Goal: Transaction & Acquisition: Purchase product/service

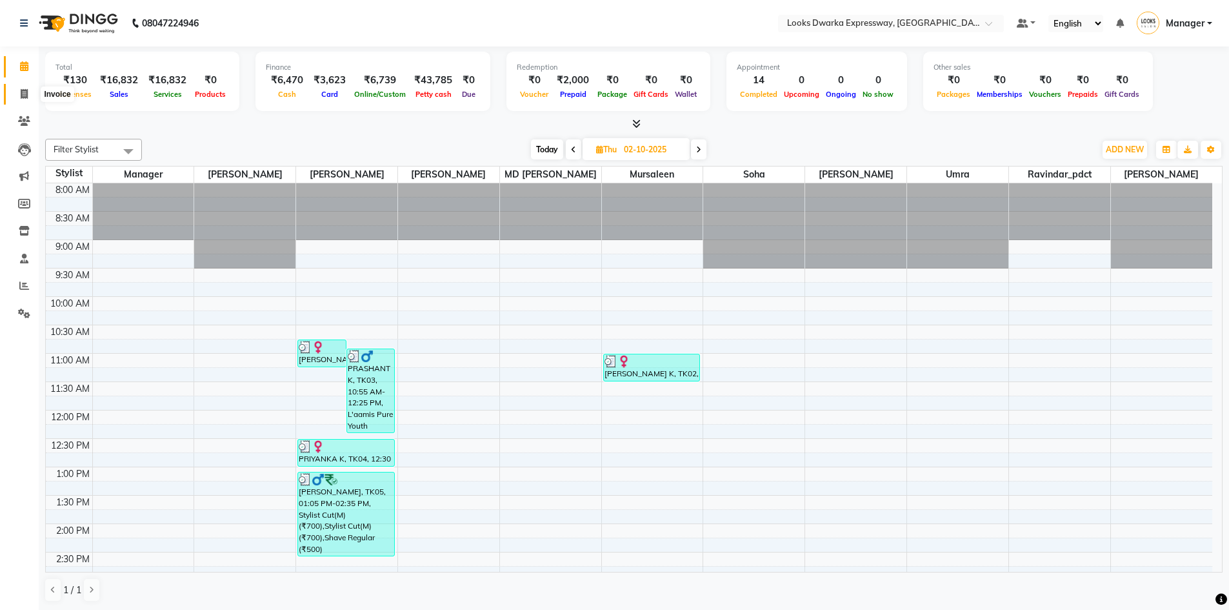
click at [24, 96] on icon at bounding box center [24, 94] width 7 height 10
select select "service"
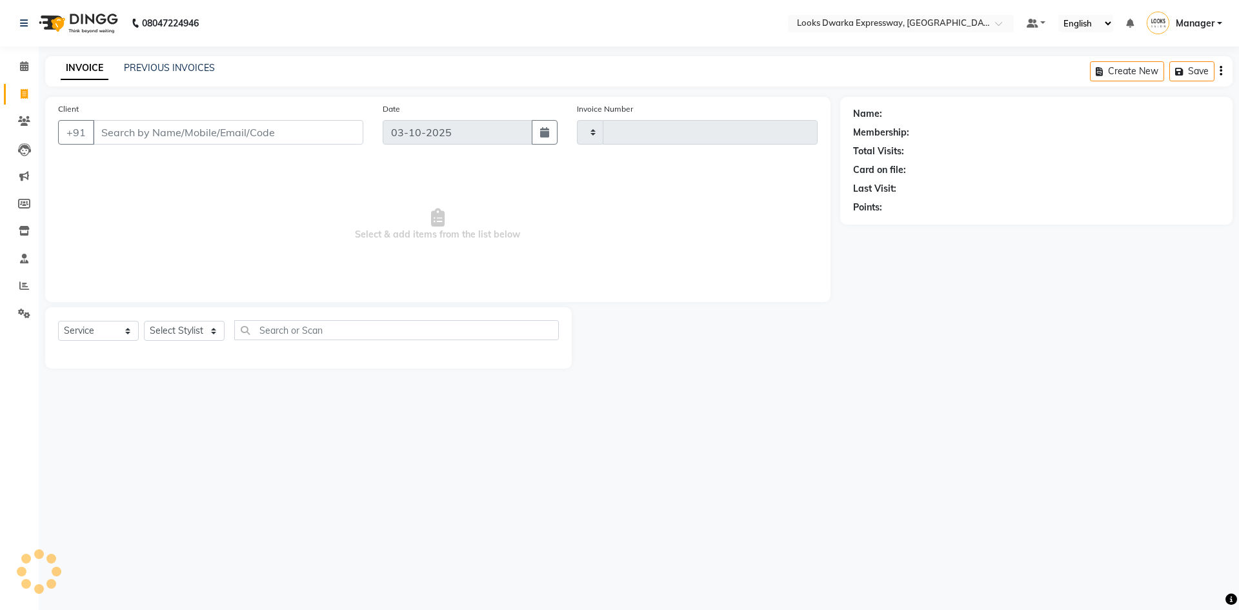
type input "2272"
select select "6011"
click at [223, 328] on select "Select Stylist Manager MD [PERSON_NAME] Ravindar_pdct [PERSON_NAME] [PERSON_NAM…" at bounding box center [184, 331] width 81 height 20
select select "43631"
click at [144, 321] on select "Select Stylist Manager MD [PERSON_NAME] Ravindar_pdct [PERSON_NAME] [PERSON_NAM…" at bounding box center [184, 331] width 81 height 20
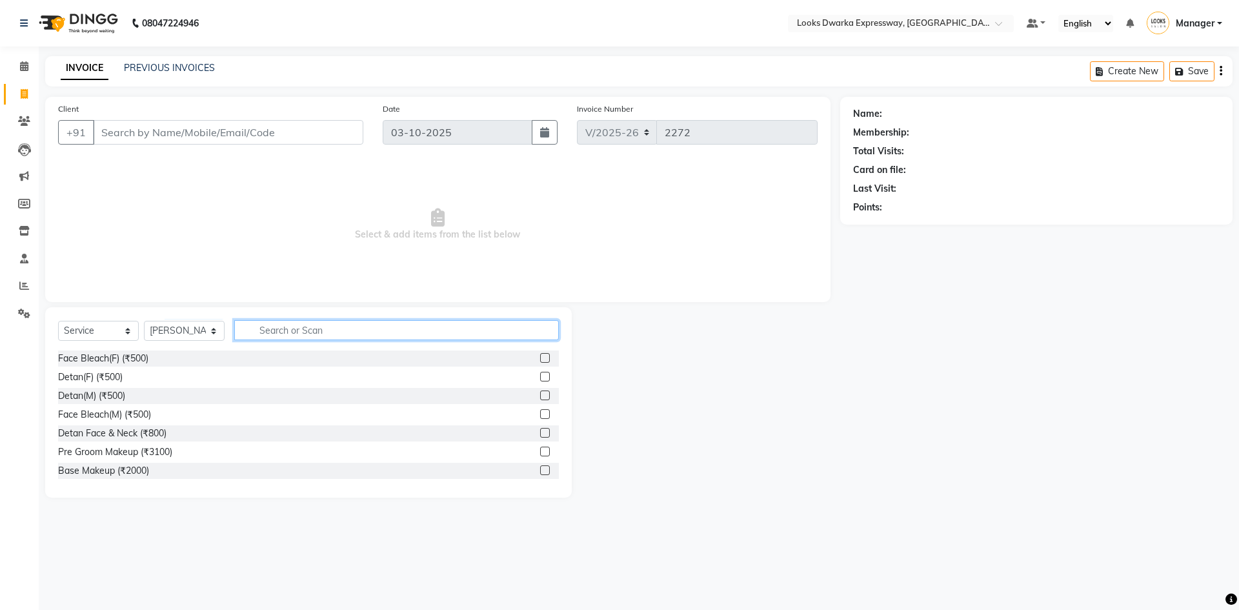
click at [292, 334] on input "text" at bounding box center [396, 330] width 325 height 20
type input "wash"
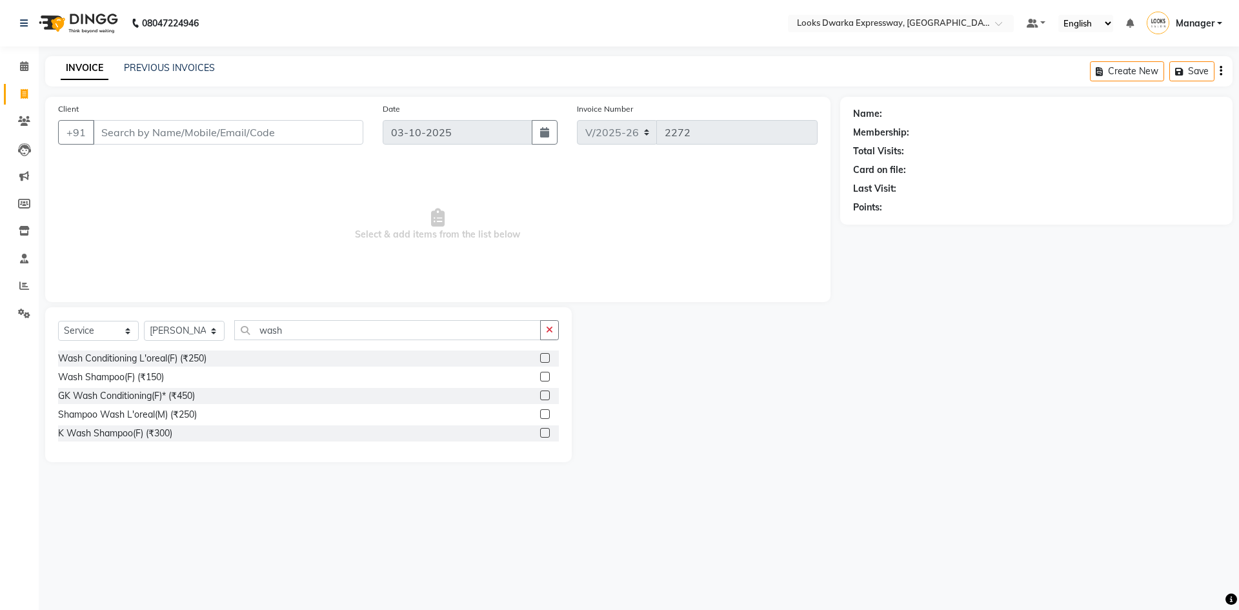
click at [546, 356] on label at bounding box center [545, 358] width 10 height 10
click at [546, 356] on input "checkbox" at bounding box center [544, 358] width 8 height 8
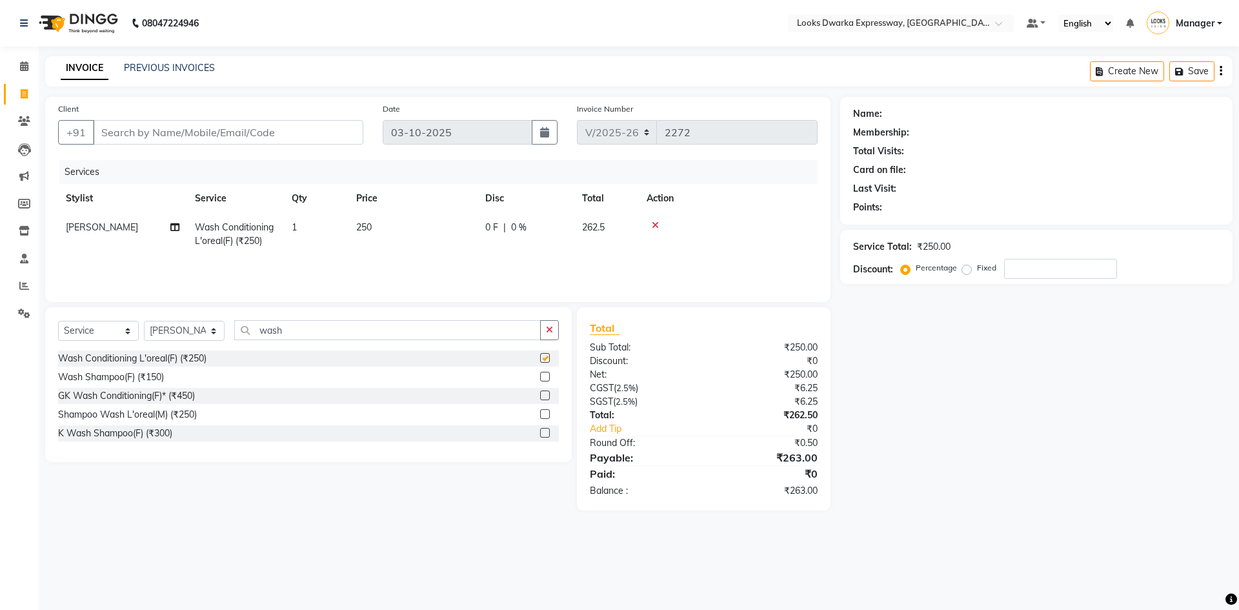
checkbox input "false"
click at [219, 330] on select "Select Stylist Manager MD [PERSON_NAME] Ravindar_pdct [PERSON_NAME] [PERSON_NAM…" at bounding box center [184, 331] width 81 height 20
click at [299, 330] on input "wash" at bounding box center [387, 330] width 307 height 20
type input "w"
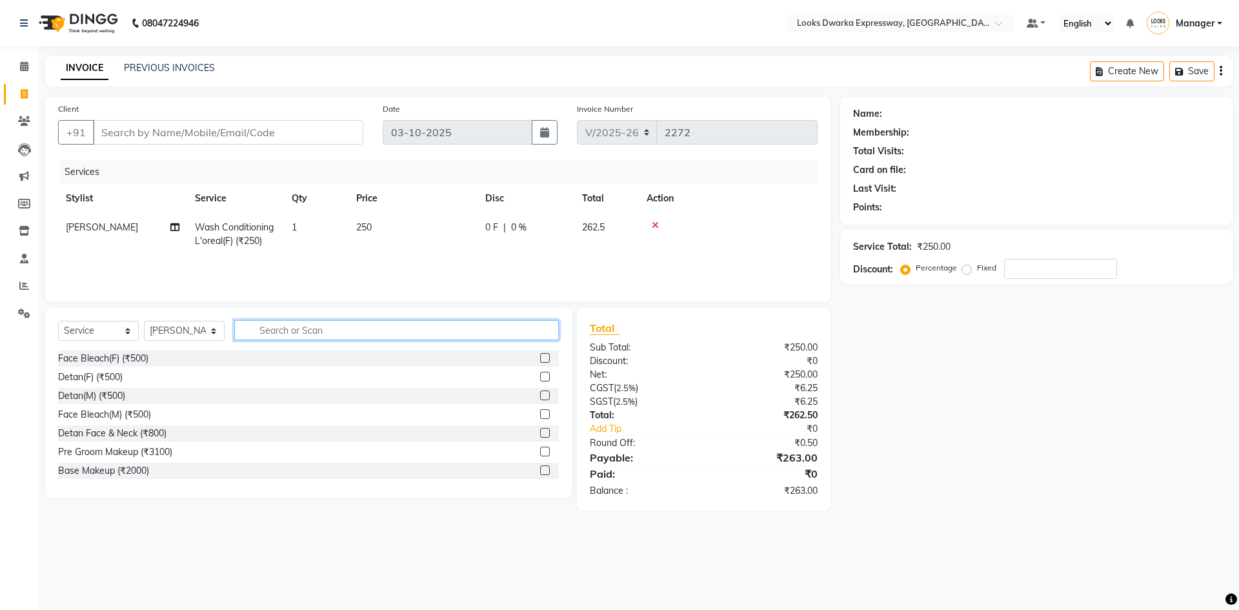
click at [339, 327] on input "text" at bounding box center [396, 330] width 325 height 20
type input "ir"
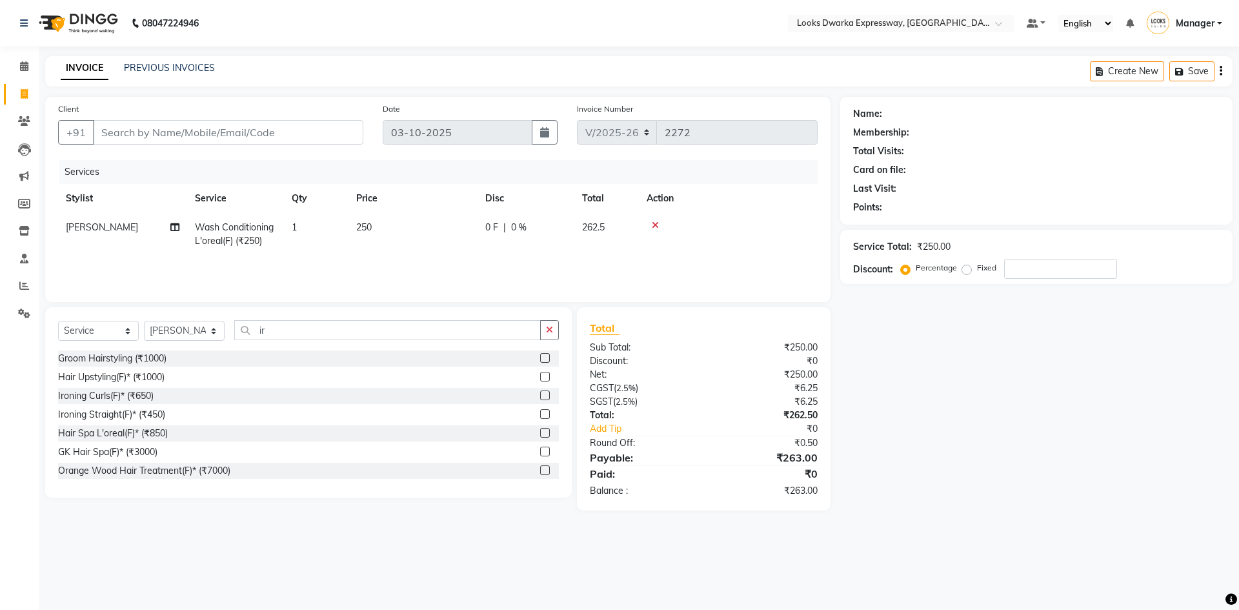
click at [541, 390] on div at bounding box center [549, 396] width 19 height 16
click at [540, 393] on label at bounding box center [545, 395] width 10 height 10
click at [540, 393] on input "checkbox" at bounding box center [544, 396] width 8 height 8
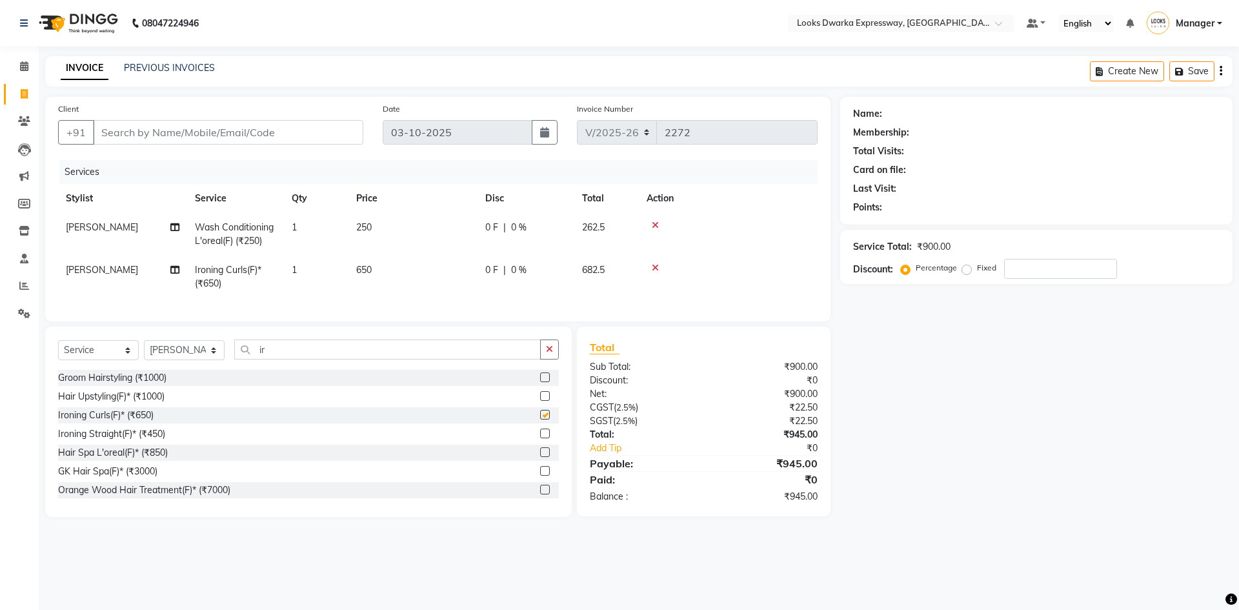
checkbox input "false"
click at [396, 262] on td "650" at bounding box center [412, 277] width 129 height 43
select select "43631"
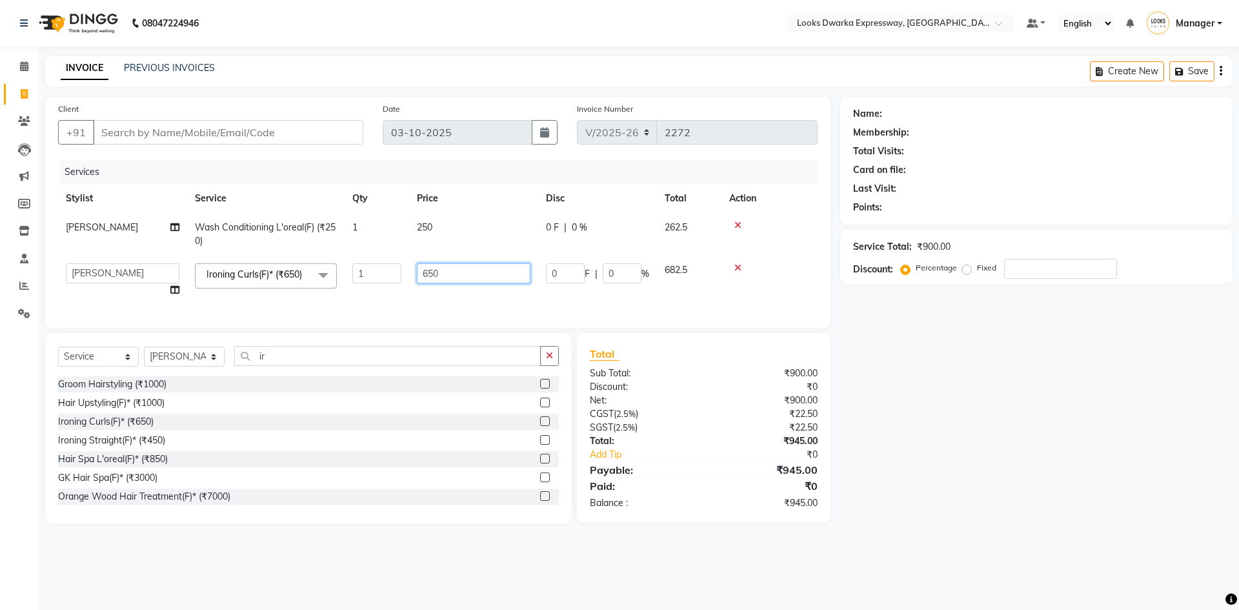
click at [447, 277] on input "650" at bounding box center [474, 273] width 114 height 20
type input "6"
type input "700"
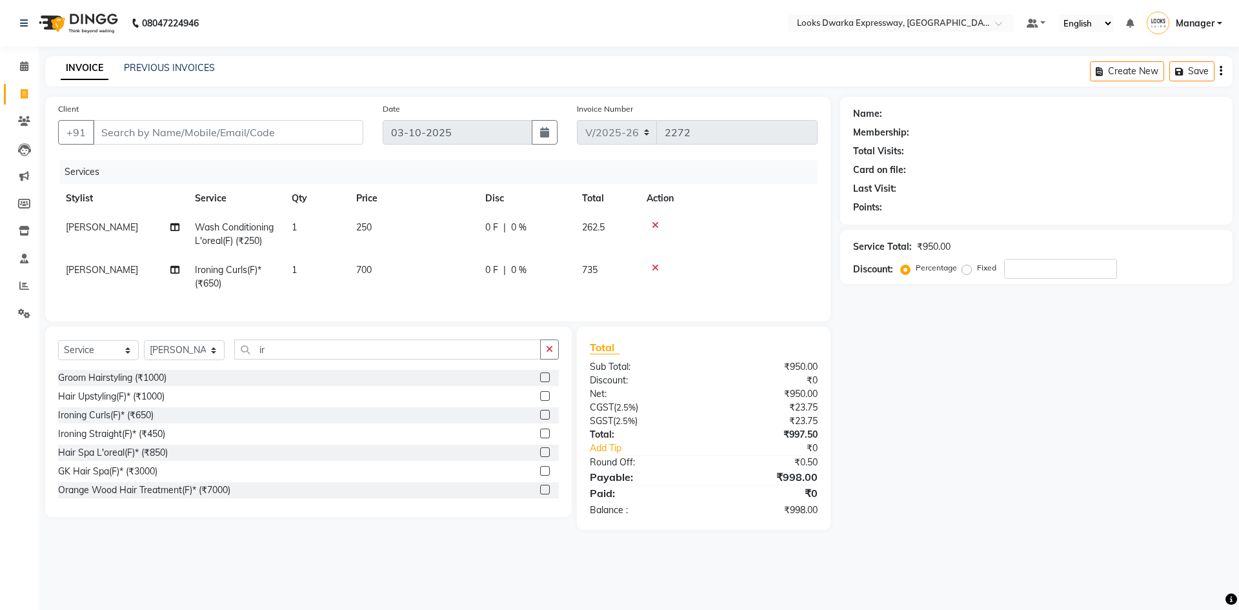
click at [704, 583] on div "08047224946 Select Location × Looks Dwarka Expressway, New Delhi Default Panel …" at bounding box center [619, 305] width 1239 height 610
click at [214, 360] on select "Select Stylist Manager MD [PERSON_NAME] Ravindar_pdct [PERSON_NAME] [PERSON_NAM…" at bounding box center [184, 350] width 81 height 20
select select "61091"
click at [144, 350] on select "Select Stylist Manager MD [PERSON_NAME] Ravindar_pdct [PERSON_NAME] [PERSON_NAM…" at bounding box center [184, 350] width 81 height 20
click at [283, 359] on input "ir" at bounding box center [387, 349] width 307 height 20
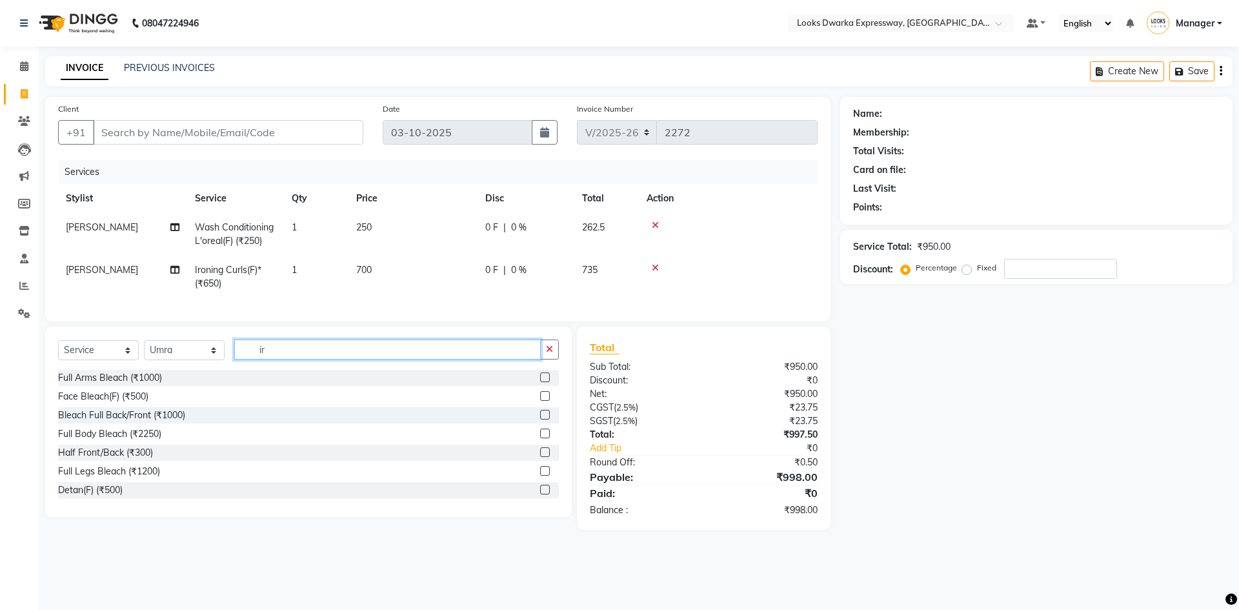
type input "i"
type input "eye"
drag, startPoint x: 535, startPoint y: 425, endPoint x: 520, endPoint y: 389, distance: 39.1
click at [540, 419] on label at bounding box center [545, 415] width 10 height 10
click at [540, 419] on input "checkbox" at bounding box center [544, 415] width 8 height 8
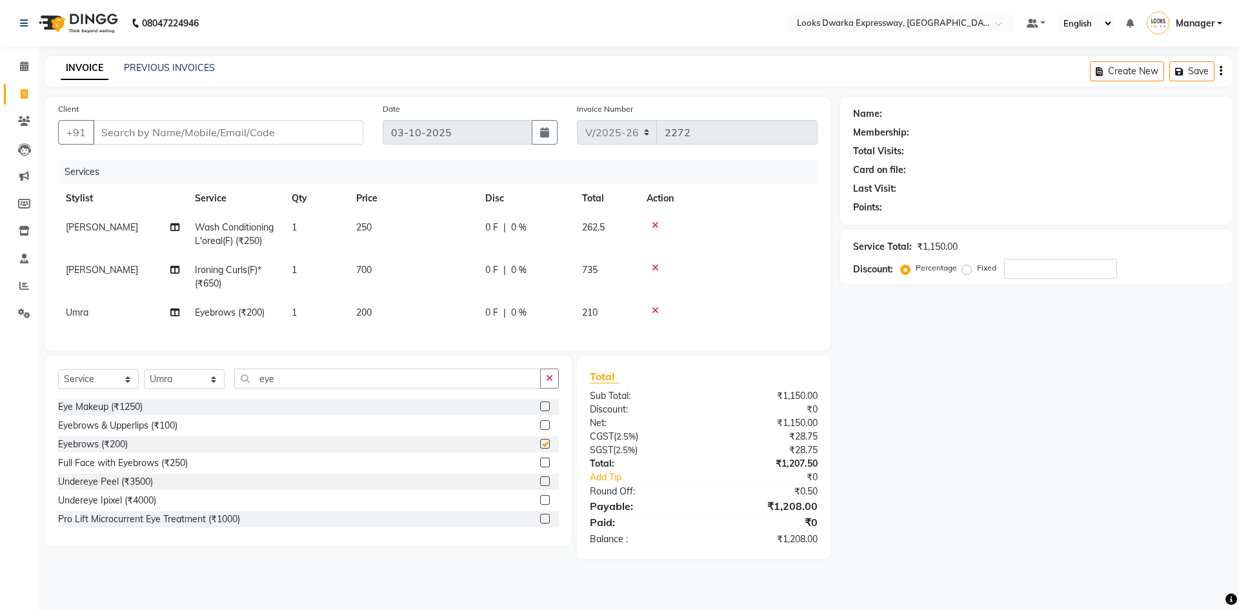
checkbox input "false"
click at [396, 310] on td "200" at bounding box center [412, 312] width 129 height 29
select select "61091"
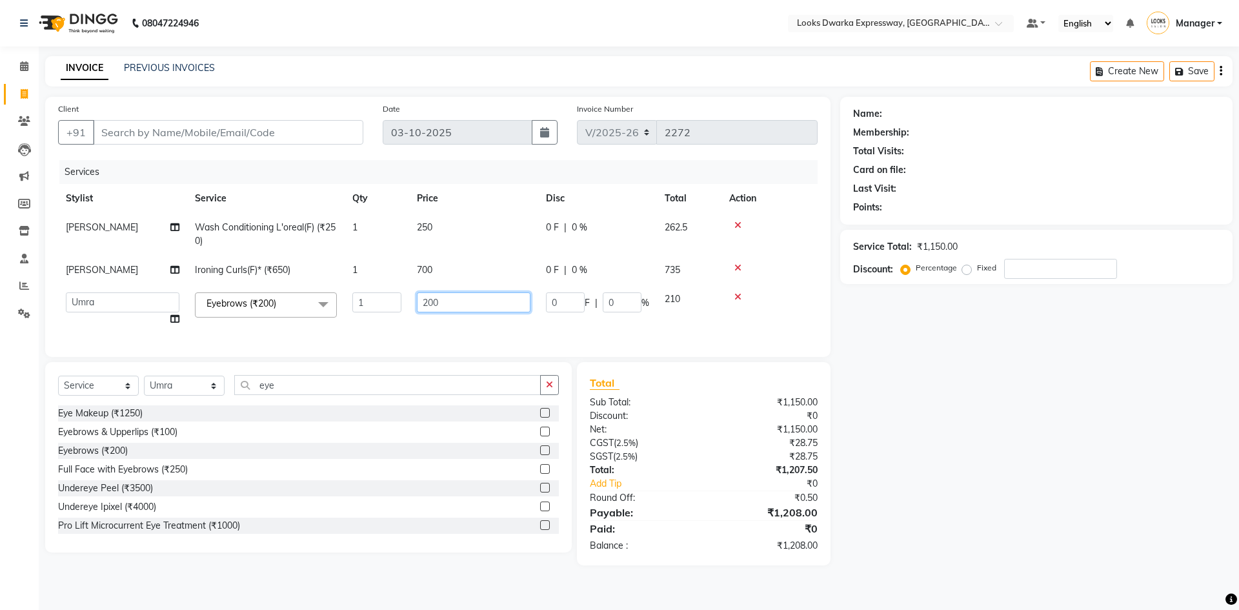
click at [454, 299] on input "200" at bounding box center [474, 302] width 114 height 20
type input "2"
type input "100"
click at [963, 459] on div "Name: Membership: Total Visits: Card on file: Last Visit: Points: Service Total…" at bounding box center [1041, 331] width 402 height 468
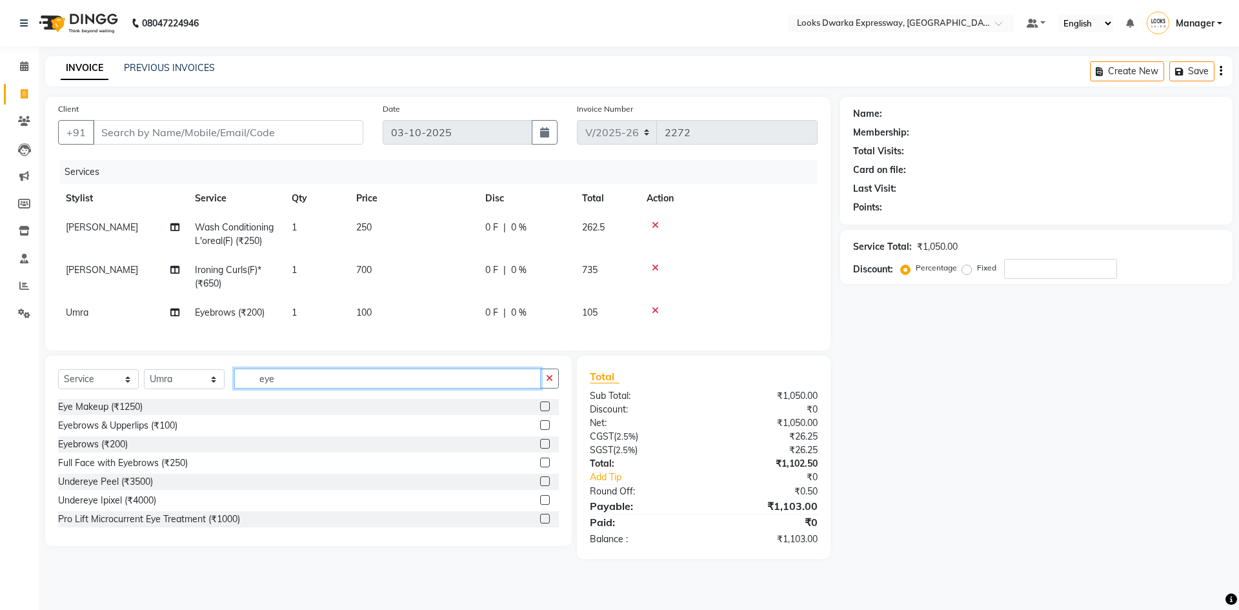
click at [285, 387] on input "eye" at bounding box center [387, 378] width 307 height 20
type input "e"
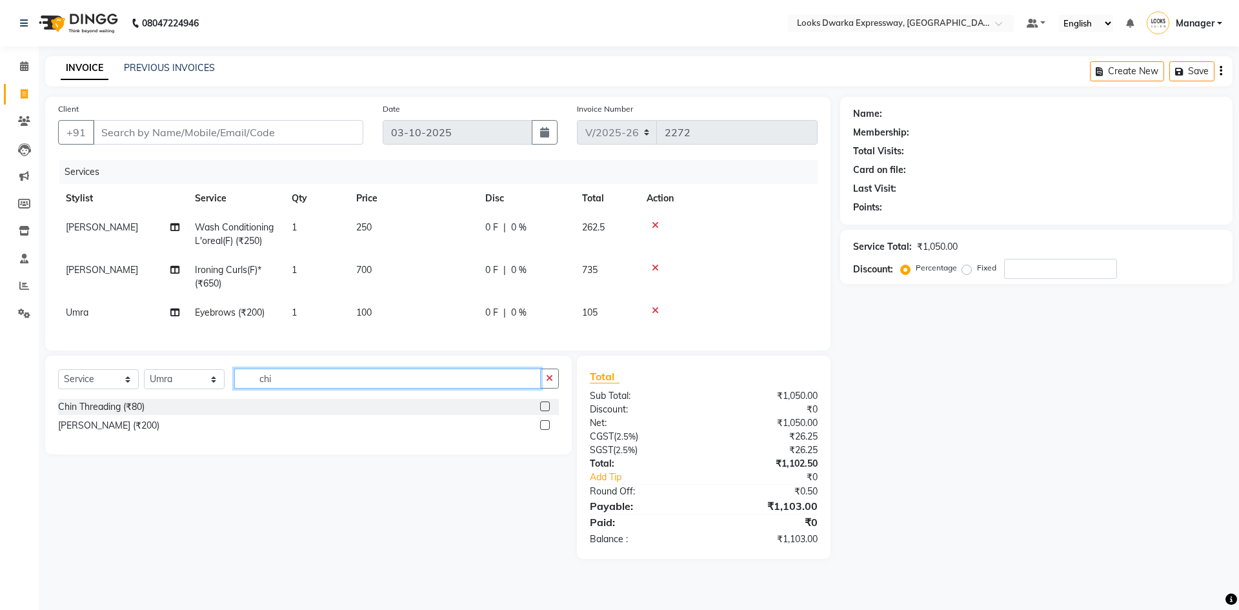
type input "chi"
click at [544, 430] on label at bounding box center [545, 425] width 10 height 10
click at [544, 430] on input "checkbox" at bounding box center [544, 425] width 8 height 8
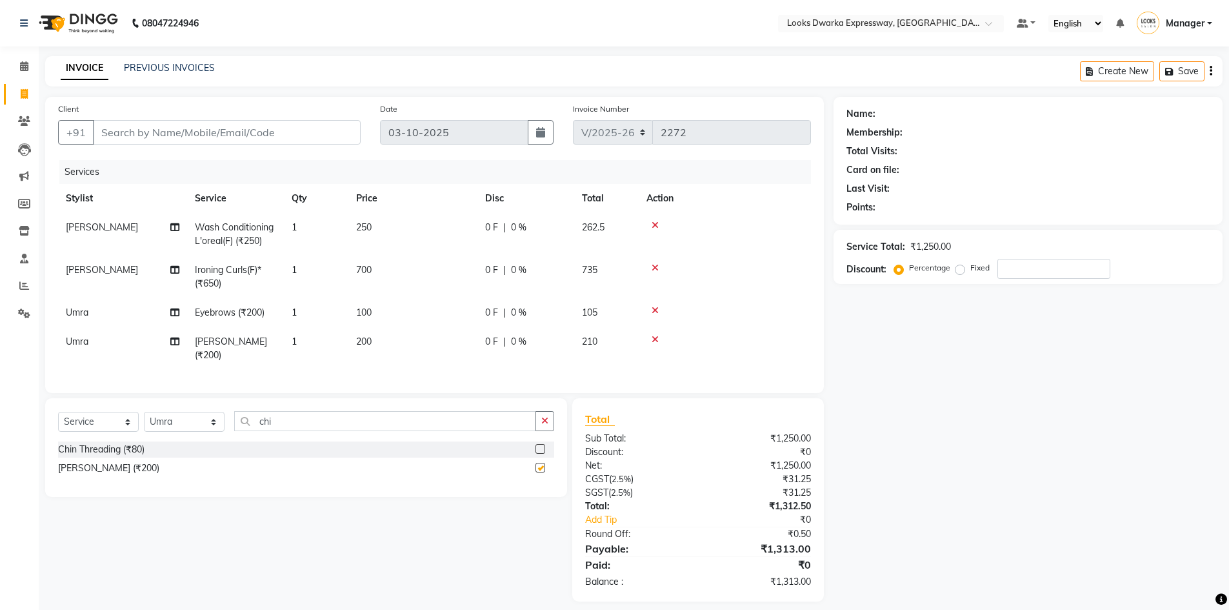
checkbox input "false"
click at [313, 431] on input "chi" at bounding box center [385, 421] width 302 height 20
type input "c"
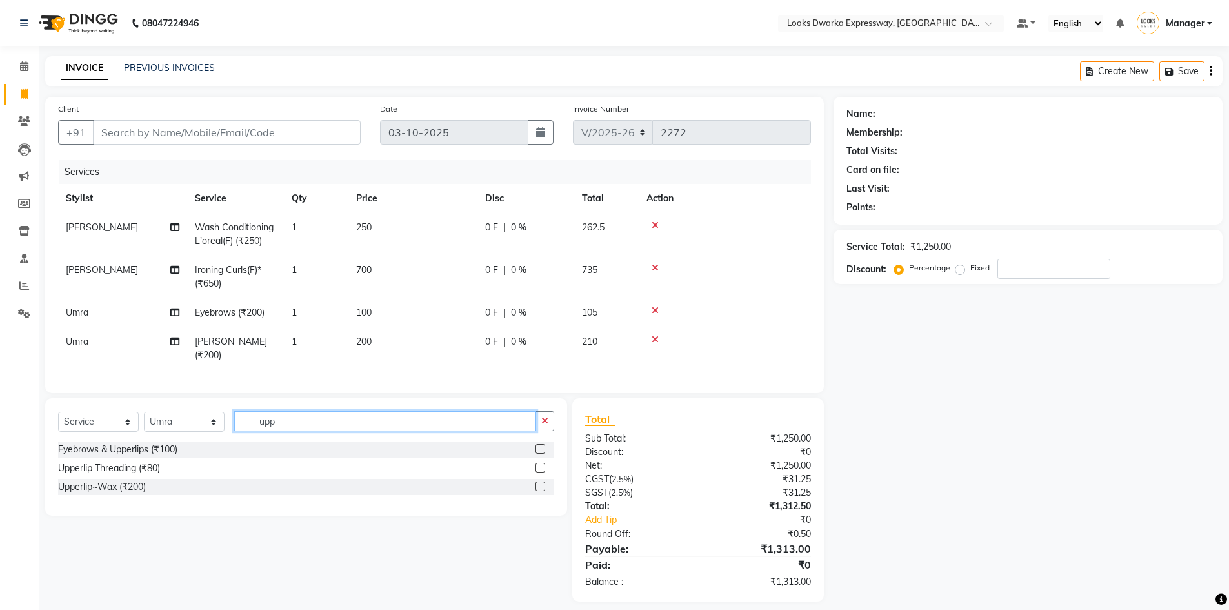
type input "upp"
click at [538, 454] on label at bounding box center [541, 449] width 10 height 10
click at [538, 454] on input "checkbox" at bounding box center [540, 449] width 8 height 8
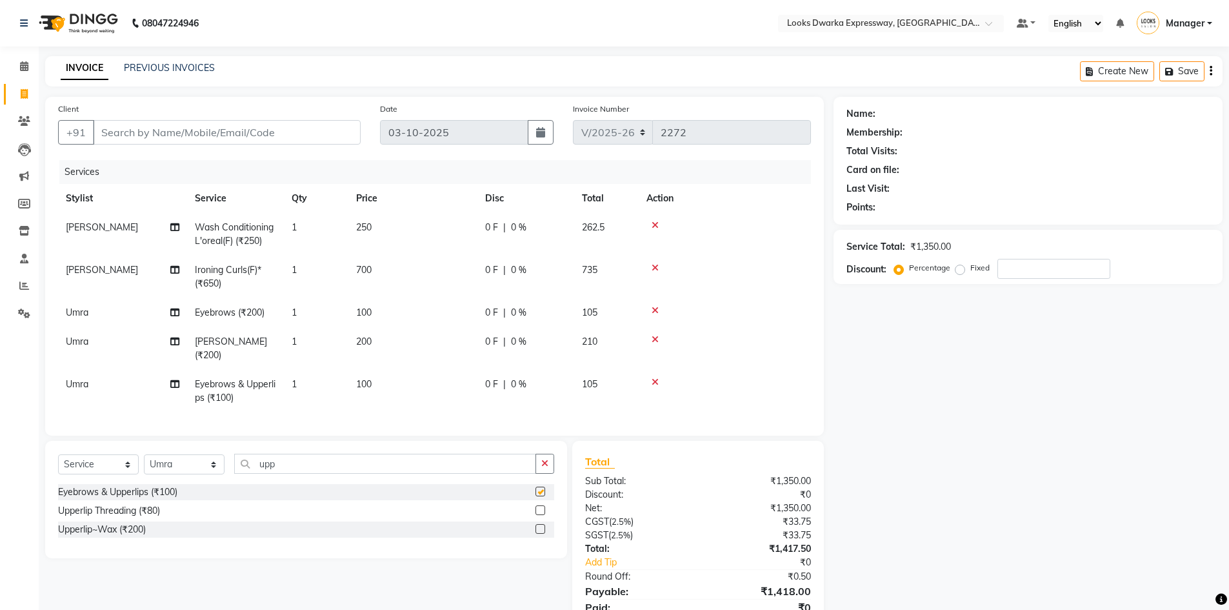
checkbox input "false"
click at [653, 310] on icon at bounding box center [655, 310] width 7 height 9
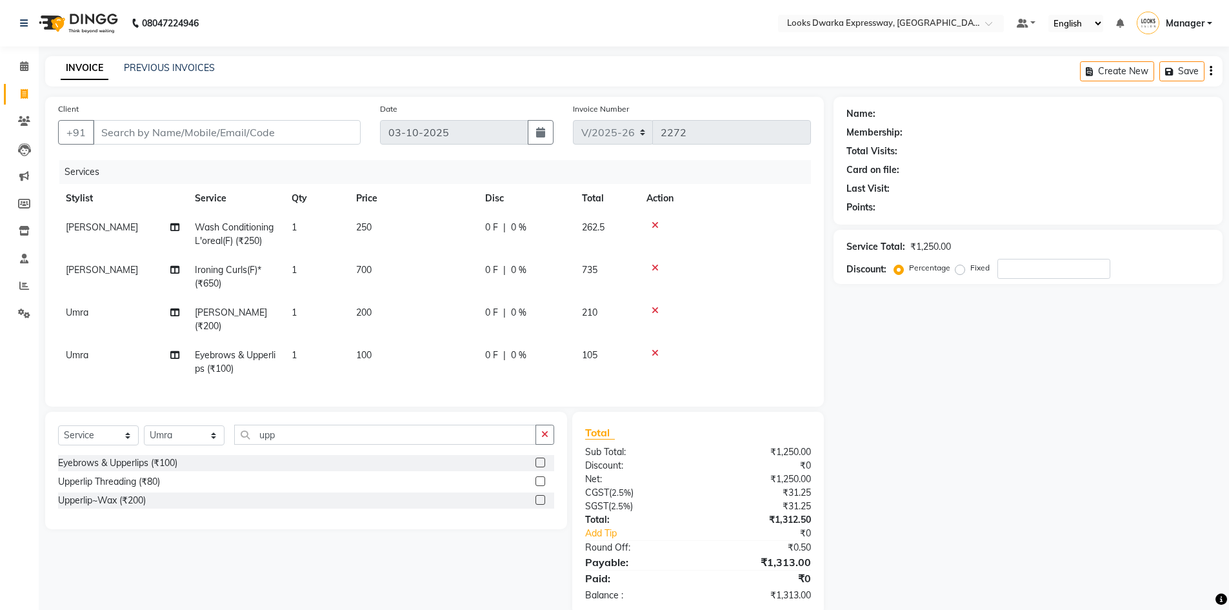
click at [383, 356] on td "100" at bounding box center [412, 362] width 129 height 43
select select "61091"
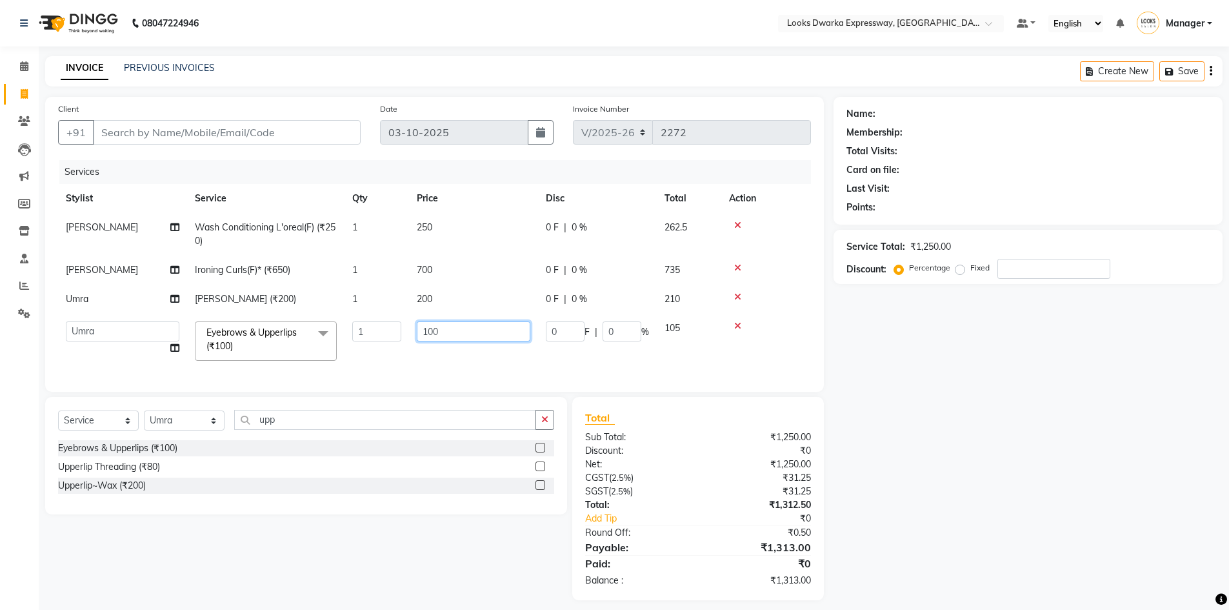
click at [462, 327] on input "100" at bounding box center [474, 331] width 114 height 20
type input "1"
type input "200"
click at [952, 465] on div "Name: Membership: Total Visits: Card on file: Last Visit: Points: Service Total…" at bounding box center [1033, 348] width 399 height 503
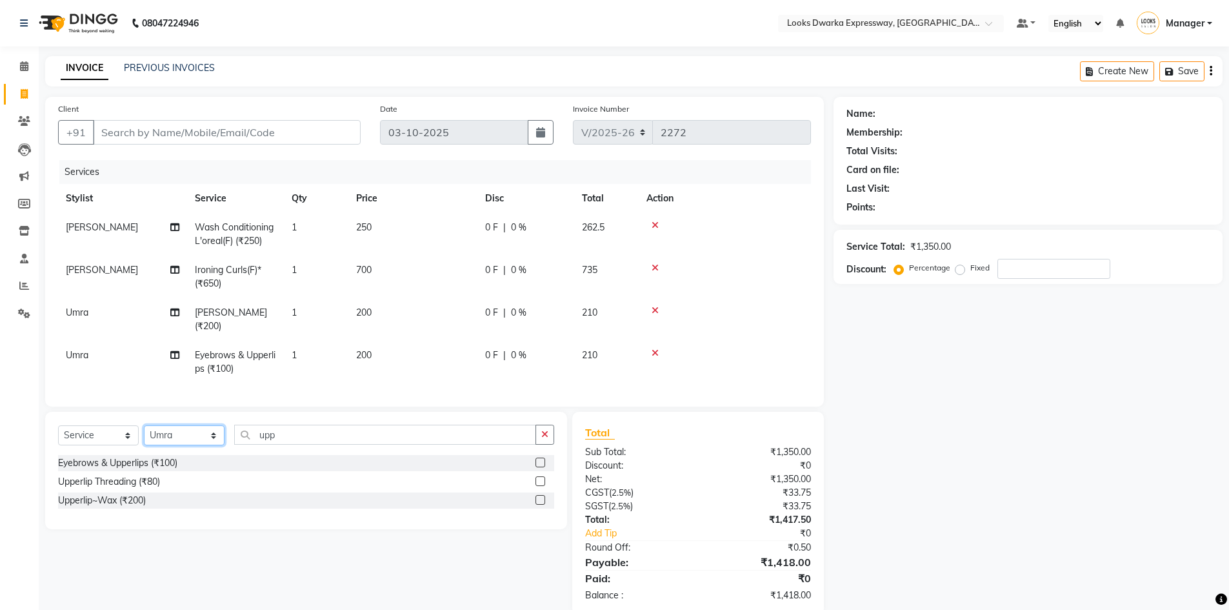
click at [215, 445] on select "Select Stylist Manager MD [PERSON_NAME] Ravindar_pdct [PERSON_NAME] [PERSON_NAM…" at bounding box center [184, 435] width 81 height 20
select select "86412"
click at [144, 435] on select "Select Stylist Manager MD [PERSON_NAME] Ravindar_pdct [PERSON_NAME] [PERSON_NAM…" at bounding box center [184, 435] width 81 height 20
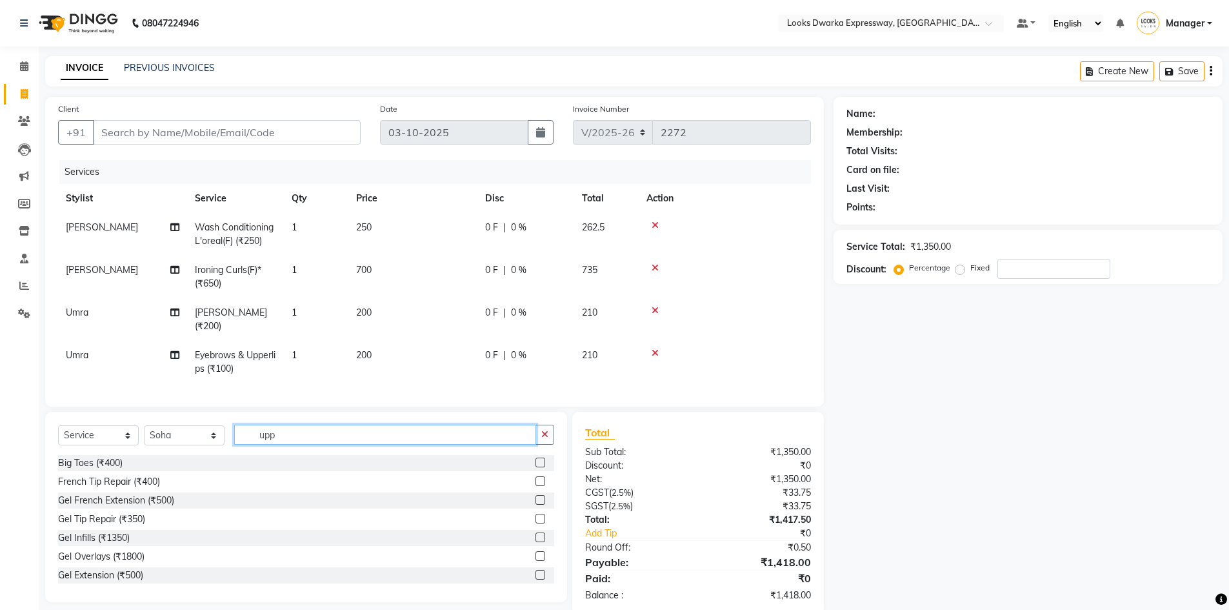
click at [301, 445] on input "upp" at bounding box center [385, 435] width 302 height 20
type input "u"
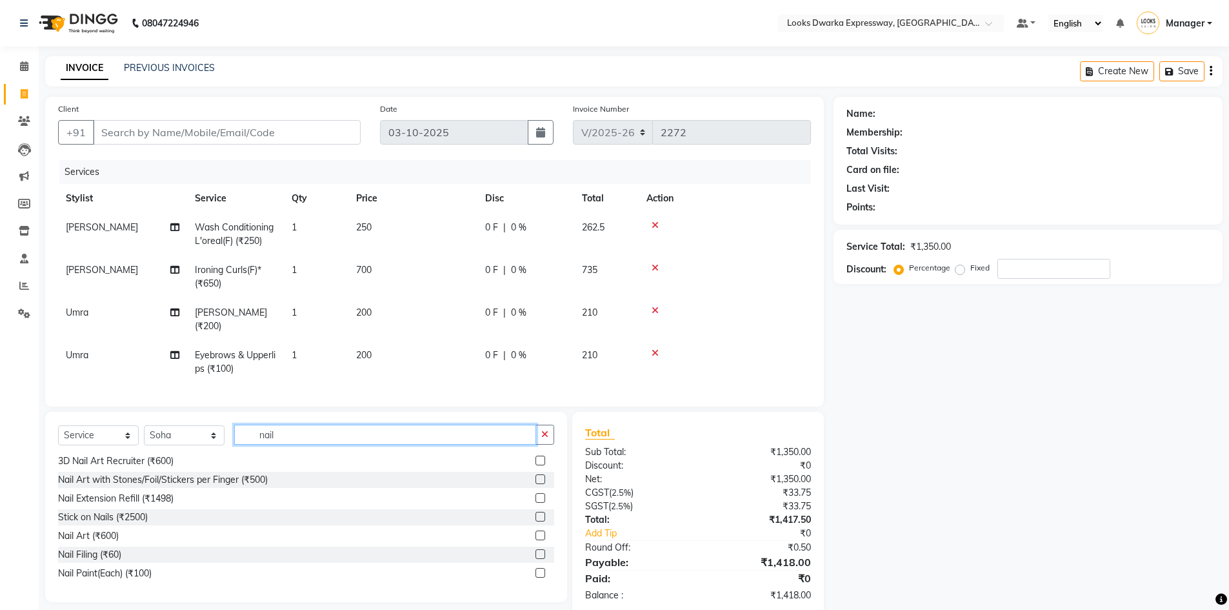
scroll to position [68, 0]
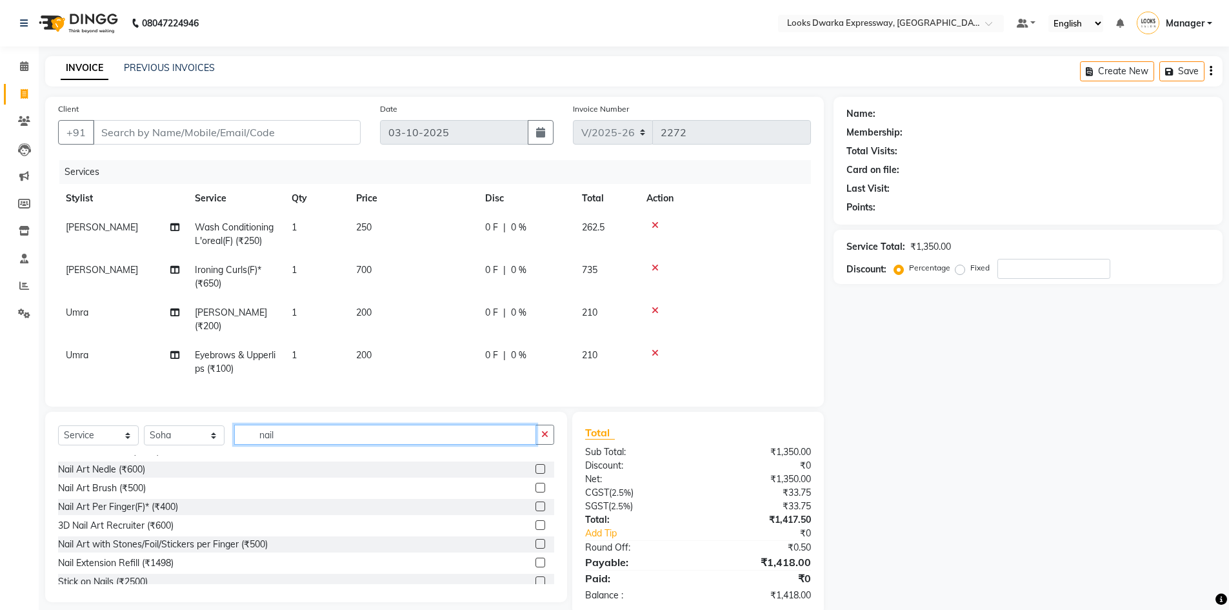
click at [305, 441] on input "nail" at bounding box center [385, 435] width 302 height 20
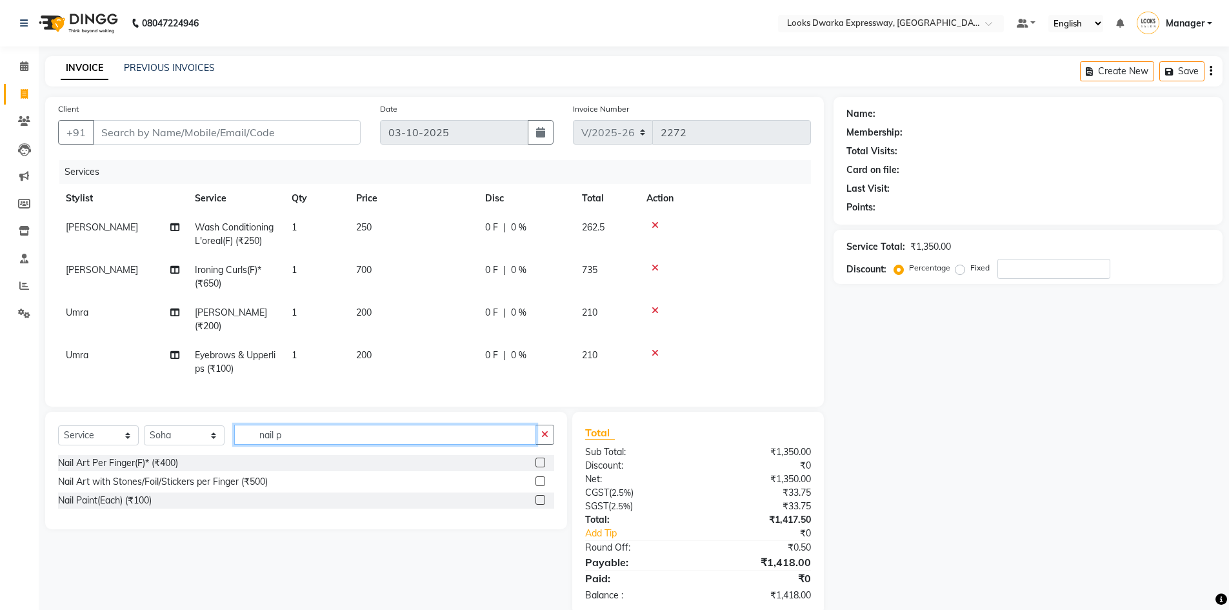
type input "nail p"
click at [539, 505] on label at bounding box center [541, 500] width 10 height 10
click at [539, 505] on input "checkbox" at bounding box center [540, 500] width 8 height 8
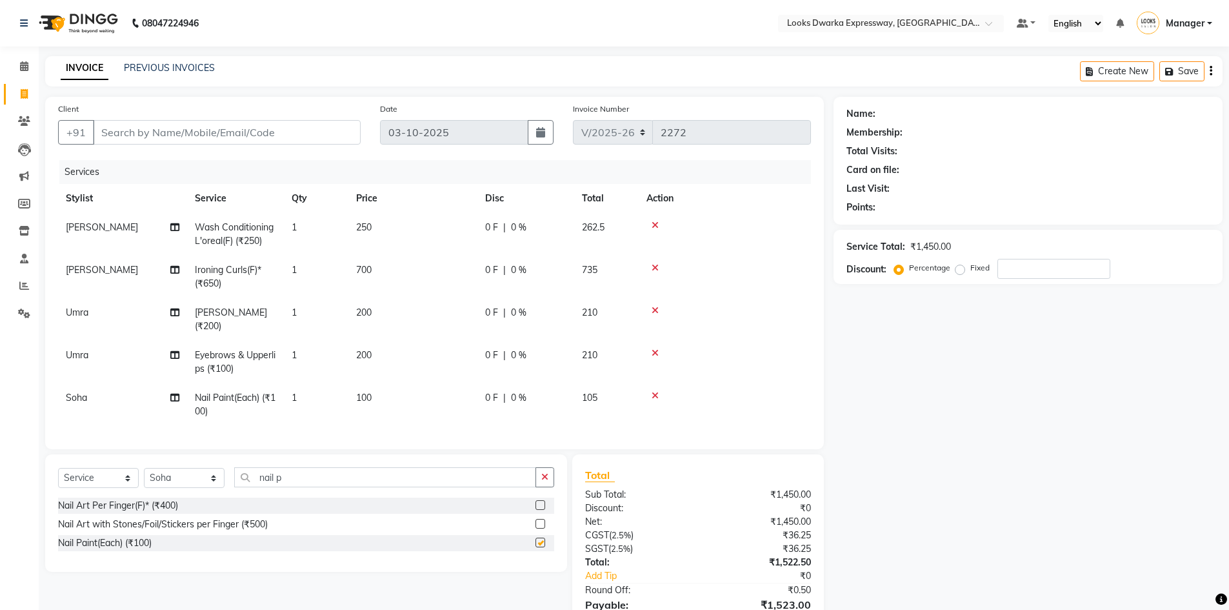
checkbox input "false"
click at [378, 394] on td "100" at bounding box center [412, 404] width 129 height 43
select select "86412"
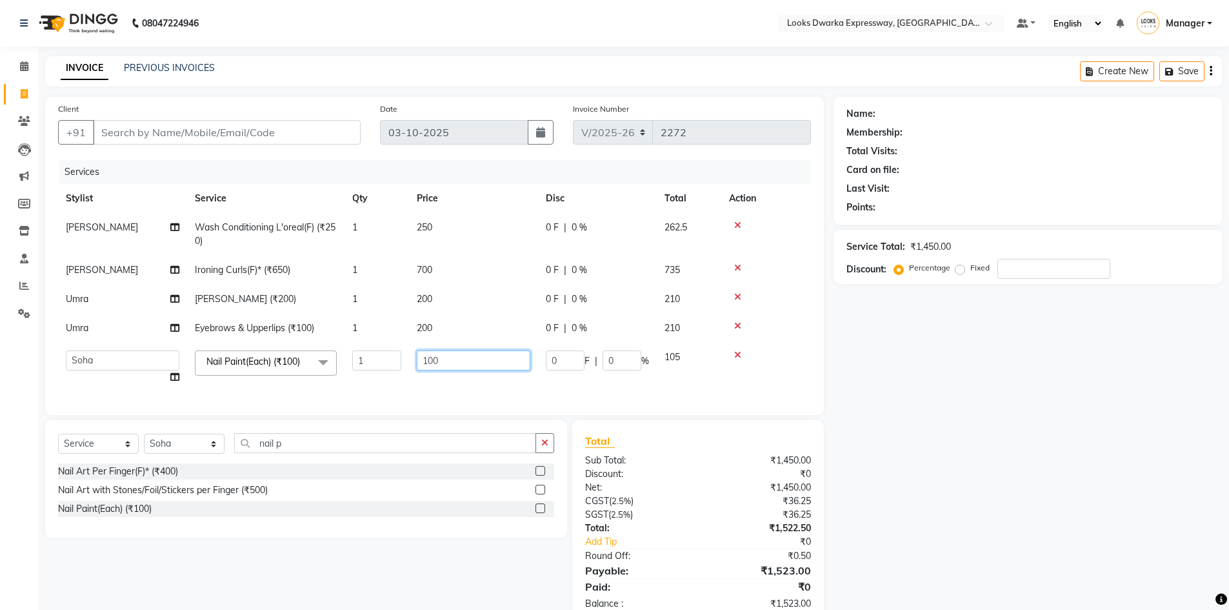
click at [445, 366] on input "100" at bounding box center [474, 360] width 114 height 20
type input "1"
type input "200"
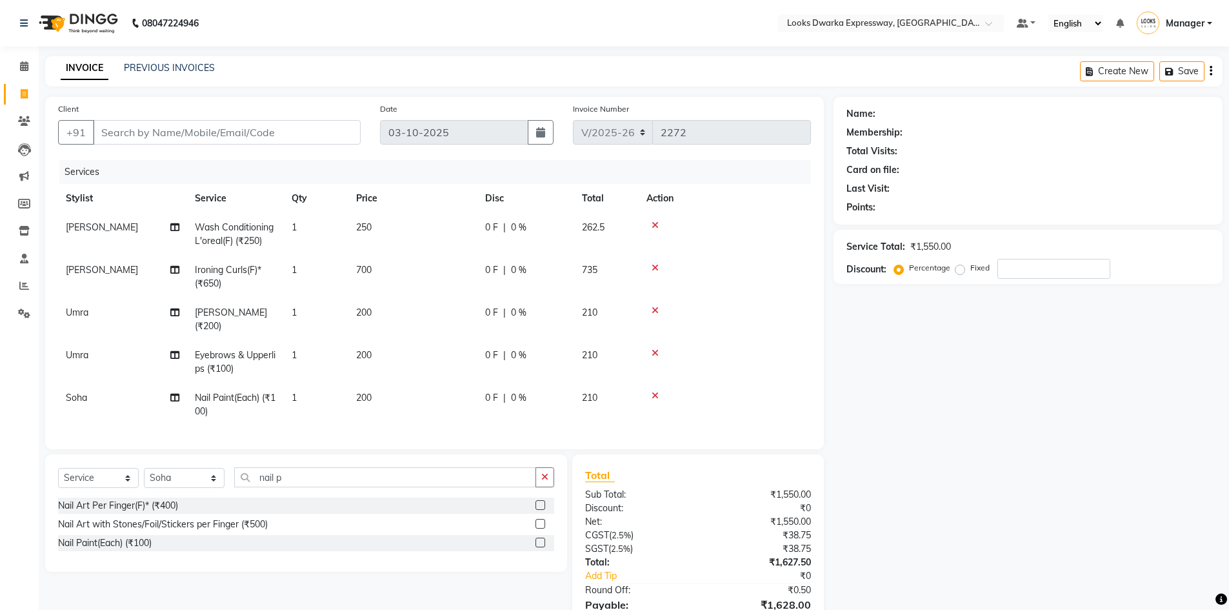
click at [1016, 472] on div "Name: Membership: Total Visits: Card on file: Last Visit: Points: Service Total…" at bounding box center [1033, 377] width 399 height 561
click at [111, 133] on input "Client" at bounding box center [227, 132] width 268 height 25
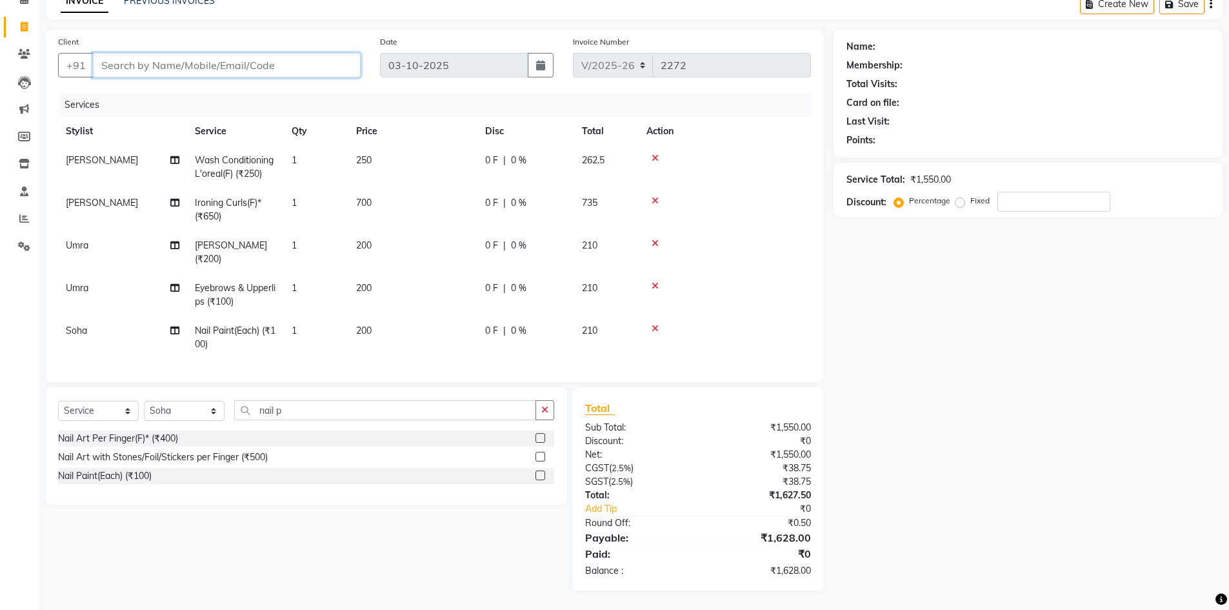
click at [145, 58] on input "Client" at bounding box center [227, 65] width 268 height 25
type input "9"
type input "0"
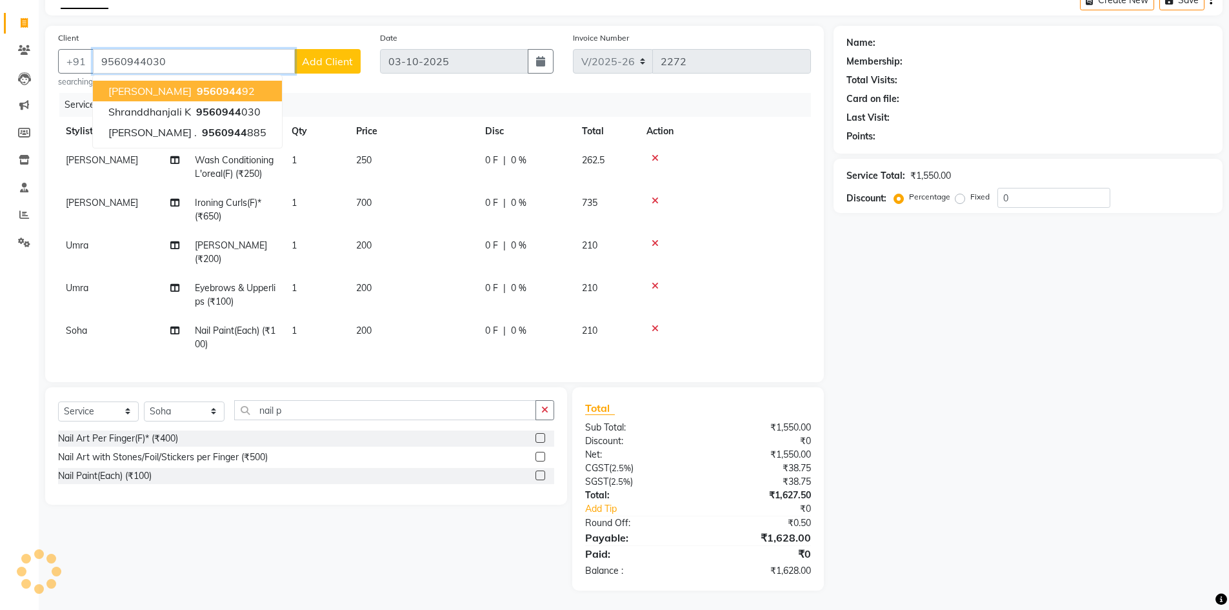
type input "9560944030"
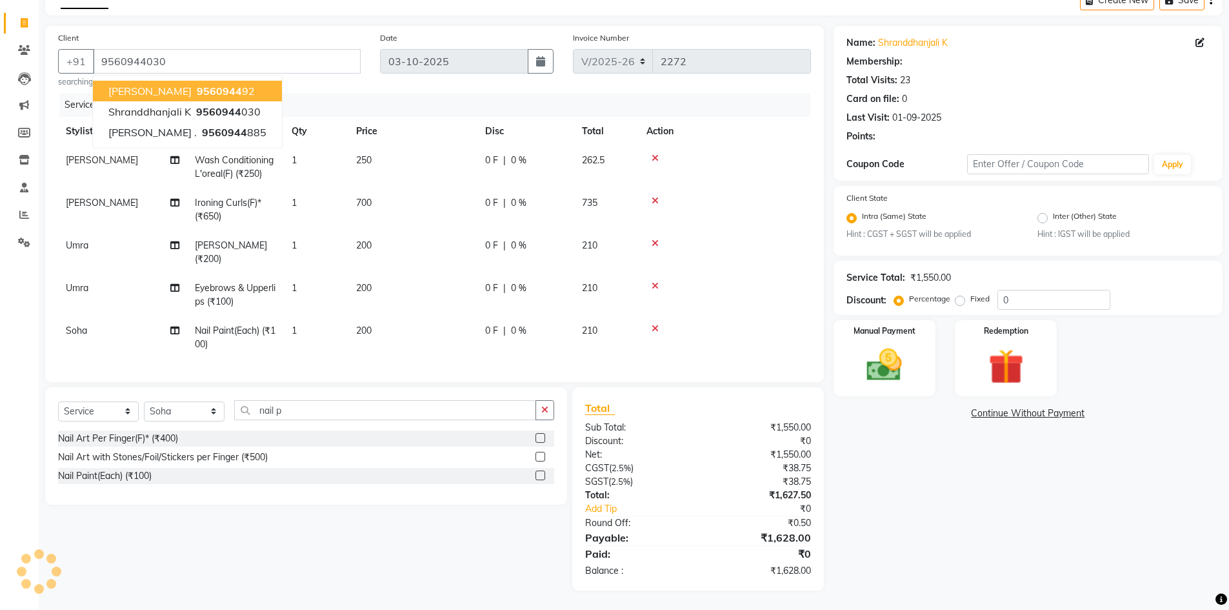
select select "1: Object"
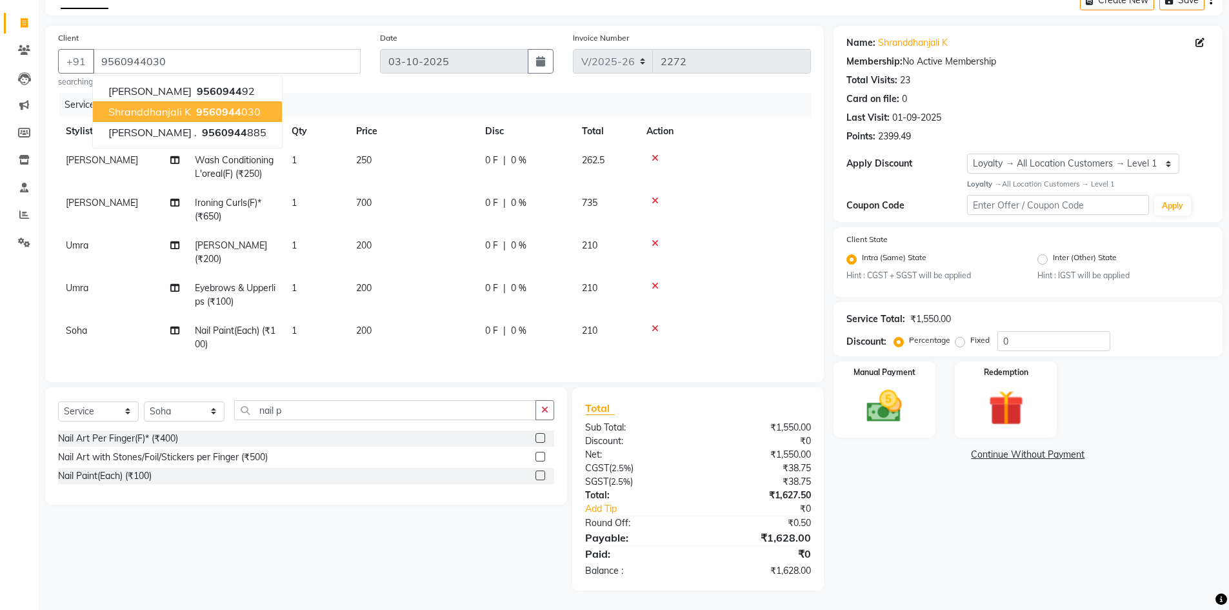
click at [179, 106] on span "Shranddhanjali k" at bounding box center [149, 111] width 83 height 13
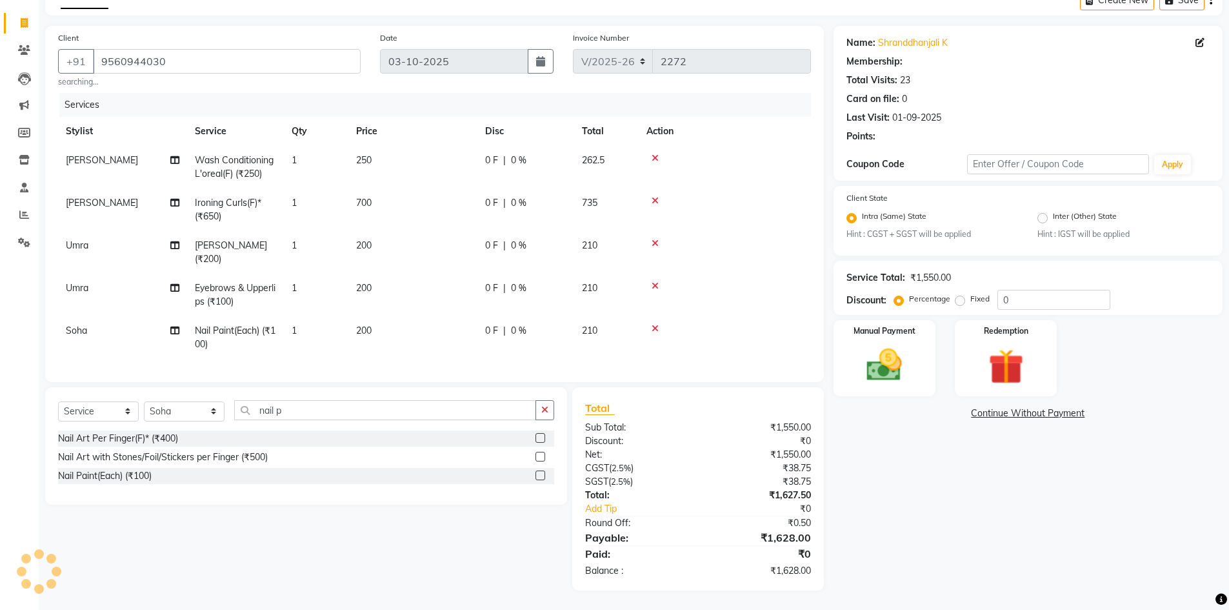
select select "1: Object"
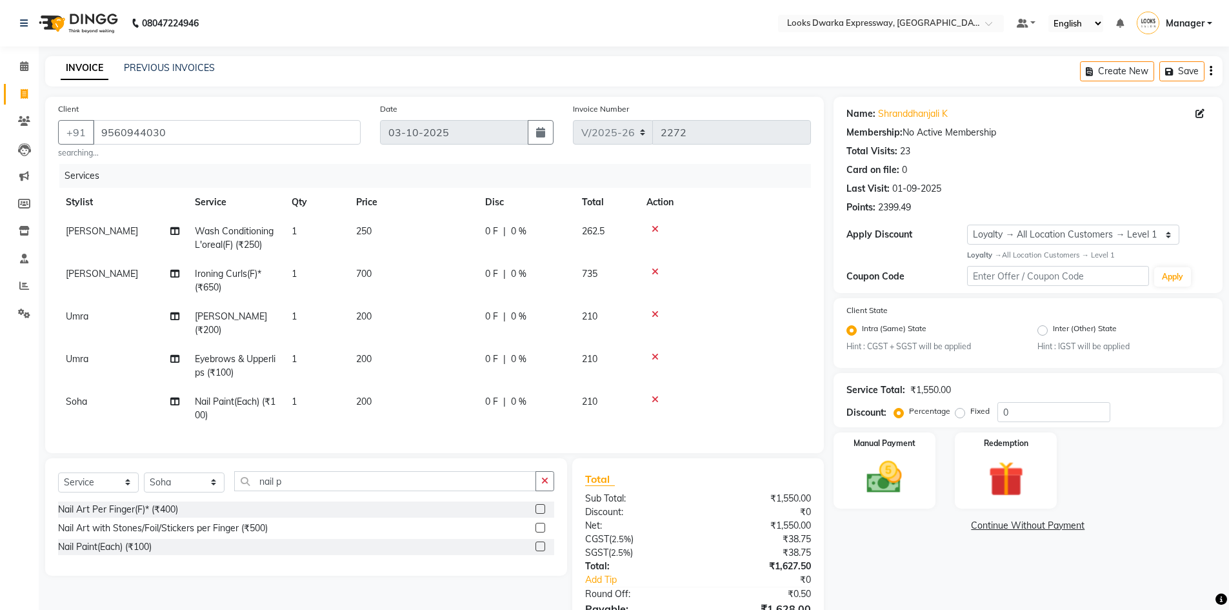
scroll to position [81, 0]
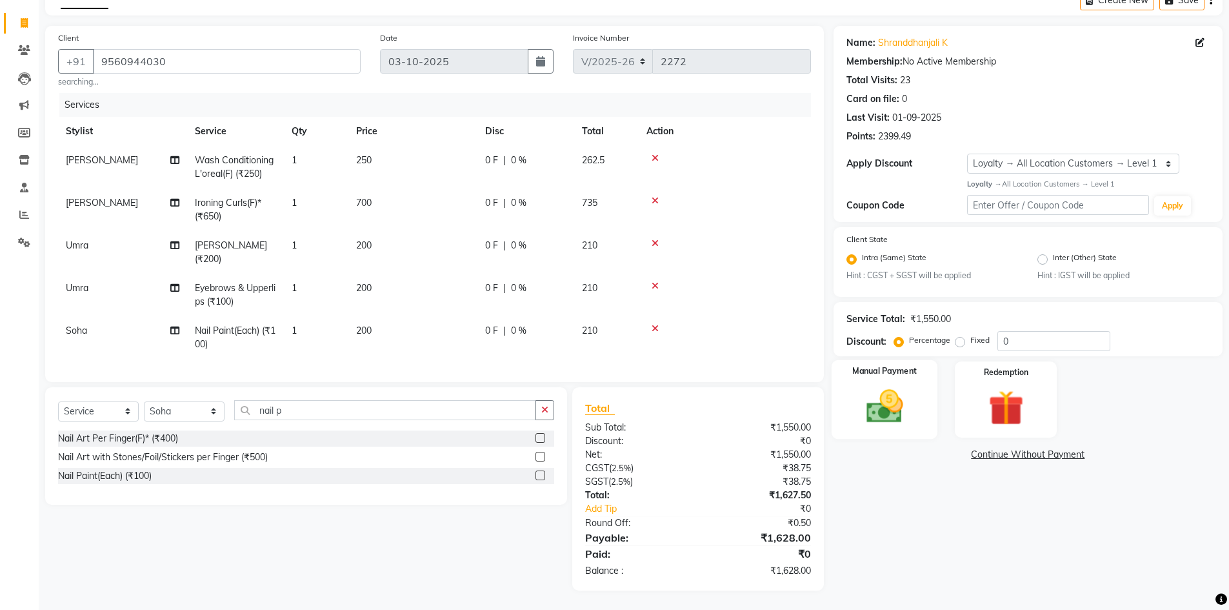
click at [875, 385] on img at bounding box center [884, 406] width 59 height 42
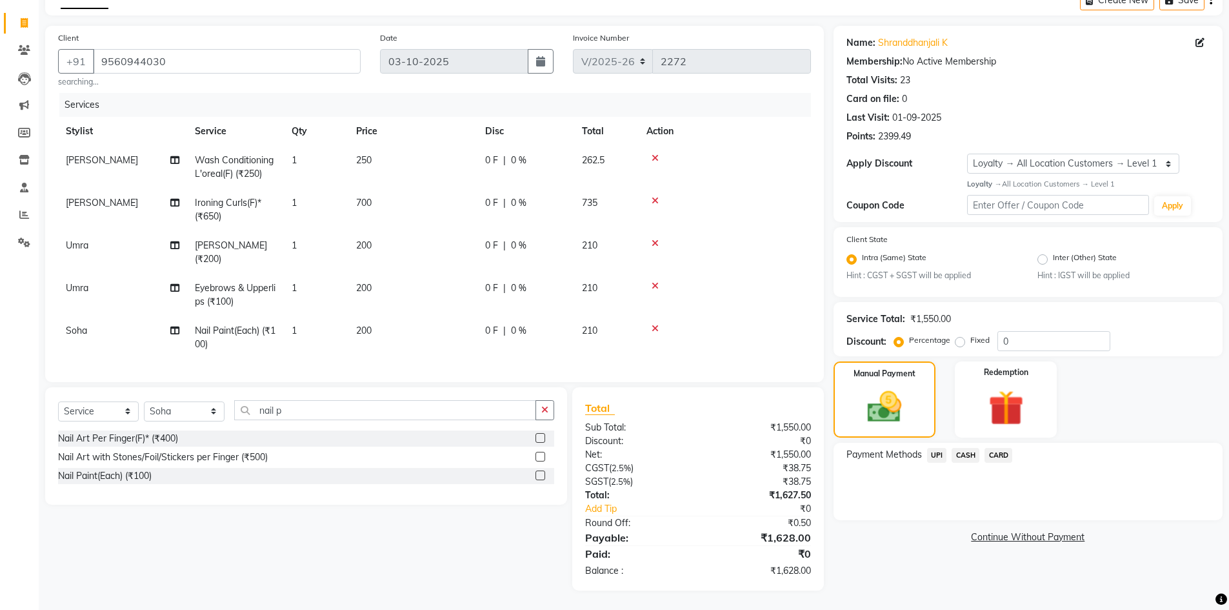
click at [937, 448] on span "UPI" at bounding box center [937, 455] width 20 height 15
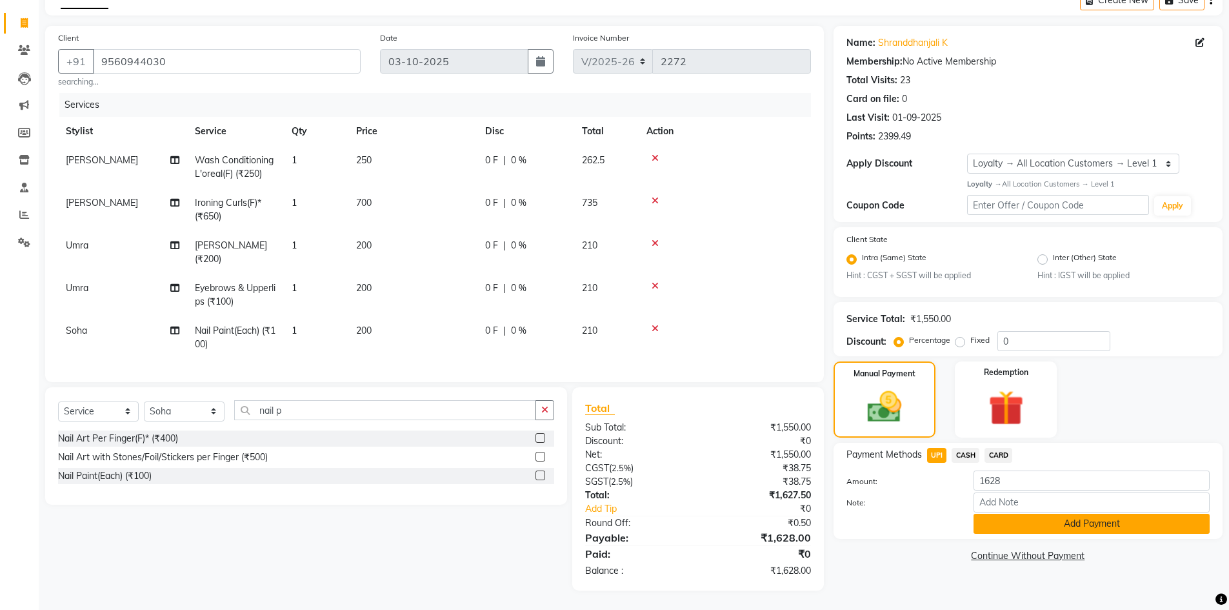
click at [1050, 521] on button "Add Payment" at bounding box center [1092, 524] width 236 height 20
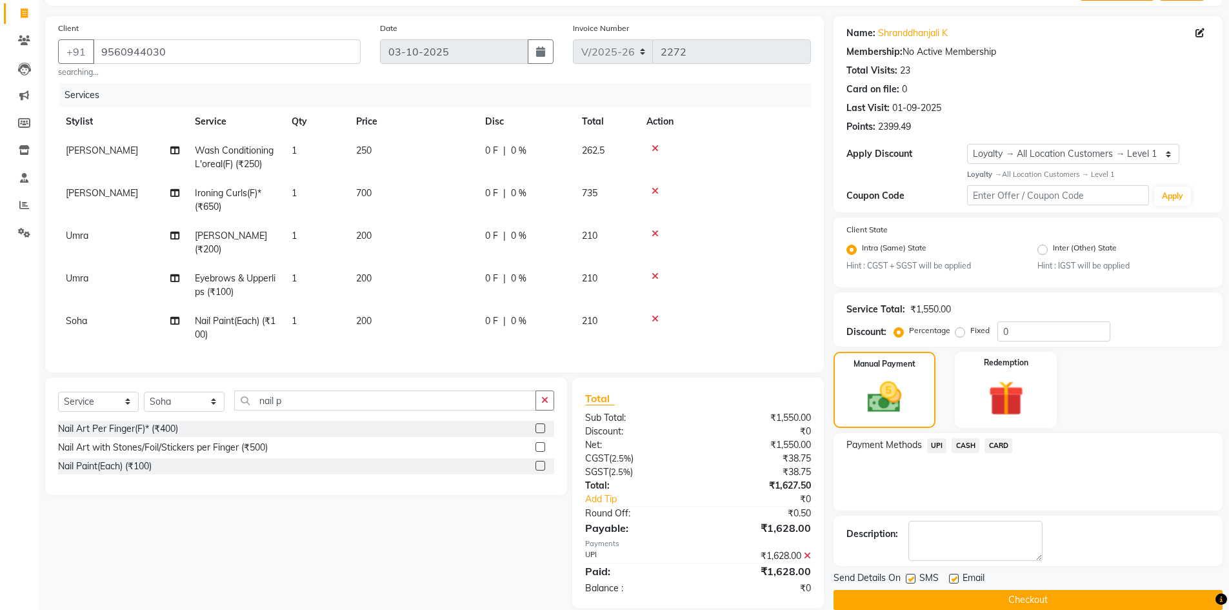
scroll to position [172, 0]
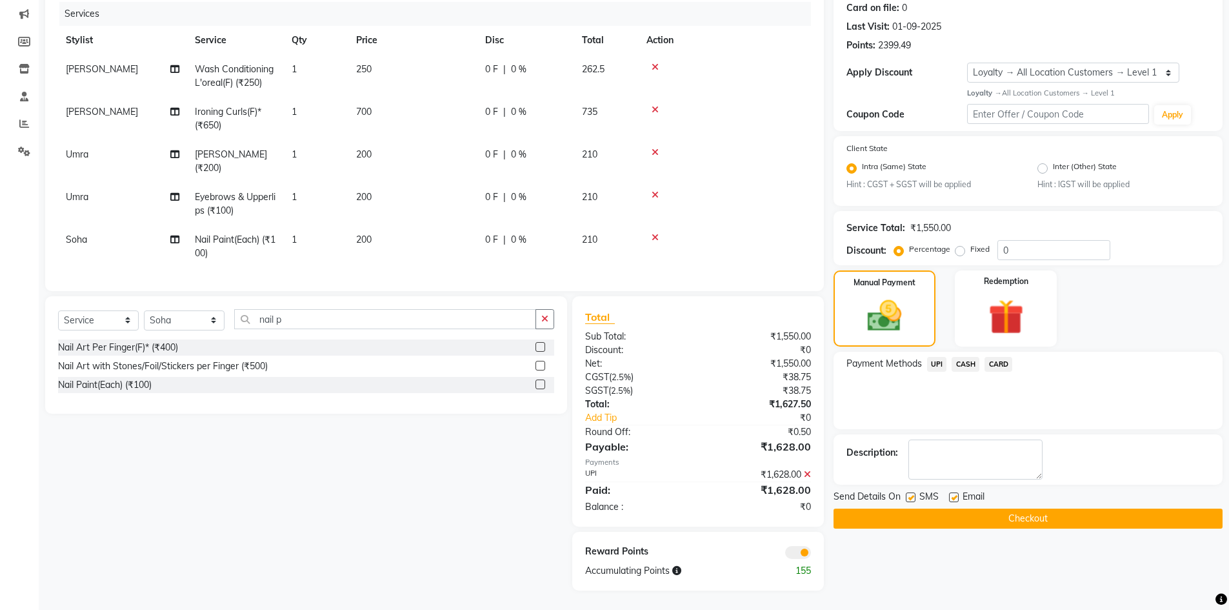
click at [1007, 509] on button "Checkout" at bounding box center [1028, 518] width 389 height 20
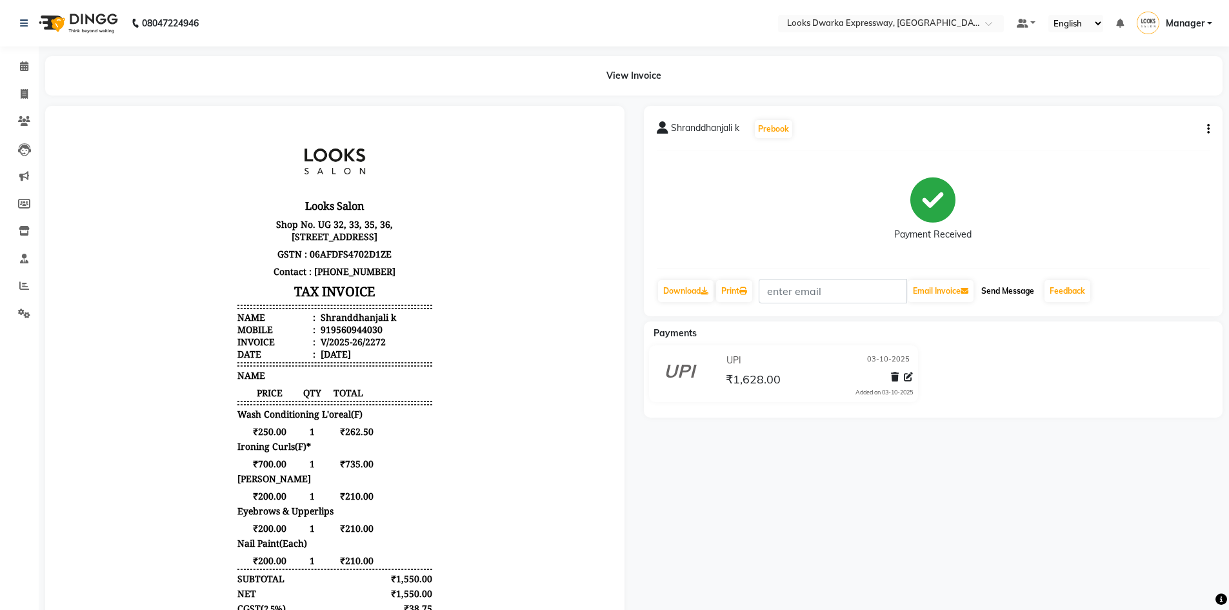
click at [1015, 287] on button "Send Message" at bounding box center [1007, 291] width 63 height 22
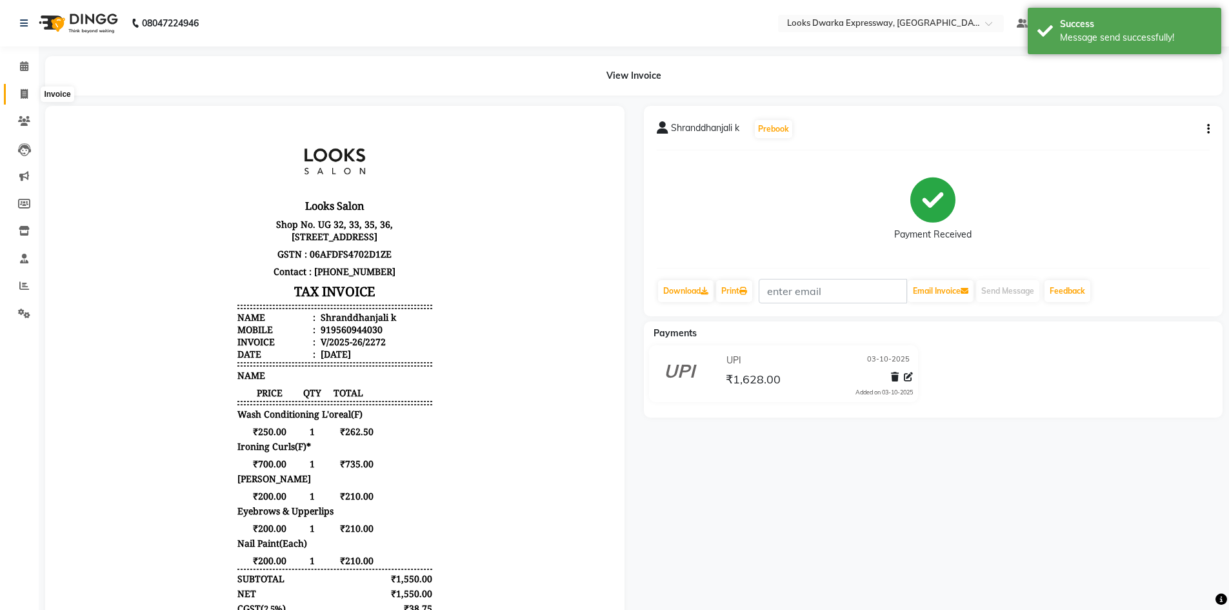
click at [19, 91] on span at bounding box center [24, 94] width 23 height 15
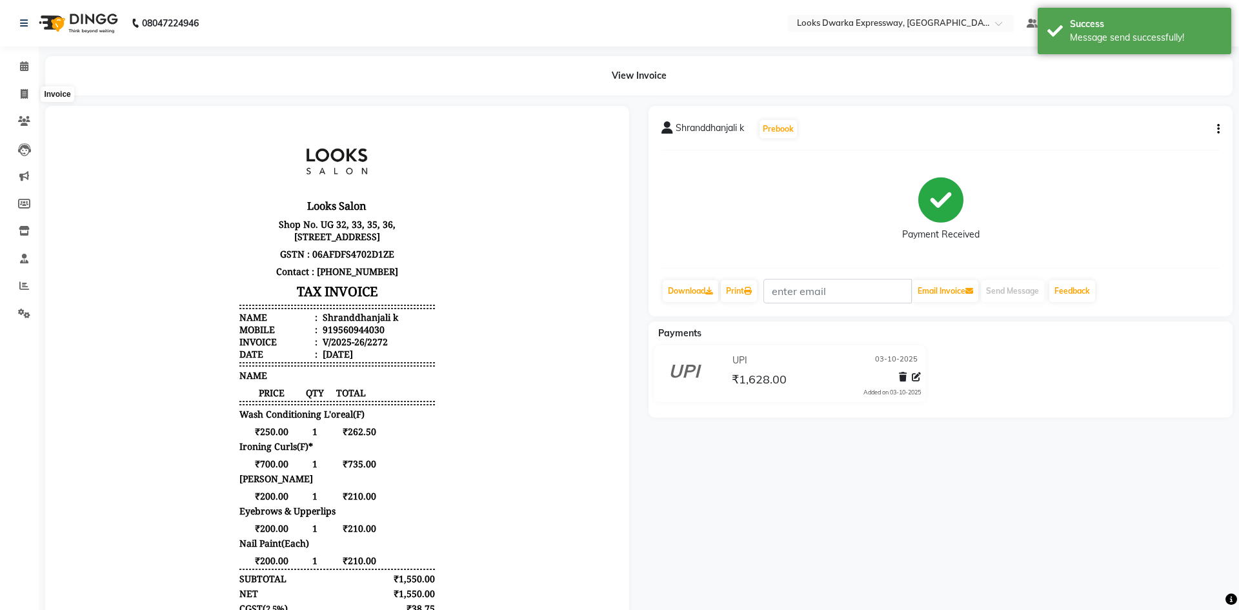
select select "6011"
select select "service"
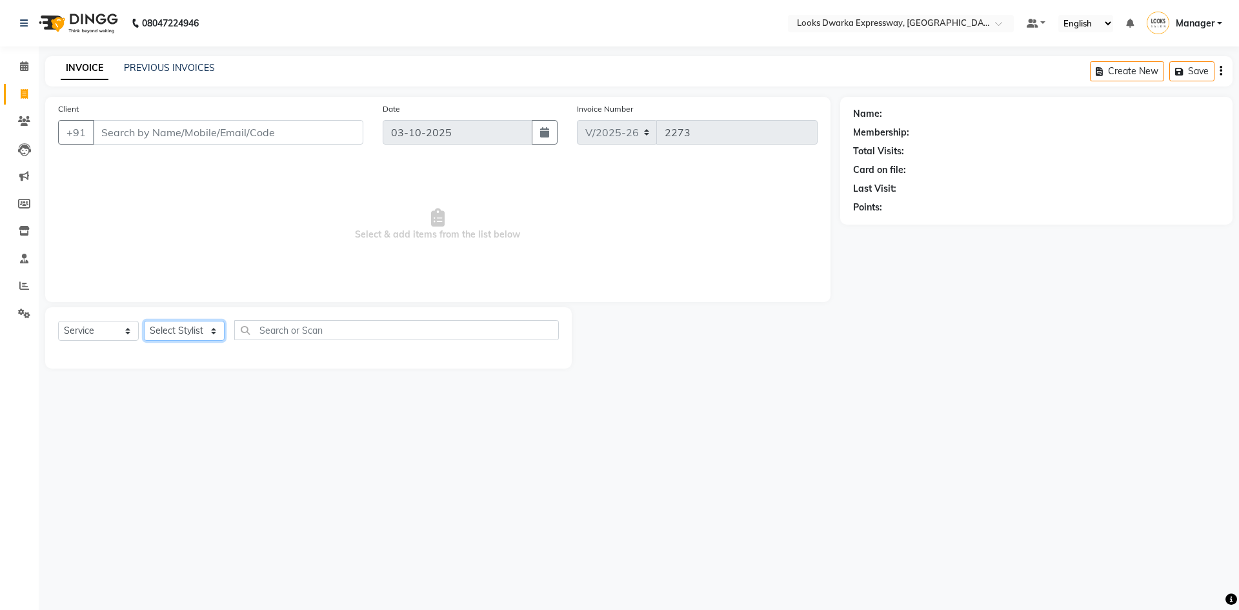
click at [212, 328] on select "Select Stylist Manager MD [PERSON_NAME] Ravindar_pdct [PERSON_NAME] [PERSON_NAM…" at bounding box center [184, 331] width 81 height 20
select select "61091"
click at [144, 321] on select "Select Stylist Manager MD [PERSON_NAME] Ravindar_pdct [PERSON_NAME] [PERSON_NAM…" at bounding box center [184, 331] width 81 height 20
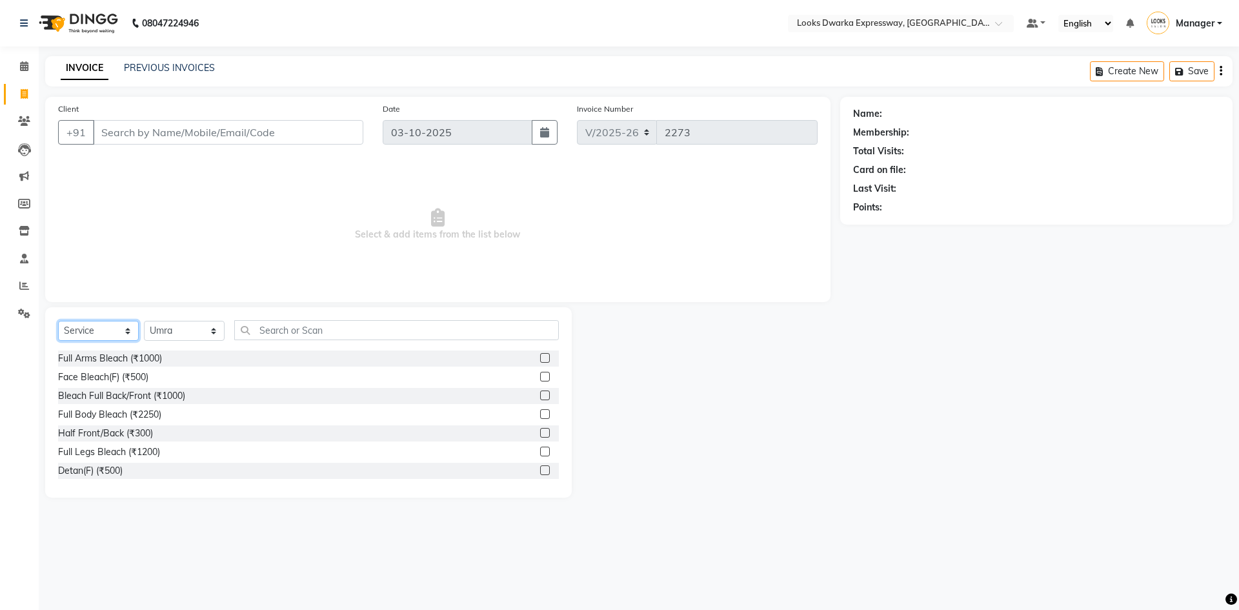
click at [131, 332] on select "Select Service Product Membership Package Voucher Prepaid Gift Card" at bounding box center [98, 331] width 81 height 20
click at [58, 321] on select "Select Service Product Membership Package Voucher Prepaid Gift Card" at bounding box center [98, 331] width 81 height 20
click at [128, 333] on select "Select Service Product Membership Package Voucher Prepaid Gift Card" at bounding box center [98, 331] width 81 height 20
select select "P"
click at [58, 321] on select "Select Service Product Membership Package Voucher Prepaid Gift Card" at bounding box center [98, 331] width 81 height 20
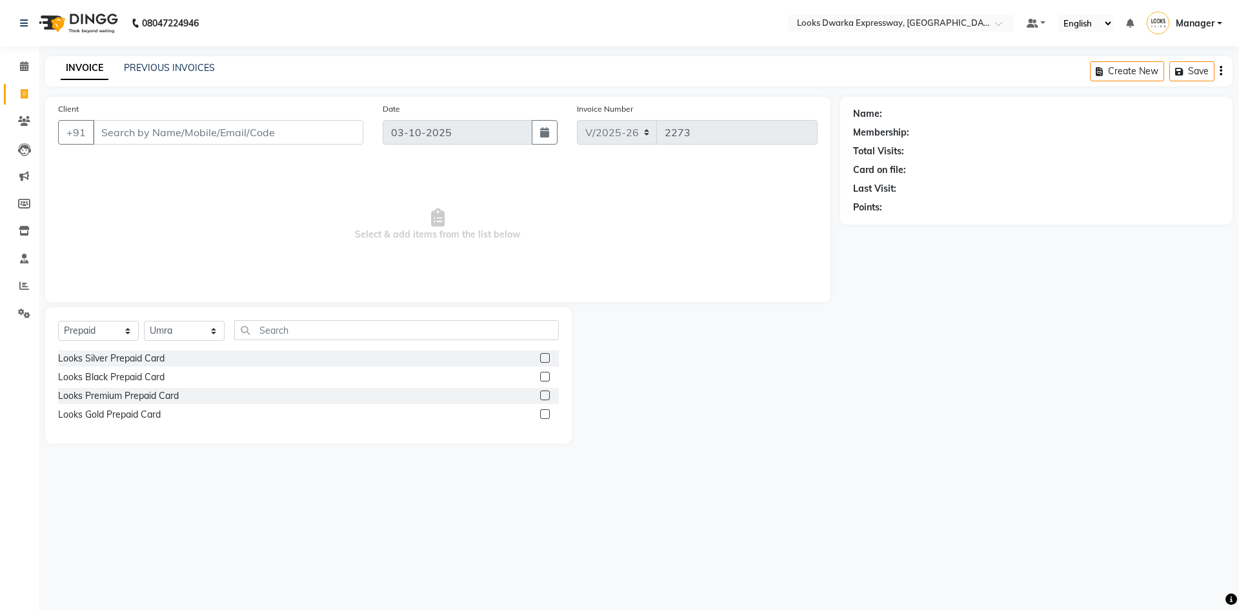
click at [203, 359] on div "Looks Silver Prepaid Card" at bounding box center [308, 358] width 501 height 16
click at [541, 356] on label at bounding box center [545, 358] width 10 height 10
click at [541, 356] on input "checkbox" at bounding box center [544, 358] width 8 height 8
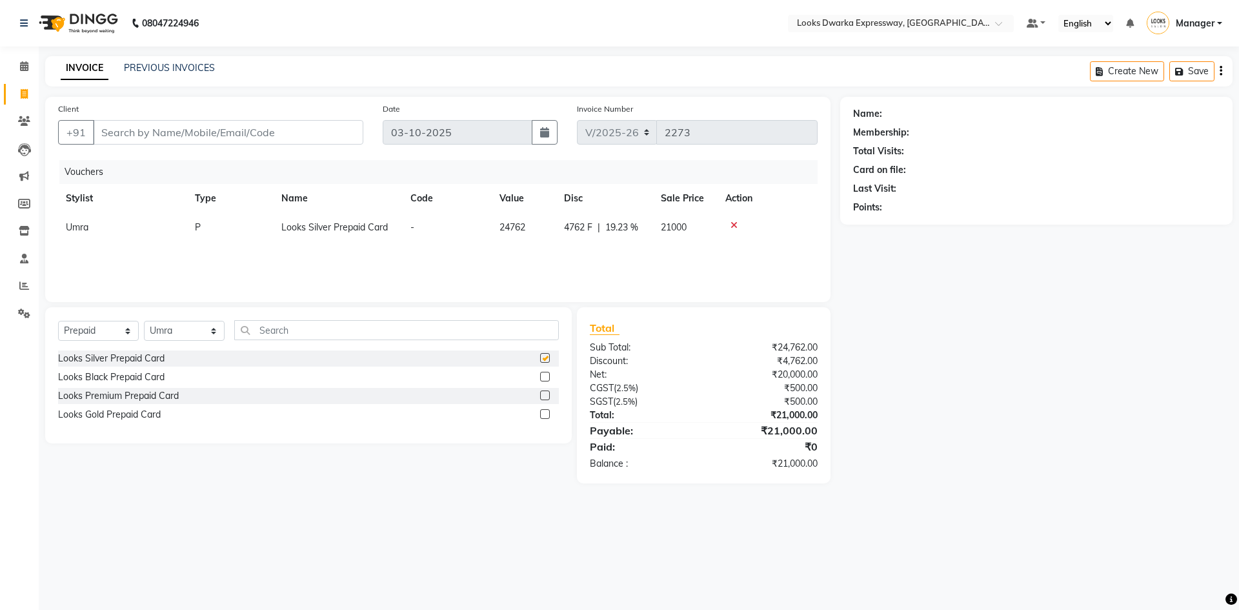
checkbox input "false"
click at [116, 126] on input "Client" at bounding box center [228, 132] width 270 height 25
type input "7206428084"
click at [333, 130] on span "Add Client" at bounding box center [330, 132] width 51 height 13
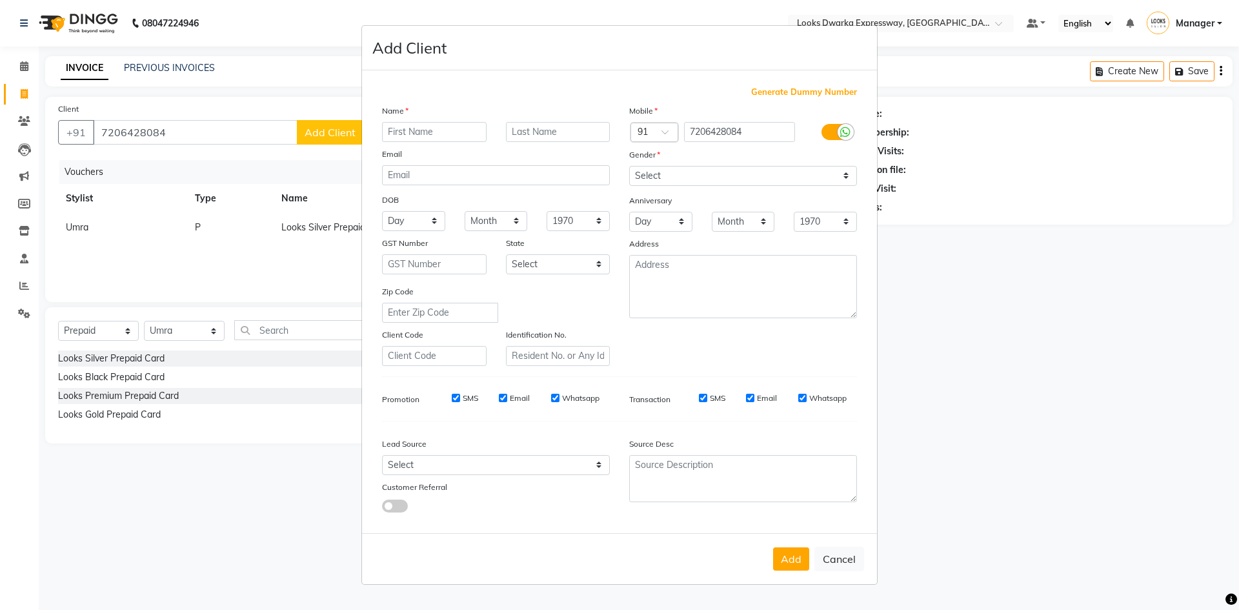
click at [460, 133] on input "text" at bounding box center [434, 132] width 105 height 20
type input "midutushi"
click at [526, 130] on input "text" at bounding box center [558, 132] width 105 height 20
type input "k"
click at [844, 176] on select "Select [DEMOGRAPHIC_DATA] [DEMOGRAPHIC_DATA] Other Prefer Not To Say" at bounding box center [743, 176] width 228 height 20
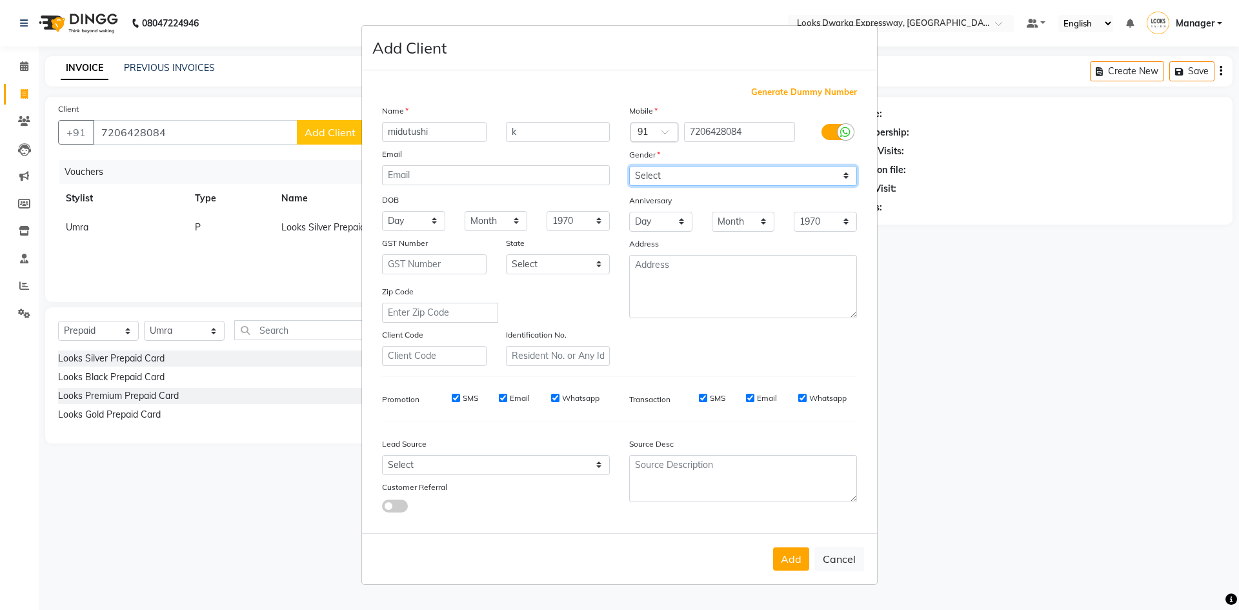
select select "female"
click at [629, 166] on select "Select [DEMOGRAPHIC_DATA] [DEMOGRAPHIC_DATA] Other Prefer Not To Say" at bounding box center [743, 176] width 228 height 20
click at [793, 559] on button "Add" at bounding box center [791, 558] width 36 height 23
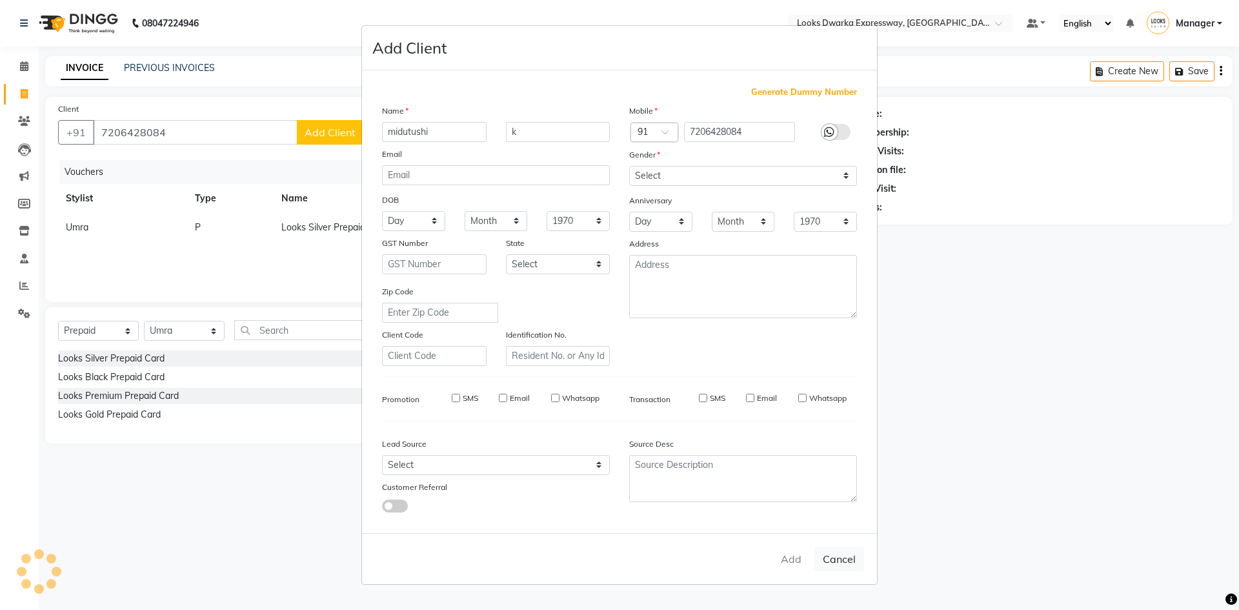
select select
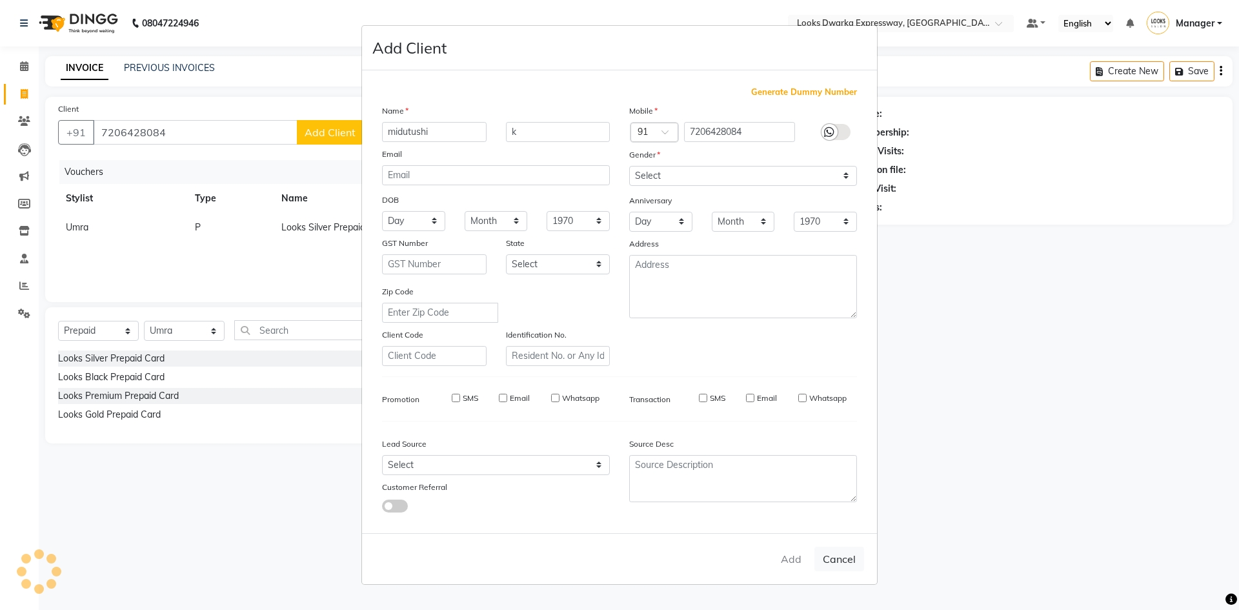
select select
checkbox input "false"
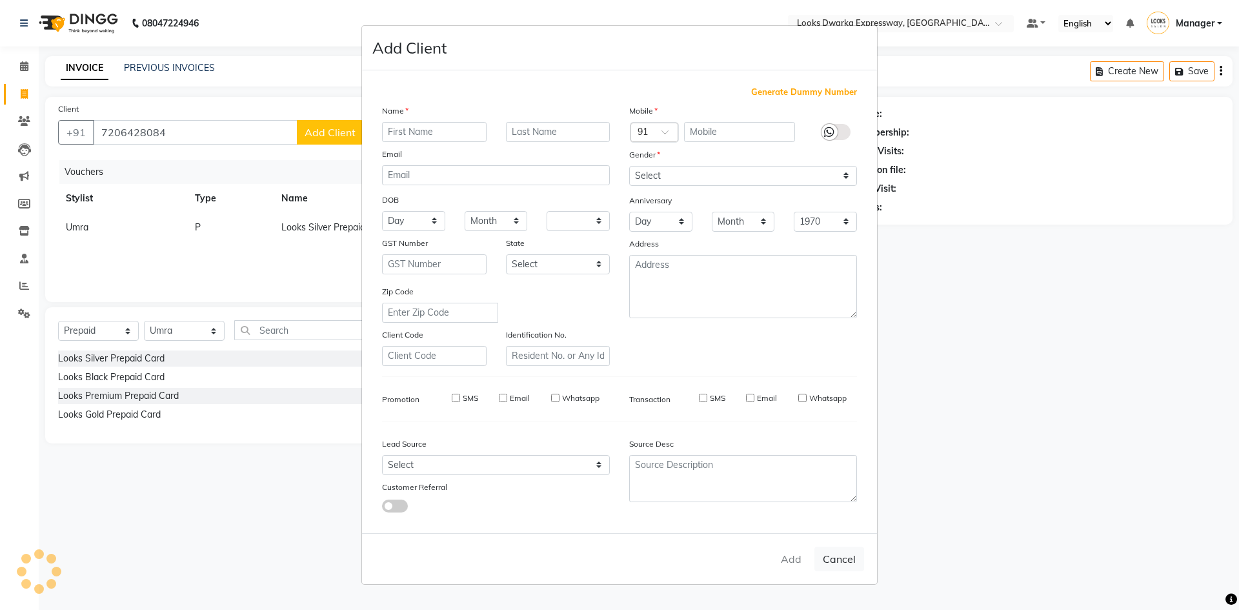
checkbox input "false"
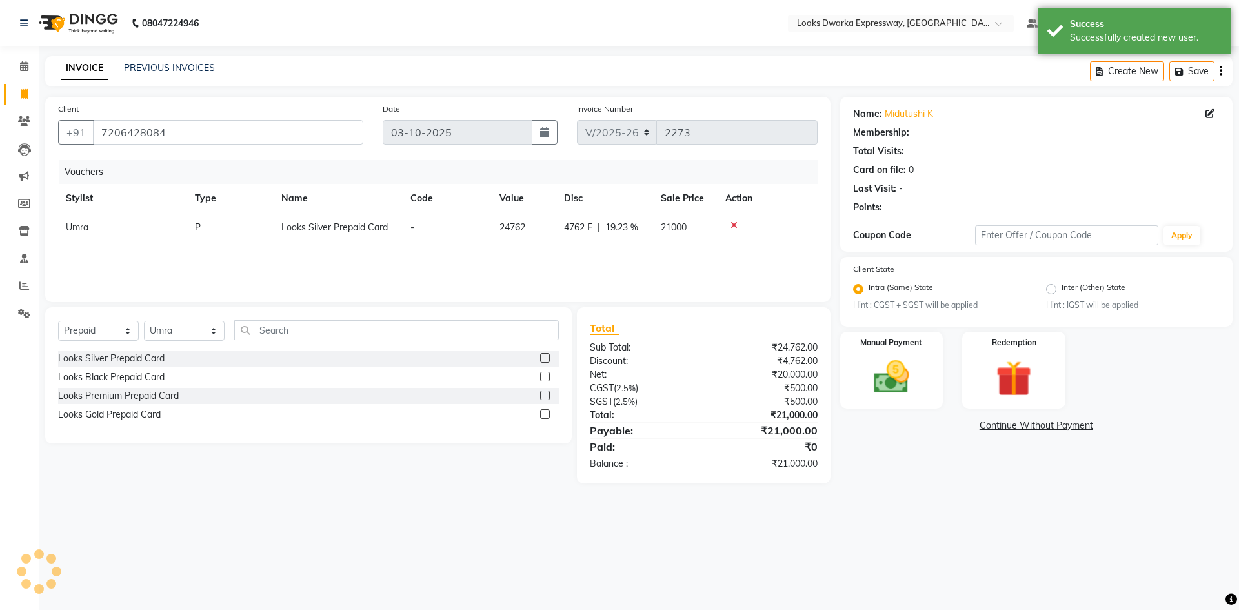
select select "1: Object"
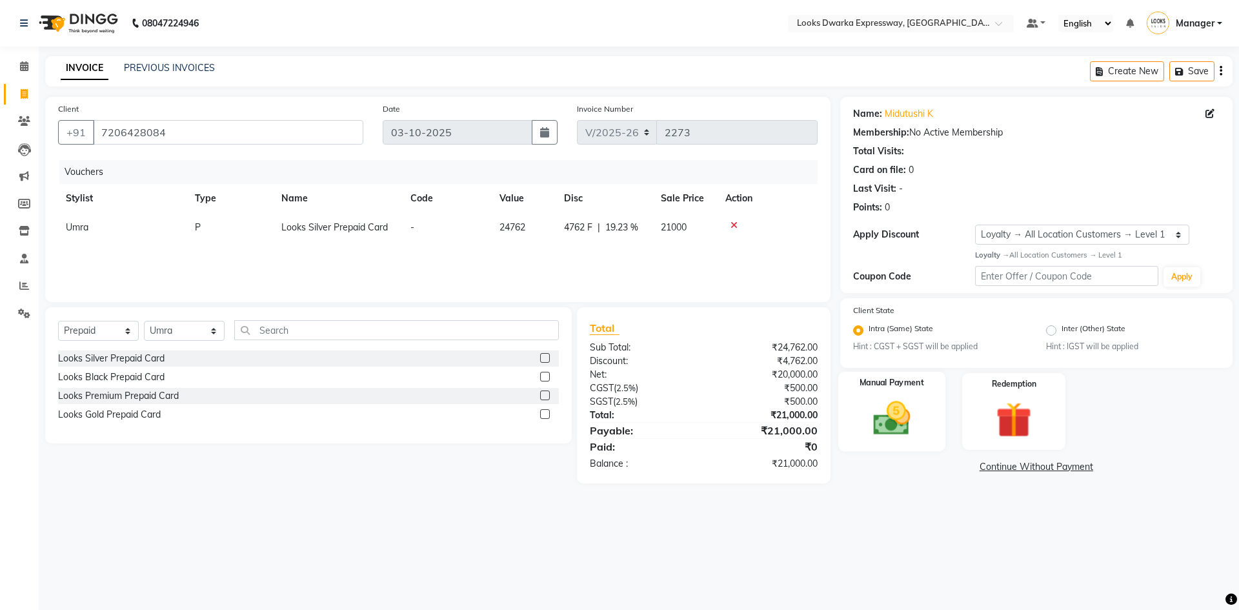
click at [912, 410] on img at bounding box center [891, 418] width 60 height 43
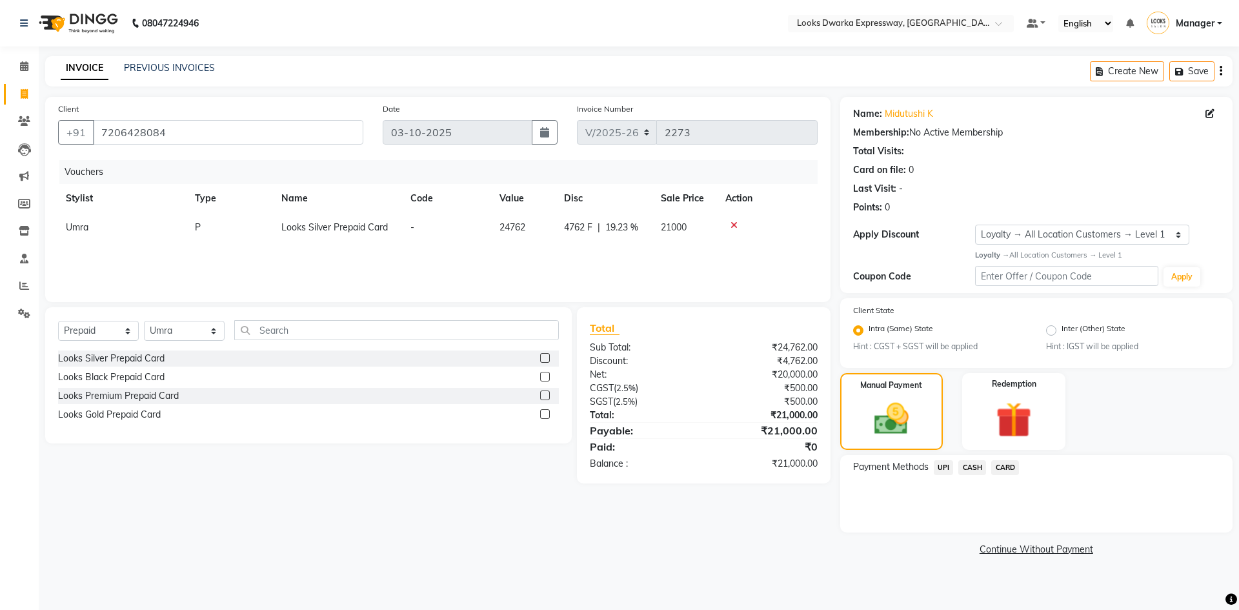
click at [942, 468] on span "UPI" at bounding box center [944, 467] width 20 height 15
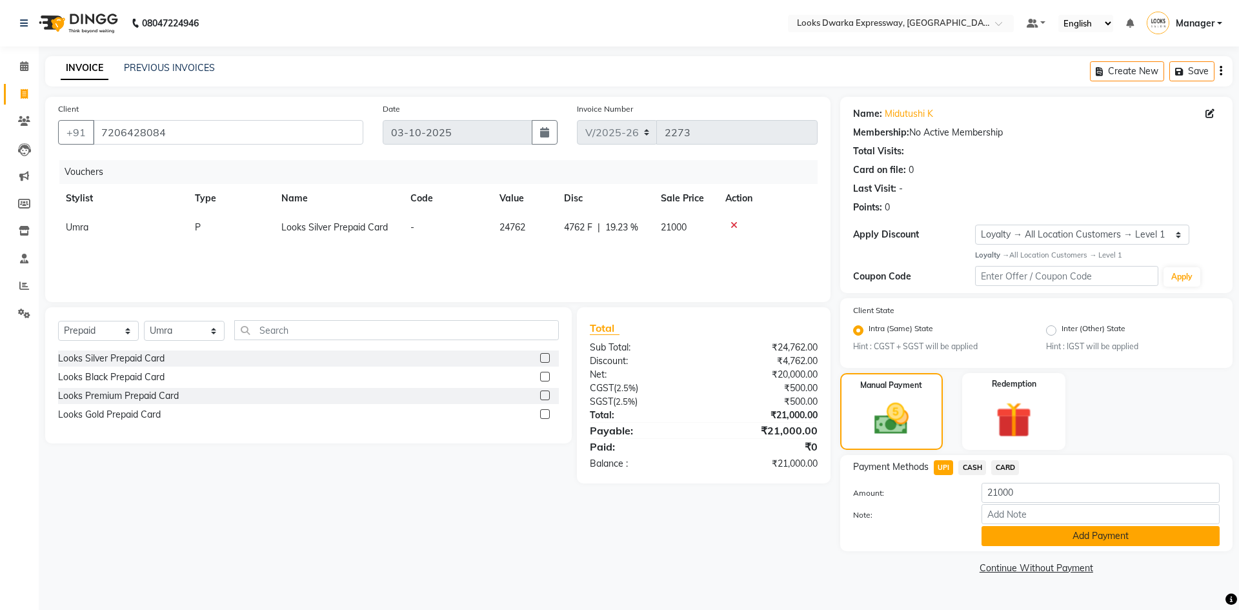
click at [1095, 538] on button "Add Payment" at bounding box center [1100, 536] width 238 height 20
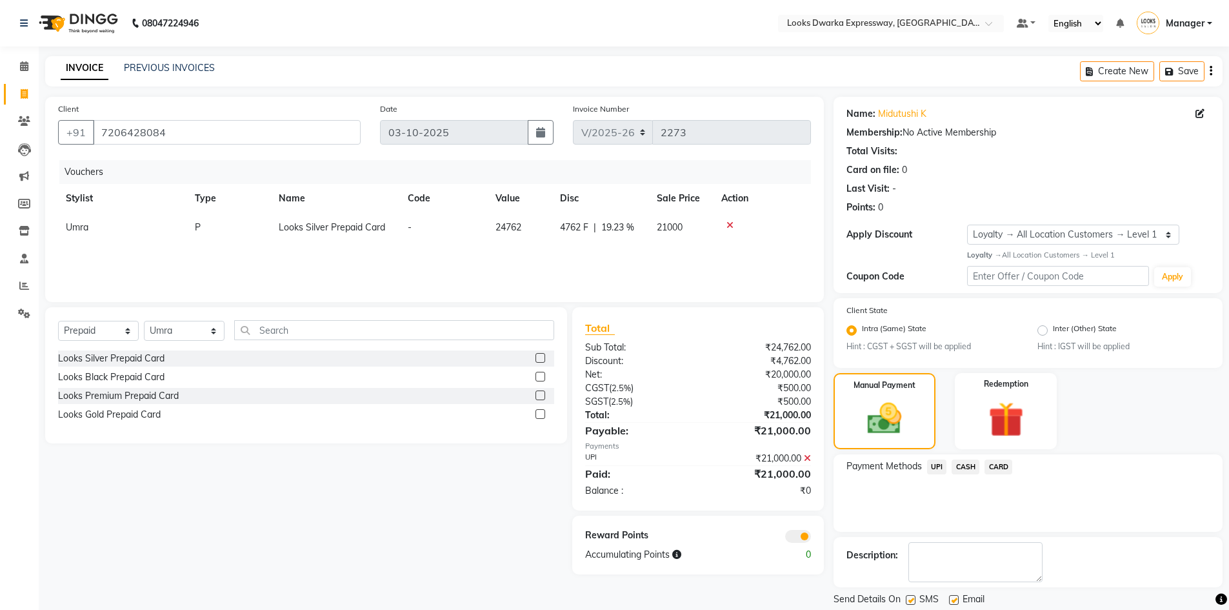
scroll to position [41, 0]
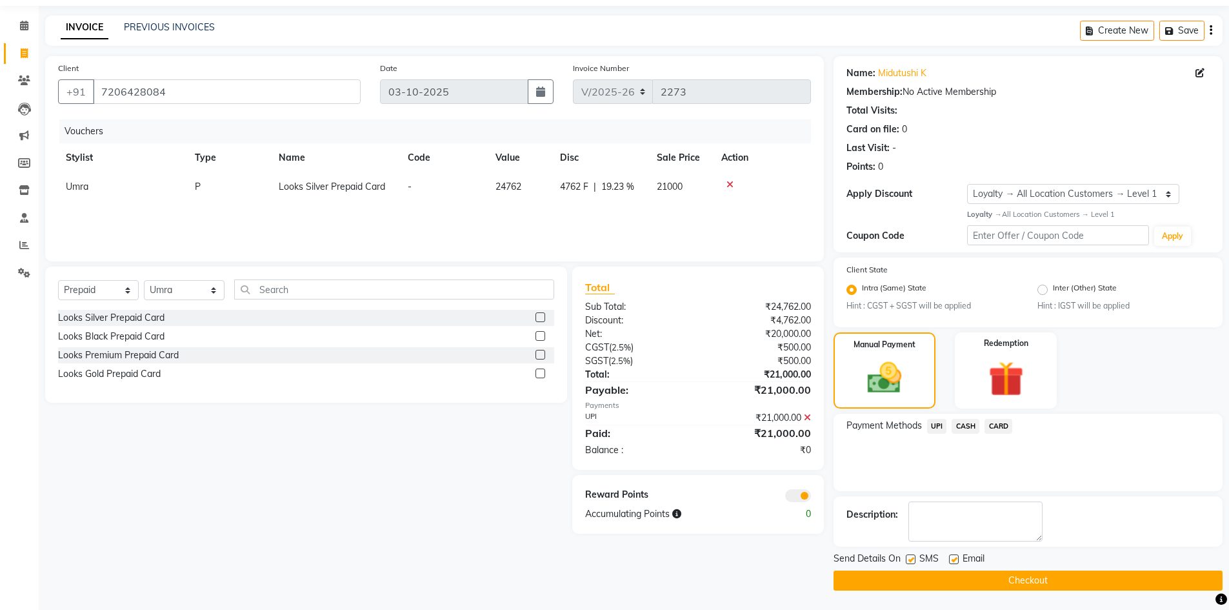
click at [1035, 579] on button "Checkout" at bounding box center [1028, 580] width 389 height 20
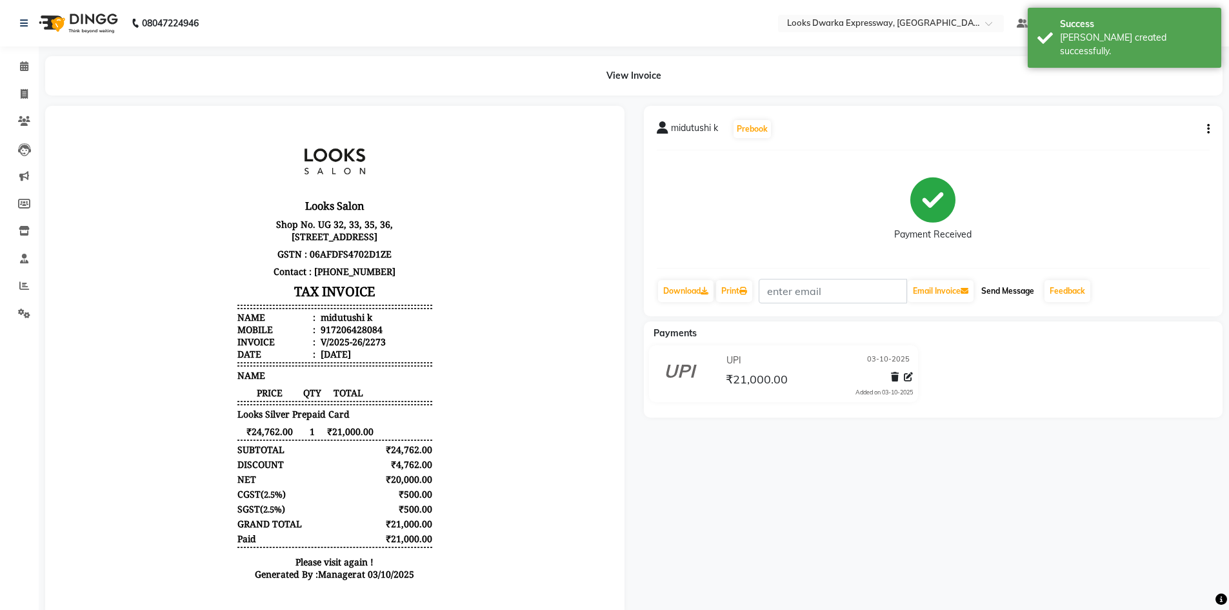
click at [1009, 291] on button "Send Message" at bounding box center [1007, 291] width 63 height 22
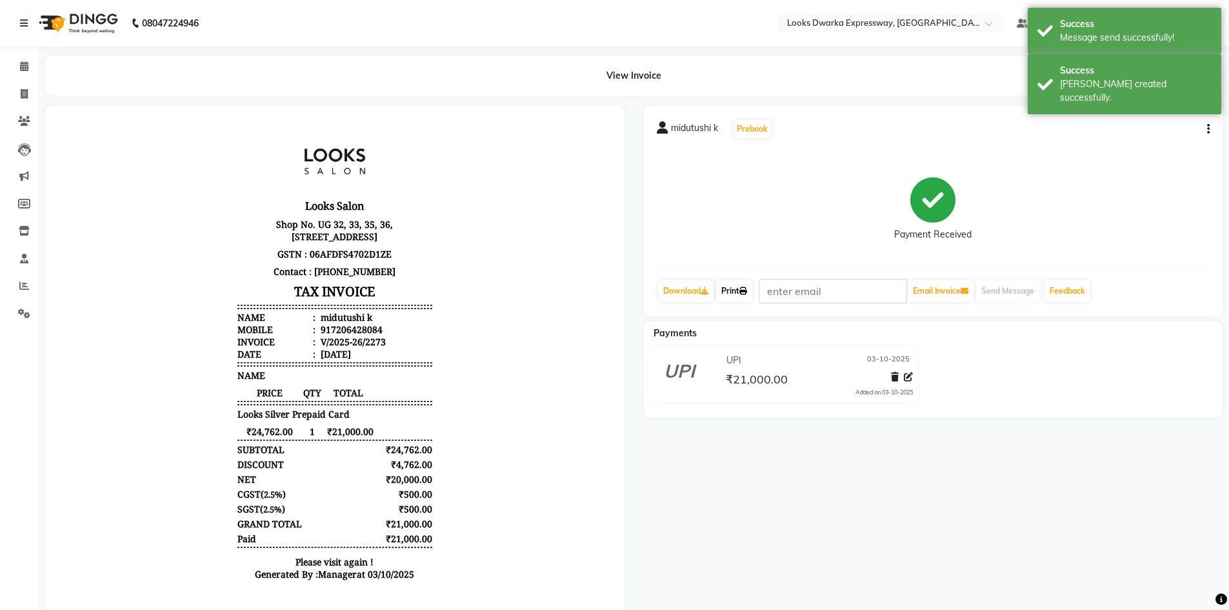
click at [741, 286] on link "Print" at bounding box center [734, 291] width 36 height 22
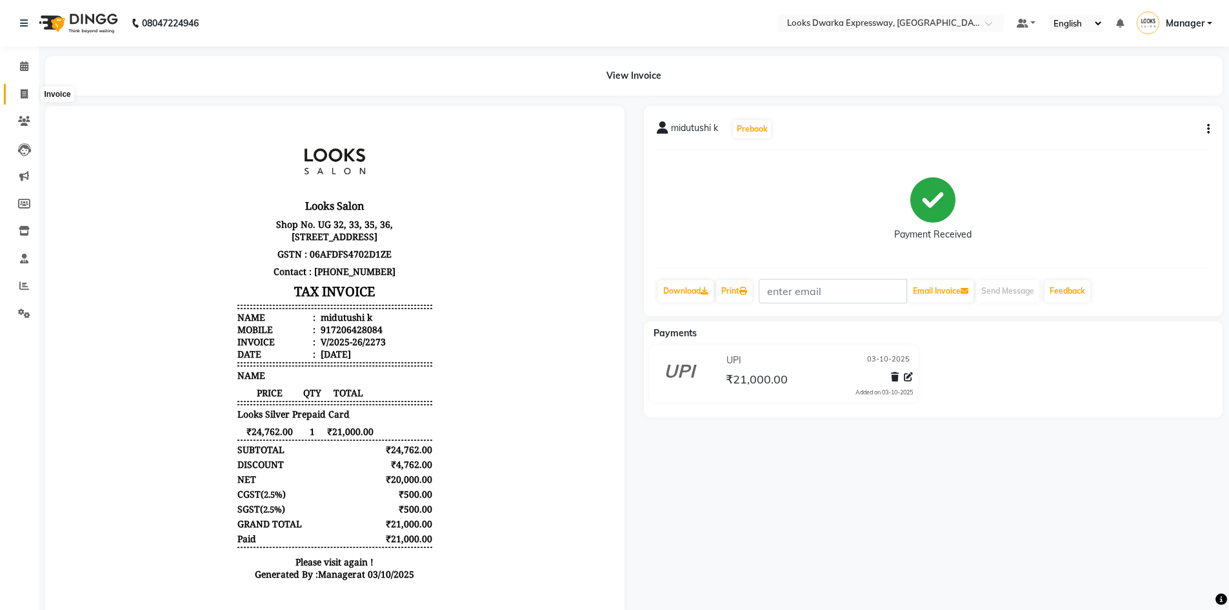
click at [22, 94] on icon at bounding box center [24, 94] width 7 height 10
select select "service"
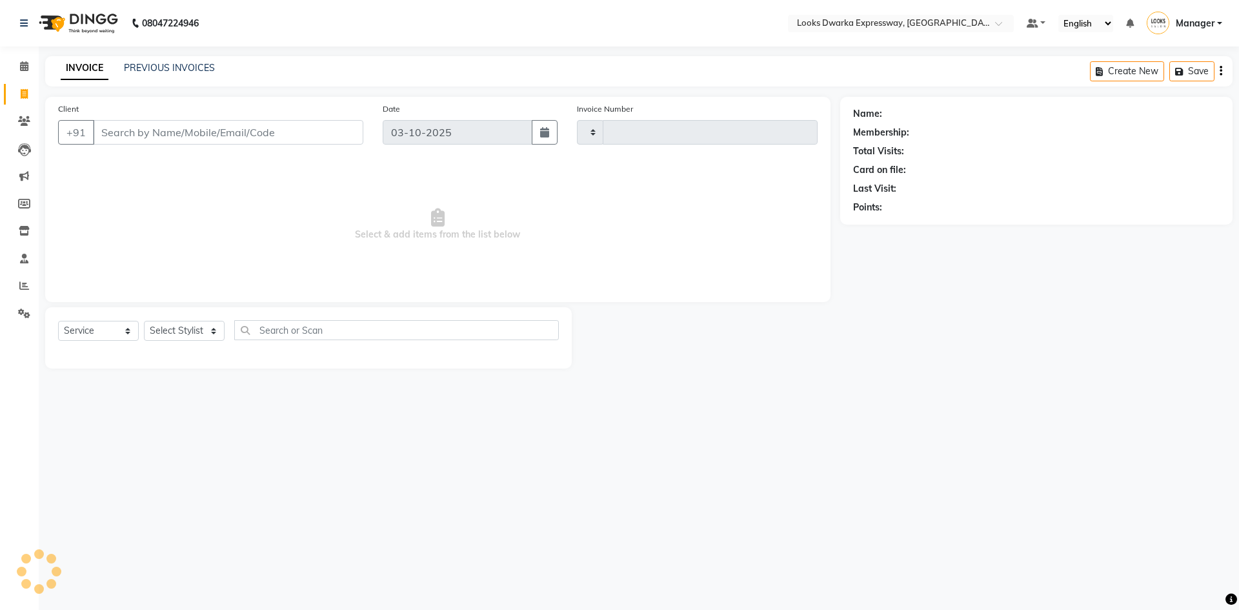
type input "2275"
select select "6011"
click at [211, 334] on select "Select Stylist Manager MD [PERSON_NAME] Ravindar_pdct [PERSON_NAME] [PERSON_NAM…" at bounding box center [184, 331] width 81 height 20
select select "43633"
click at [144, 321] on select "Select Stylist Manager MD [PERSON_NAME] Ravindar_pdct [PERSON_NAME] [PERSON_NAM…" at bounding box center [184, 331] width 81 height 20
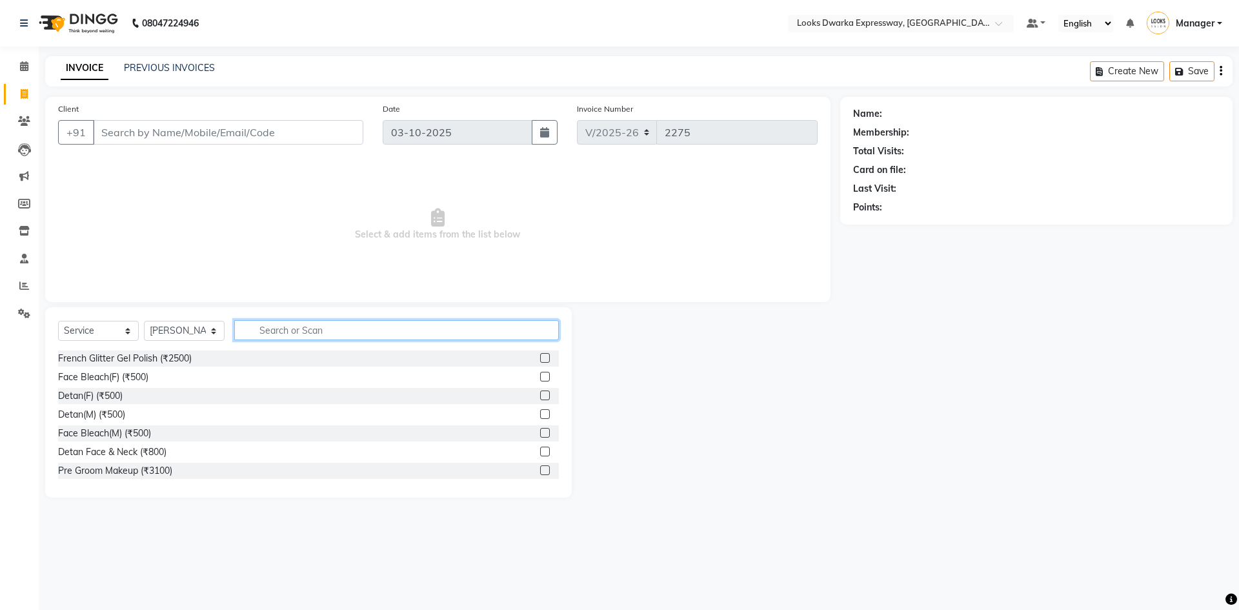
click at [270, 330] on input "text" at bounding box center [396, 330] width 325 height 20
click at [334, 333] on input "cut" at bounding box center [387, 330] width 307 height 20
type input "c"
type input "cut"
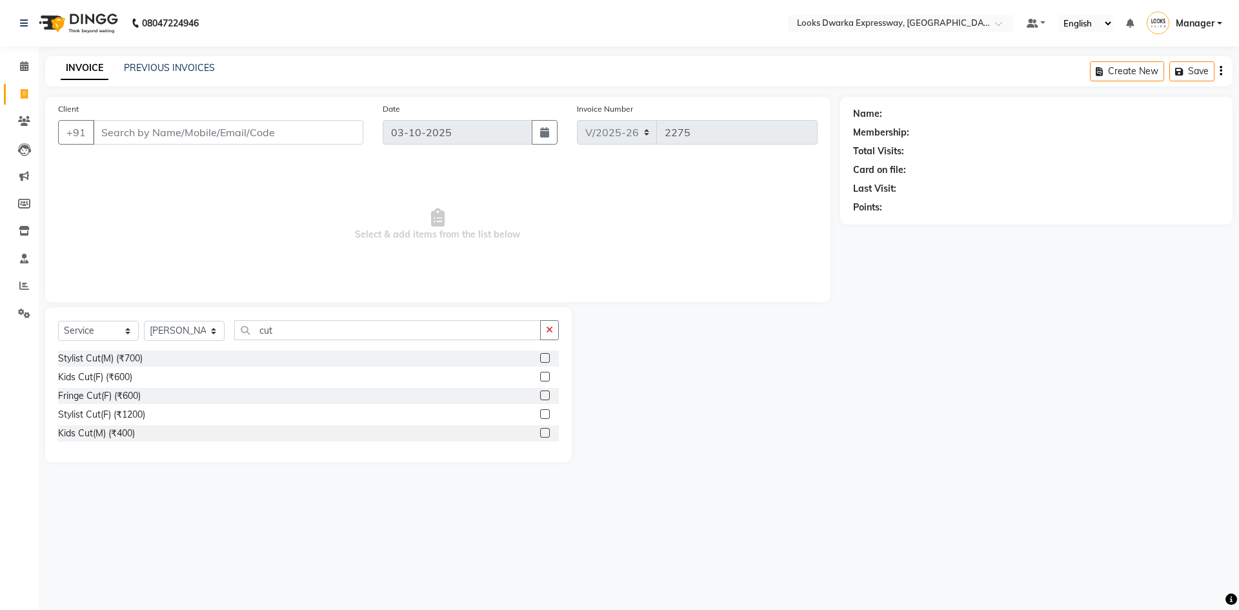
click at [540, 411] on label at bounding box center [545, 414] width 10 height 10
click at [540, 411] on input "checkbox" at bounding box center [544, 414] width 8 height 8
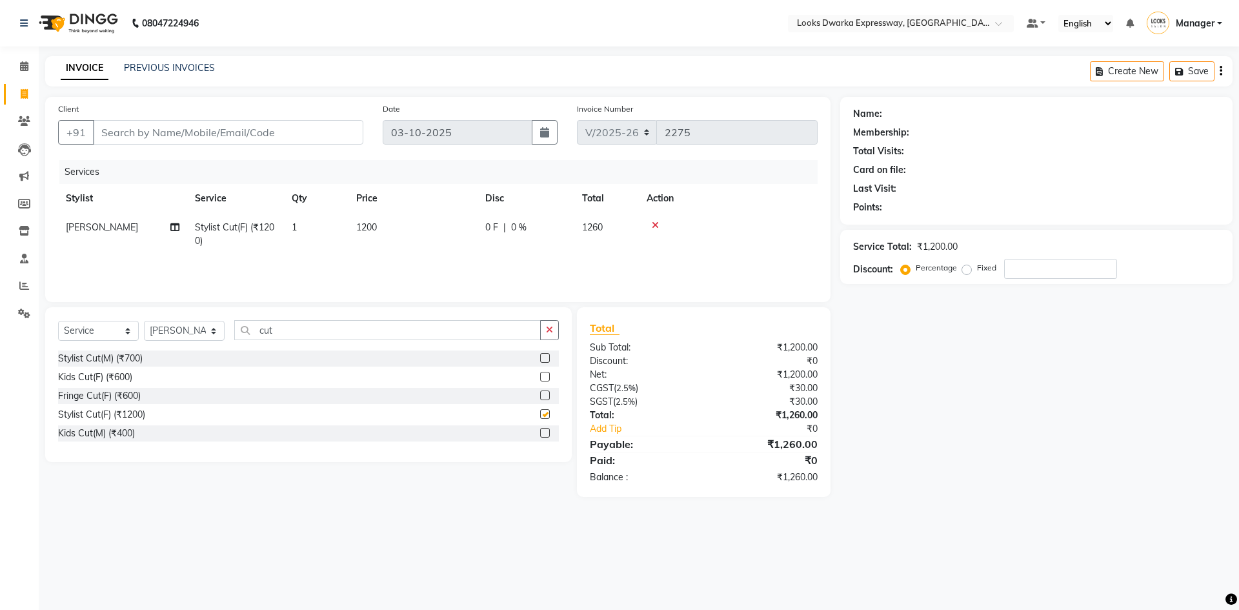
checkbox input "false"
click at [394, 225] on td "1200" at bounding box center [412, 234] width 129 height 43
select select "43633"
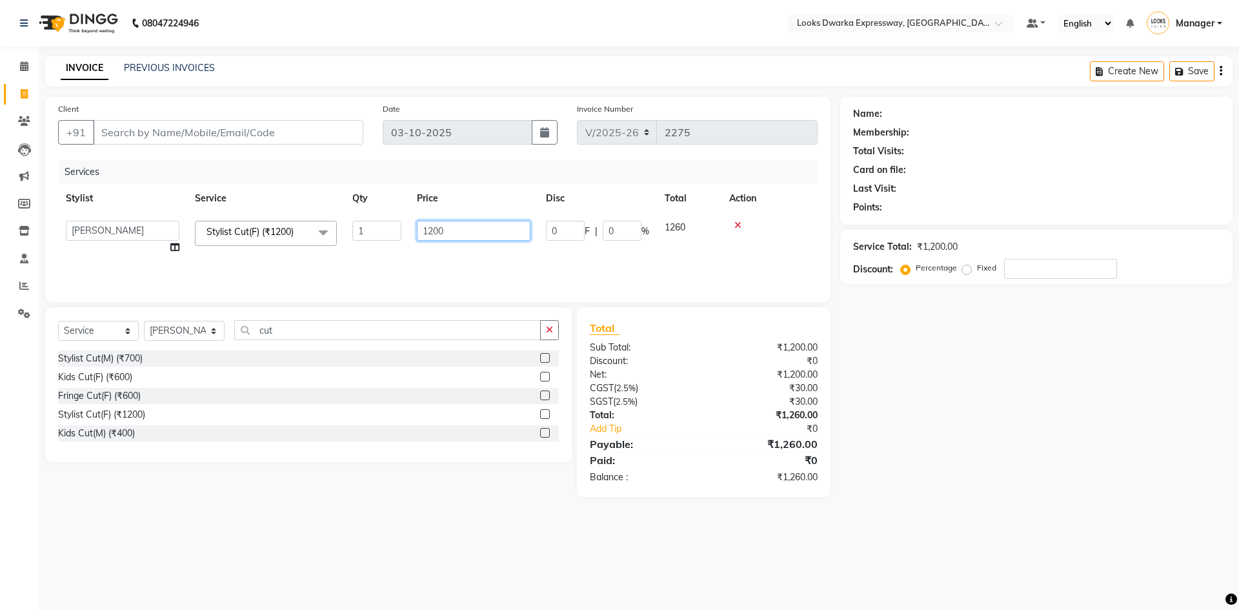
click at [456, 234] on input "1200" at bounding box center [474, 231] width 114 height 20
type input "1"
type input "1000"
click at [982, 407] on div "Name: Membership: Total Visits: Card on file: Last Visit: Points: Service Total…" at bounding box center [1041, 297] width 402 height 400
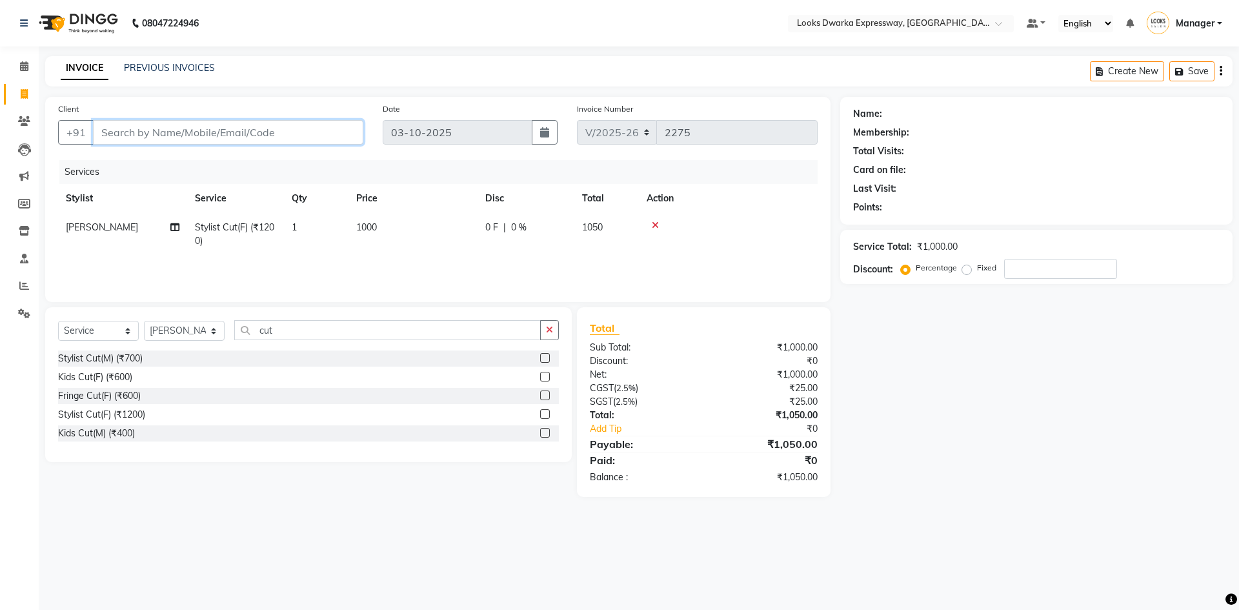
click at [136, 129] on input "Client" at bounding box center [228, 132] width 270 height 25
drag, startPoint x: 24, startPoint y: 283, endPoint x: 729, endPoint y: 87, distance: 732.0
click at [24, 283] on icon at bounding box center [24, 286] width 10 height 10
click at [30, 70] on span at bounding box center [24, 66] width 23 height 15
click at [659, 226] on div at bounding box center [728, 225] width 163 height 9
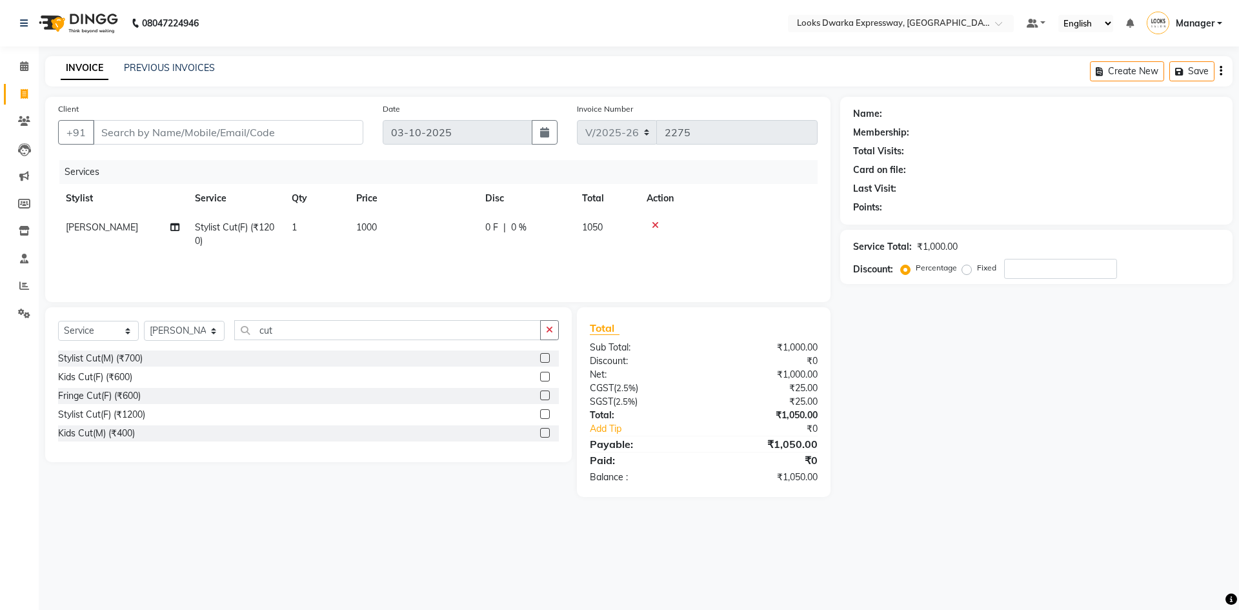
click at [654, 223] on icon at bounding box center [655, 225] width 7 height 9
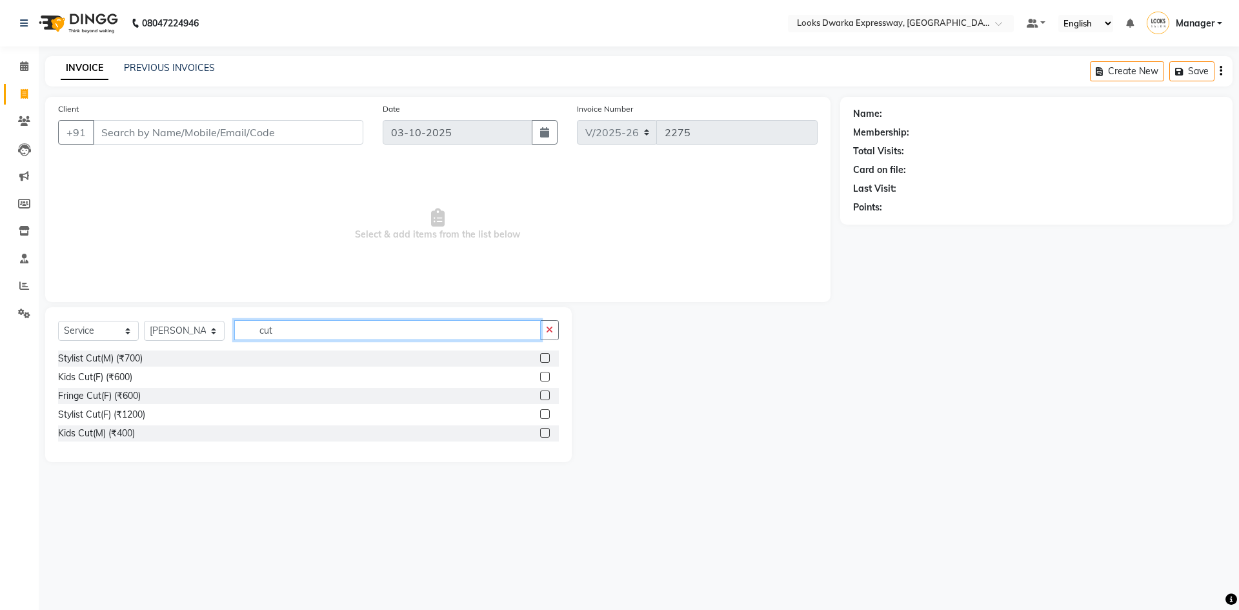
click at [307, 330] on input "cut" at bounding box center [387, 330] width 307 height 20
type input "c"
type input "was"
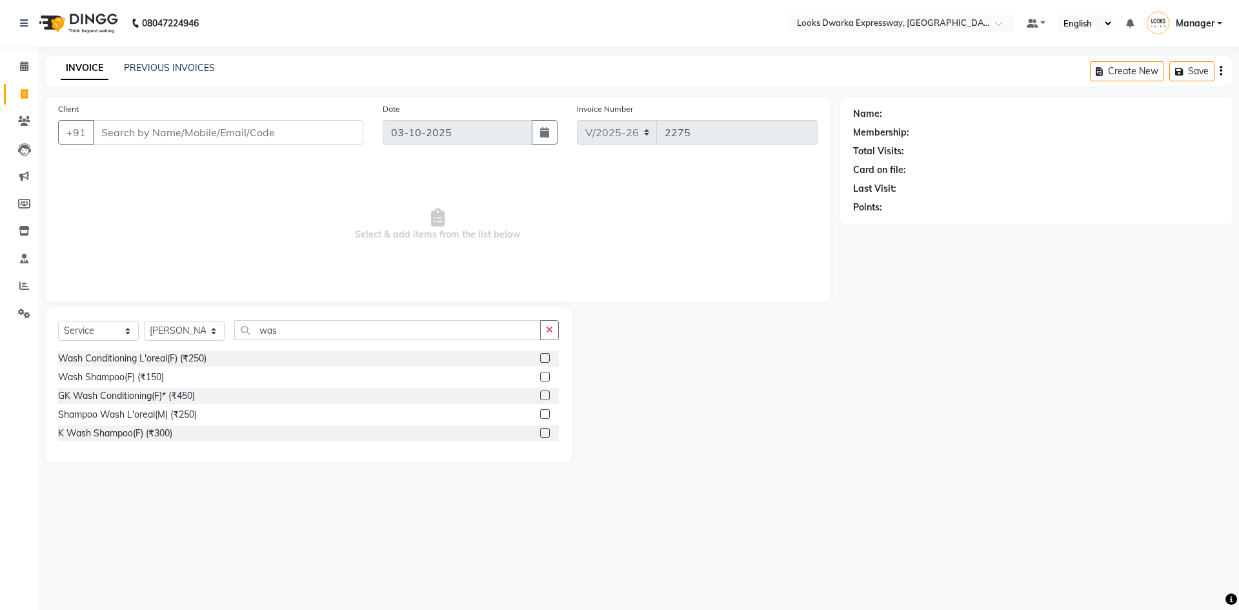
click at [544, 356] on label at bounding box center [545, 358] width 10 height 10
click at [544, 356] on input "checkbox" at bounding box center [544, 358] width 8 height 8
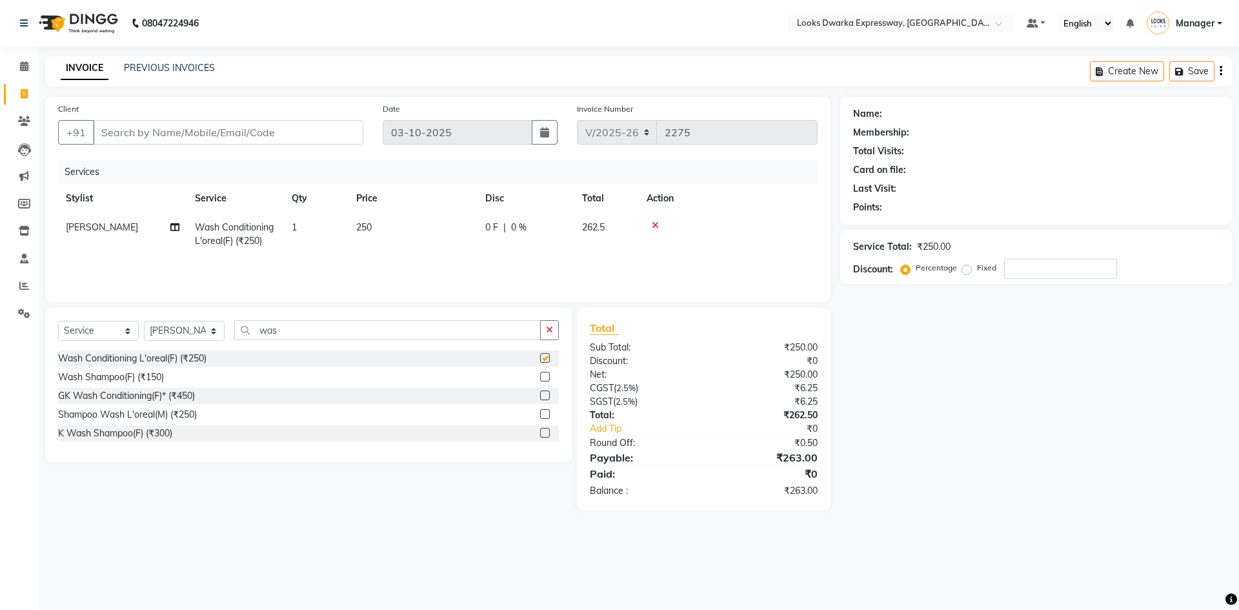
checkbox input "false"
click at [216, 328] on select "Select Stylist Manager MD [PERSON_NAME] Ravindar_pdct [PERSON_NAME] [PERSON_NAM…" at bounding box center [184, 331] width 81 height 20
select select "43631"
click at [144, 321] on select "Select Stylist Manager MD [PERSON_NAME] Ravindar_pdct [PERSON_NAME] [PERSON_NAM…" at bounding box center [184, 331] width 81 height 20
click at [168, 125] on input "Client" at bounding box center [228, 132] width 270 height 25
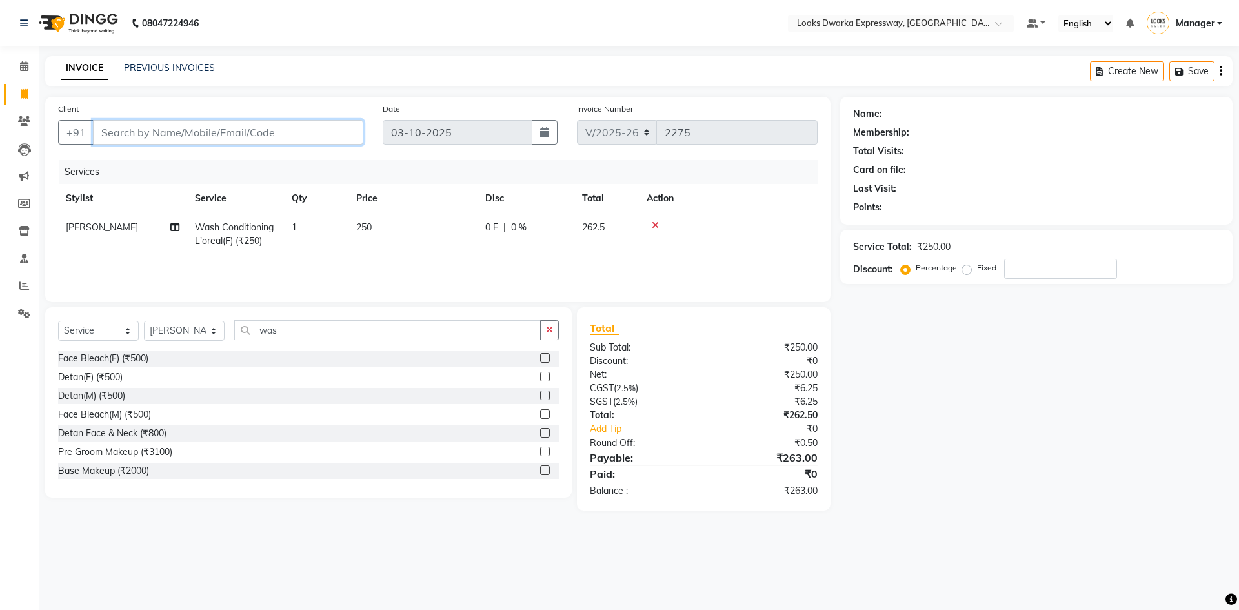
type input "w"
type input "0"
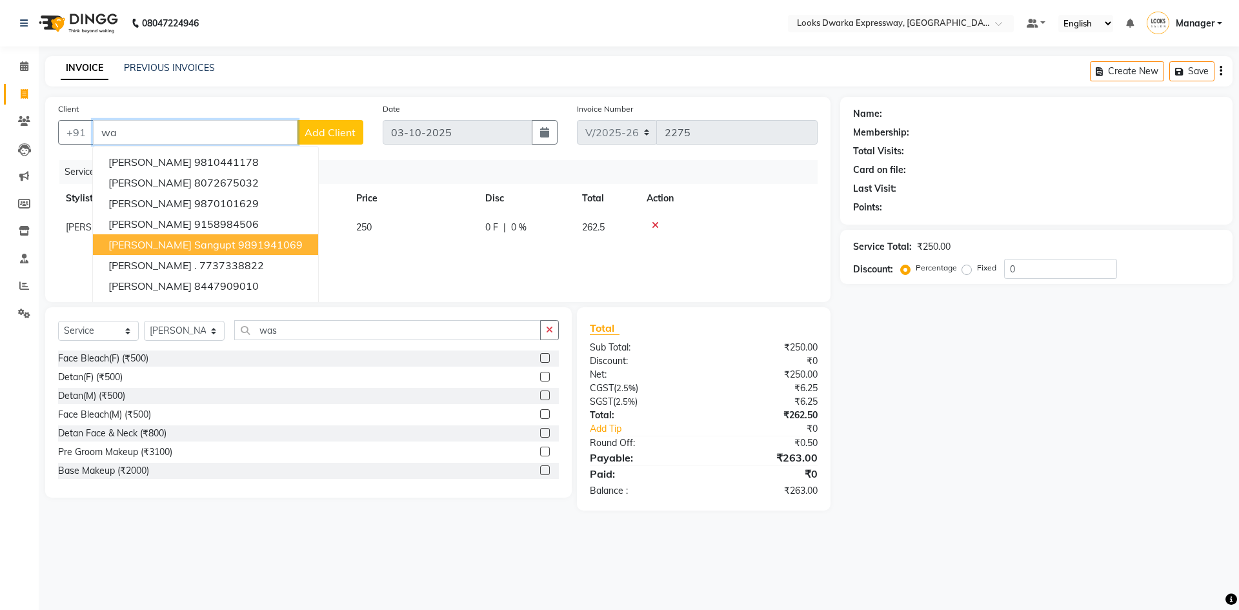
type input "w"
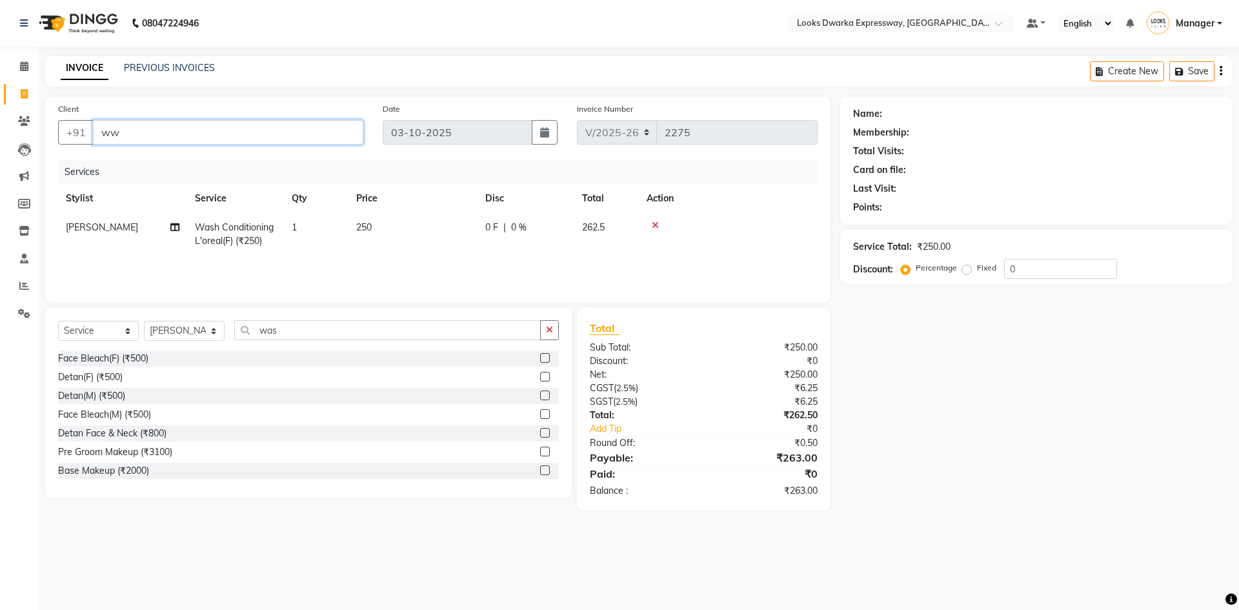
type input "w"
click at [164, 135] on input "Client" at bounding box center [228, 132] width 270 height 25
type input "c"
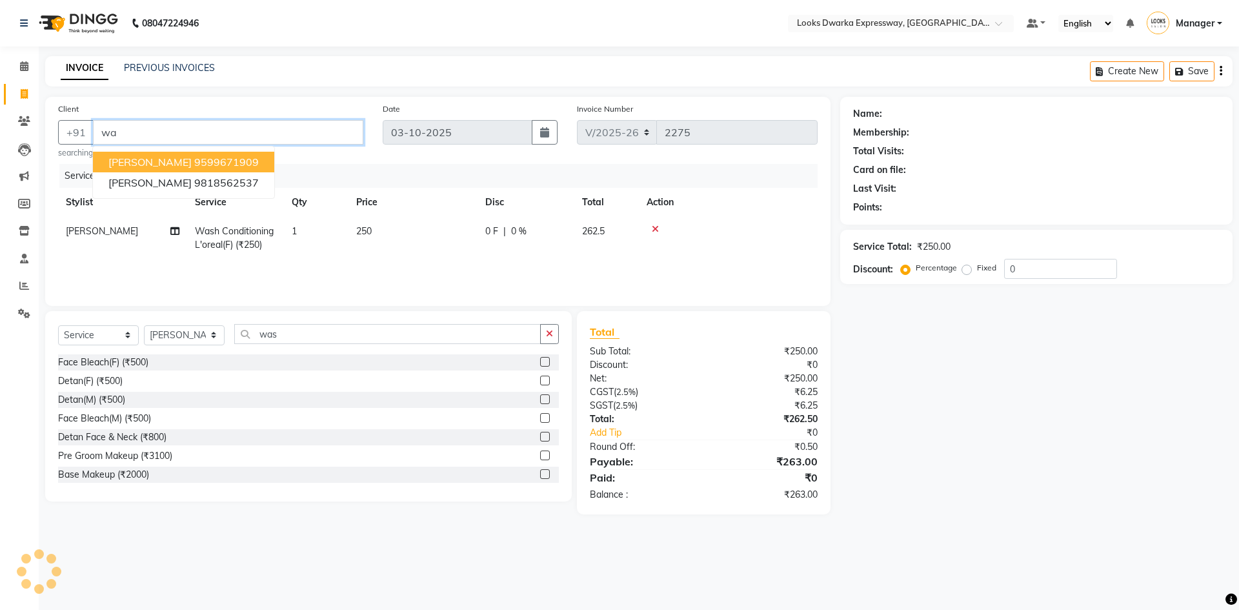
type input "w"
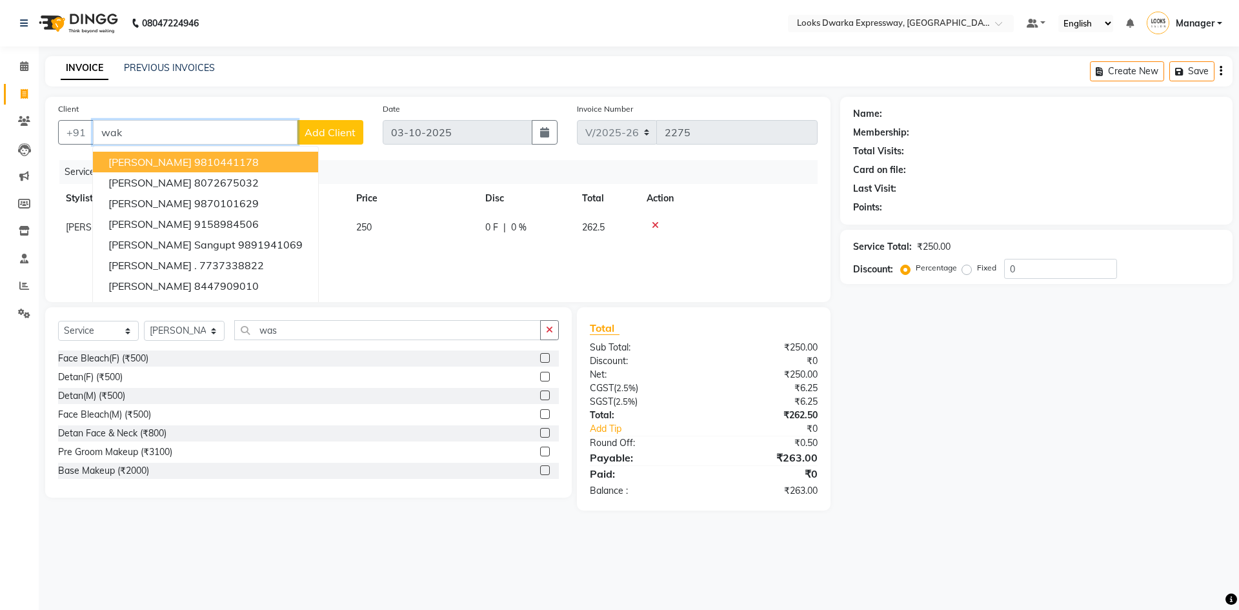
click at [168, 131] on input "wak" at bounding box center [195, 132] width 205 height 25
type input "w"
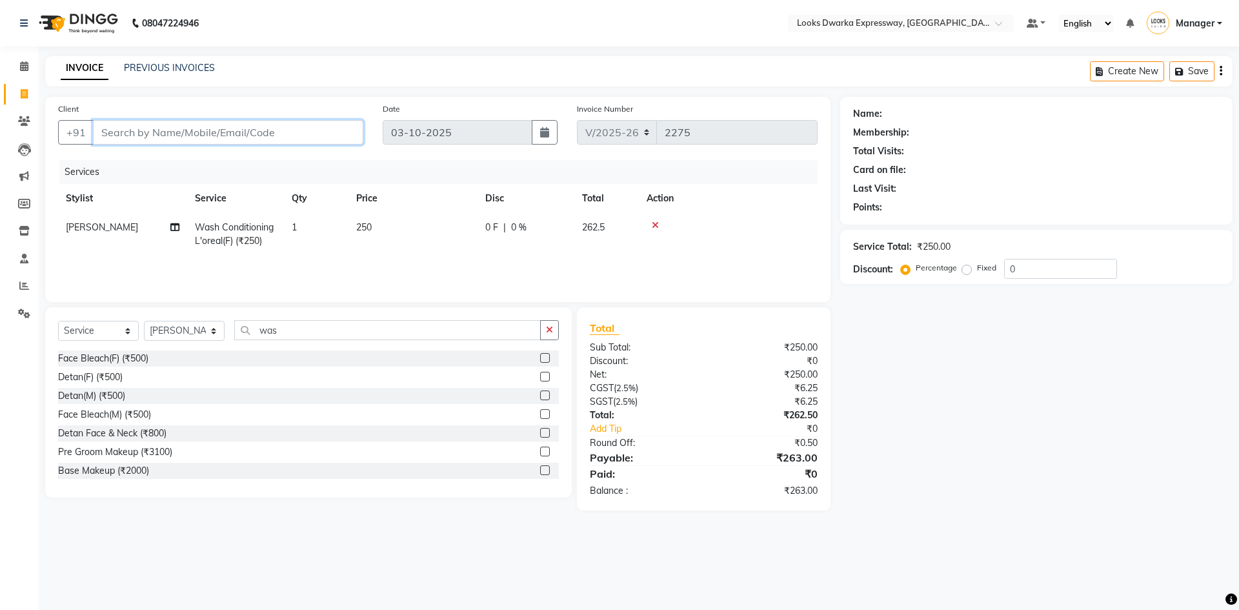
click at [192, 123] on input "Client" at bounding box center [228, 132] width 270 height 25
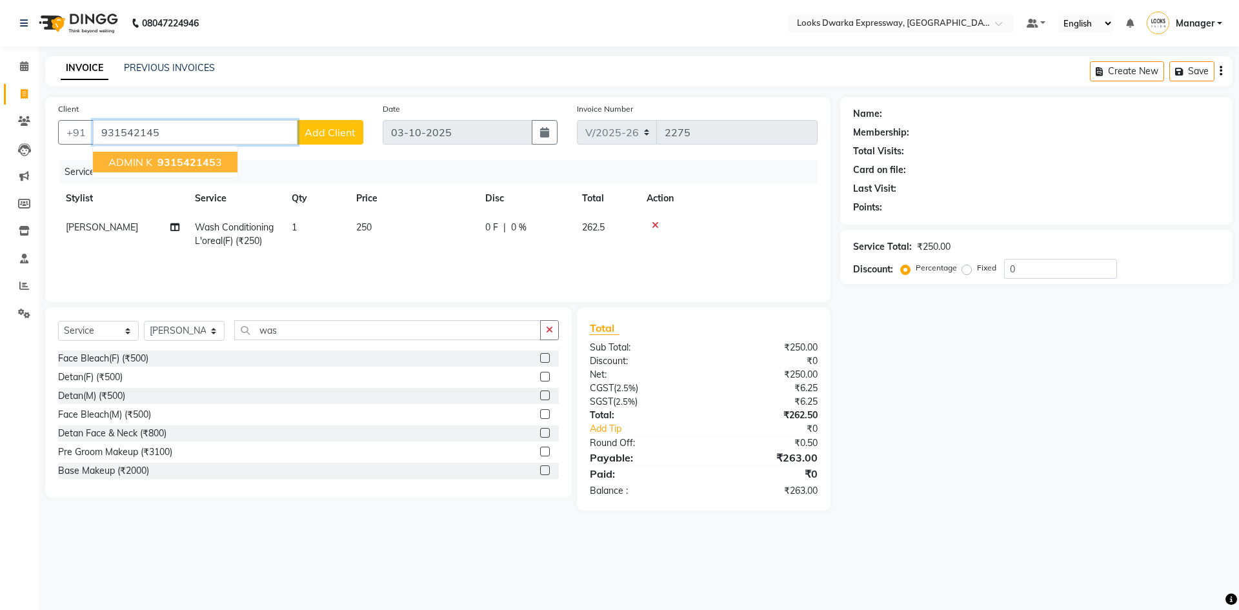
click at [164, 161] on span "931542145" at bounding box center [186, 162] width 58 height 13
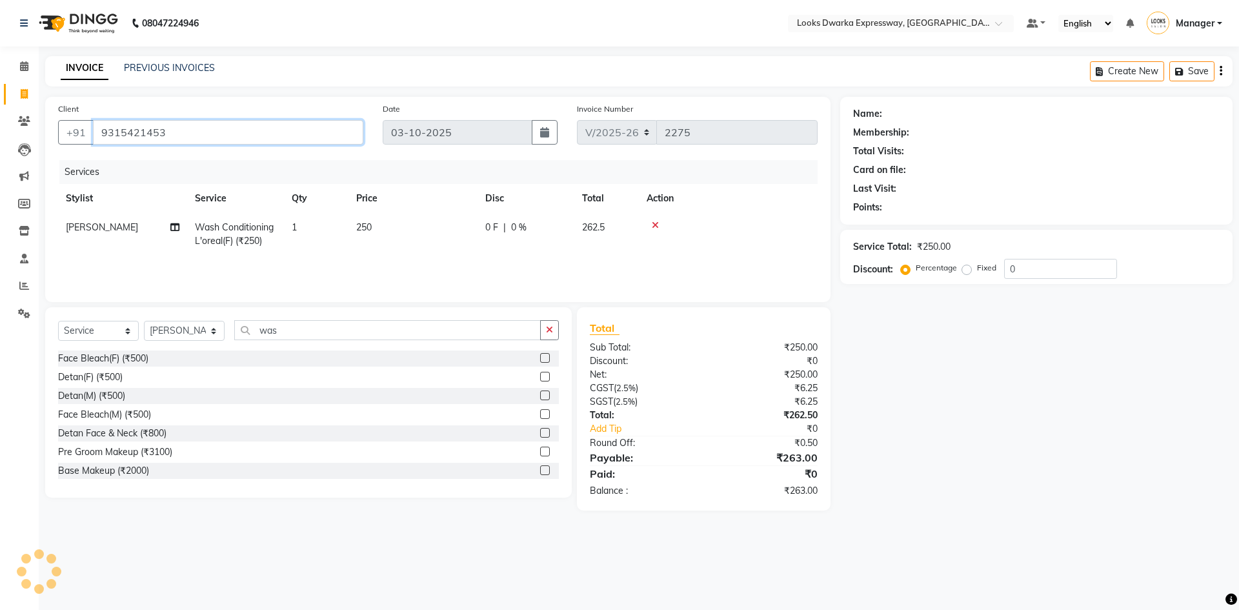
type input "9315421453"
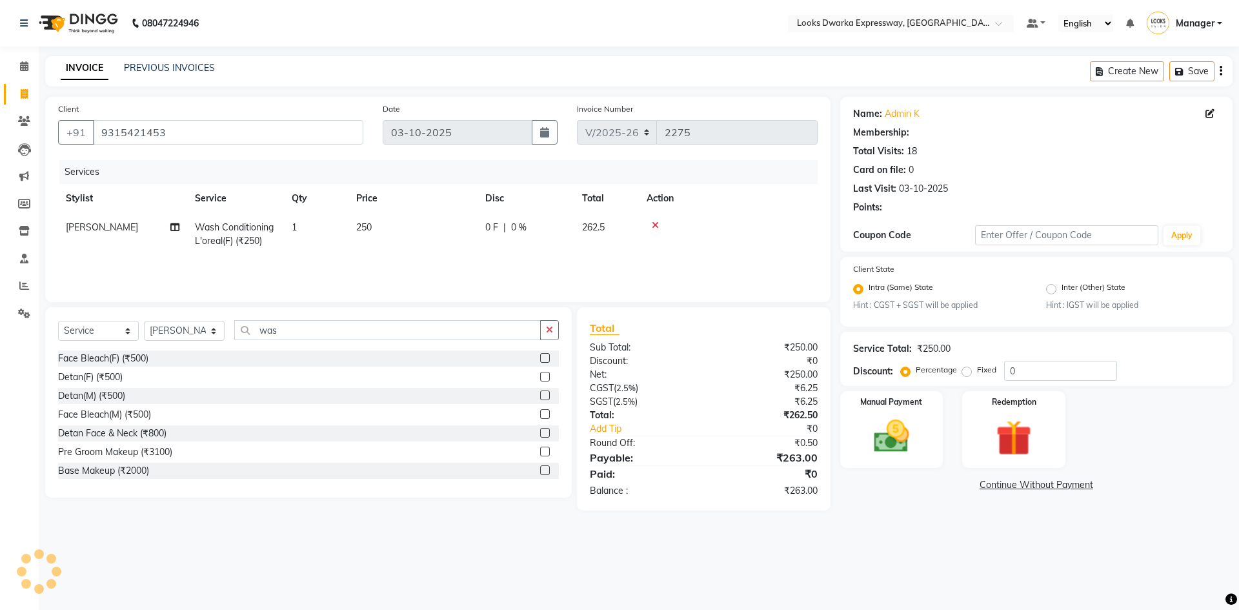
select select "1: Object"
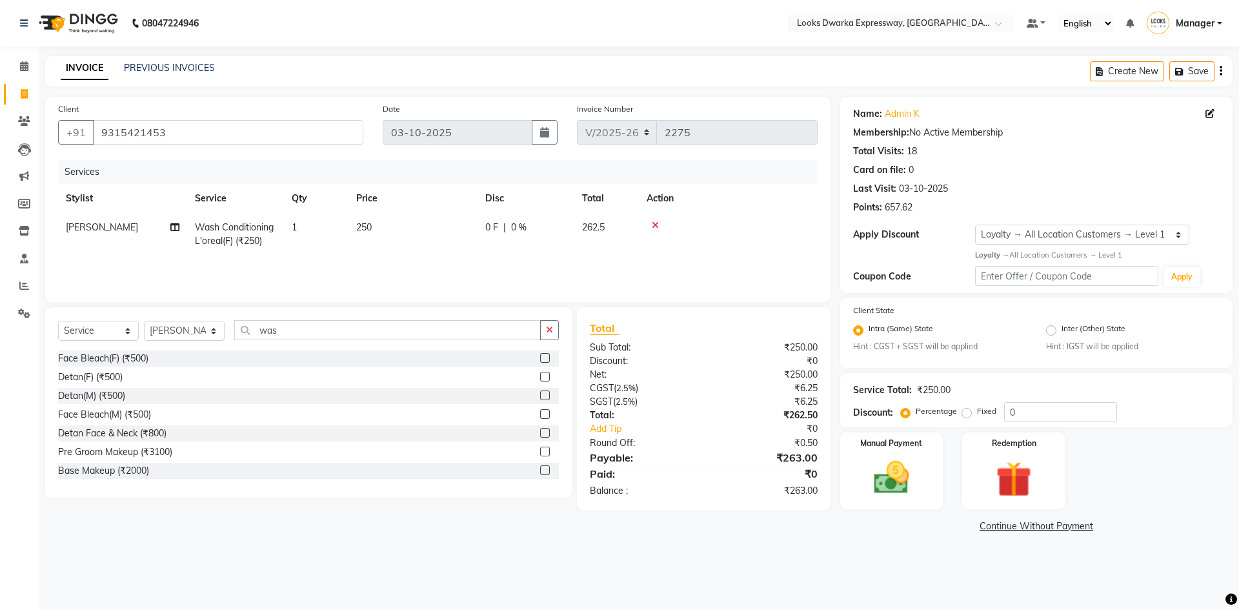
click at [78, 228] on span "[PERSON_NAME]" at bounding box center [102, 227] width 72 height 12
select select "43633"
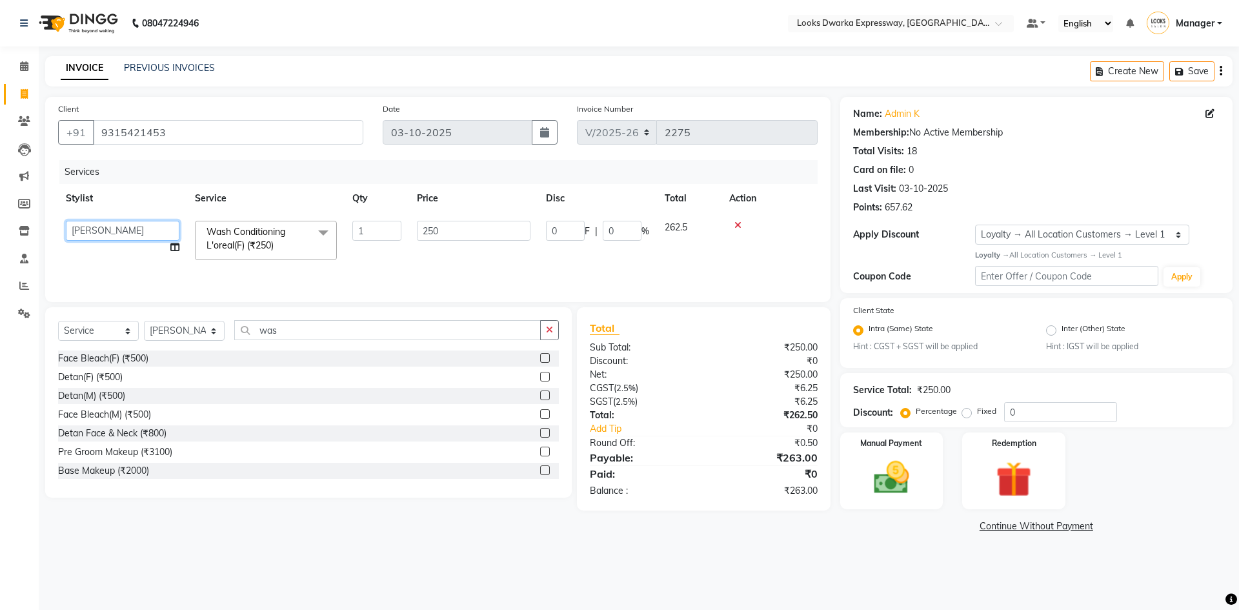
click at [112, 224] on select "Manager MD Irshad Mursaleen Ravindar_pdct RIJVAN AHMAD SALIM Simran Soha SSBEAU…" at bounding box center [123, 231] width 114 height 20
select select "43631"
click at [907, 474] on img at bounding box center [891, 477] width 60 height 43
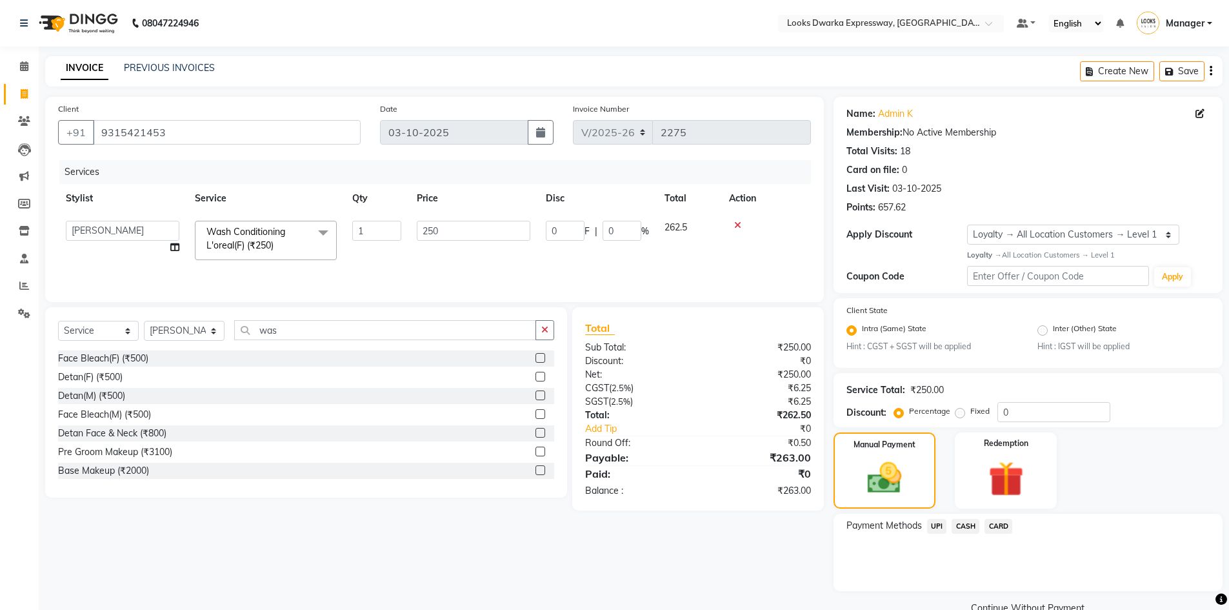
click at [970, 521] on span "CASH" at bounding box center [966, 526] width 28 height 15
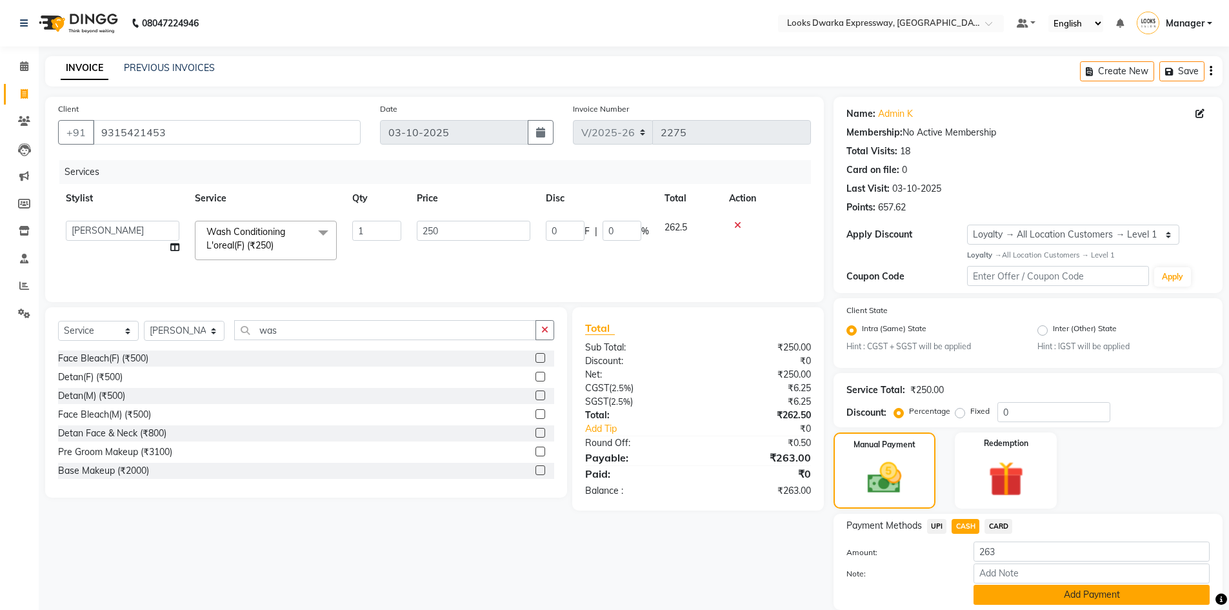
scroll to position [46, 0]
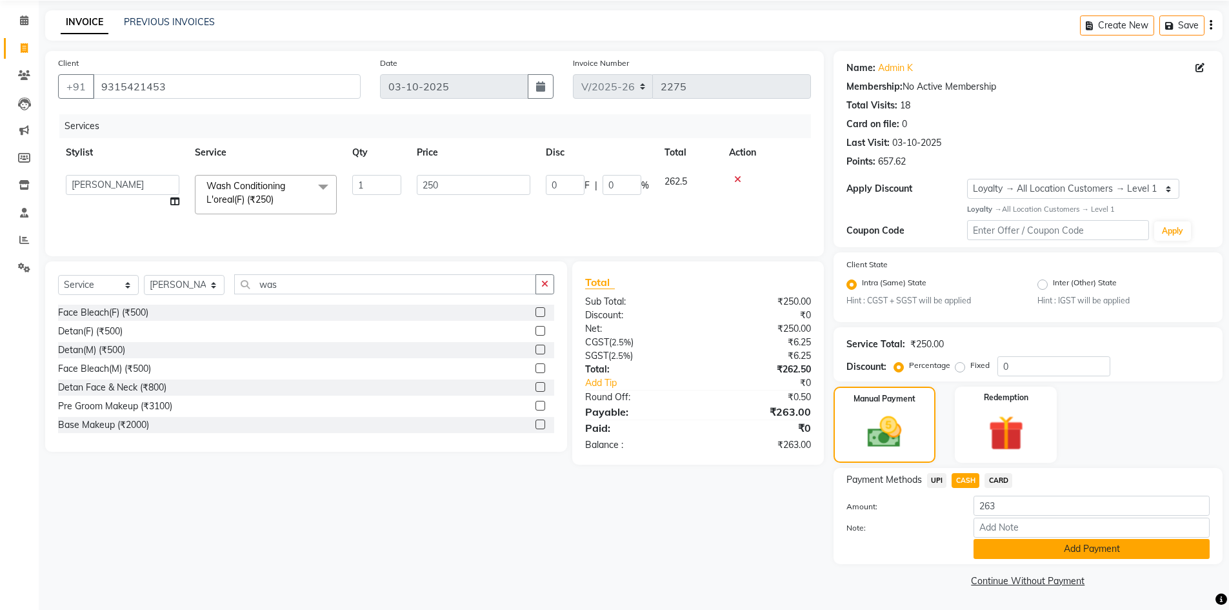
click at [1012, 556] on button "Add Payment" at bounding box center [1092, 549] width 236 height 20
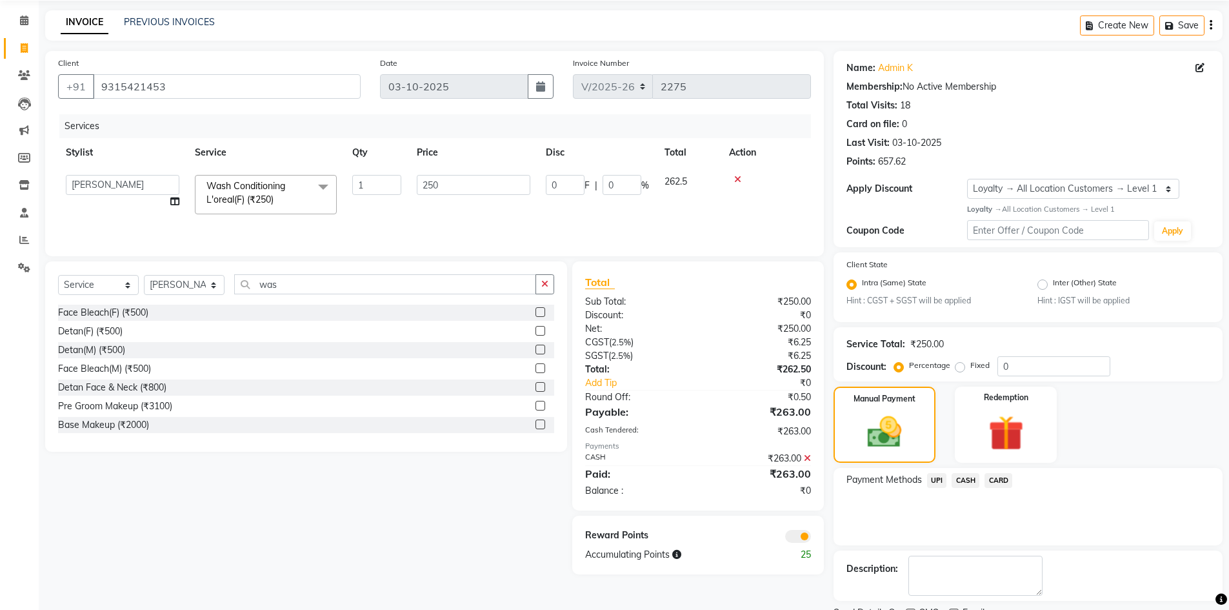
scroll to position [100, 0]
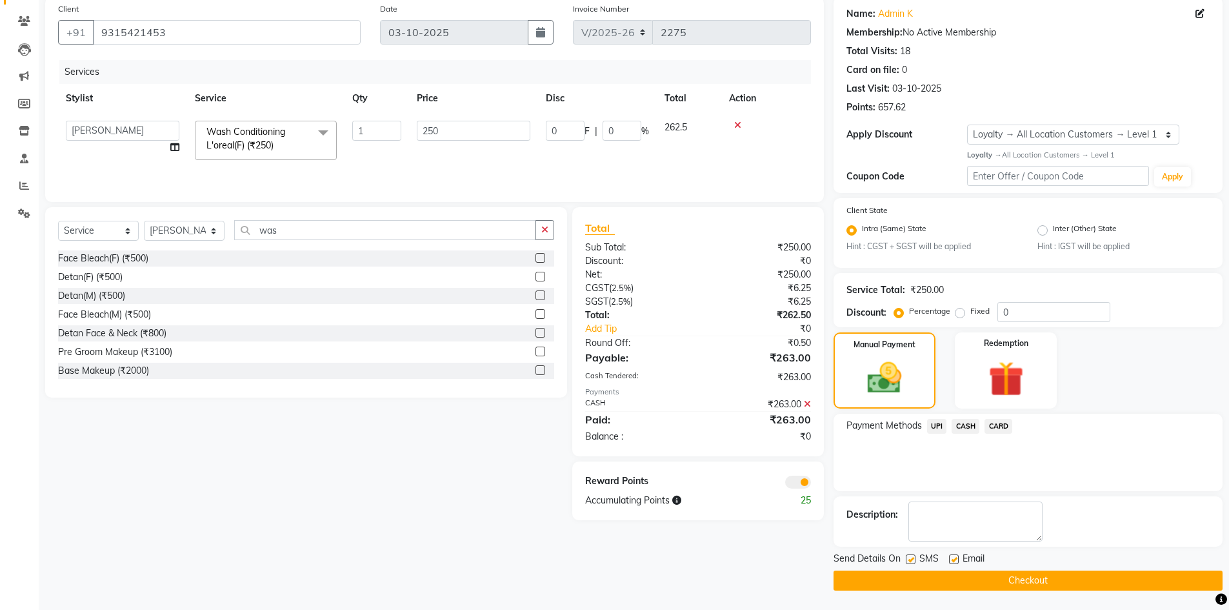
click at [1007, 581] on button "Checkout" at bounding box center [1028, 580] width 389 height 20
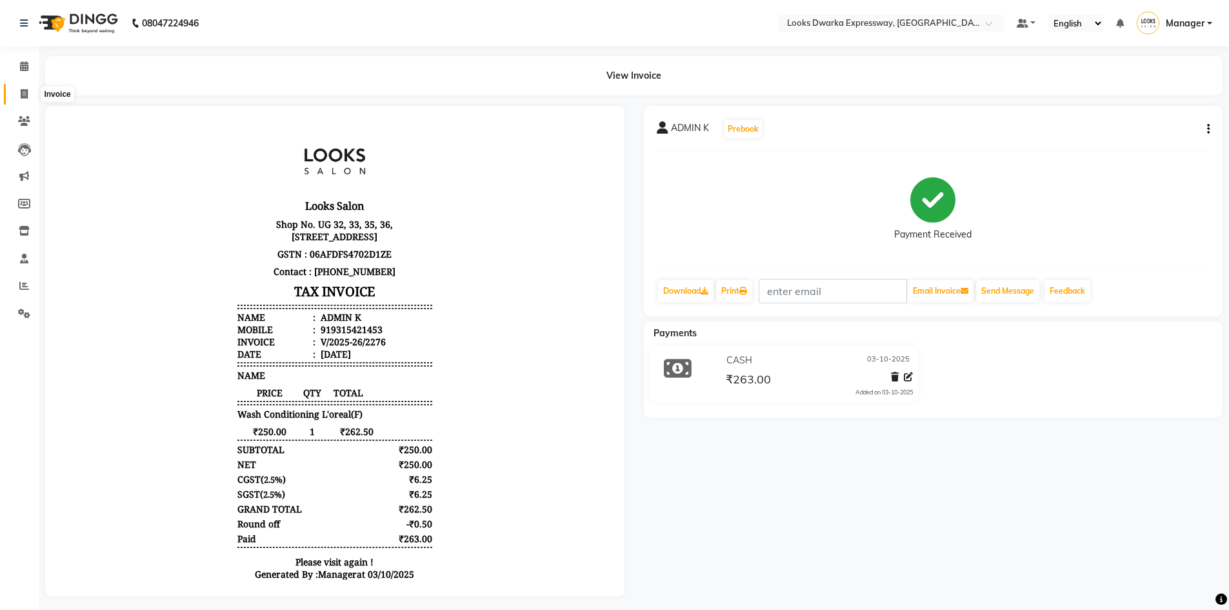
click at [21, 92] on icon at bounding box center [24, 94] width 7 height 10
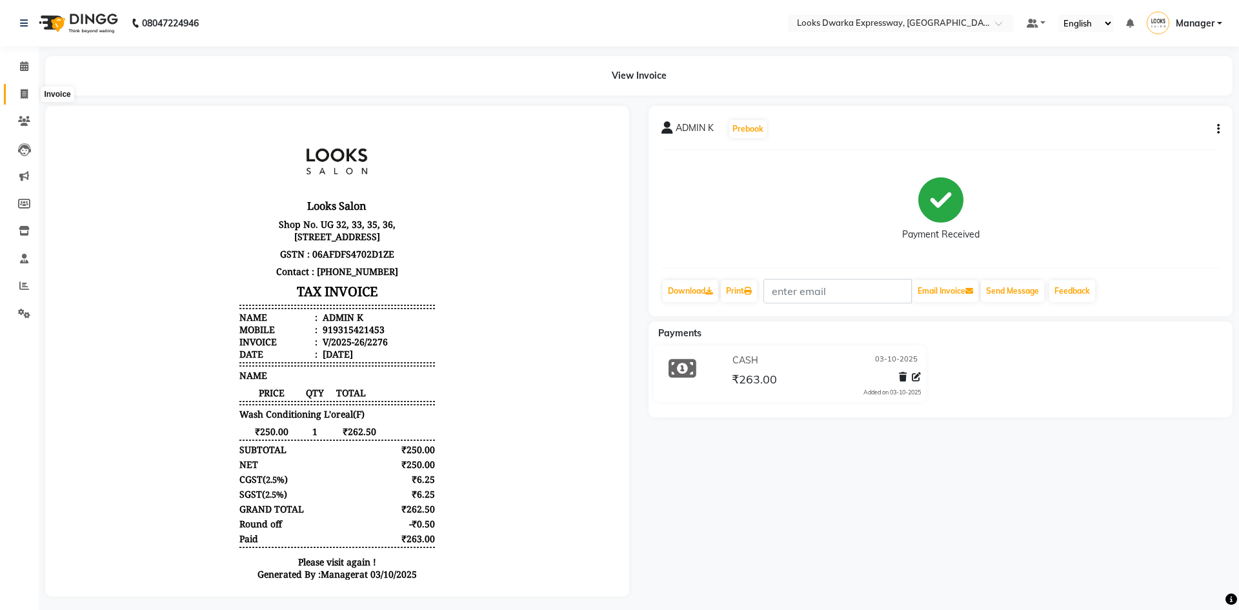
select select "6011"
select select "service"
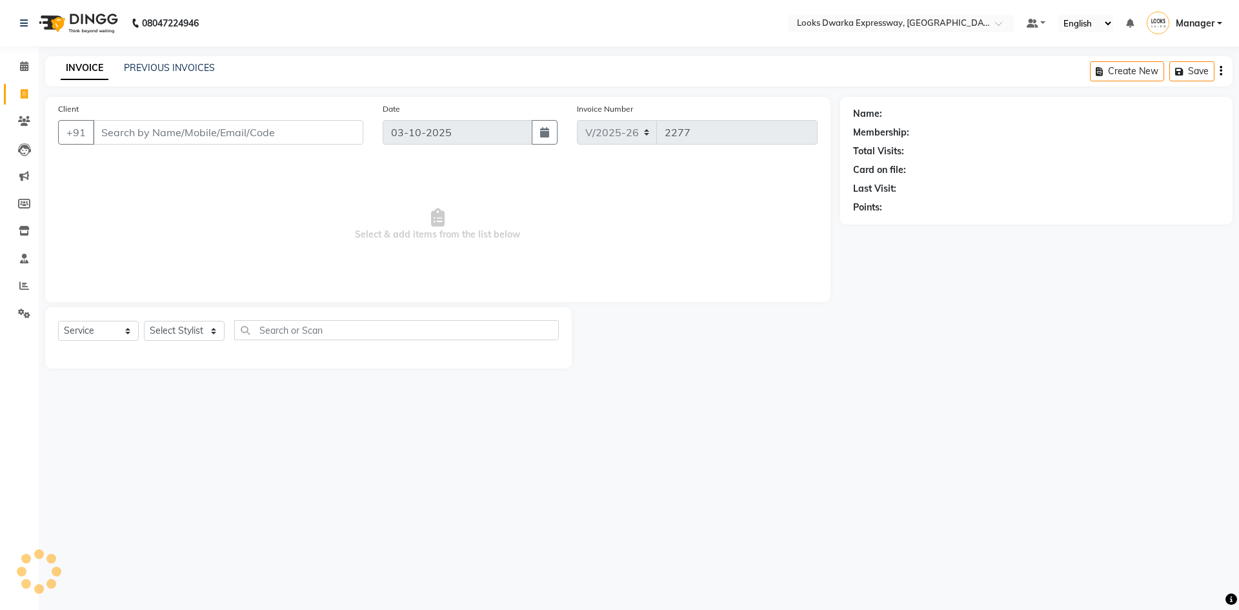
click at [131, 130] on input "Client" at bounding box center [228, 132] width 270 height 25
click at [195, 134] on input "Client" at bounding box center [228, 132] width 270 height 25
type input "70427345526"
click at [327, 131] on span "Add Client" at bounding box center [330, 132] width 51 height 13
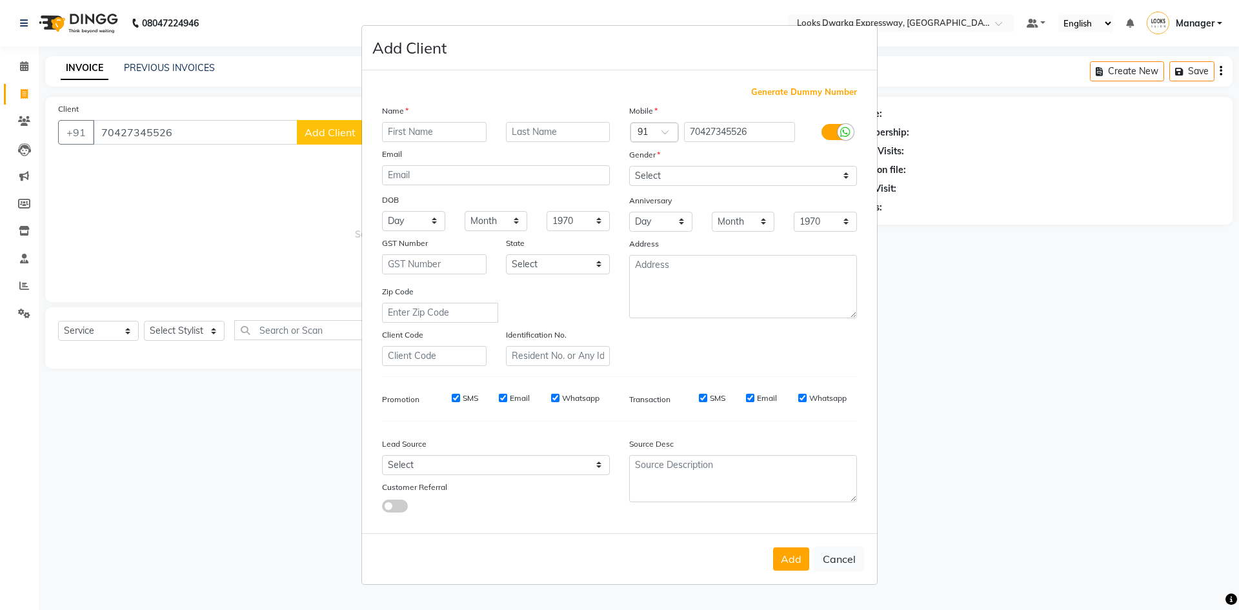
click at [419, 134] on input "text" at bounding box center [434, 132] width 105 height 20
type input "ANKITA"
click at [550, 125] on input "text" at bounding box center [558, 132] width 105 height 20
type input "THAKUR"
click at [848, 125] on div at bounding box center [846, 132] width 16 height 16
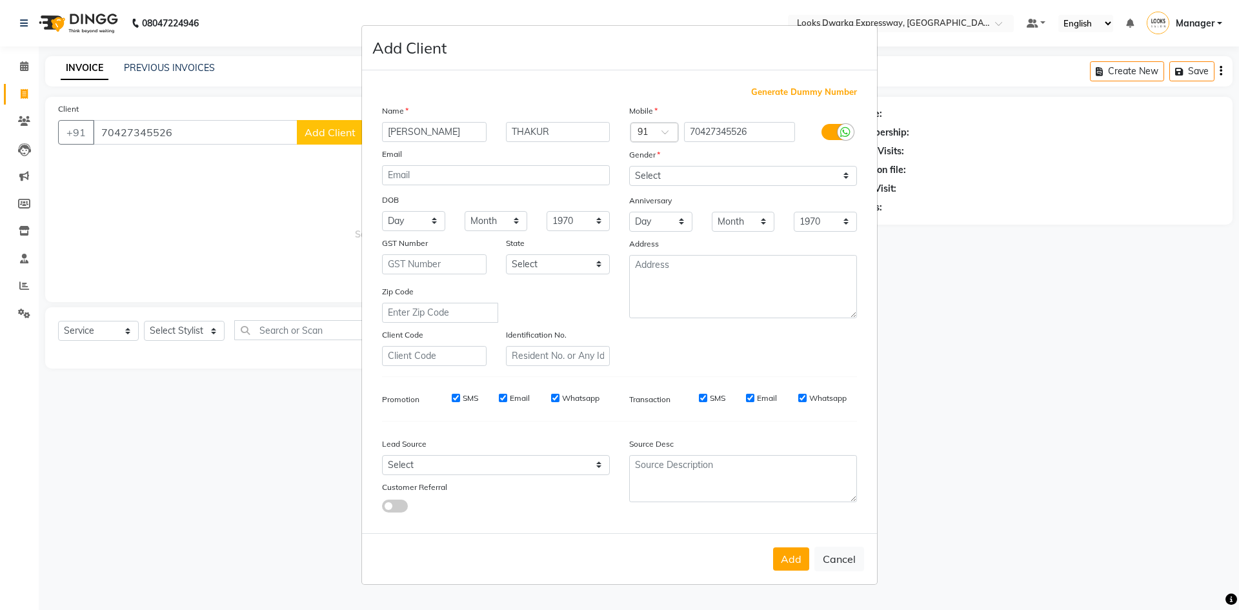
click at [0, 0] on input "checkbox" at bounding box center [0, 0] width 0 height 0
click at [706, 175] on select "Select [DEMOGRAPHIC_DATA] [DEMOGRAPHIC_DATA] Other Prefer Not To Say" at bounding box center [743, 176] width 228 height 20
select select "female"
click at [629, 166] on select "Select [DEMOGRAPHIC_DATA] [DEMOGRAPHIC_DATA] Other Prefer Not To Say" at bounding box center [743, 176] width 228 height 20
click at [800, 566] on button "Add" at bounding box center [791, 558] width 36 height 23
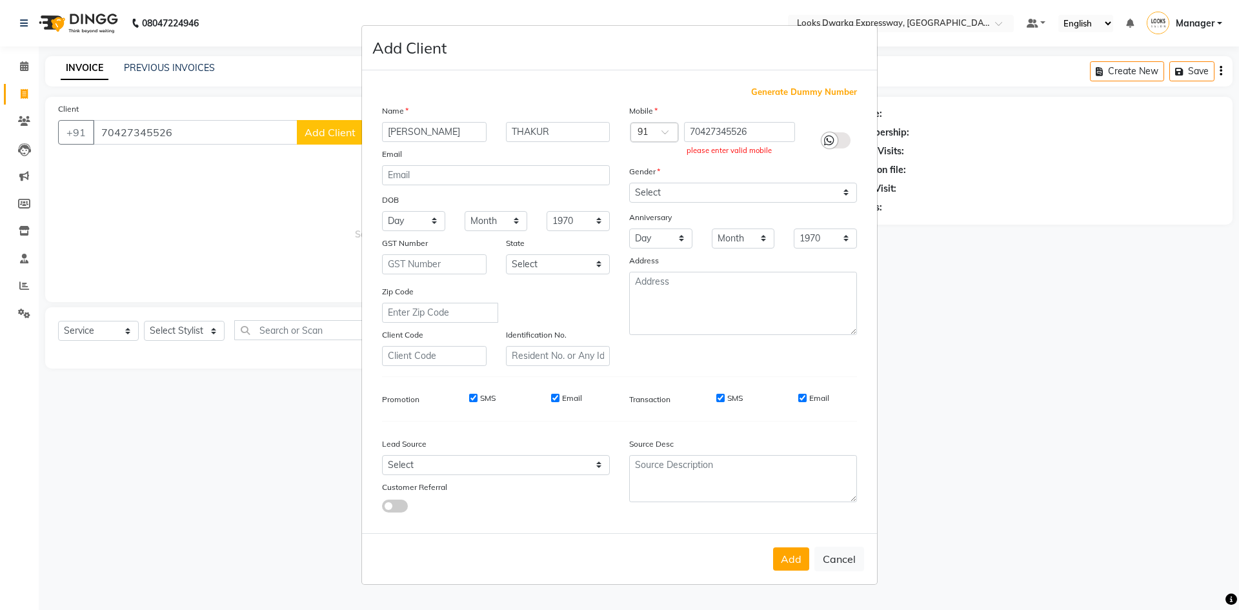
click at [941, 451] on ngb-modal-window "Add Client Generate Dummy Number Name ANKITA THAKUR Email DOB Day 01 02 03 04 0…" at bounding box center [619, 305] width 1239 height 610
click at [185, 323] on ngb-modal-window "Add Client Generate Dummy Number Name ANKITA THAKUR Email DOB Day 01 02 03 04 0…" at bounding box center [619, 305] width 1239 height 610
click at [189, 334] on ngb-modal-window "Add Client Generate Dummy Number Name ANKITA THAKUR Email DOB Day 01 02 03 04 0…" at bounding box center [619, 305] width 1239 height 610
click at [801, 554] on button "Add" at bounding box center [791, 558] width 36 height 23
click at [793, 560] on button "Add" at bounding box center [791, 558] width 36 height 23
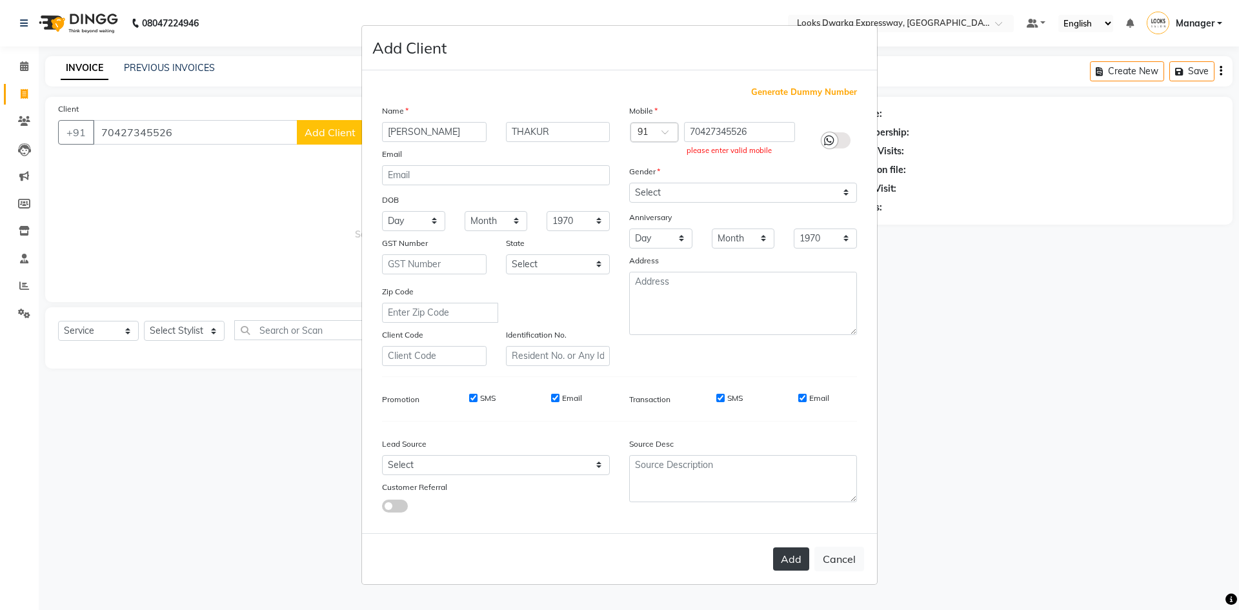
click at [793, 560] on button "Add" at bounding box center [791, 558] width 36 height 23
click at [707, 196] on select "Select [DEMOGRAPHIC_DATA] [DEMOGRAPHIC_DATA] Other Prefer Not To Say" at bounding box center [743, 193] width 228 height 20
click at [707, 189] on select "Select [DEMOGRAPHIC_DATA] [DEMOGRAPHIC_DATA] Other Prefer Not To Say" at bounding box center [743, 193] width 228 height 20
click at [695, 194] on select "Select [DEMOGRAPHIC_DATA] [DEMOGRAPHIC_DATA] Other Prefer Not To Say" at bounding box center [743, 193] width 228 height 20
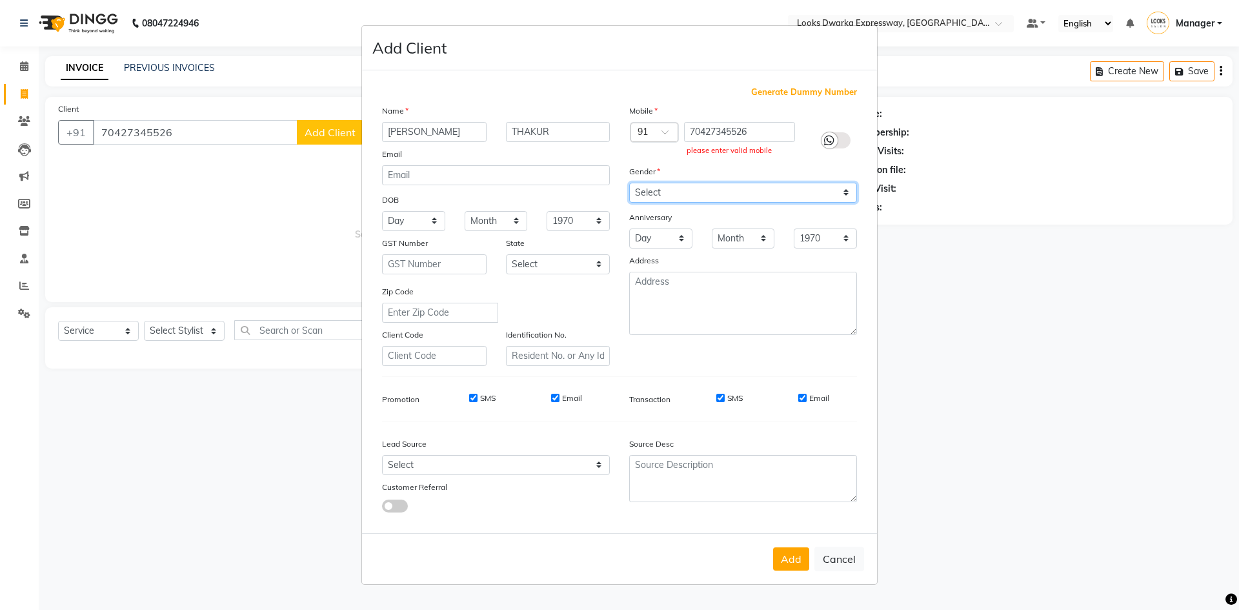
click at [629, 183] on select "Select [DEMOGRAPHIC_DATA] [DEMOGRAPHIC_DATA] Other Prefer Not To Say" at bounding box center [743, 193] width 228 height 20
click at [832, 145] on icon at bounding box center [829, 141] width 10 height 12
click at [0, 0] on input "checkbox" at bounding box center [0, 0] width 0 height 0
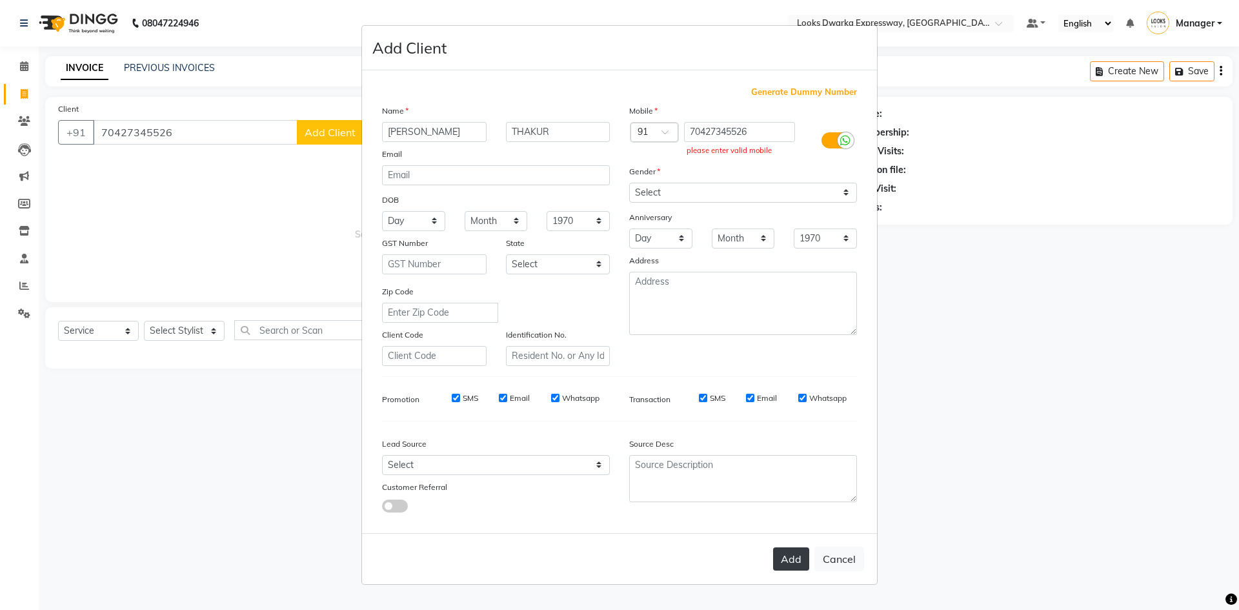
drag, startPoint x: 796, startPoint y: 565, endPoint x: 796, endPoint y: 555, distance: 9.7
click at [796, 564] on button "Add" at bounding box center [791, 558] width 36 height 23
click at [796, 550] on button "Add" at bounding box center [791, 558] width 36 height 23
click at [798, 567] on button "Add" at bounding box center [791, 558] width 36 height 23
click at [793, 543] on div "Add Cancel" at bounding box center [619, 558] width 515 height 51
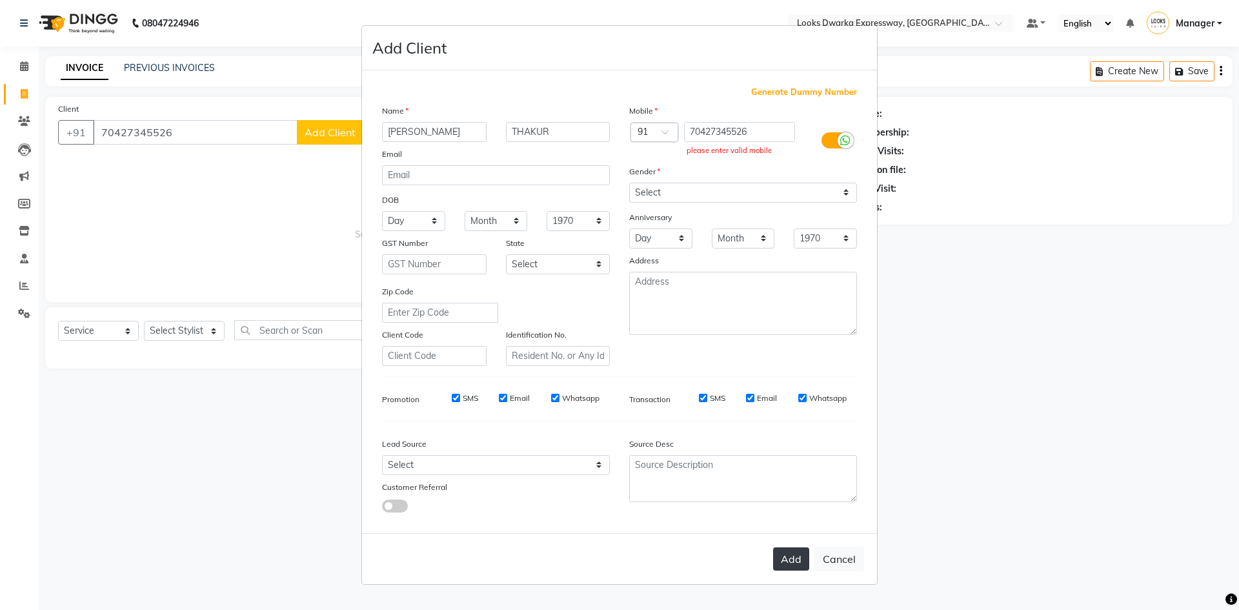
click at [785, 555] on button "Add" at bounding box center [791, 558] width 36 height 23
click at [787, 554] on button "Add" at bounding box center [791, 558] width 36 height 23
click at [852, 143] on div at bounding box center [846, 140] width 16 height 16
click at [0, 0] on input "checkbox" at bounding box center [0, 0] width 0 height 0
click at [796, 555] on button "Add" at bounding box center [791, 558] width 36 height 23
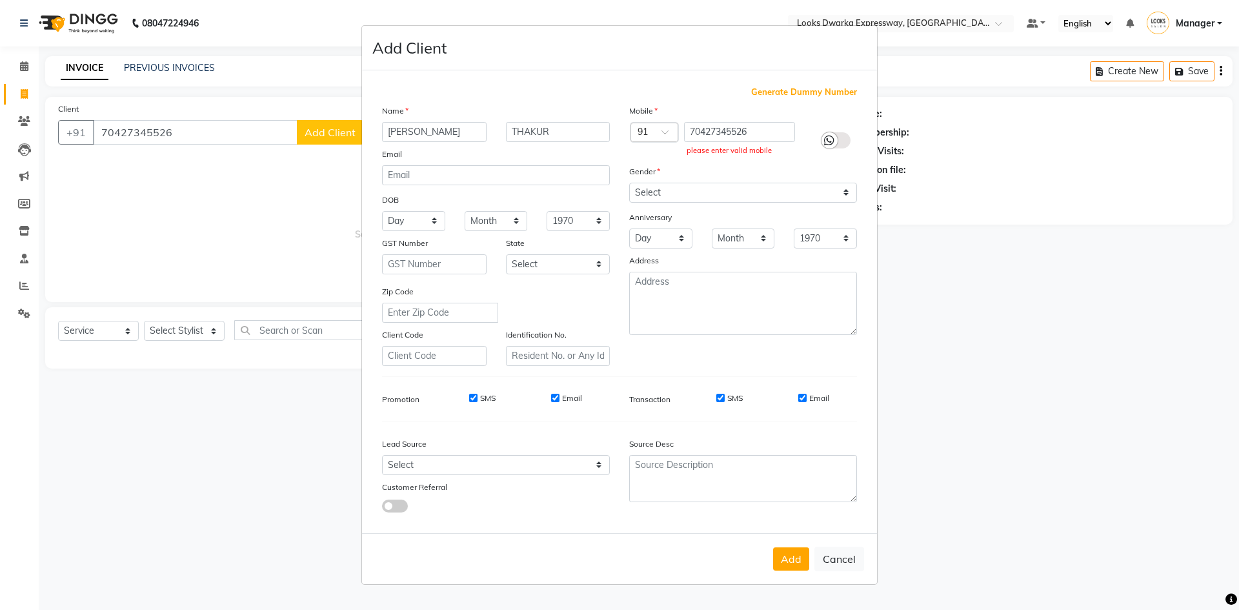
click at [877, 548] on div "Add Client Generate Dummy Number Name ANKITA THAKUR Email DOB Day 01 02 03 04 0…" at bounding box center [619, 304] width 516 height 559
click at [963, 397] on ngb-modal-window "Add Client Generate Dummy Number Name ANKITA THAKUR Email DOB Day 01 02 03 04 0…" at bounding box center [619, 305] width 1239 height 610
drag, startPoint x: 254, startPoint y: 135, endPoint x: 245, endPoint y: 132, distance: 10.0
click at [253, 136] on ngb-modal-window "Add Client Generate Dummy Number Name ANKITA THAKUR Email DOB Day 01 02 03 04 0…" at bounding box center [619, 305] width 1239 height 610
click at [245, 132] on ngb-modal-window "Add Client Generate Dummy Number Name ANKITA THAKUR Email DOB Day 01 02 03 04 0…" at bounding box center [619, 305] width 1239 height 610
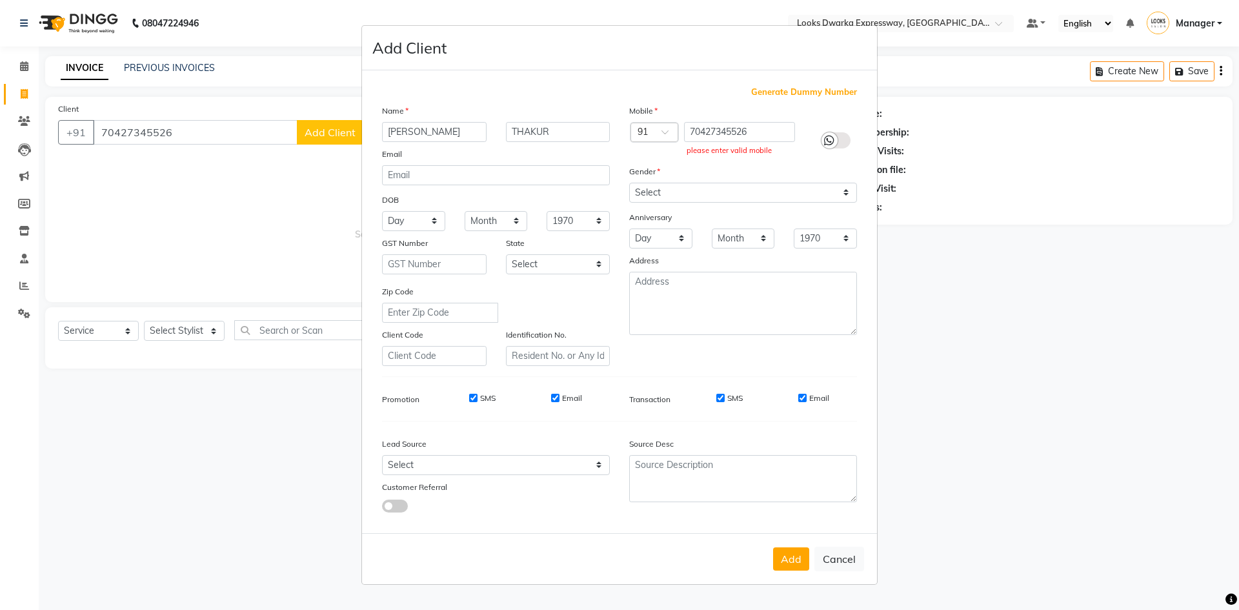
drag, startPoint x: 1078, startPoint y: 326, endPoint x: 1069, endPoint y: 323, distance: 8.8
click at [1076, 326] on ngb-modal-window "Add Client Generate Dummy Number Name ANKITA THAKUR Email DOB Day 01 02 03 04 0…" at bounding box center [619, 305] width 1239 height 610
click at [832, 552] on button "Cancel" at bounding box center [839, 559] width 50 height 25
select select
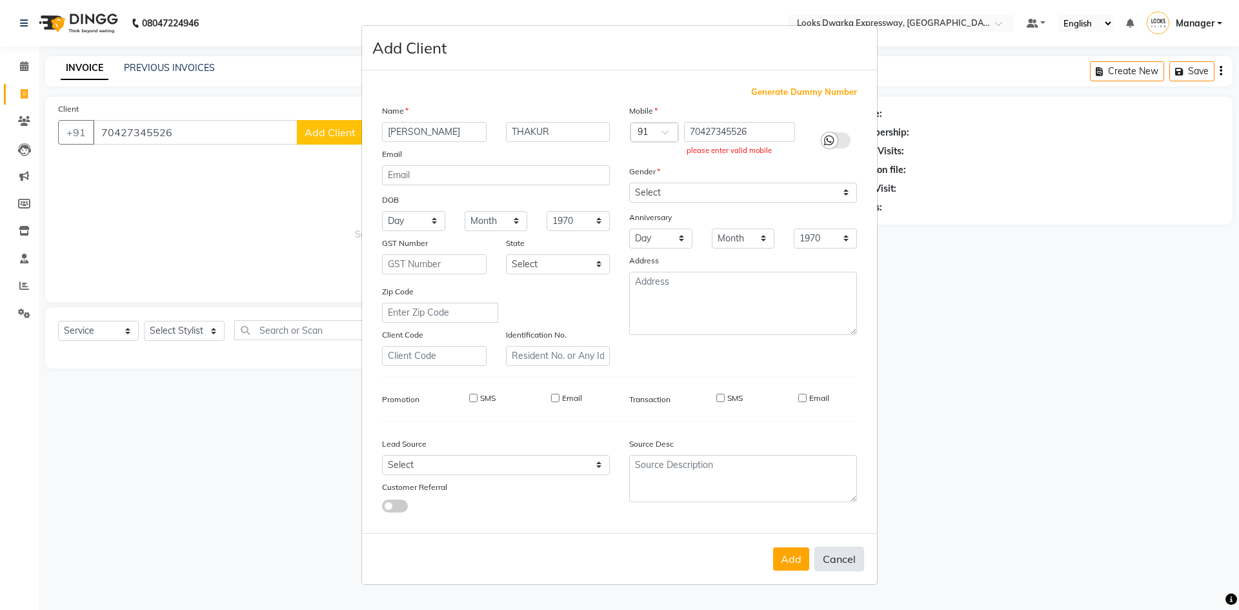
select select
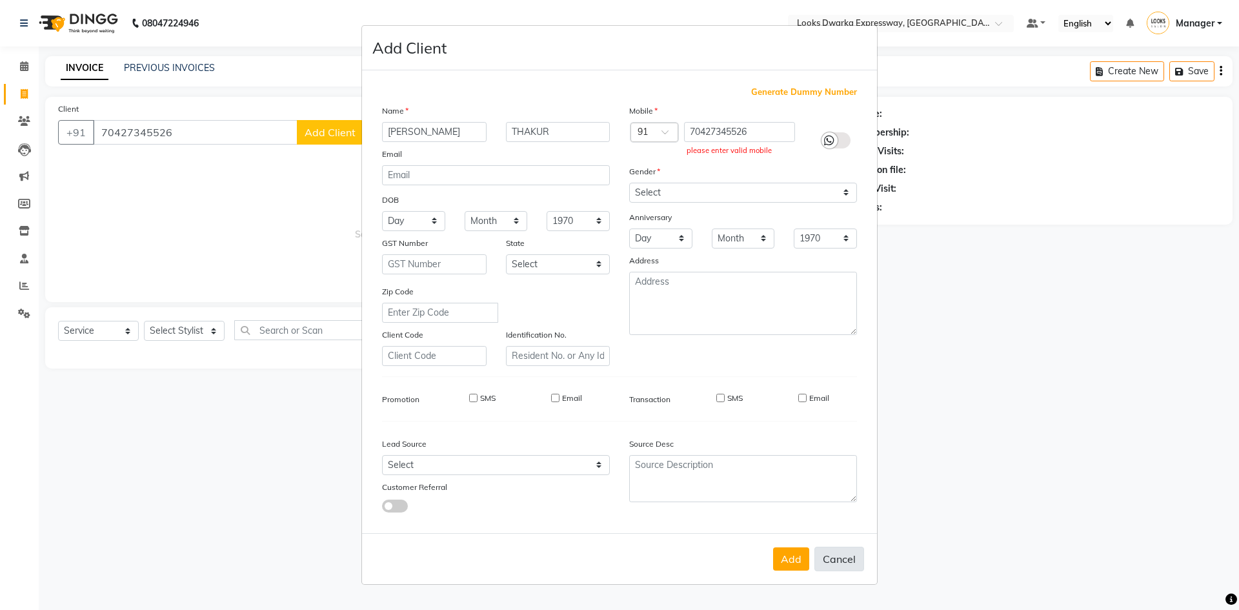
checkbox input "false"
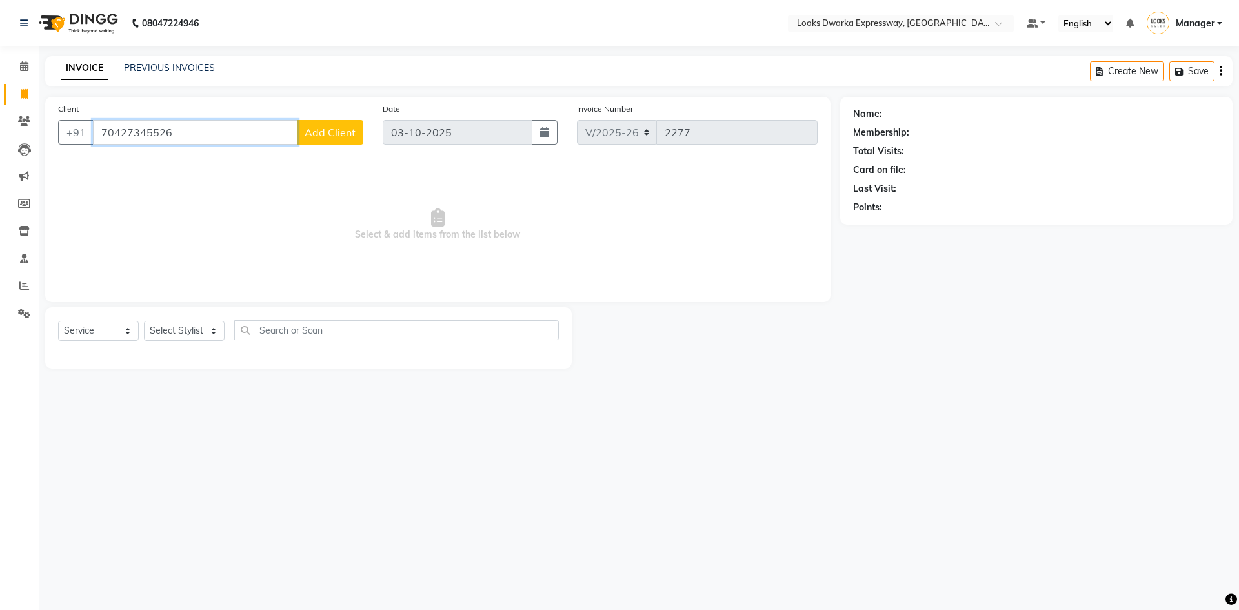
click at [247, 132] on input "70427345526" at bounding box center [195, 132] width 205 height 25
type input "7"
type input "7042734526"
click at [332, 132] on span "Add Client" at bounding box center [330, 132] width 51 height 13
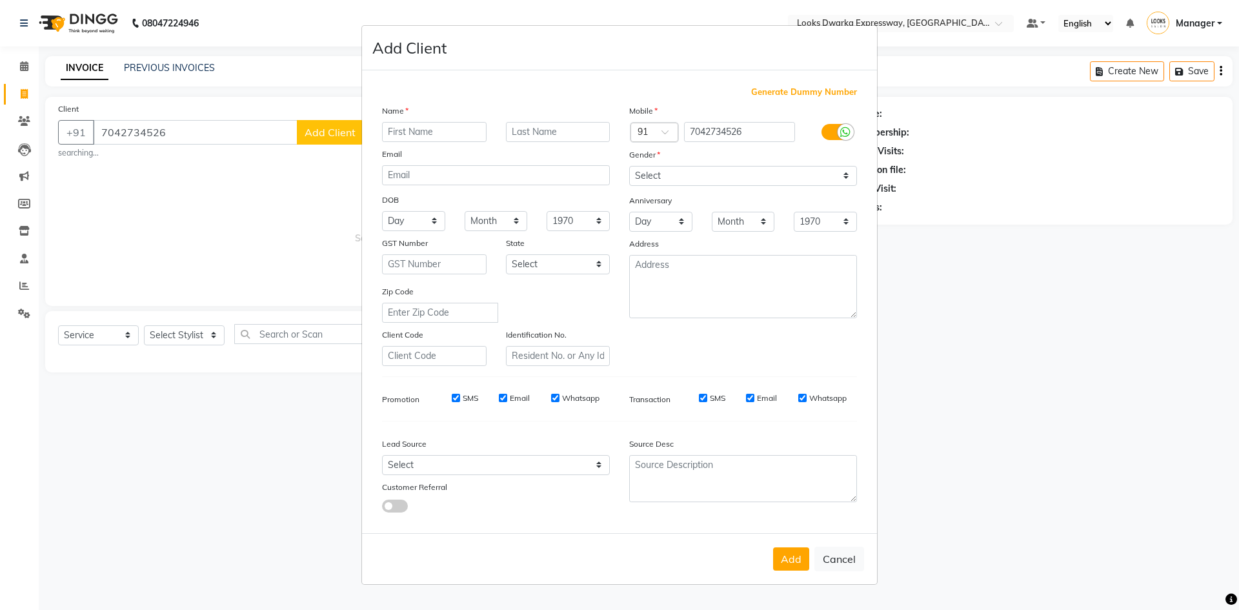
click at [443, 126] on input "text" at bounding box center [434, 132] width 105 height 20
type input "ANKITA"
click at [573, 128] on input "text" at bounding box center [558, 132] width 105 height 20
type input "T"
click at [847, 135] on icon at bounding box center [845, 132] width 10 height 12
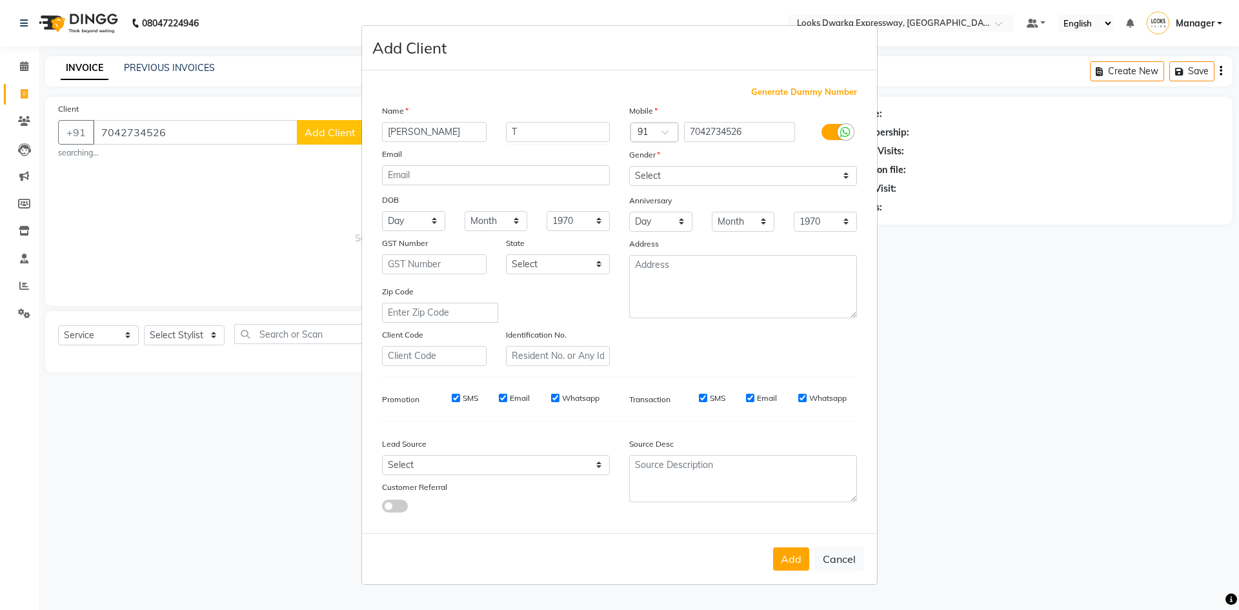
click at [0, 0] on input "checkbox" at bounding box center [0, 0] width 0 height 0
click at [776, 176] on select "Select [DEMOGRAPHIC_DATA] [DEMOGRAPHIC_DATA] Other Prefer Not To Say" at bounding box center [743, 176] width 228 height 20
select select "[DEMOGRAPHIC_DATA]"
click at [629, 166] on select "Select [DEMOGRAPHIC_DATA] [DEMOGRAPHIC_DATA] Other Prefer Not To Say" at bounding box center [743, 176] width 228 height 20
click at [785, 553] on button "Add" at bounding box center [791, 558] width 36 height 23
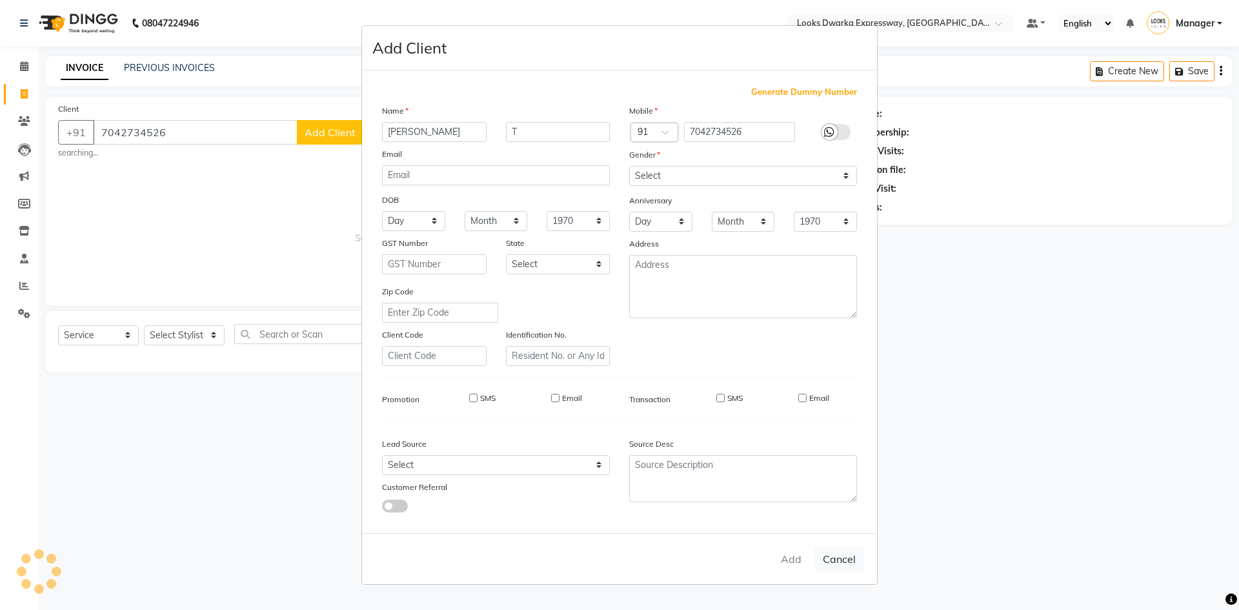
select select
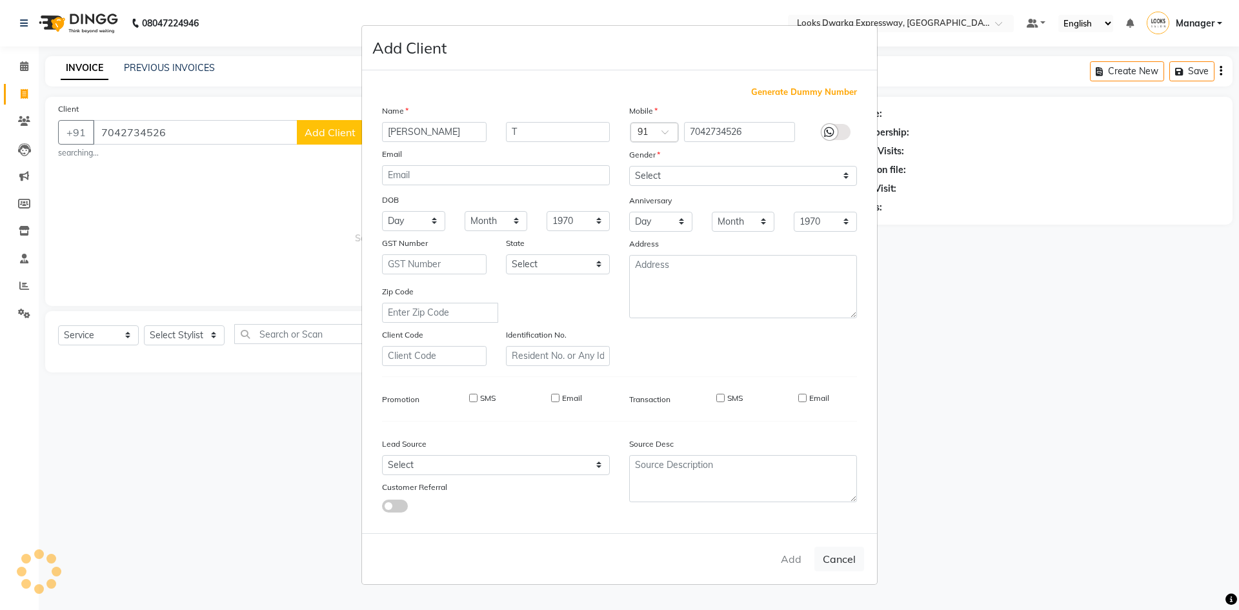
select select
checkbox input "false"
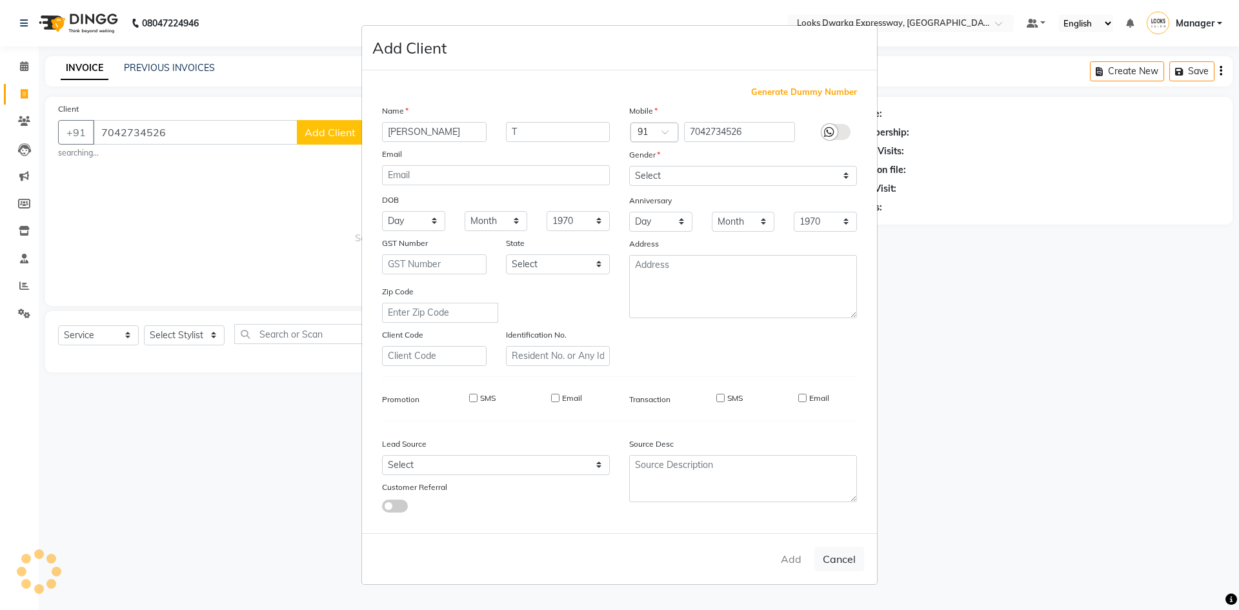
checkbox input "false"
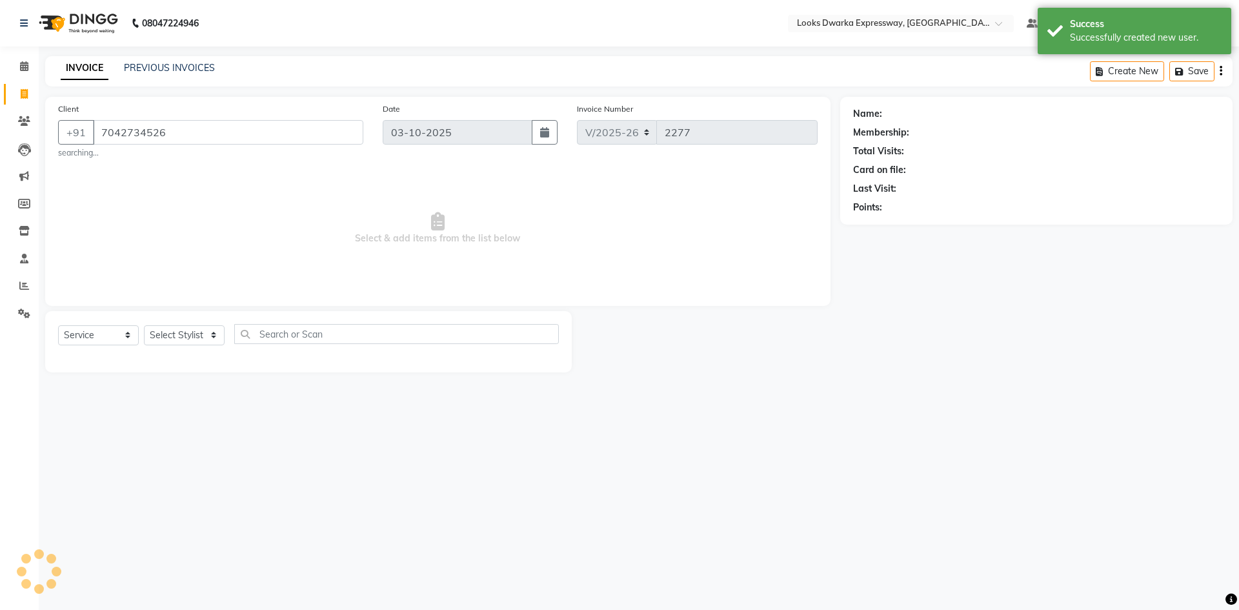
click at [785, 552] on div "Add Cancel" at bounding box center [619, 526] width 515 height 51
select select "1: Object"
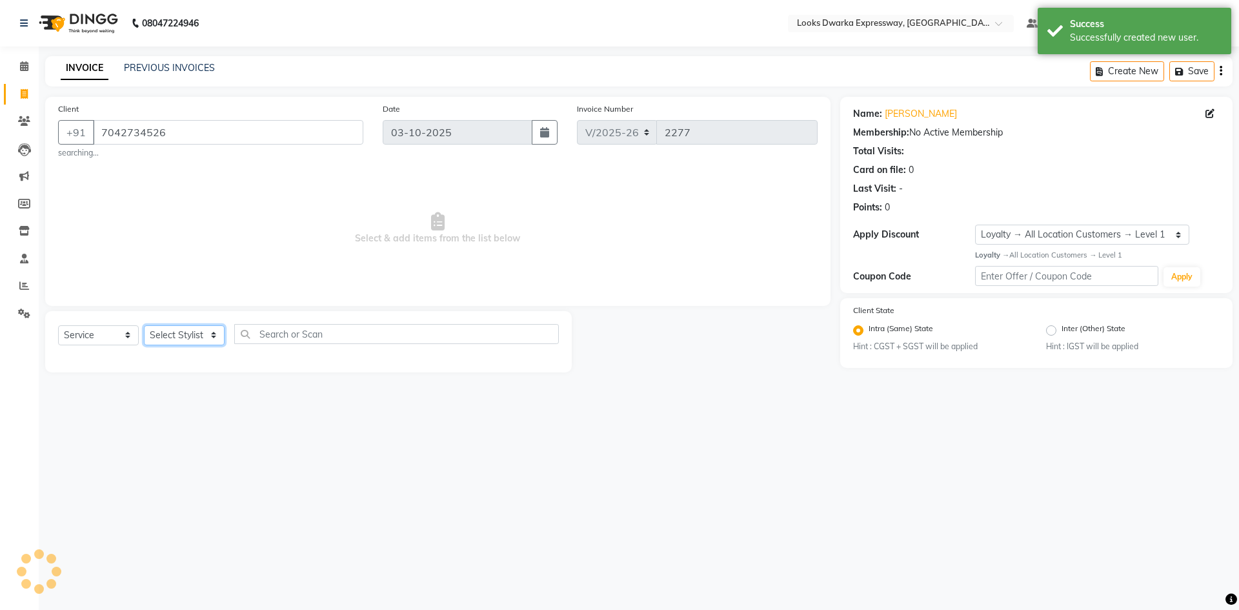
click at [184, 333] on select "Select Stylist Manager MD [PERSON_NAME] Ravindar_pdct [PERSON_NAME] [PERSON_NAM…" at bounding box center [184, 335] width 81 height 20
select select "79681"
click at [144, 325] on select "Select Stylist Manager MD [PERSON_NAME] Ravindar_pdct [PERSON_NAME] [PERSON_NAM…" at bounding box center [184, 335] width 81 height 20
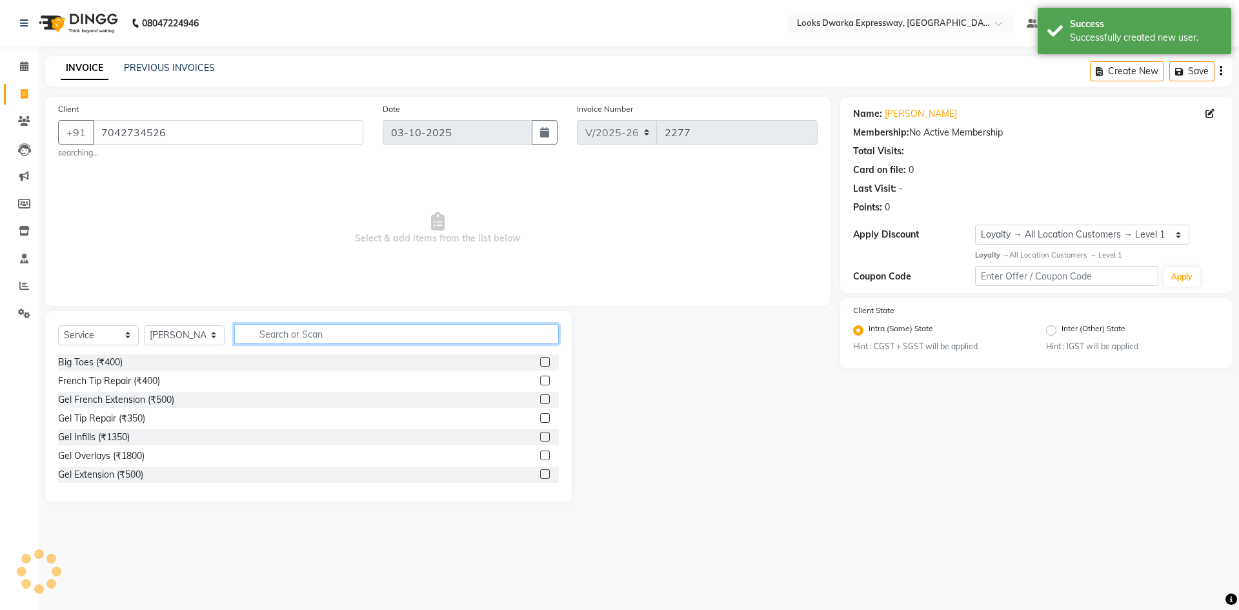
click at [316, 341] on input "text" at bounding box center [396, 334] width 325 height 20
type input "WASH"
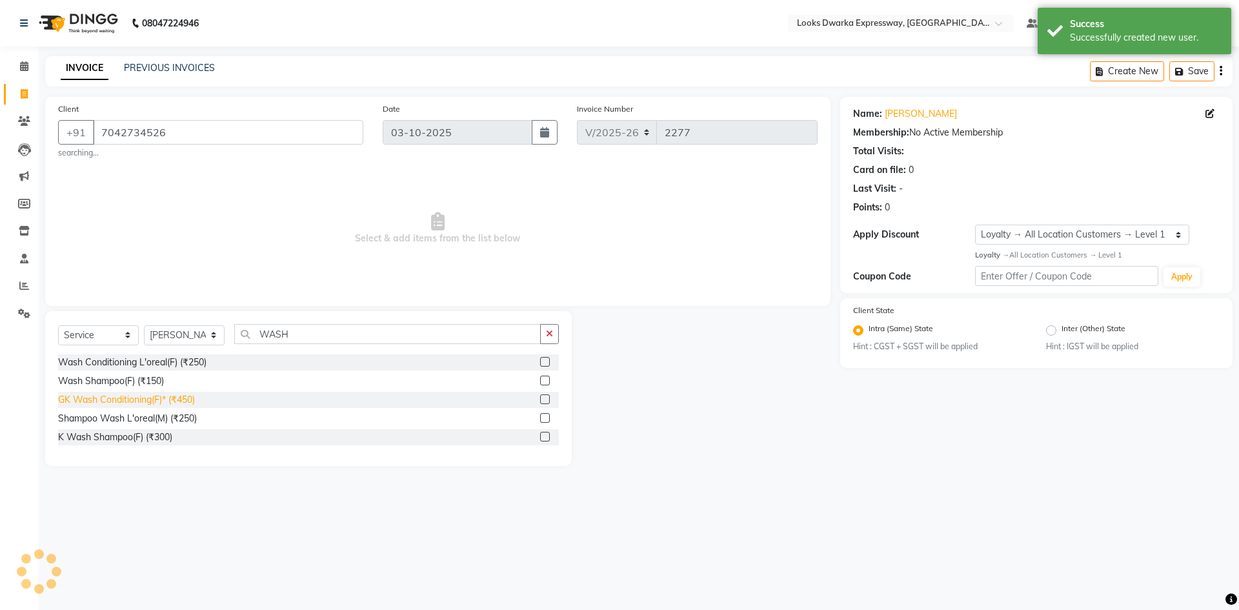
click at [130, 403] on div "GK Wash Conditioning(F)* (₹450)" at bounding box center [126, 400] width 137 height 14
checkbox input "false"
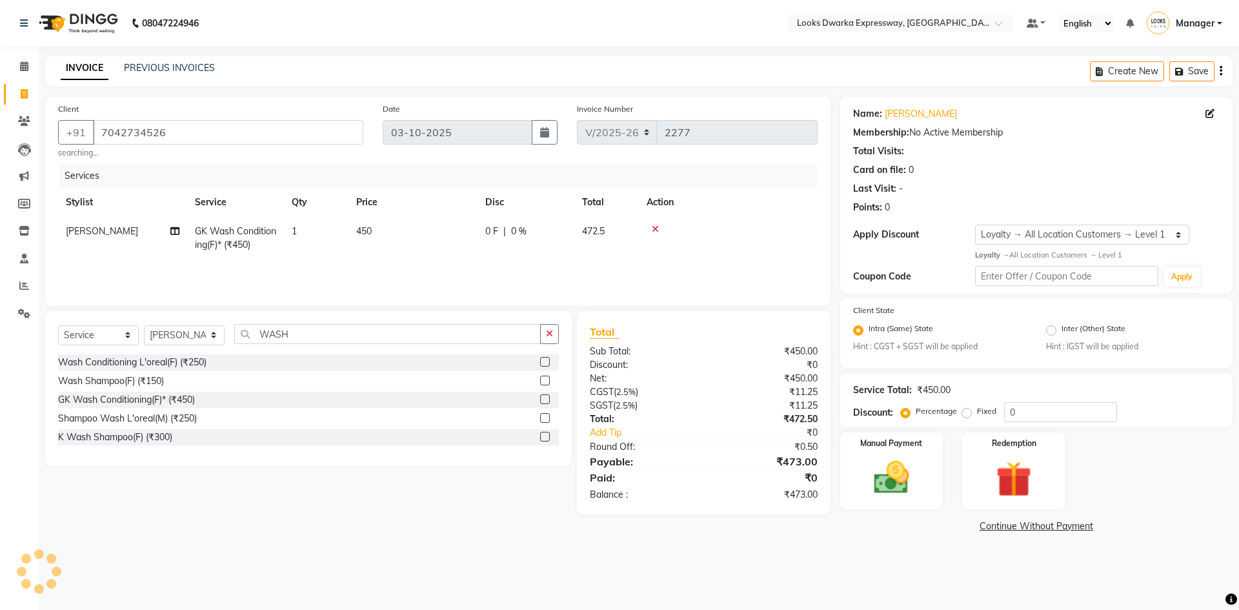
click at [391, 240] on td "450" at bounding box center [412, 238] width 129 height 43
select select "79681"
click at [450, 239] on input "450" at bounding box center [474, 235] width 114 height 20
type input "4"
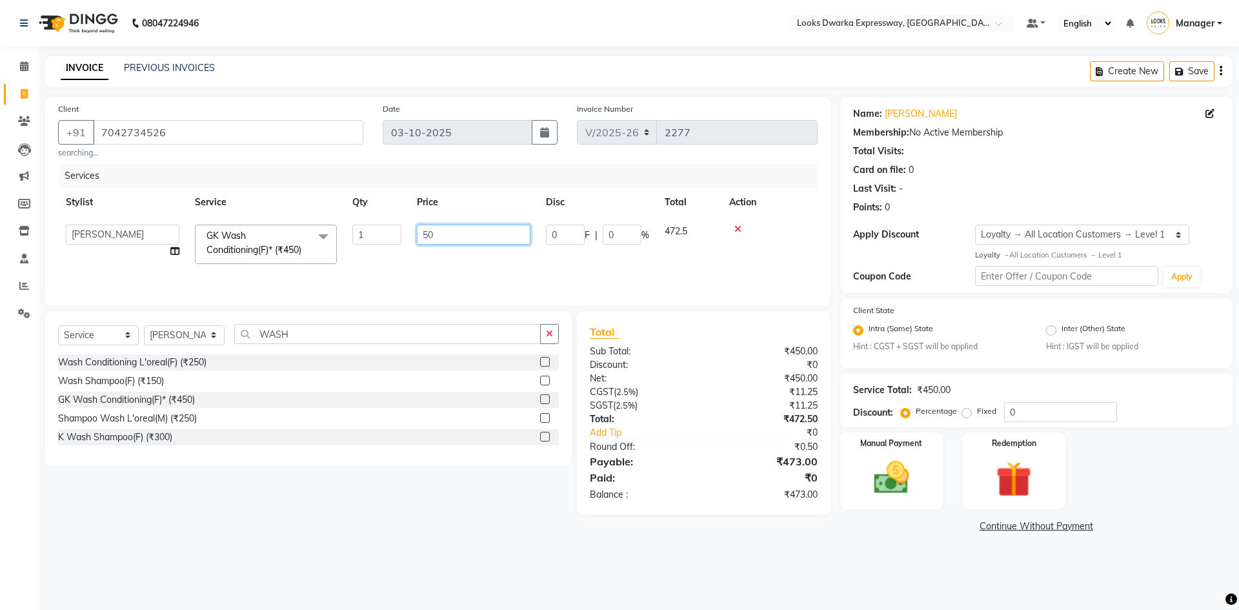
type input "500"
click at [257, 573] on div "08047224946 Select Location × Looks Dwarka Expressway, New Delhi Default Panel …" at bounding box center [619, 305] width 1239 height 610
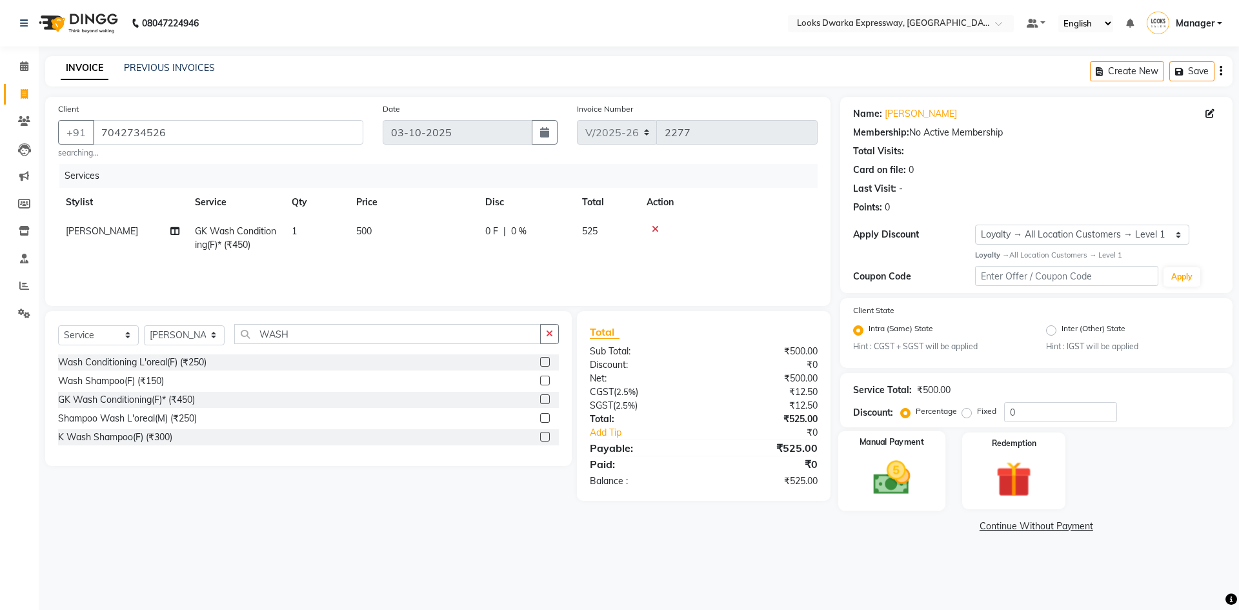
click at [894, 481] on img at bounding box center [891, 477] width 60 height 43
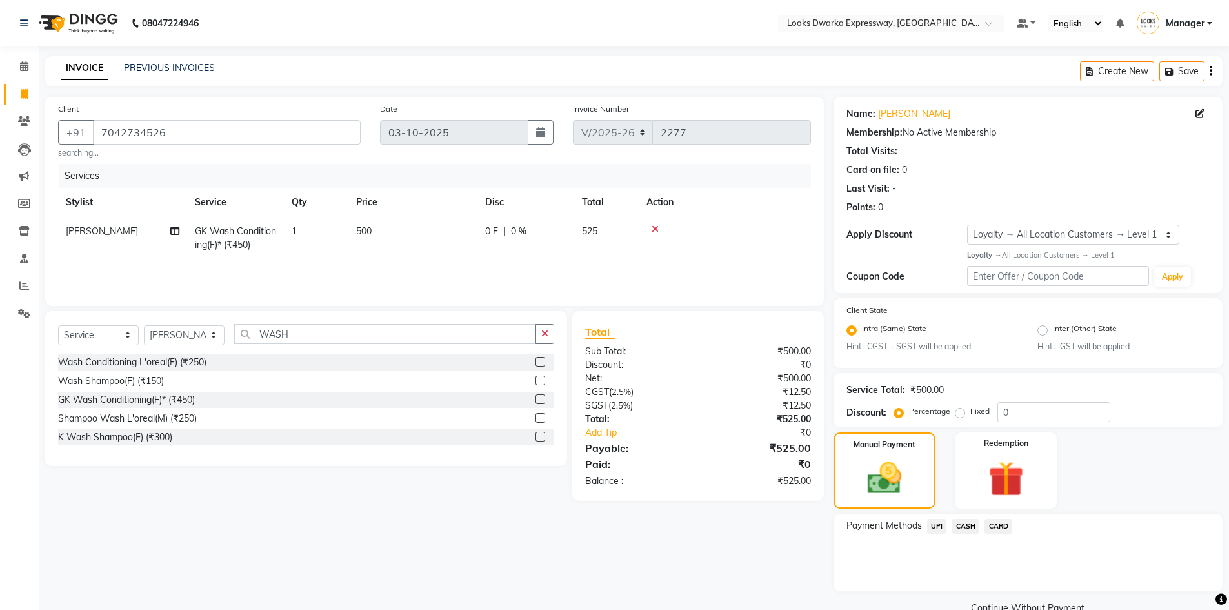
click at [935, 530] on span "UPI" at bounding box center [937, 526] width 20 height 15
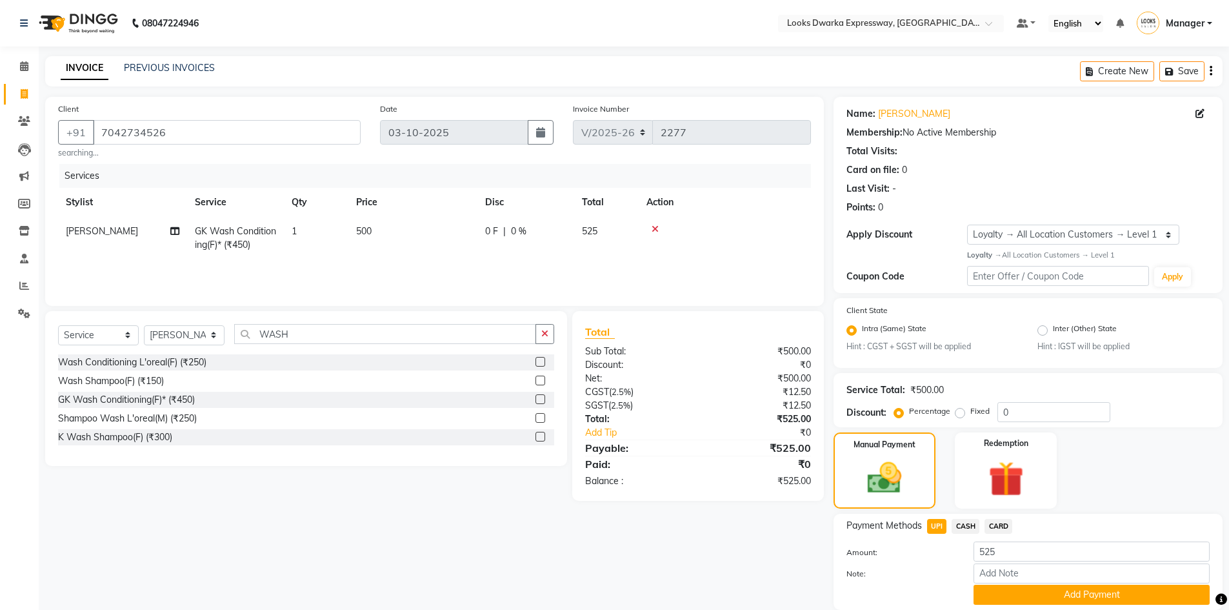
scroll to position [46, 0]
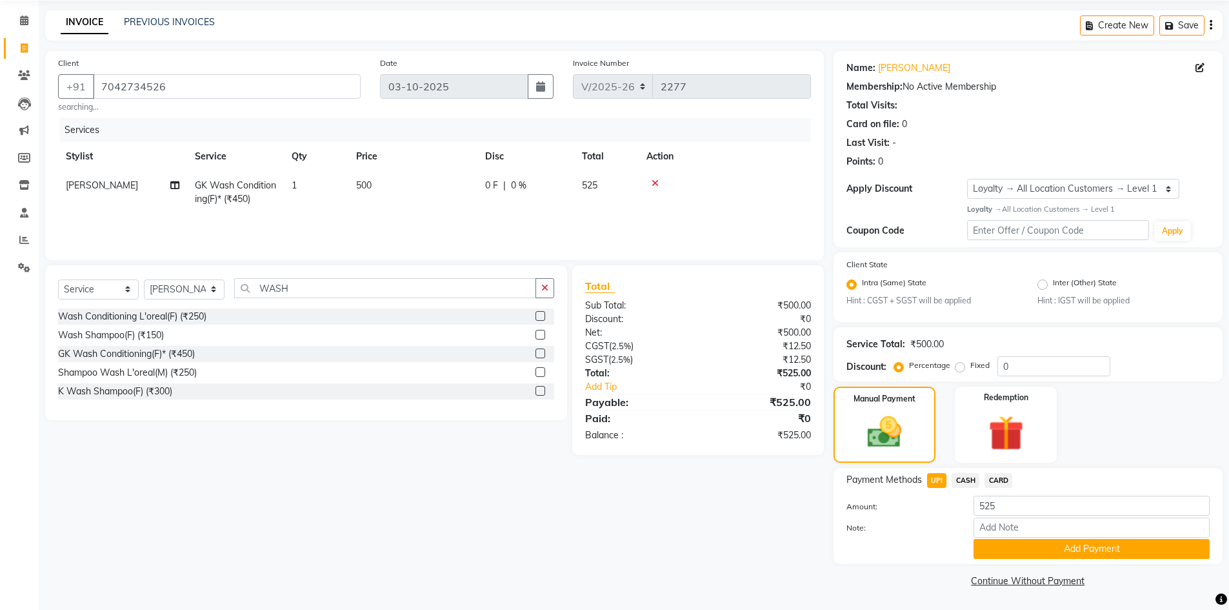
drag, startPoint x: 1041, startPoint y: 544, endPoint x: 798, endPoint y: 539, distance: 242.7
click at [798, 539] on div "Client +91 7042734526 searching... Date 03-10-2025 Invoice Number V/2025 V/2025…" at bounding box center [434, 320] width 798 height 539
click at [1101, 556] on button "Add Payment" at bounding box center [1092, 549] width 236 height 20
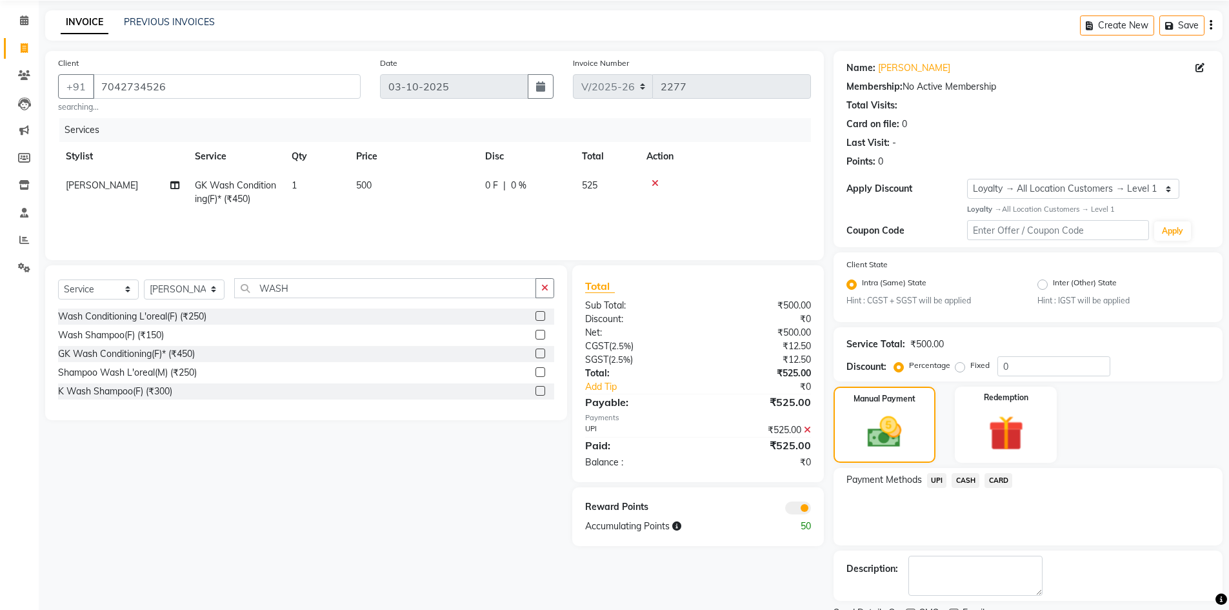
scroll to position [100, 0]
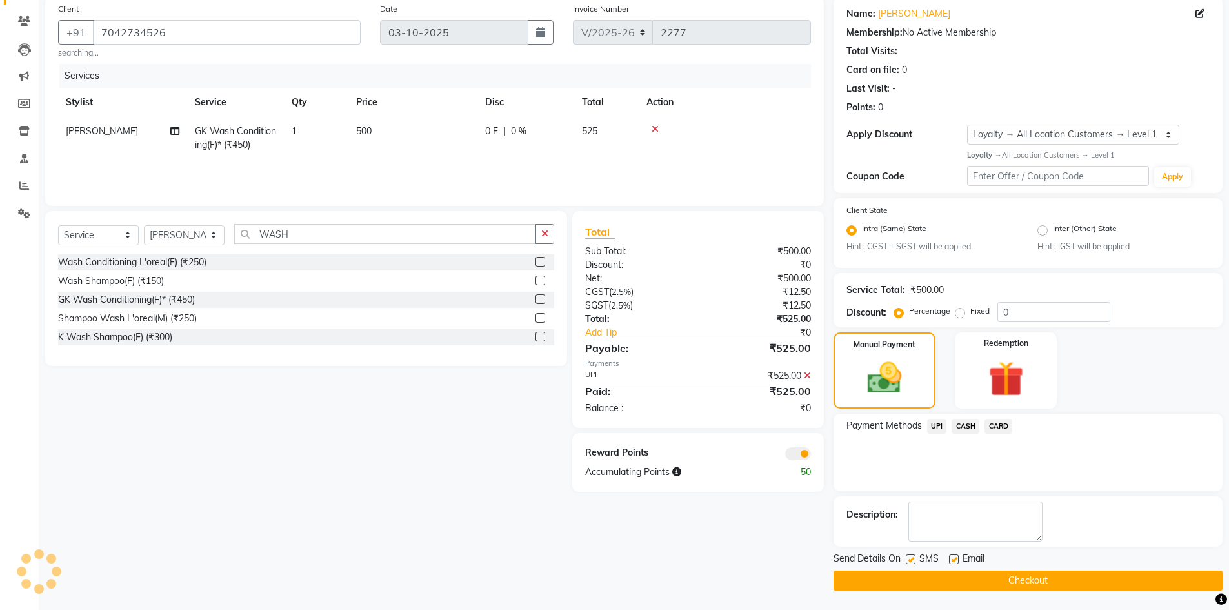
click at [1054, 575] on button "Checkout" at bounding box center [1028, 580] width 389 height 20
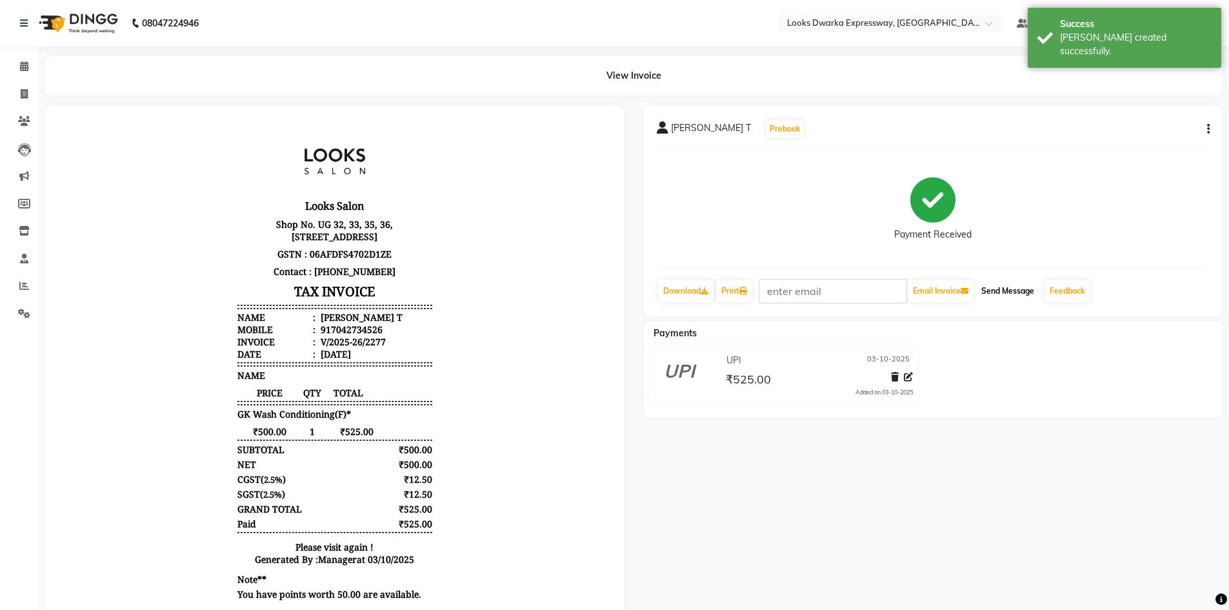
click at [1015, 289] on button "Send Message" at bounding box center [1007, 291] width 63 height 22
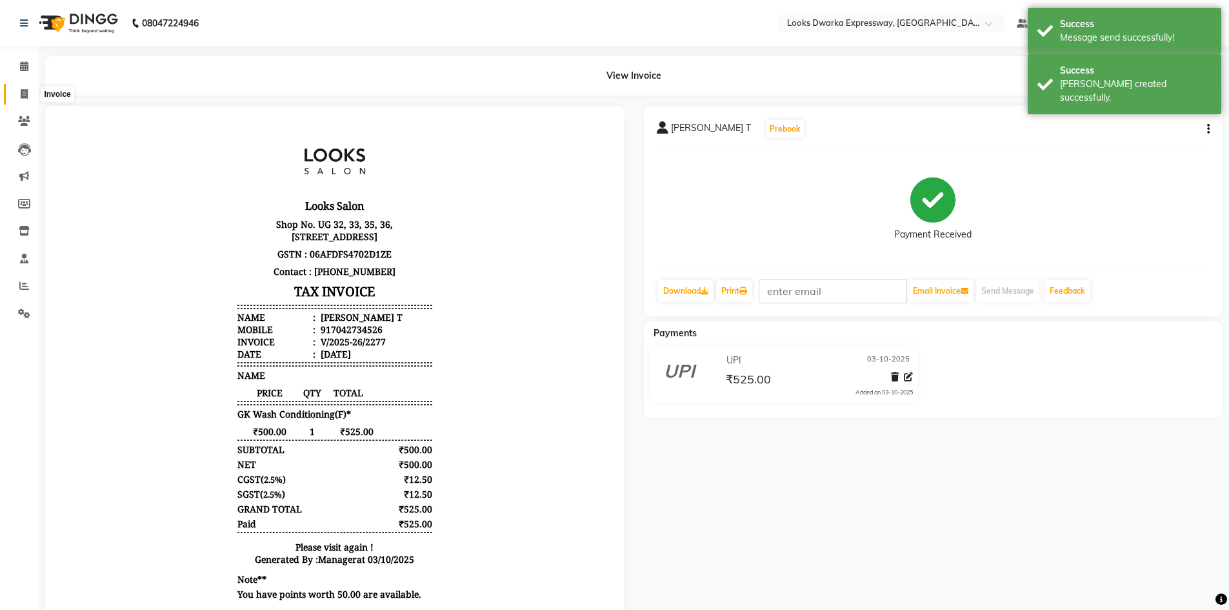
click at [23, 92] on icon at bounding box center [24, 94] width 7 height 10
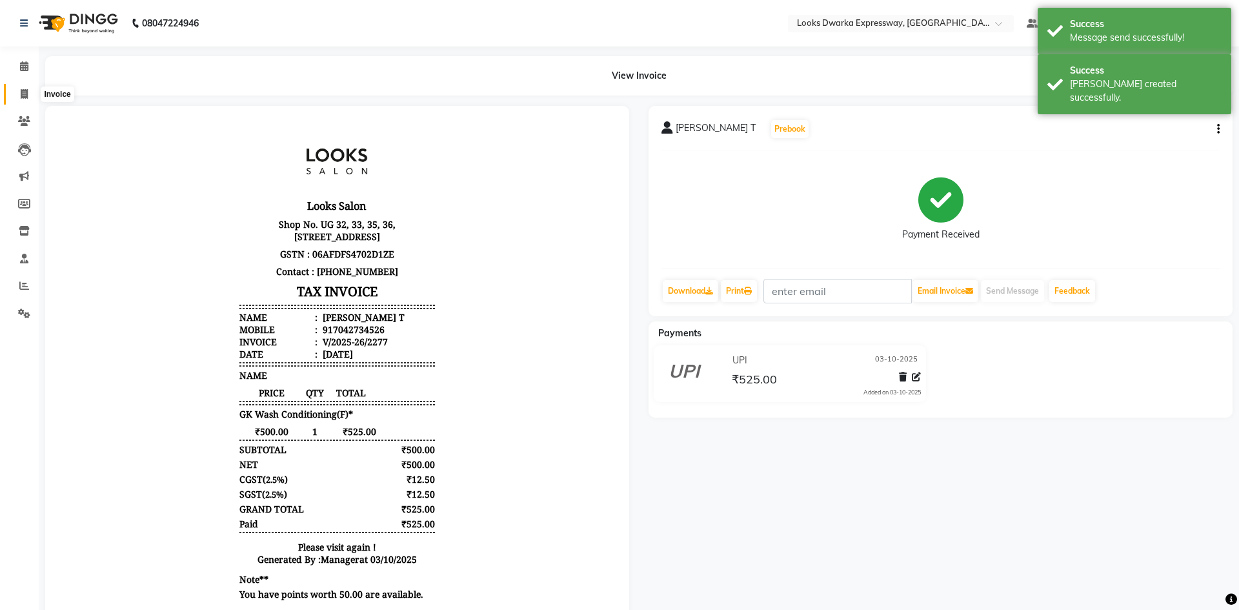
select select "6011"
select select "service"
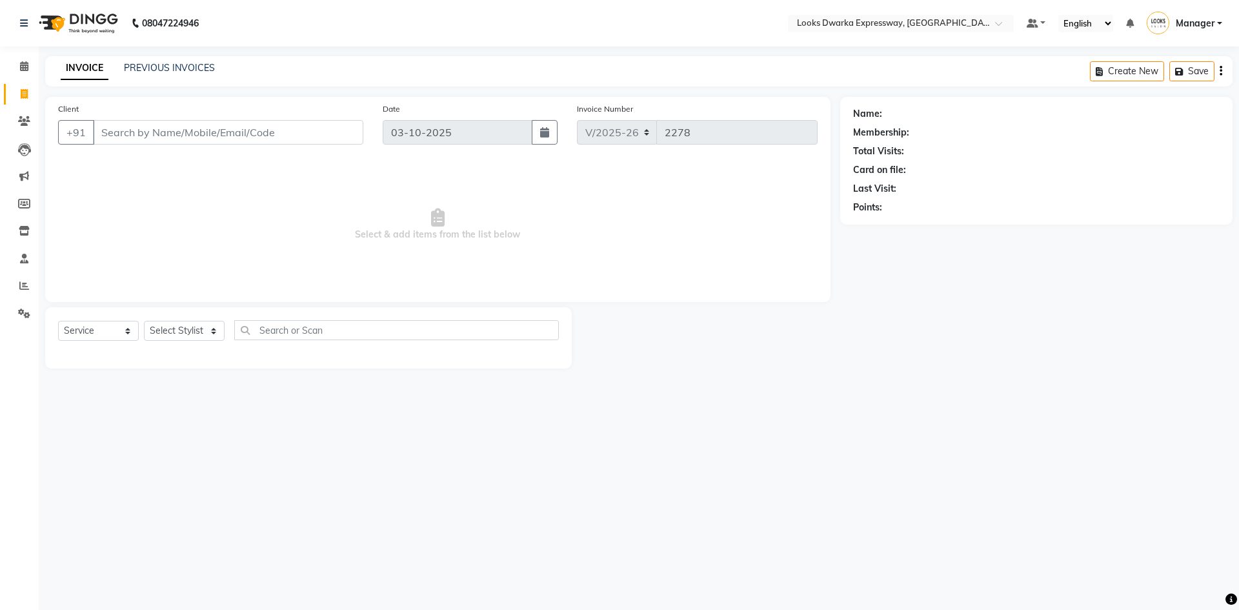
click at [176, 140] on input "Client" at bounding box center [228, 132] width 270 height 25
click at [135, 144] on input "Client" at bounding box center [228, 132] width 270 height 25
click at [199, 325] on select "Select Stylist Manager MD [PERSON_NAME] Ravindar_pdct [PERSON_NAME] [PERSON_NAM…" at bounding box center [184, 331] width 81 height 20
select select "43893"
click at [144, 321] on select "Select Stylist Manager MD [PERSON_NAME] Ravindar_pdct [PERSON_NAME] [PERSON_NAM…" at bounding box center [184, 331] width 81 height 20
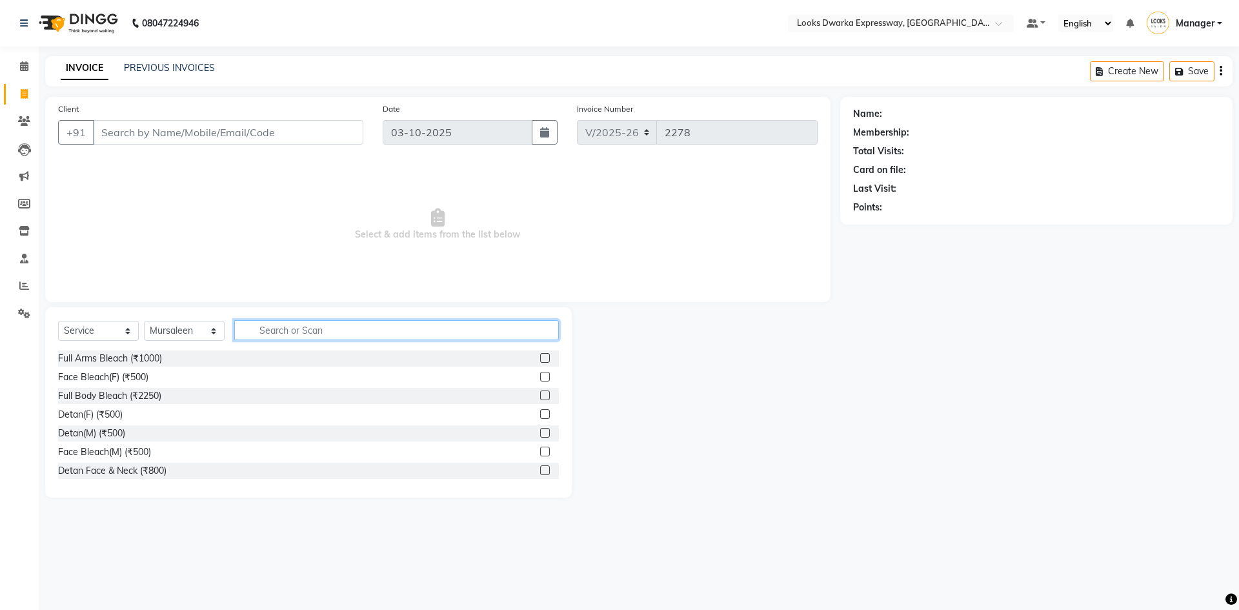
click at [266, 339] on input "text" at bounding box center [396, 330] width 325 height 20
drag, startPoint x: 125, startPoint y: 134, endPoint x: 132, endPoint y: 137, distance: 8.1
click at [125, 134] on input "Client" at bounding box center [228, 132] width 270 height 25
click at [143, 143] on input "Client" at bounding box center [228, 132] width 270 height 25
click at [145, 140] on input "Client" at bounding box center [228, 132] width 270 height 25
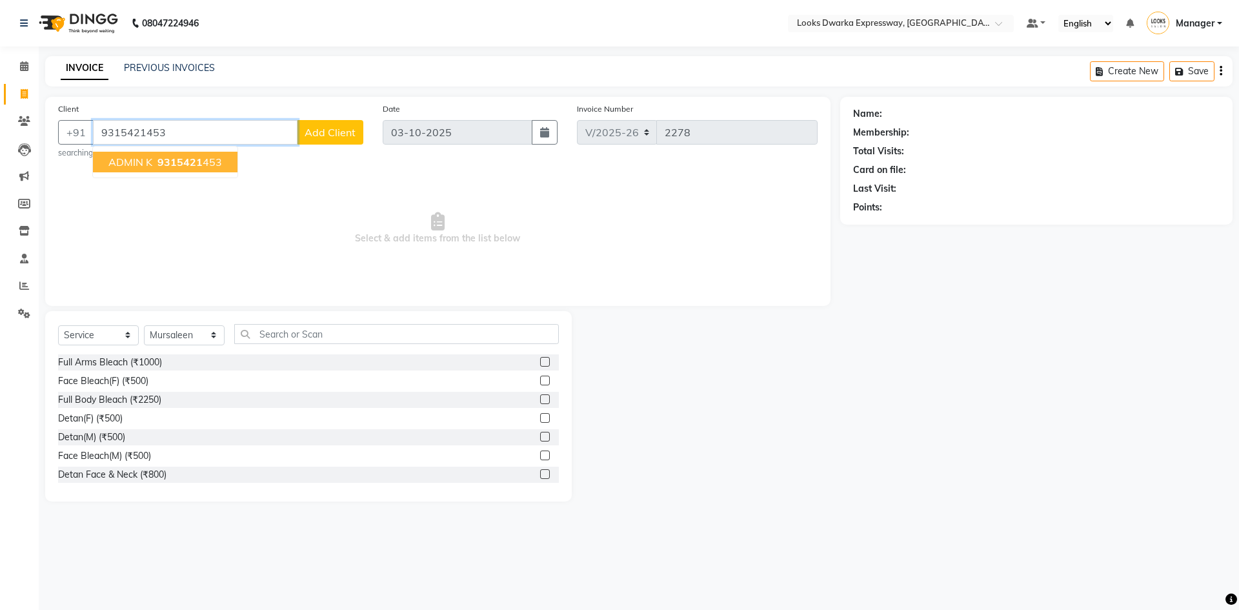
type input "9315421453"
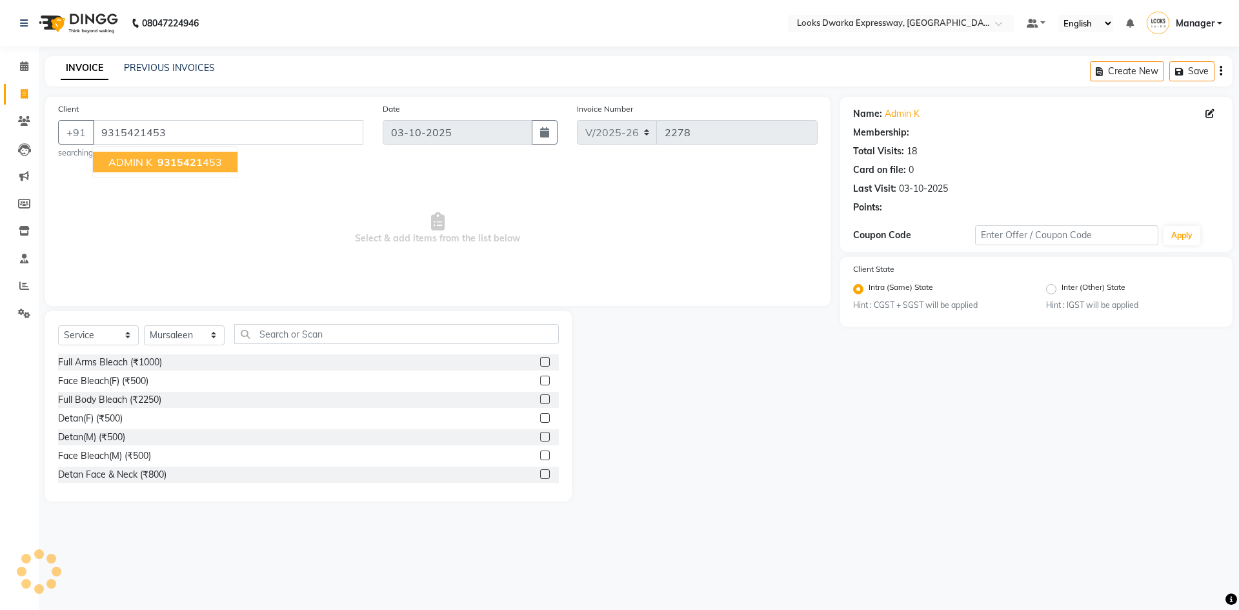
select select "1: Object"
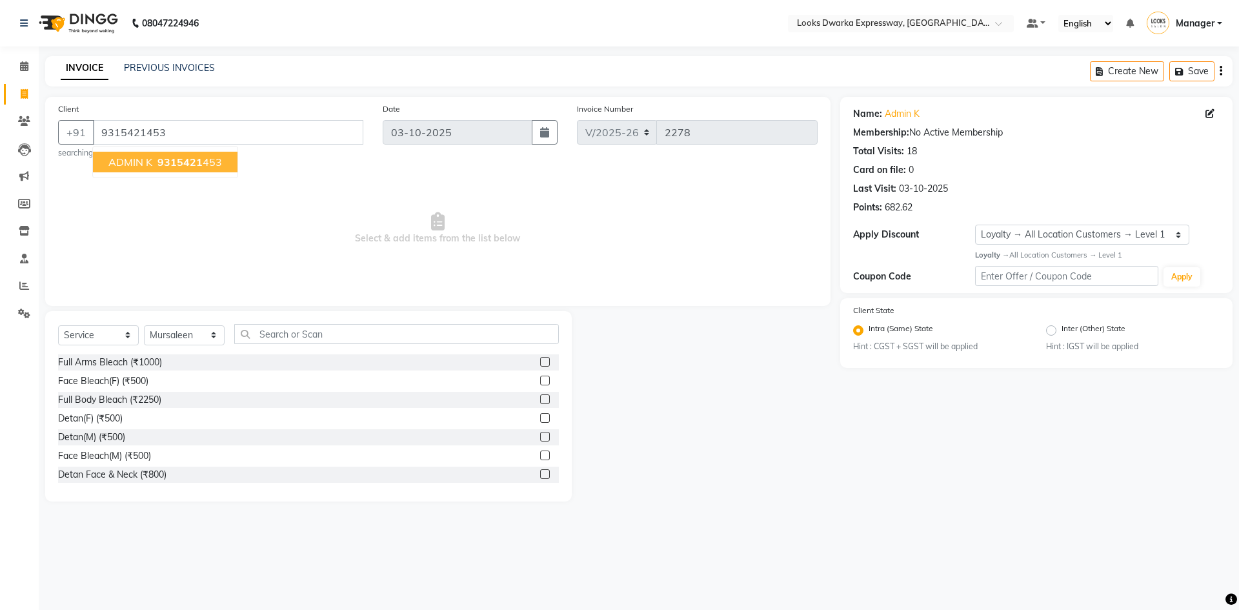
click at [136, 165] on span "ADMIN K" at bounding box center [130, 162] width 44 height 13
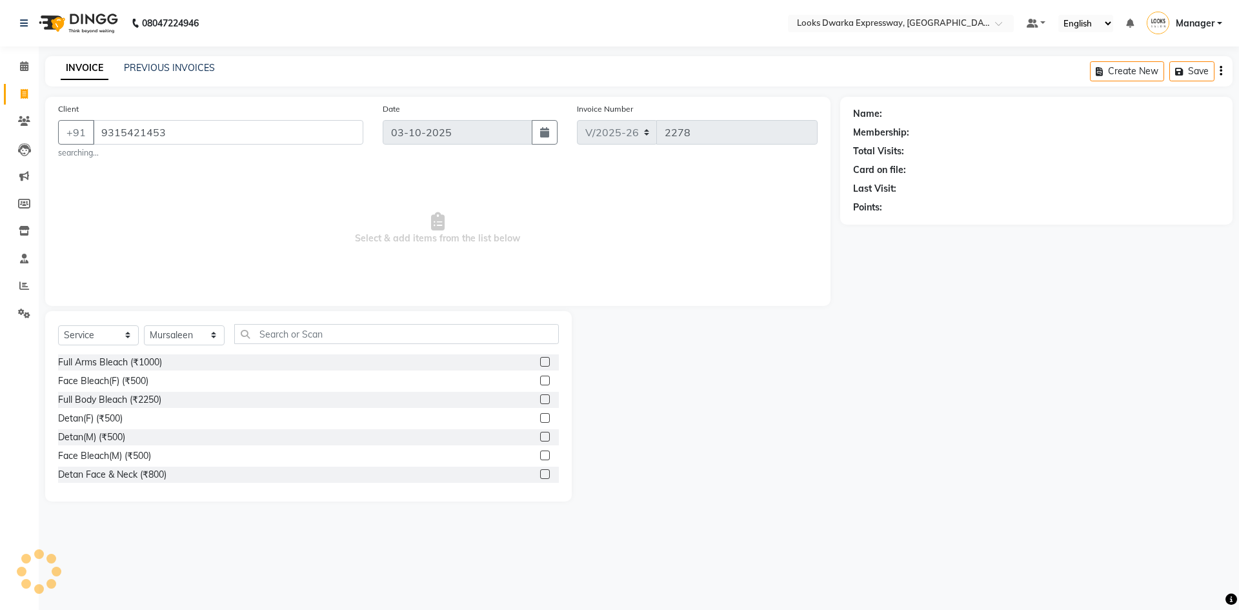
select select "1: Object"
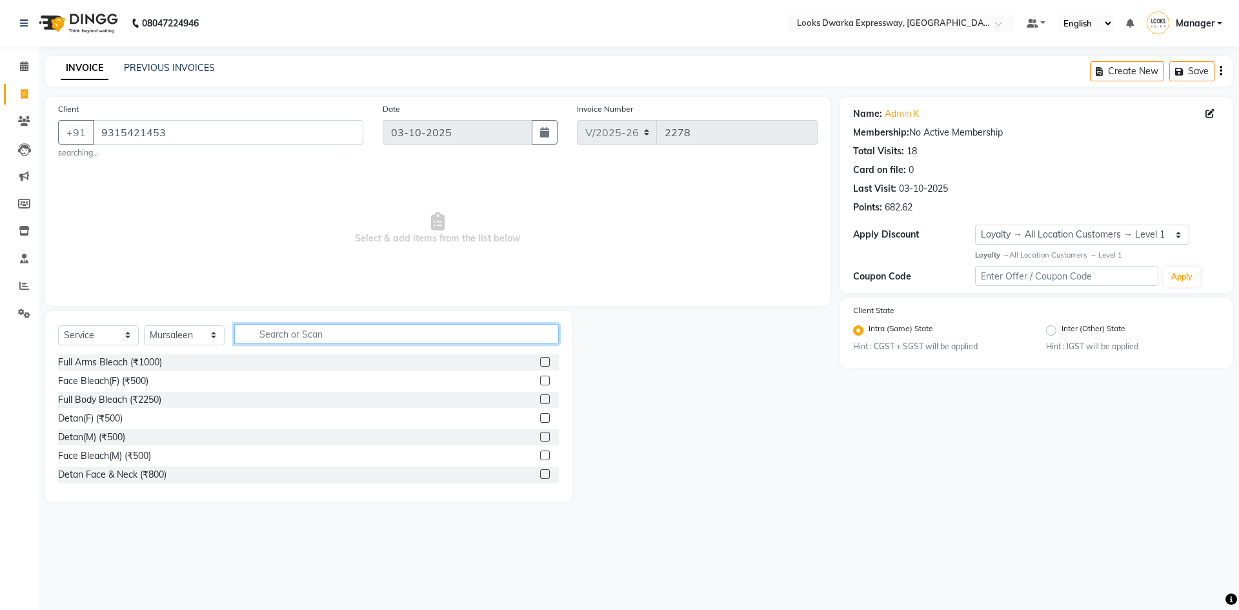
click at [272, 340] on input "text" at bounding box center [396, 334] width 325 height 20
click at [277, 341] on input "text" at bounding box center [396, 334] width 325 height 20
click at [275, 330] on input "text" at bounding box center [396, 334] width 325 height 20
click at [351, 338] on input "text" at bounding box center [396, 334] width 325 height 20
click at [343, 343] on input "text" at bounding box center [396, 334] width 325 height 20
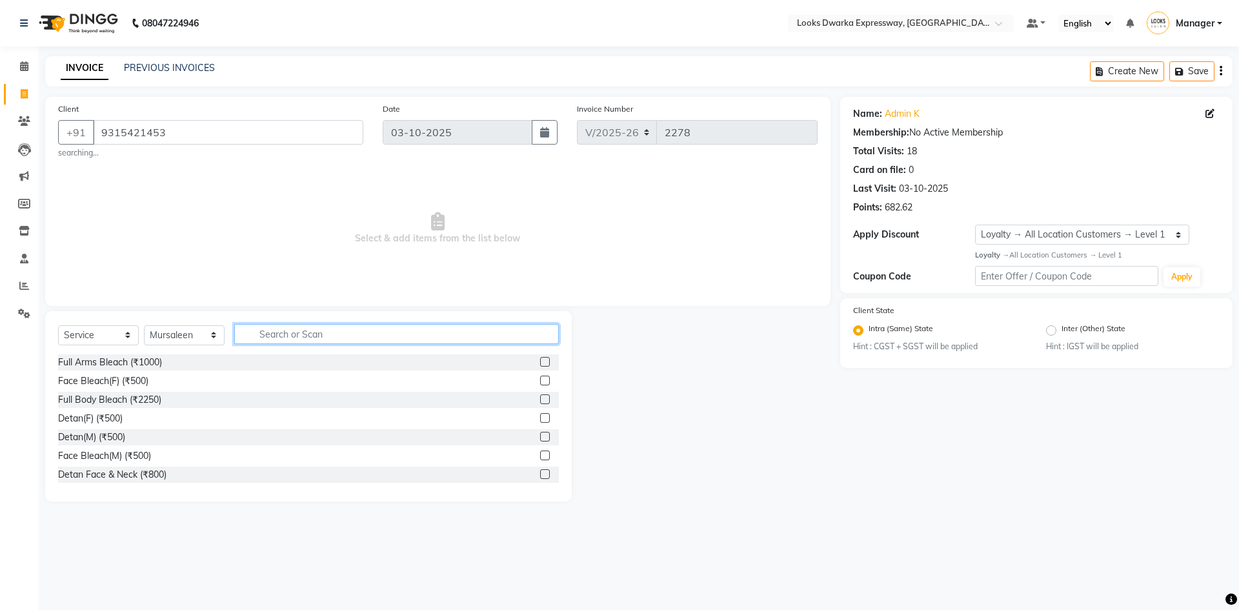
type input "T"
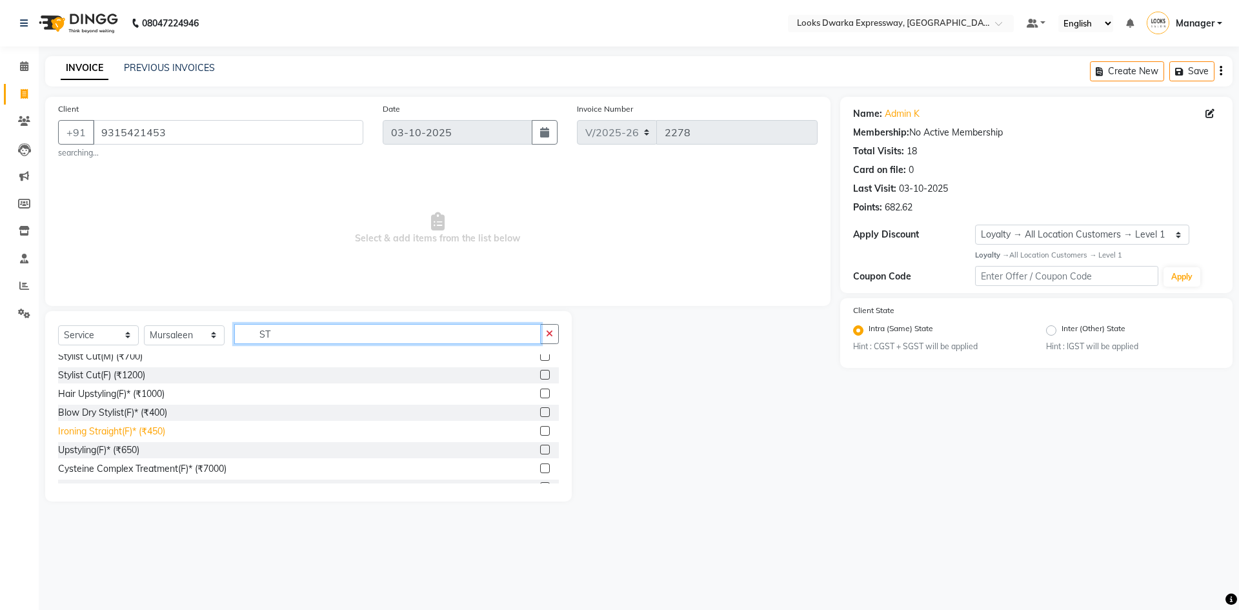
scroll to position [65, 0]
type input "S"
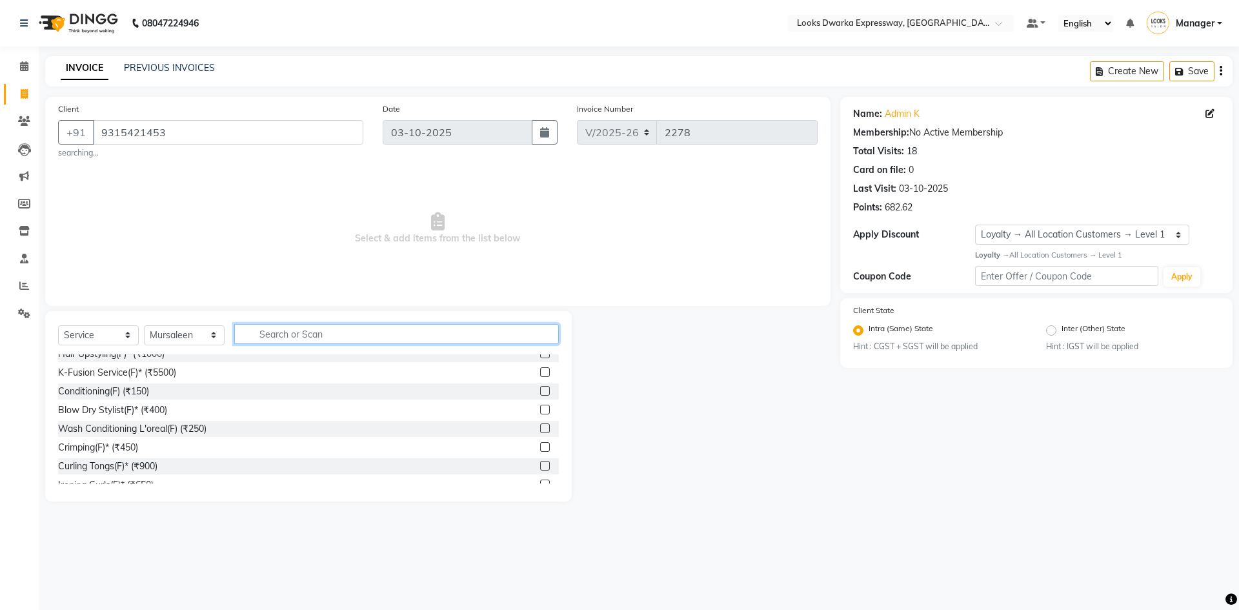
click at [286, 334] on input "text" at bounding box center [396, 334] width 325 height 20
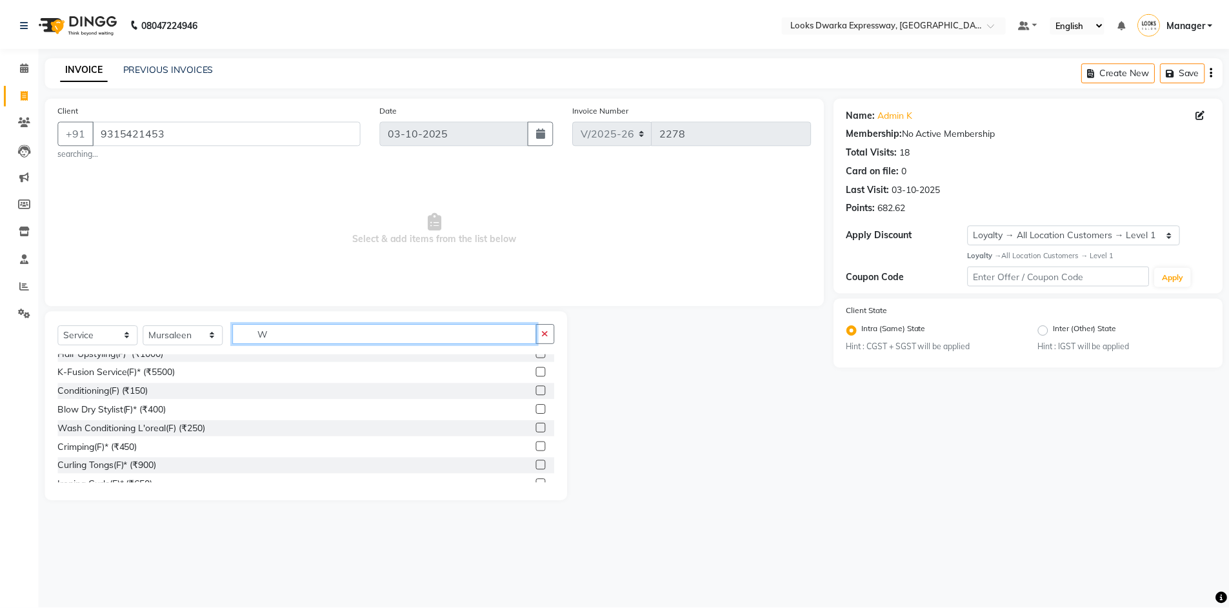
scroll to position [0, 0]
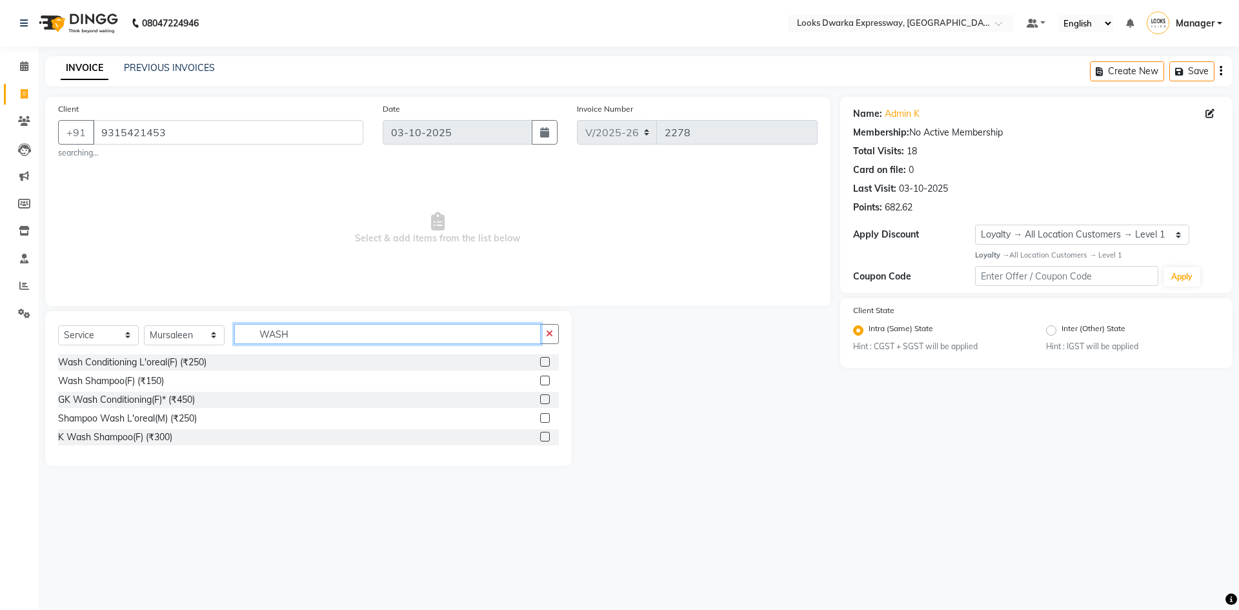
click at [367, 333] on input "WASH" at bounding box center [387, 334] width 307 height 20
drag, startPoint x: 261, startPoint y: 507, endPoint x: 267, endPoint y: 496, distance: 12.4
click at [264, 505] on div "08047224946 Select Location × Looks Dwarka Expressway, New Delhi Default Panel …" at bounding box center [619, 305] width 1239 height 610
click at [365, 334] on input "WASH" at bounding box center [387, 334] width 307 height 20
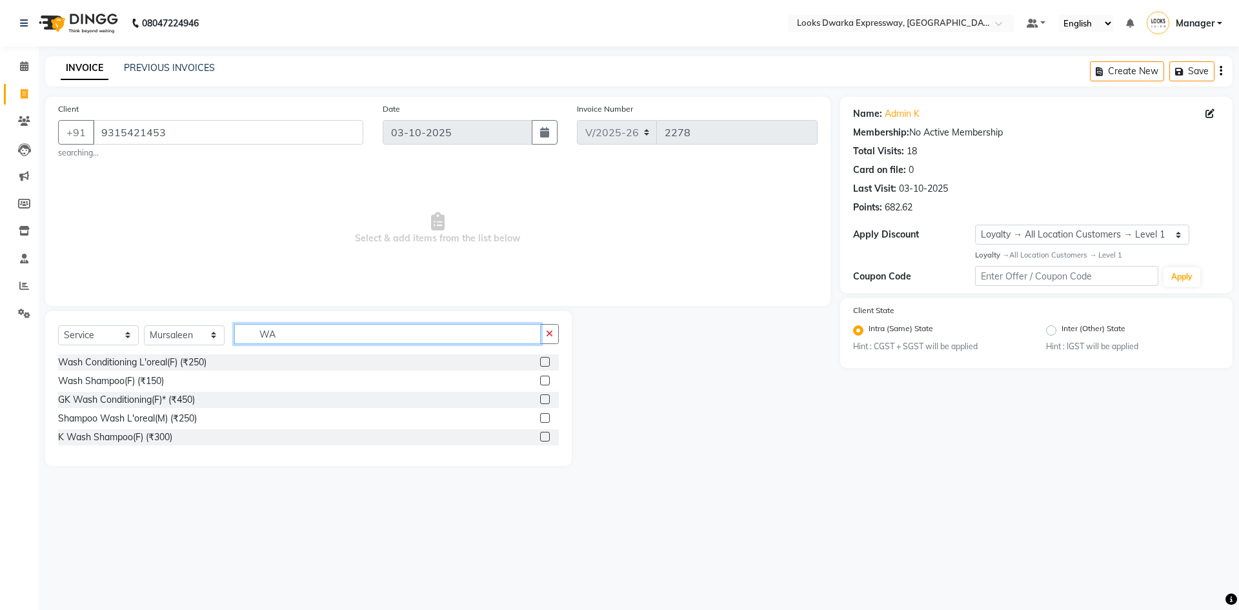
type input "W"
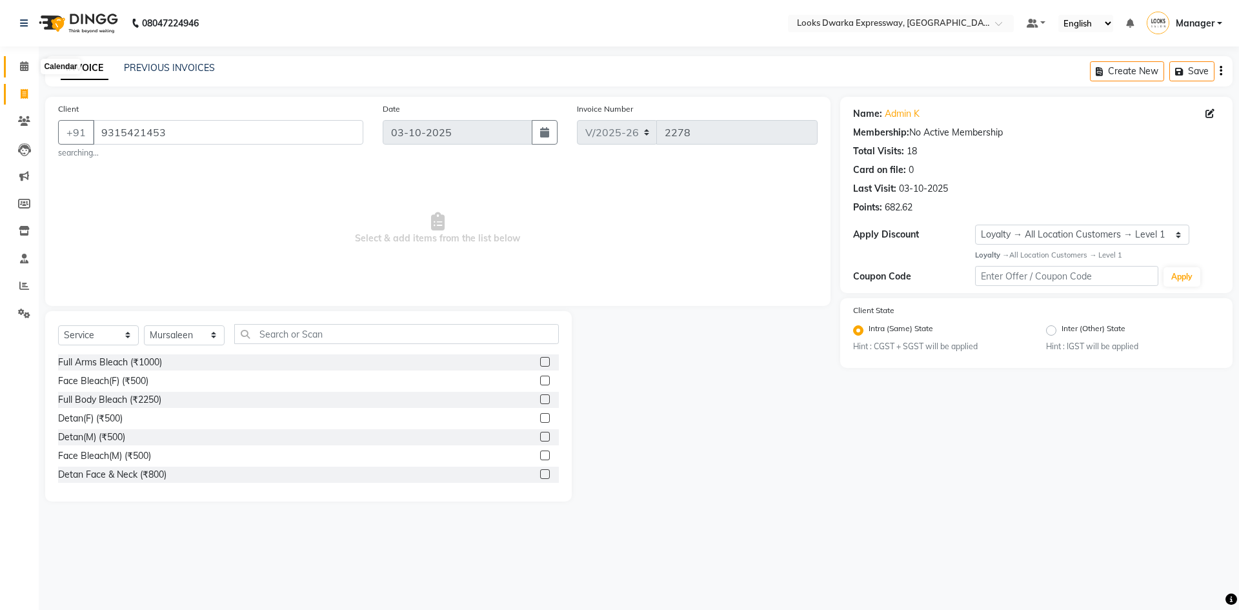
click at [21, 64] on icon at bounding box center [24, 66] width 8 height 10
click at [20, 63] on icon at bounding box center [24, 66] width 8 height 10
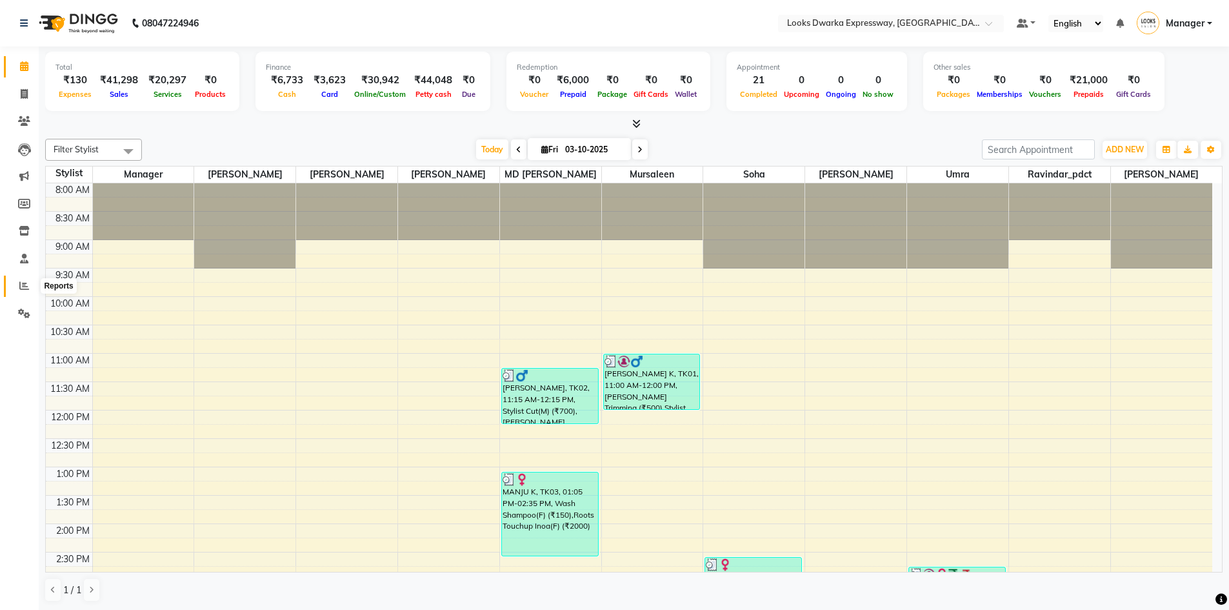
click at [29, 288] on span at bounding box center [24, 286] width 23 height 15
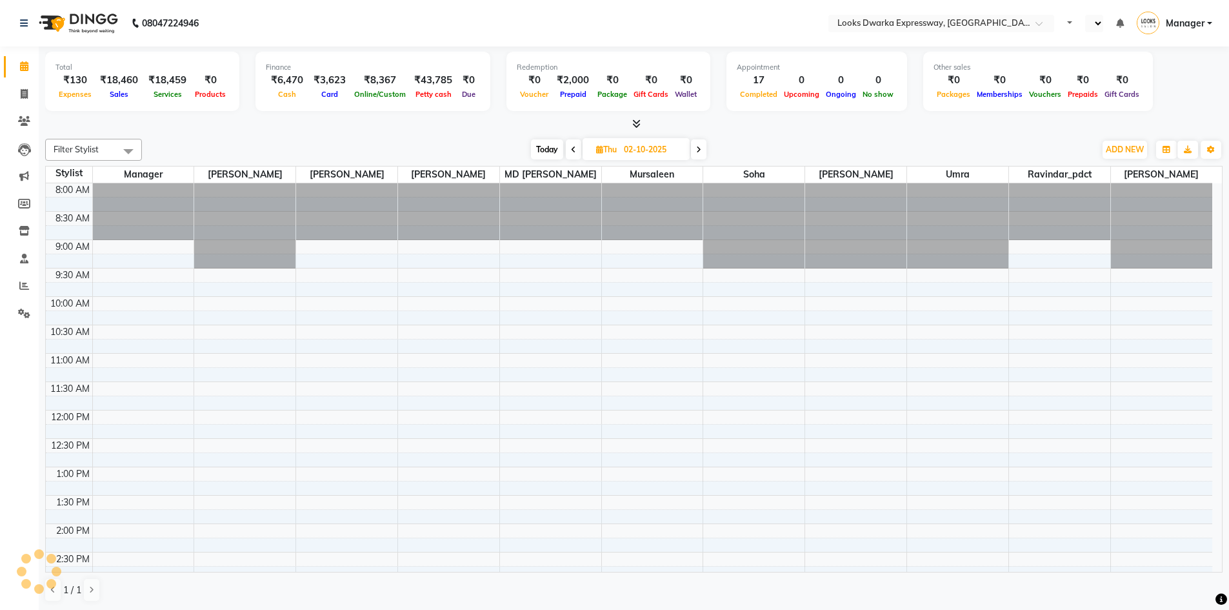
select select "en"
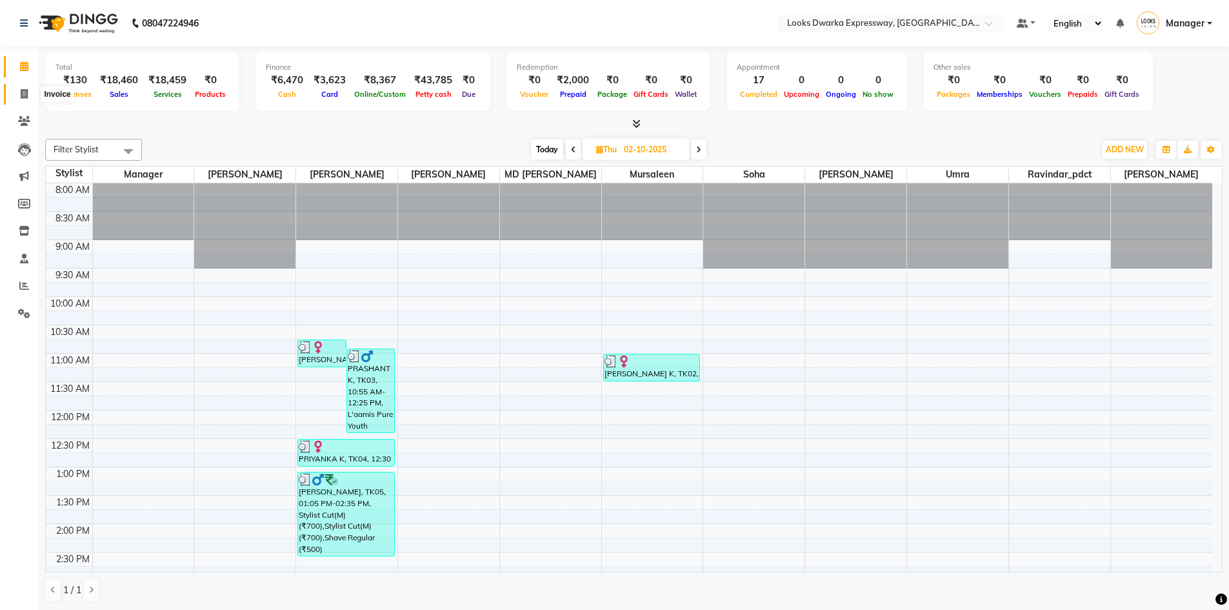
click at [23, 89] on icon at bounding box center [24, 94] width 7 height 10
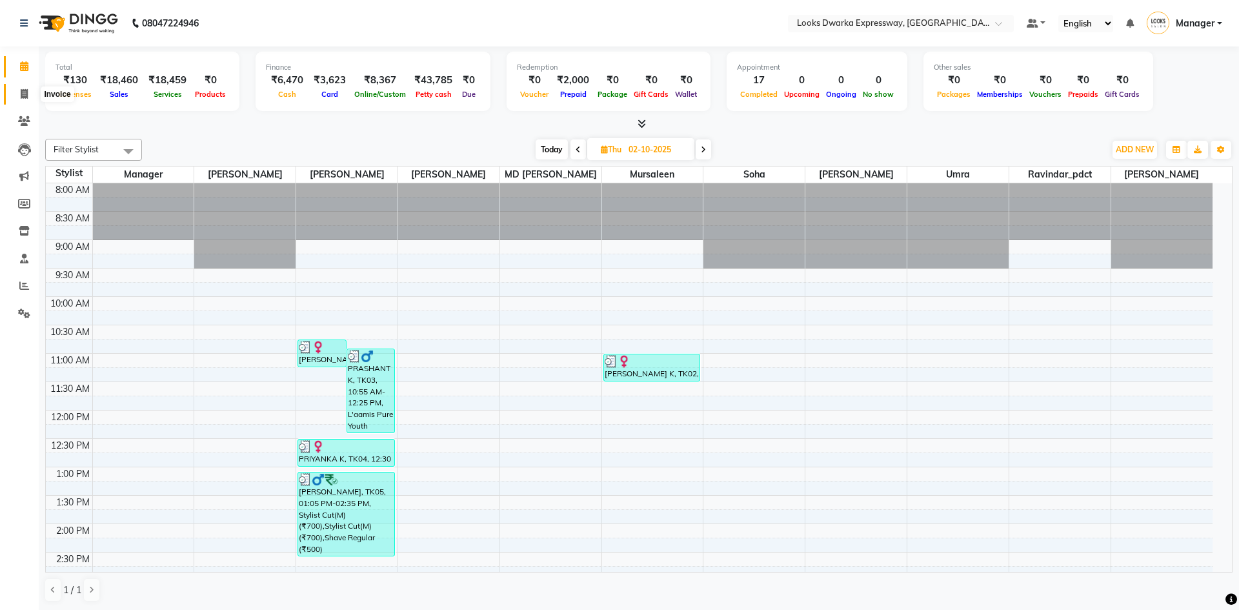
select select "6011"
select select "service"
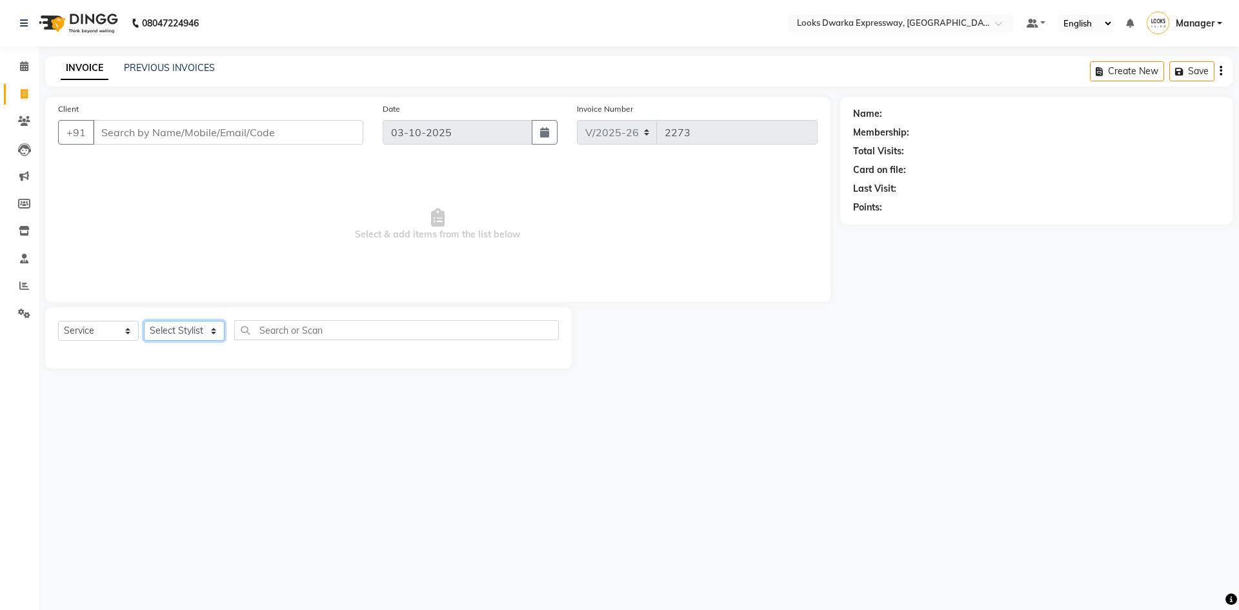
click at [205, 328] on select "Select Stylist" at bounding box center [184, 331] width 81 height 20
select select "61091"
click at [144, 321] on select "Select Stylist Manager MD [PERSON_NAME] Ravindar_pdct [PERSON_NAME] [PERSON_NAM…" at bounding box center [184, 331] width 81 height 20
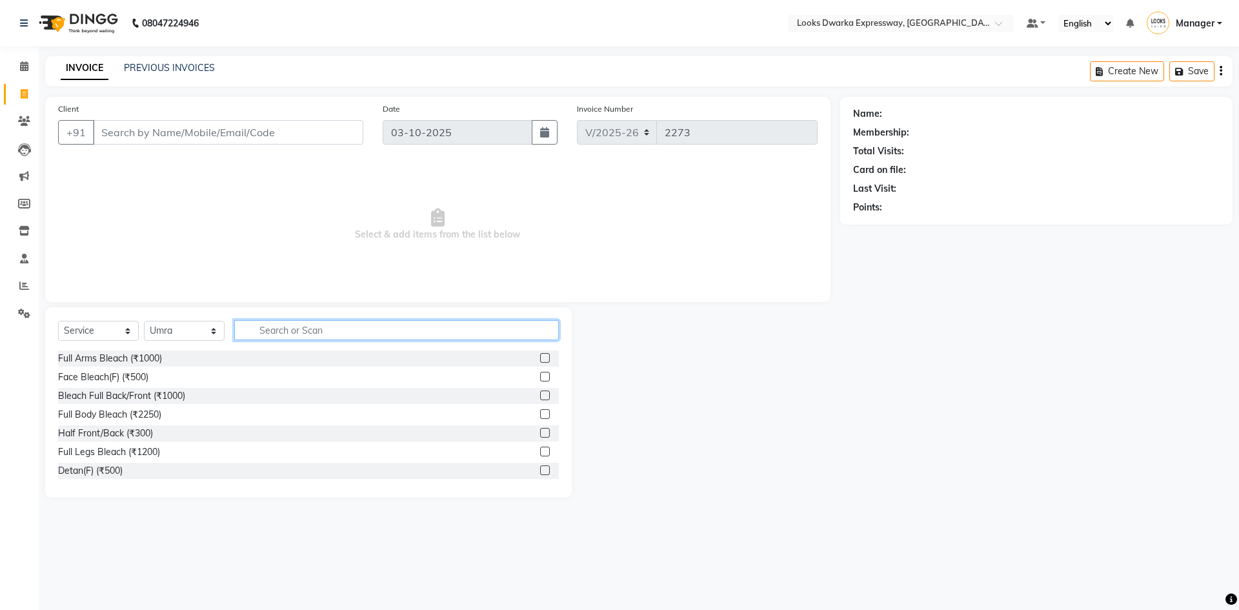
click at [276, 337] on input "text" at bounding box center [396, 330] width 325 height 20
type input "eye"
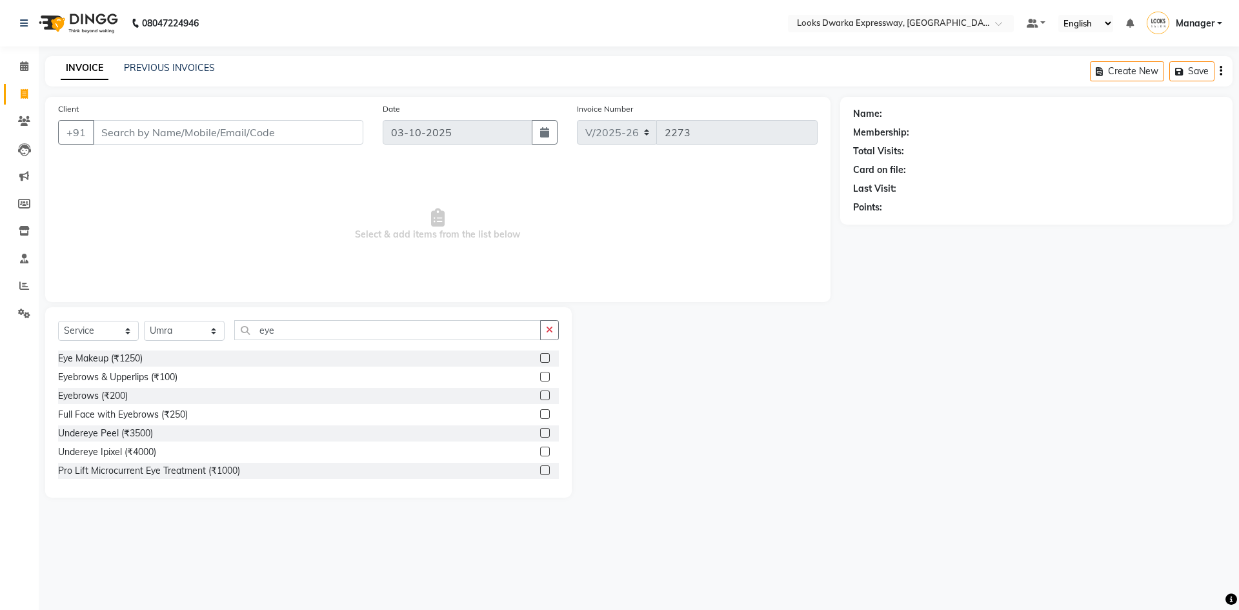
click at [540, 396] on label at bounding box center [545, 395] width 10 height 10
click at [540, 396] on input "checkbox" at bounding box center [544, 396] width 8 height 8
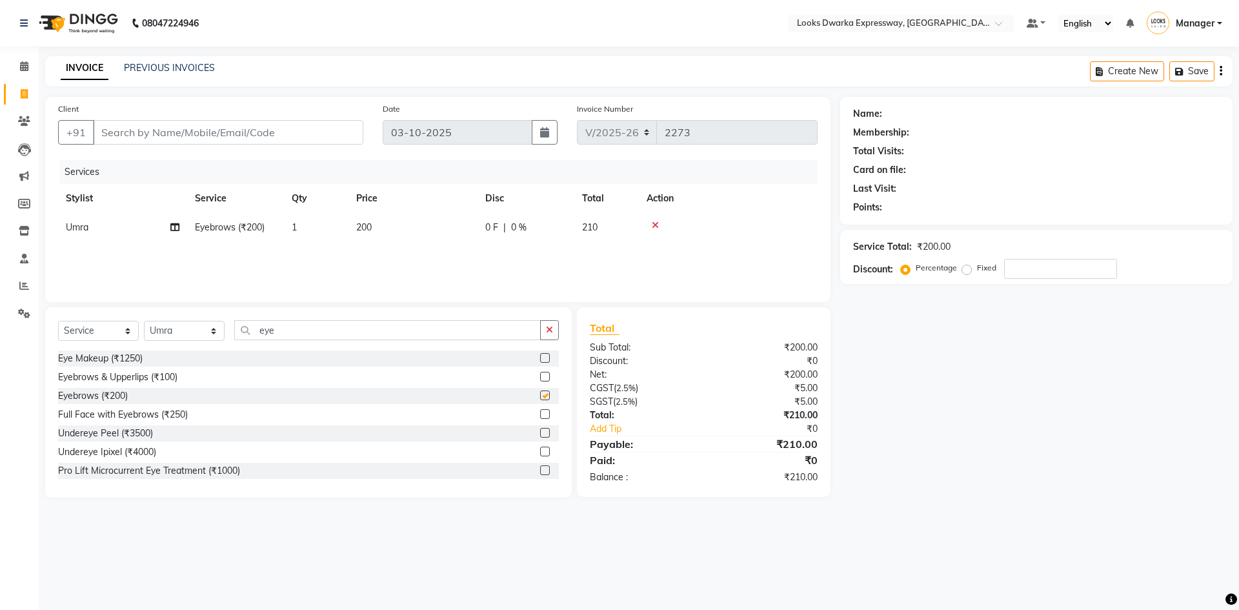
checkbox input "false"
click at [395, 238] on td "200" at bounding box center [412, 227] width 129 height 29
select select "61091"
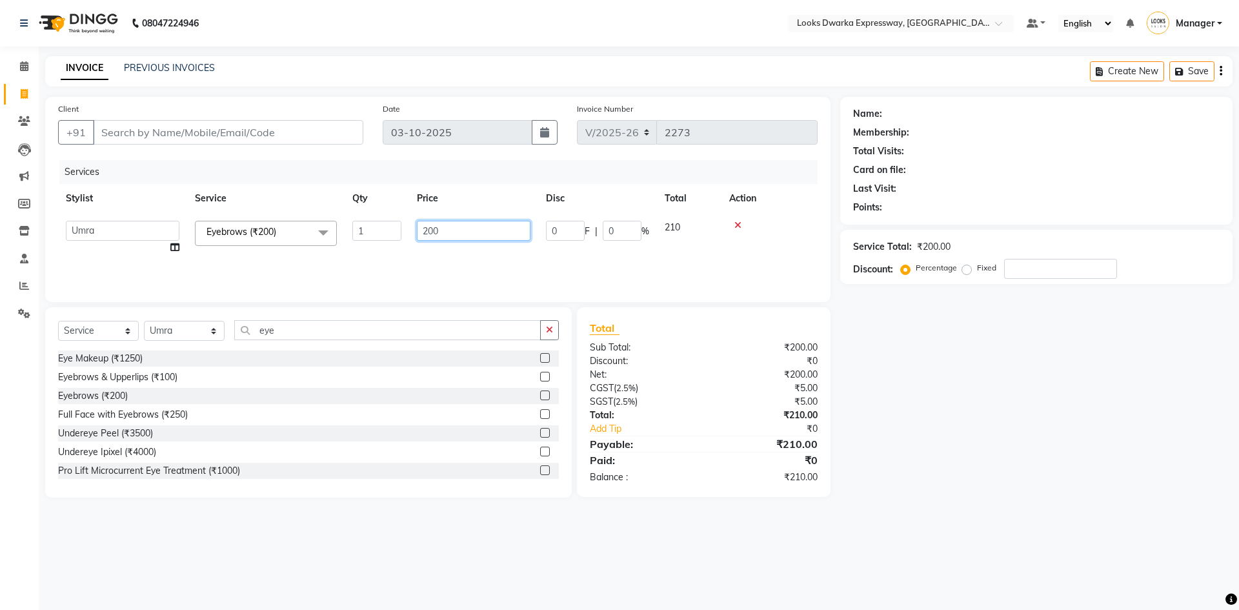
click at [454, 236] on input "200" at bounding box center [474, 231] width 114 height 20
type input "2"
type input "100"
click at [956, 409] on div "Name: Membership: Total Visits: Card on file: Last Visit: Points: Service Total…" at bounding box center [1041, 297] width 402 height 401
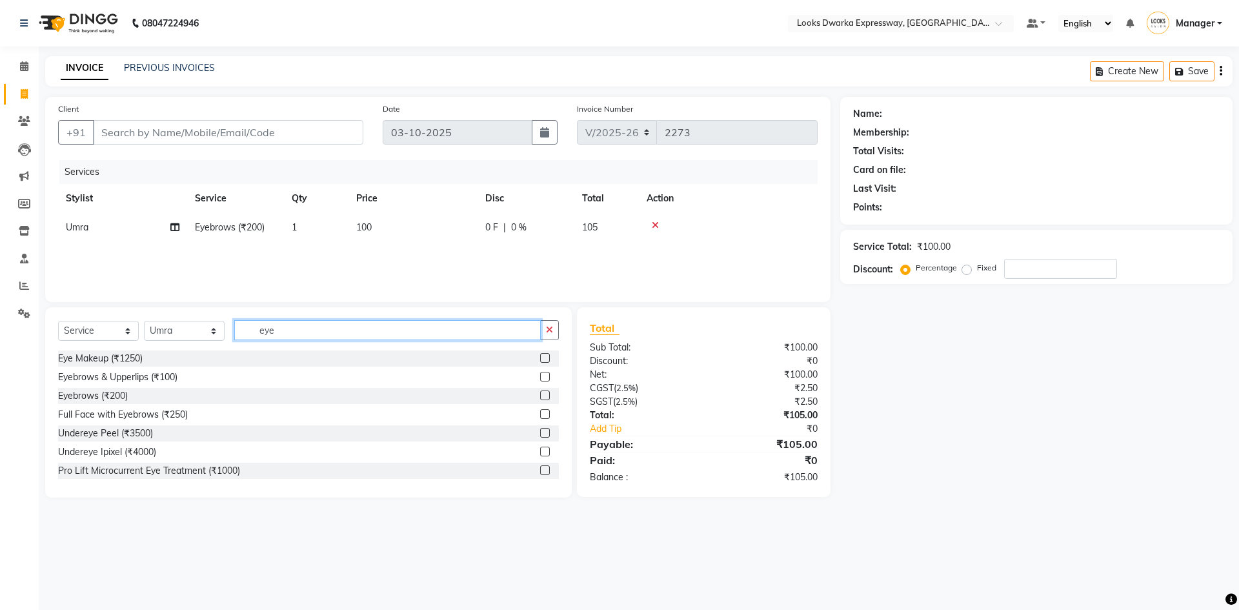
click at [347, 327] on input "eye" at bounding box center [387, 330] width 307 height 20
type input "e"
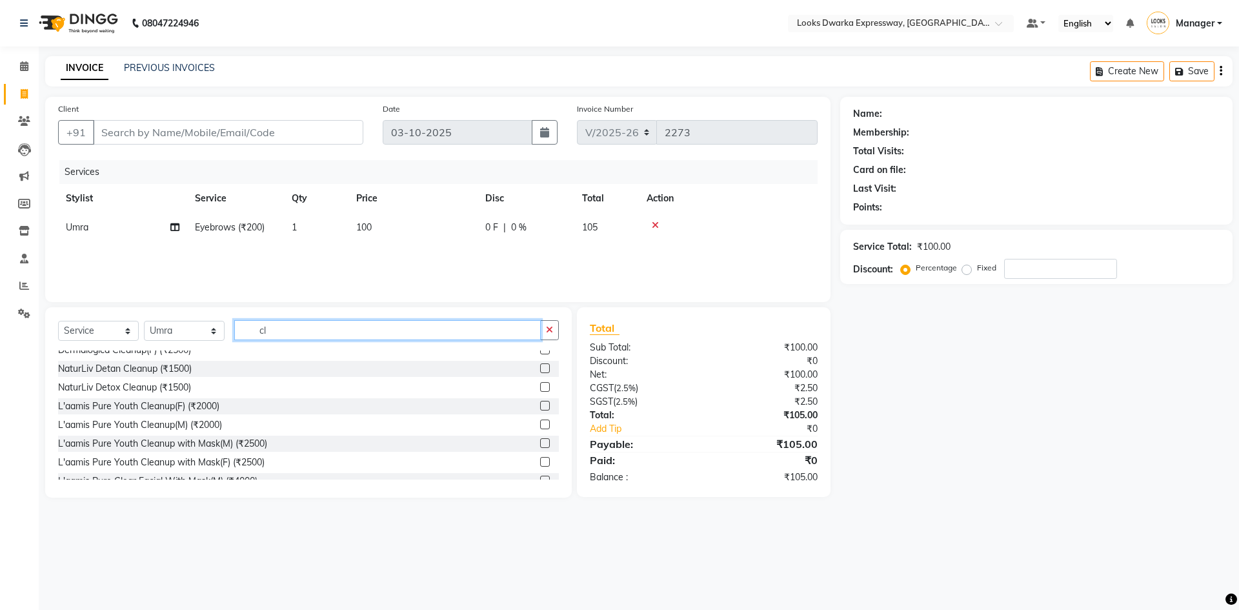
type input "cl"
click at [540, 405] on label at bounding box center [545, 406] width 10 height 10
click at [540, 405] on input "checkbox" at bounding box center [544, 406] width 8 height 8
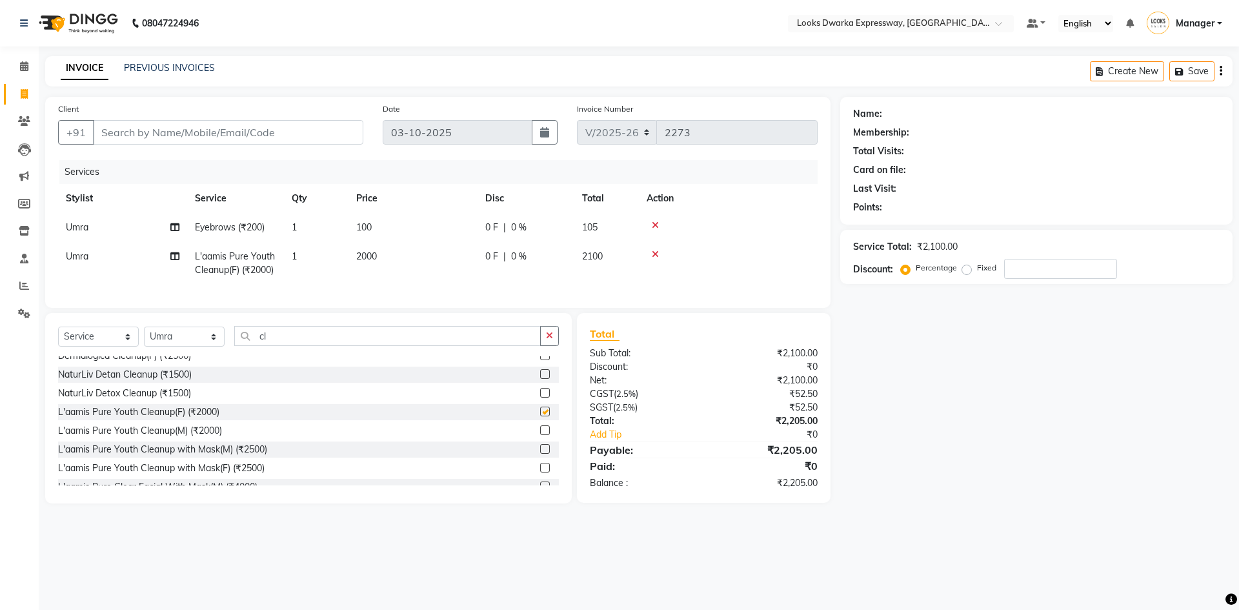
checkbox input "false"
click at [286, 346] on input "cl" at bounding box center [387, 336] width 307 height 20
type input "c"
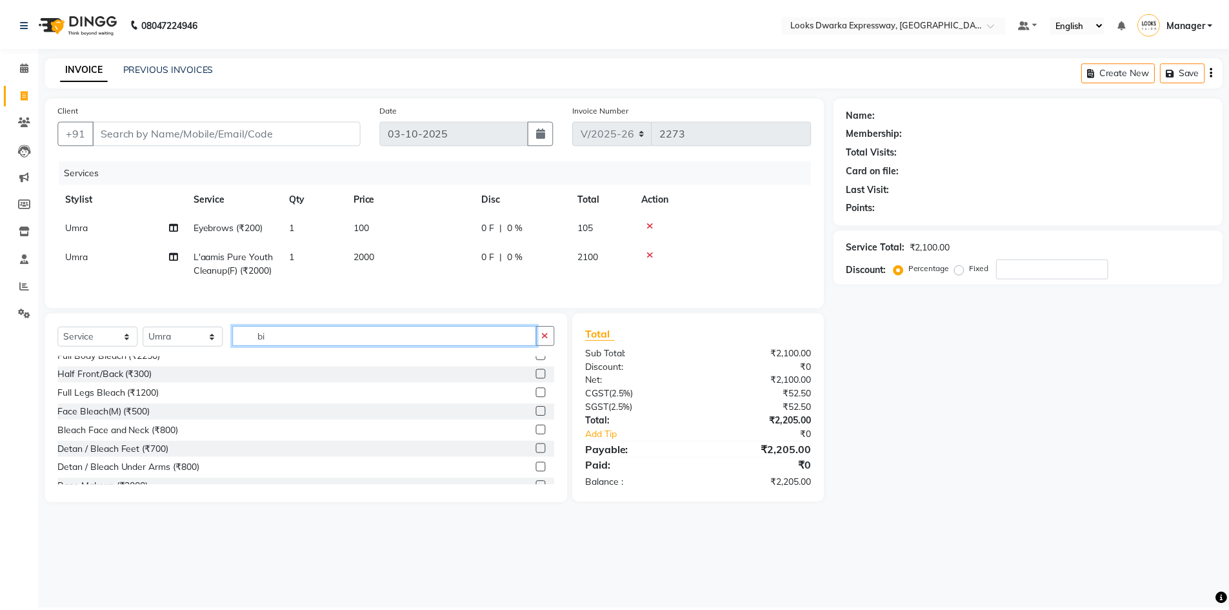
scroll to position [0, 0]
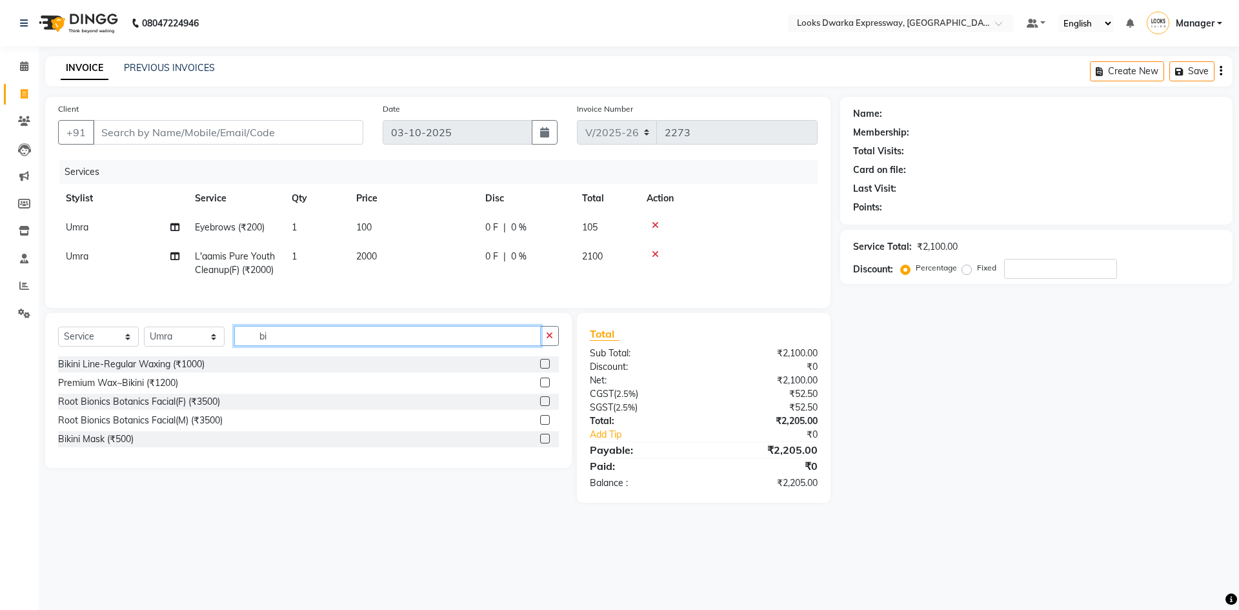
type input "b"
type input "pi"
click at [541, 443] on label at bounding box center [545, 439] width 10 height 10
click at [541, 443] on input "checkbox" at bounding box center [544, 439] width 8 height 8
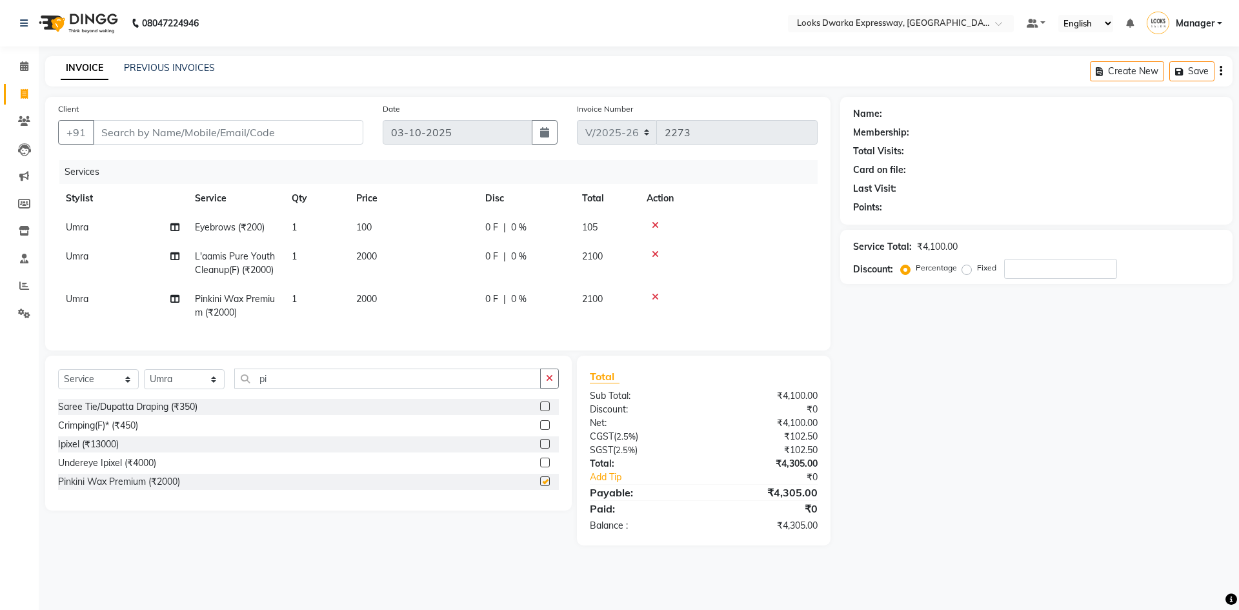
checkbox input "false"
click at [291, 387] on input "pi" at bounding box center [387, 378] width 307 height 20
type input "p"
click at [656, 223] on icon at bounding box center [655, 225] width 7 height 9
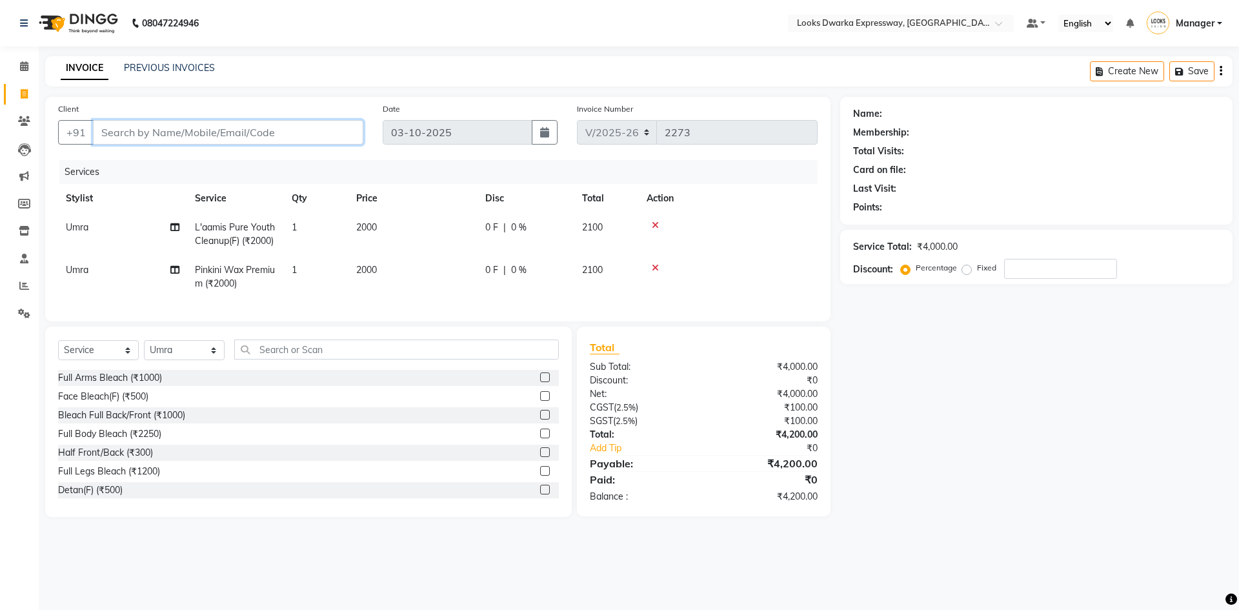
click at [165, 130] on input "Client" at bounding box center [228, 132] width 270 height 25
paste input "7206428084"
type input "7206428084"
type input "0"
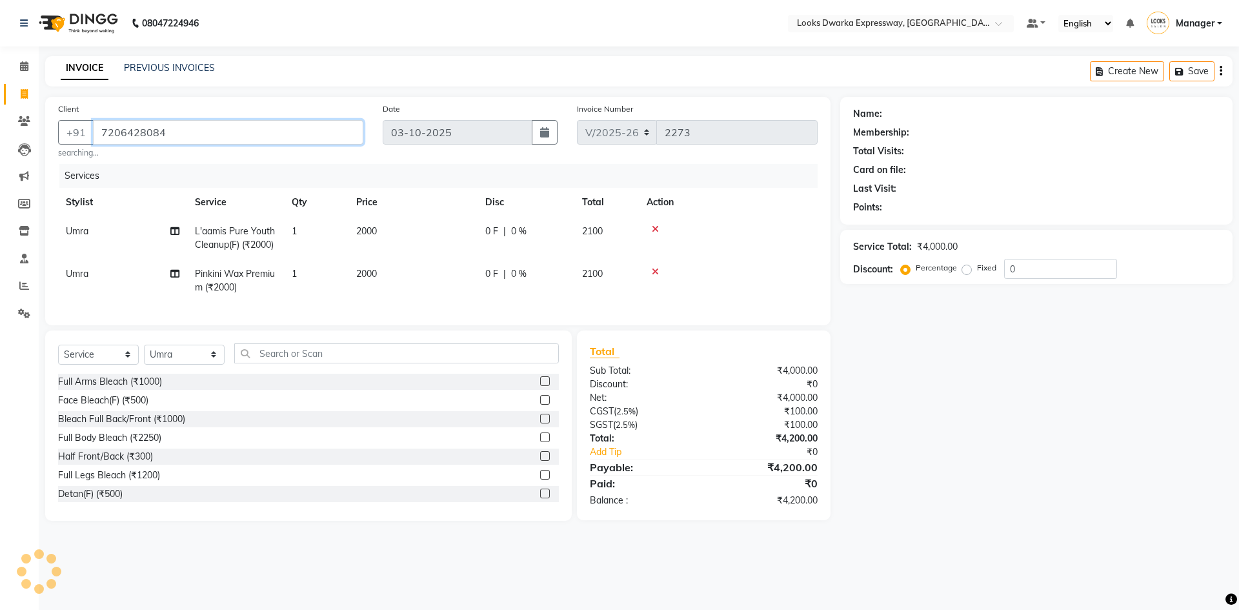
type input "7206428084"
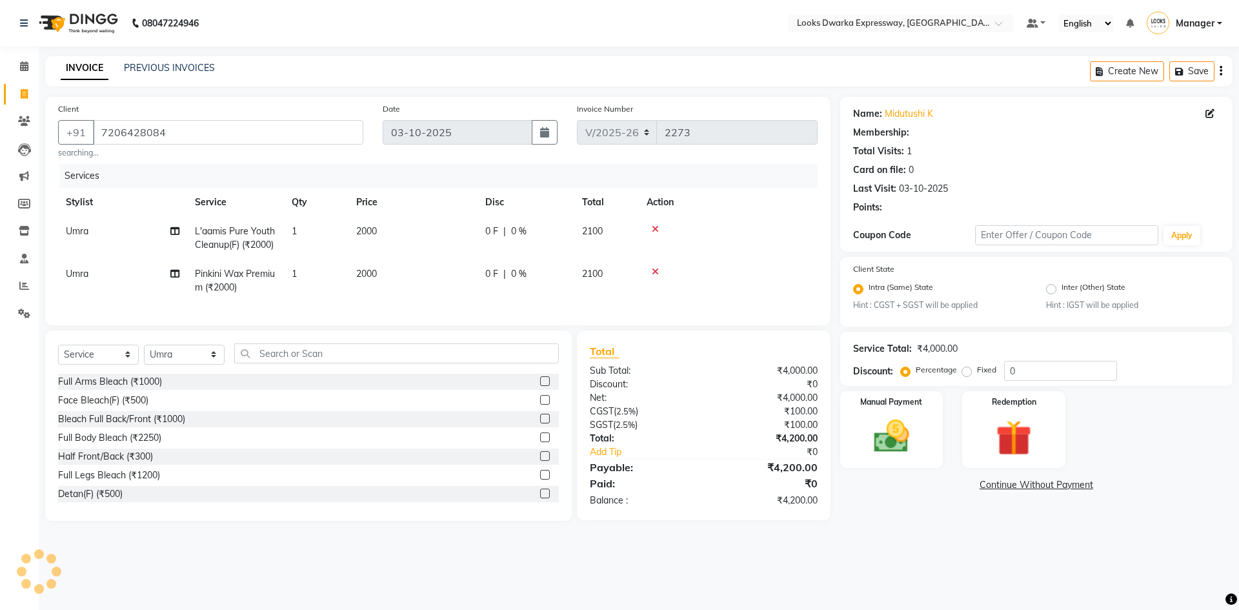
select select "1: Object"
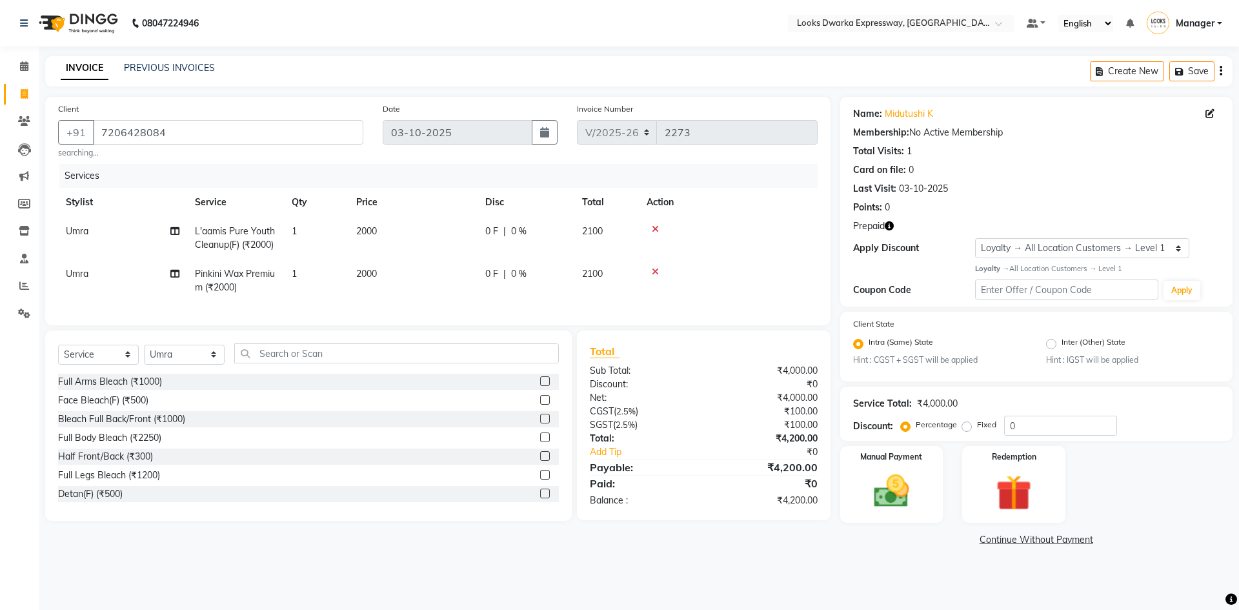
click at [893, 223] on icon "button" at bounding box center [889, 225] width 9 height 9
click at [988, 484] on img at bounding box center [1013, 493] width 60 height 46
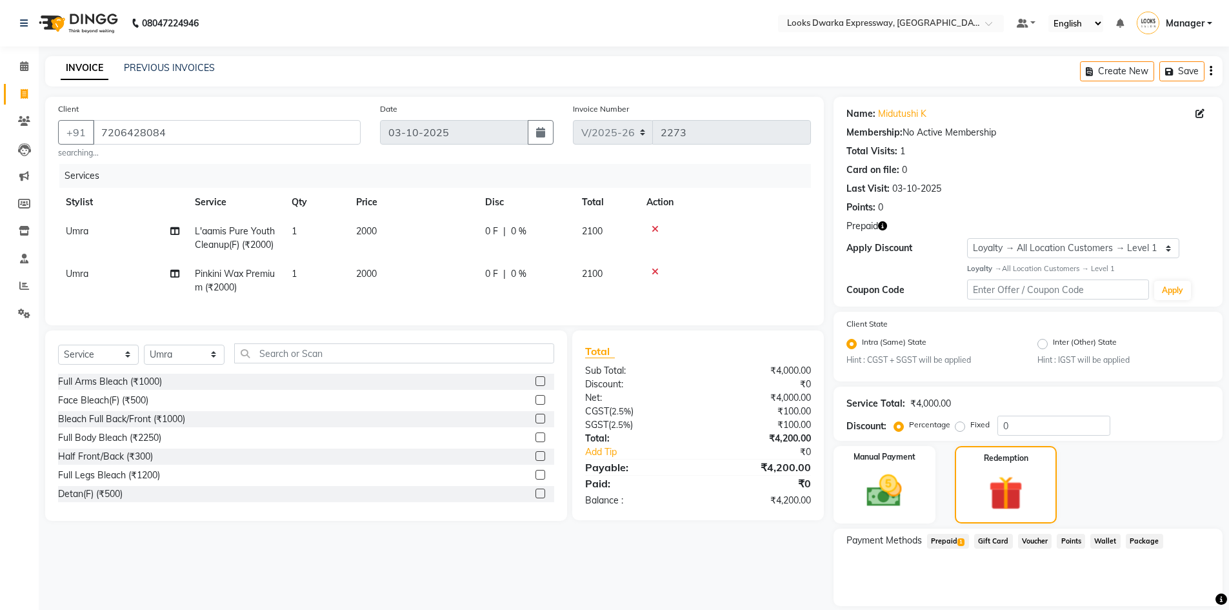
click at [957, 537] on span "Prepaid 1" at bounding box center [948, 541] width 42 height 15
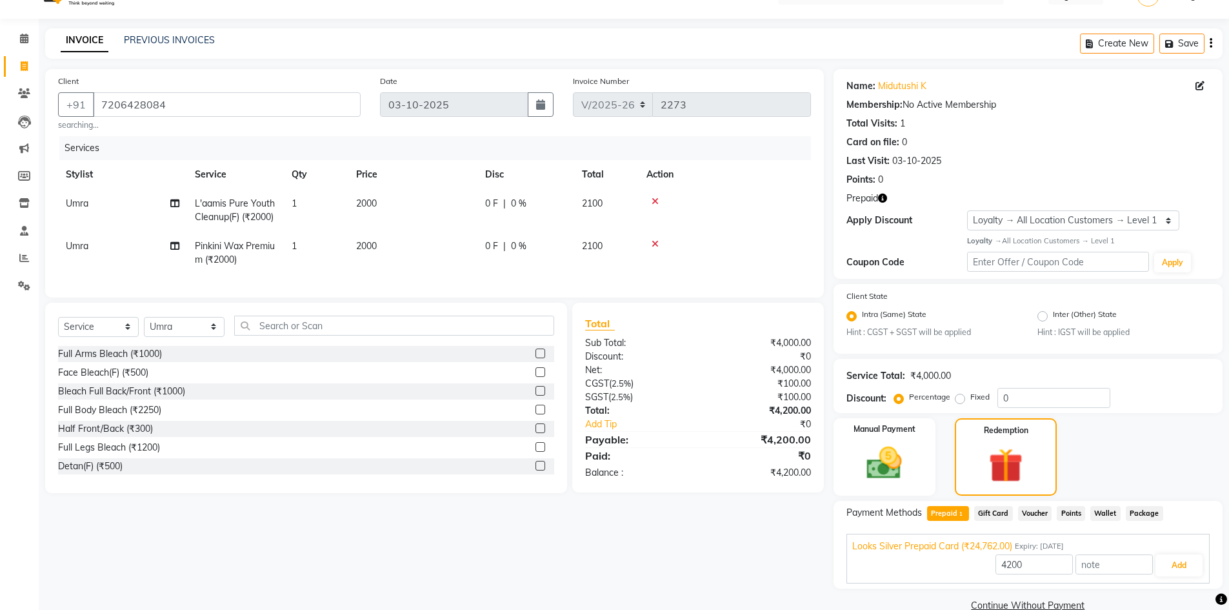
scroll to position [52, 0]
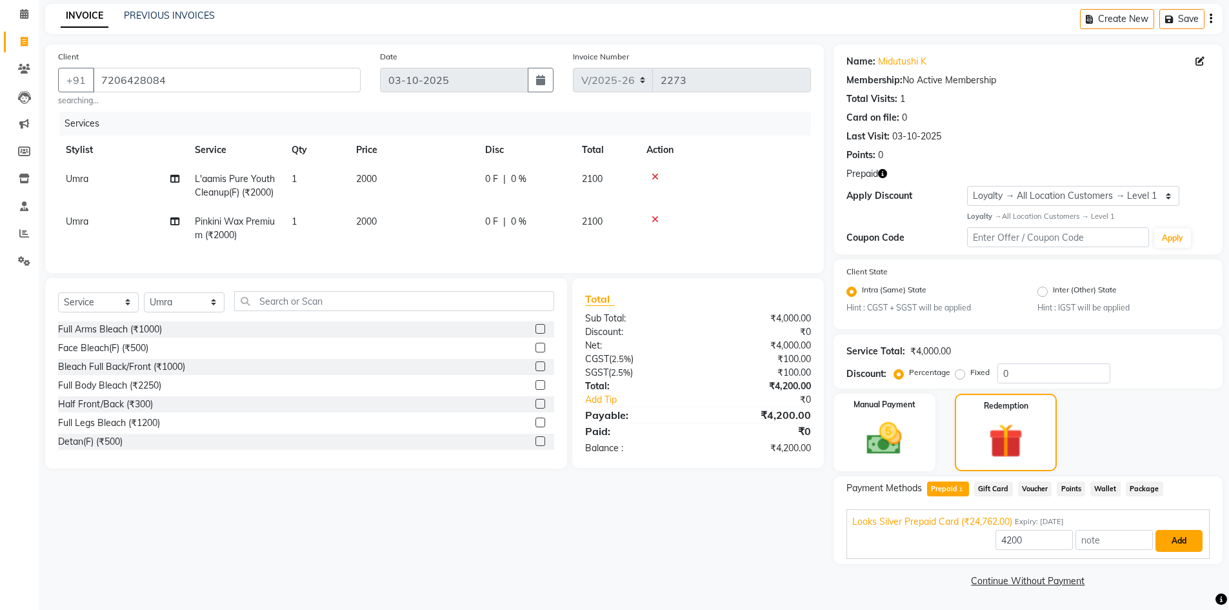
click at [1181, 543] on button "Add" at bounding box center [1179, 541] width 47 height 22
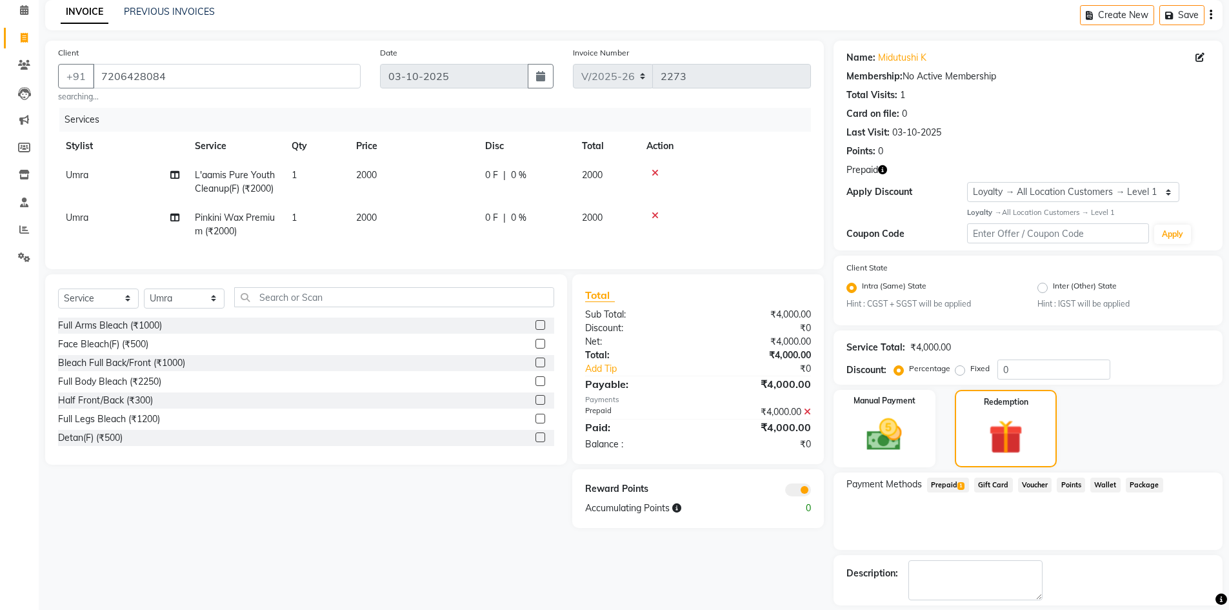
scroll to position [115, 0]
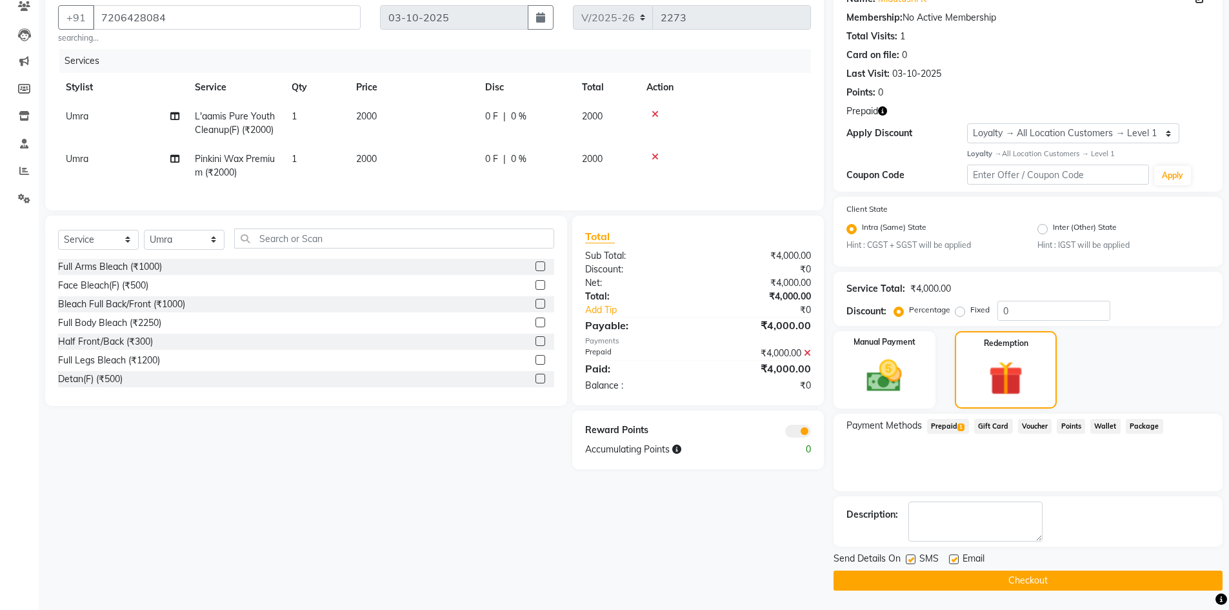
click at [1027, 574] on button "Checkout" at bounding box center [1028, 580] width 389 height 20
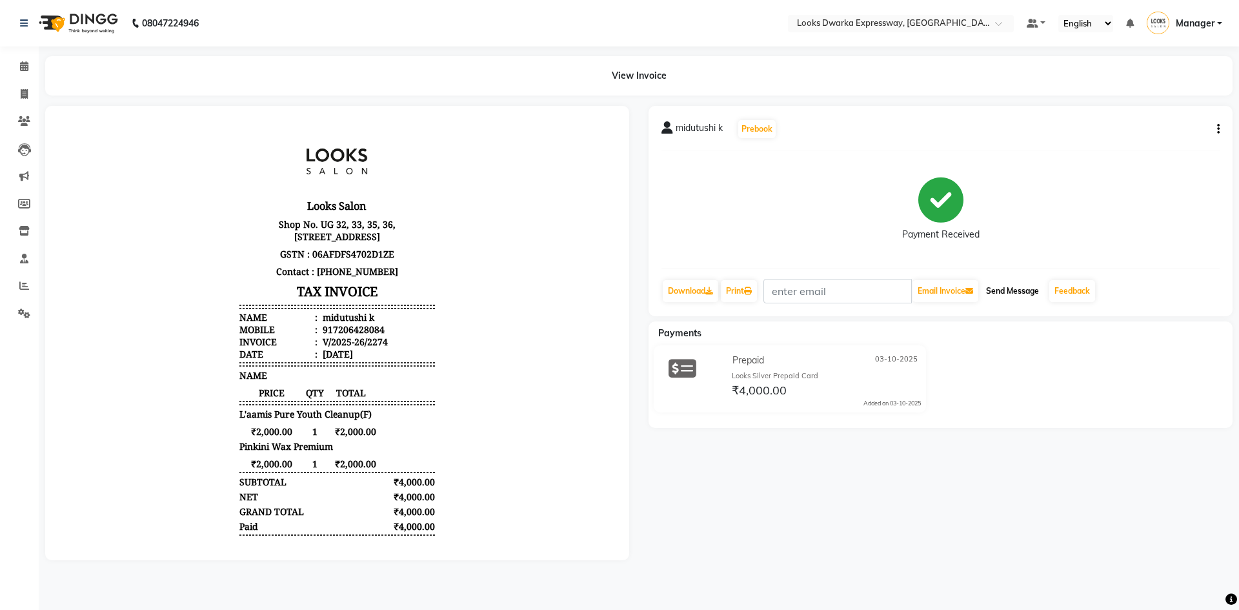
click at [1026, 294] on button "Send Message" at bounding box center [1012, 291] width 63 height 22
click at [745, 283] on link "Print" at bounding box center [739, 291] width 36 height 22
click at [23, 96] on icon at bounding box center [24, 94] width 7 height 10
select select "service"
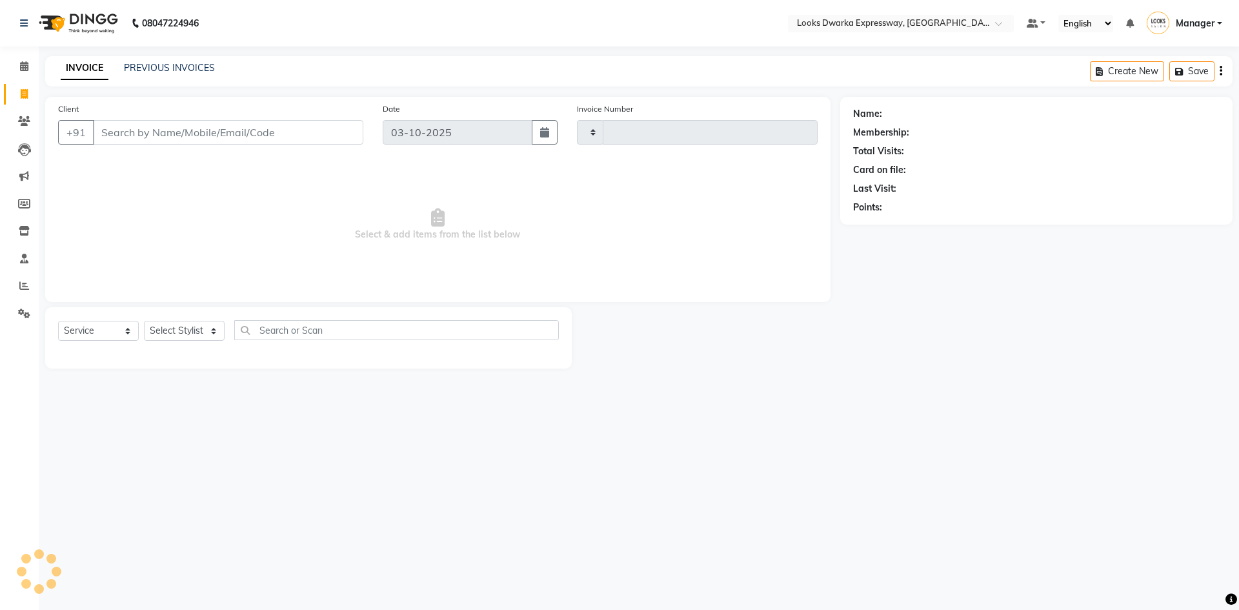
type input "2275"
select select "6011"
type input "7206428084"
select select "1: Object"
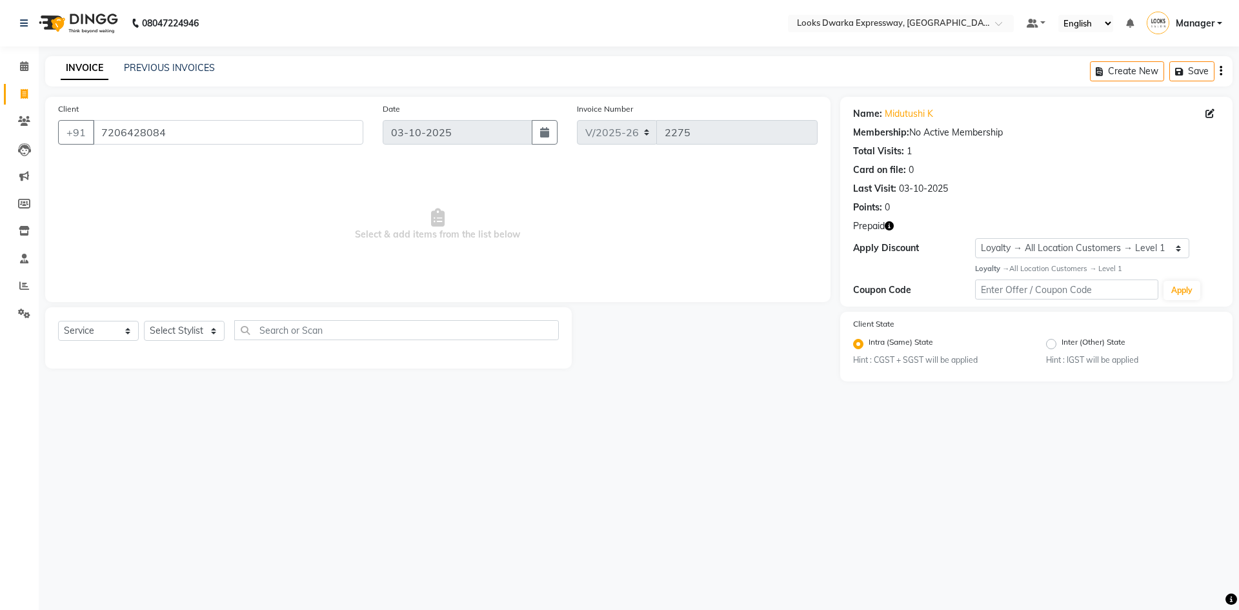
click at [889, 225] on icon "button" at bounding box center [889, 225] width 9 height 9
click at [647, 341] on div at bounding box center [706, 337] width 268 height 61
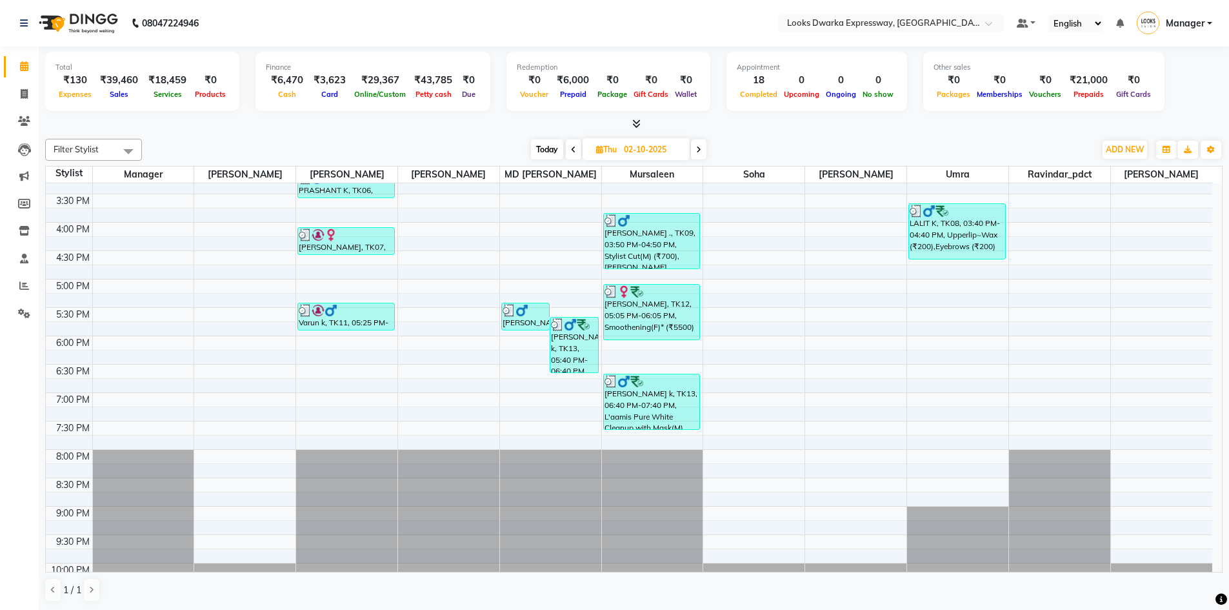
scroll to position [452, 0]
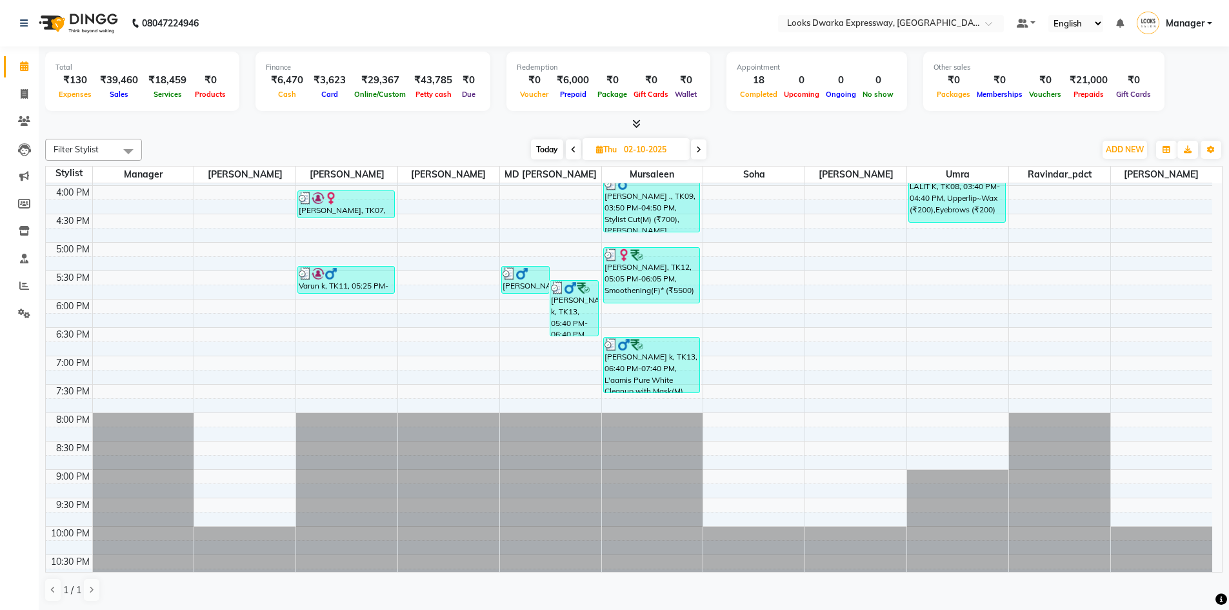
click at [700, 146] on icon at bounding box center [698, 150] width 5 height 8
type input "03-10-2025"
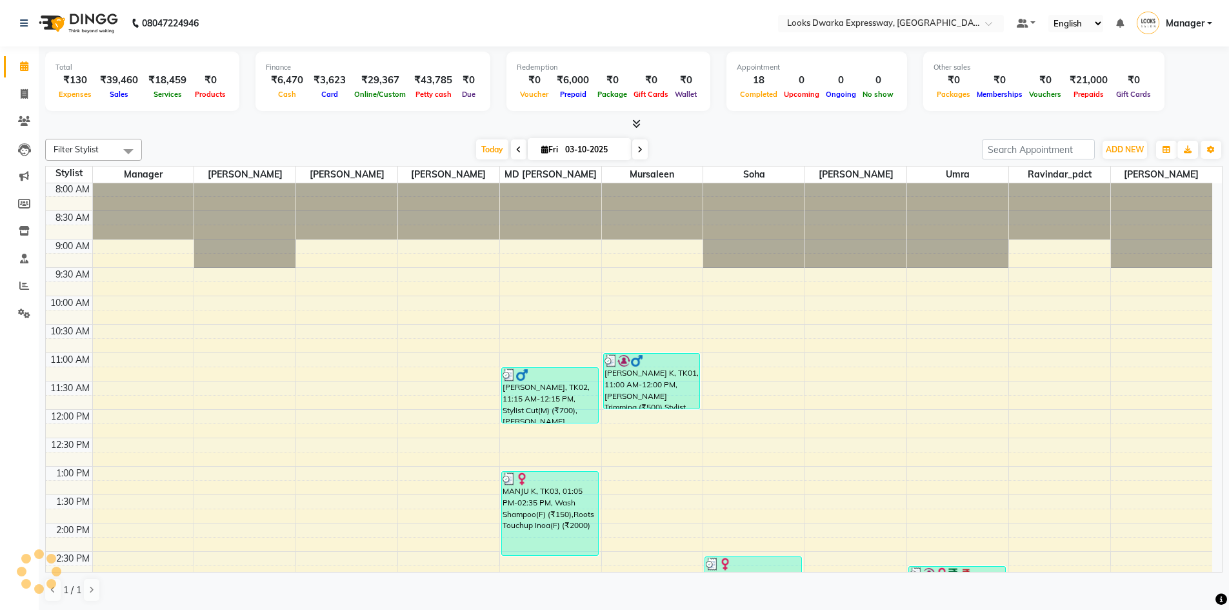
scroll to position [0, 0]
click at [18, 284] on span at bounding box center [24, 286] width 23 height 15
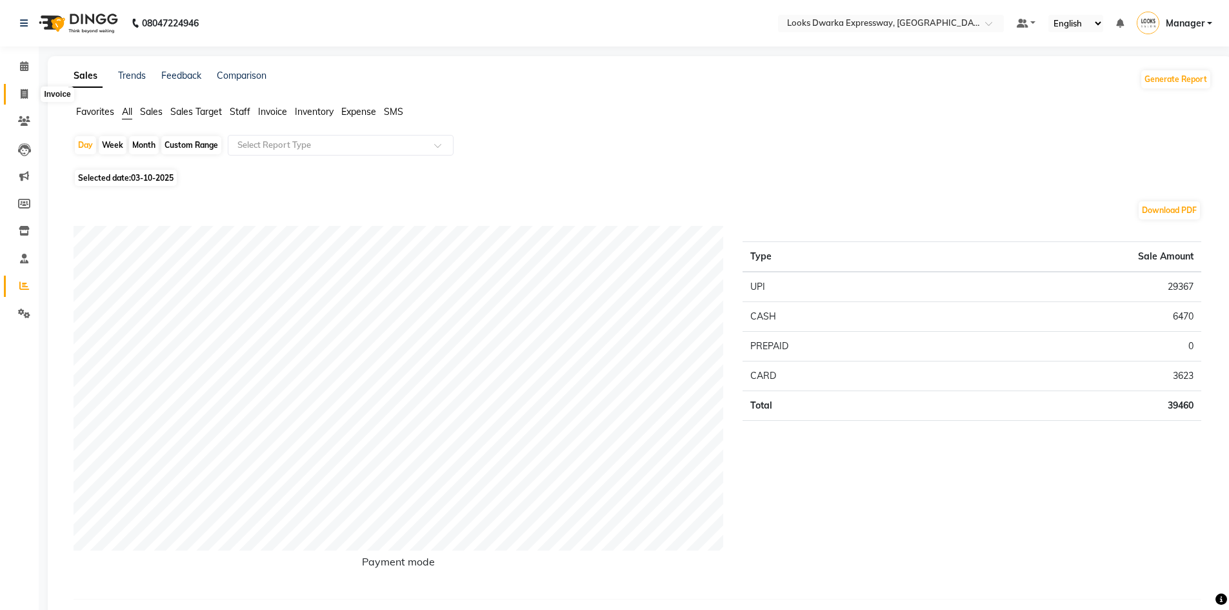
click at [23, 92] on icon at bounding box center [24, 94] width 7 height 10
select select "service"
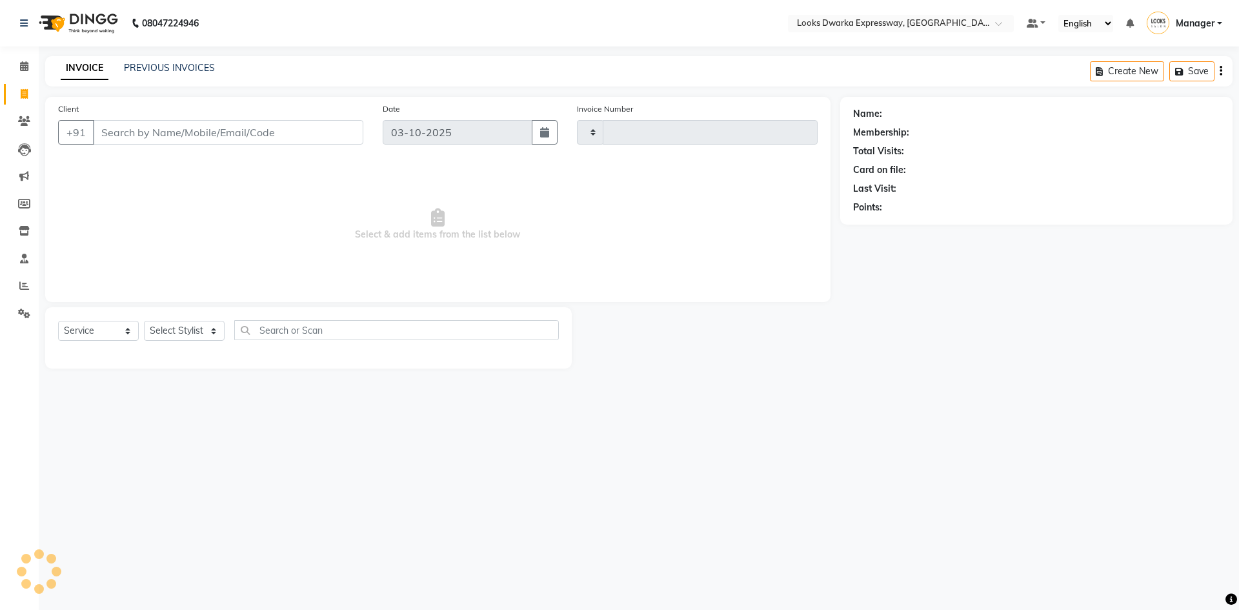
type input "2275"
select select "6011"
click at [23, 68] on icon at bounding box center [24, 66] width 8 height 10
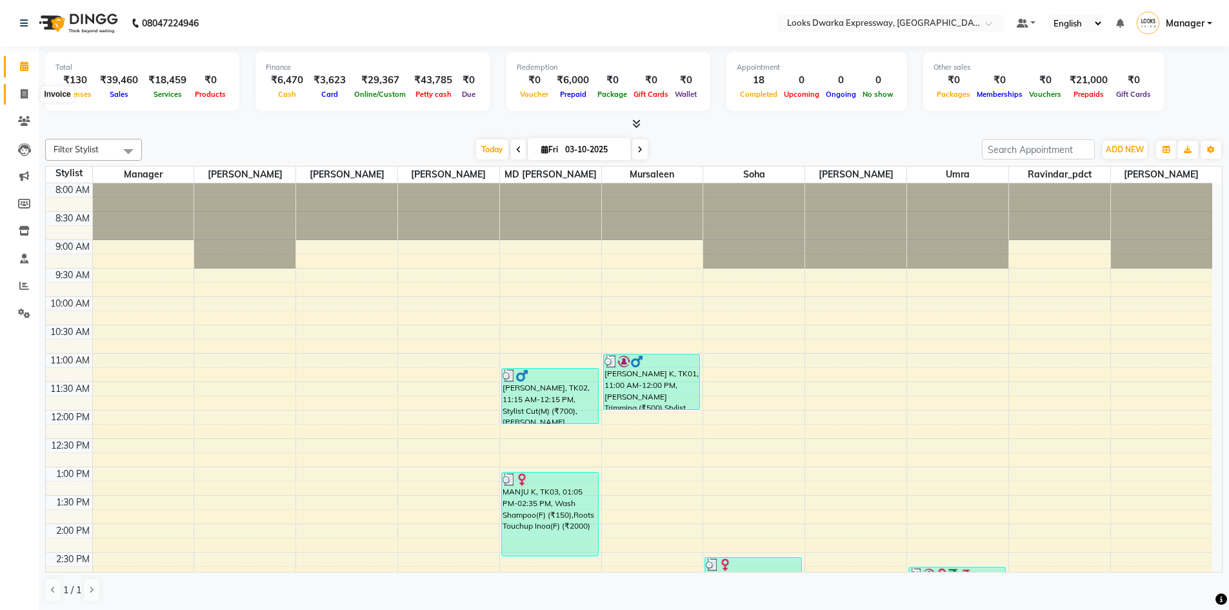
click at [21, 95] on icon at bounding box center [24, 94] width 7 height 10
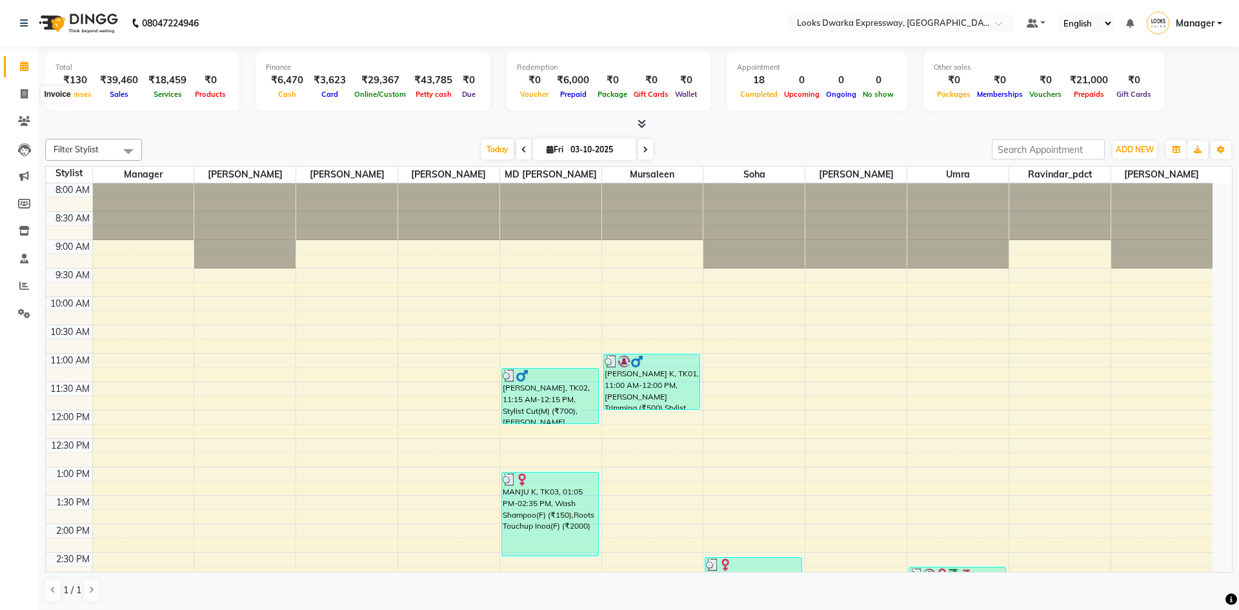
select select "service"
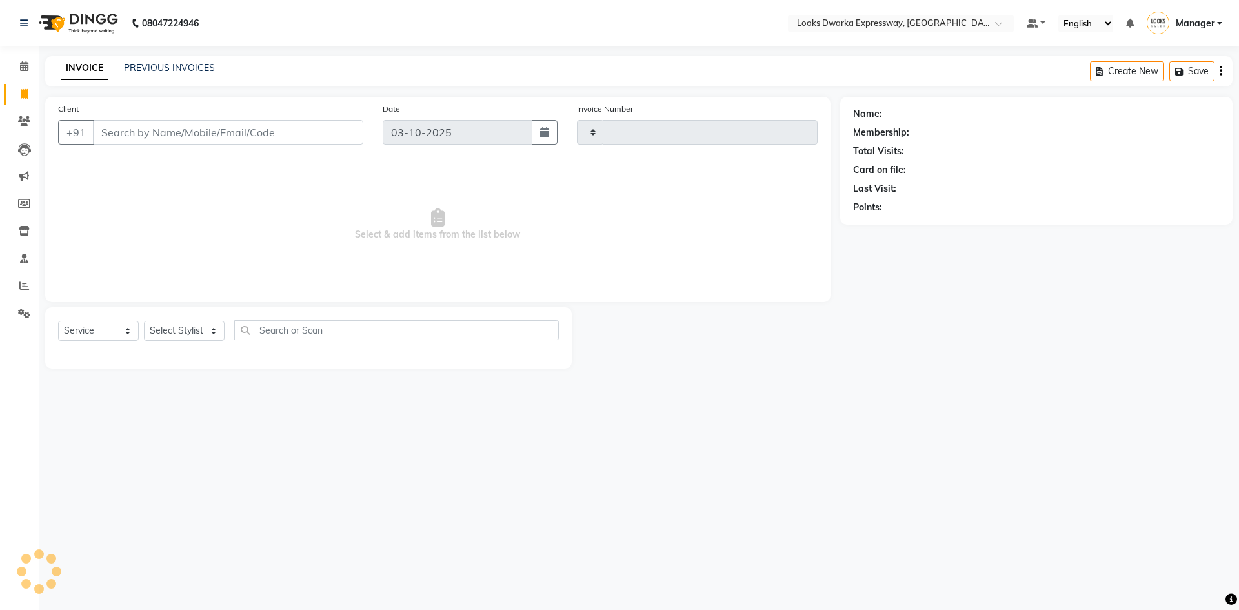
type input "2275"
select select "6011"
click at [190, 71] on link "PREVIOUS INVOICES" at bounding box center [169, 68] width 91 height 12
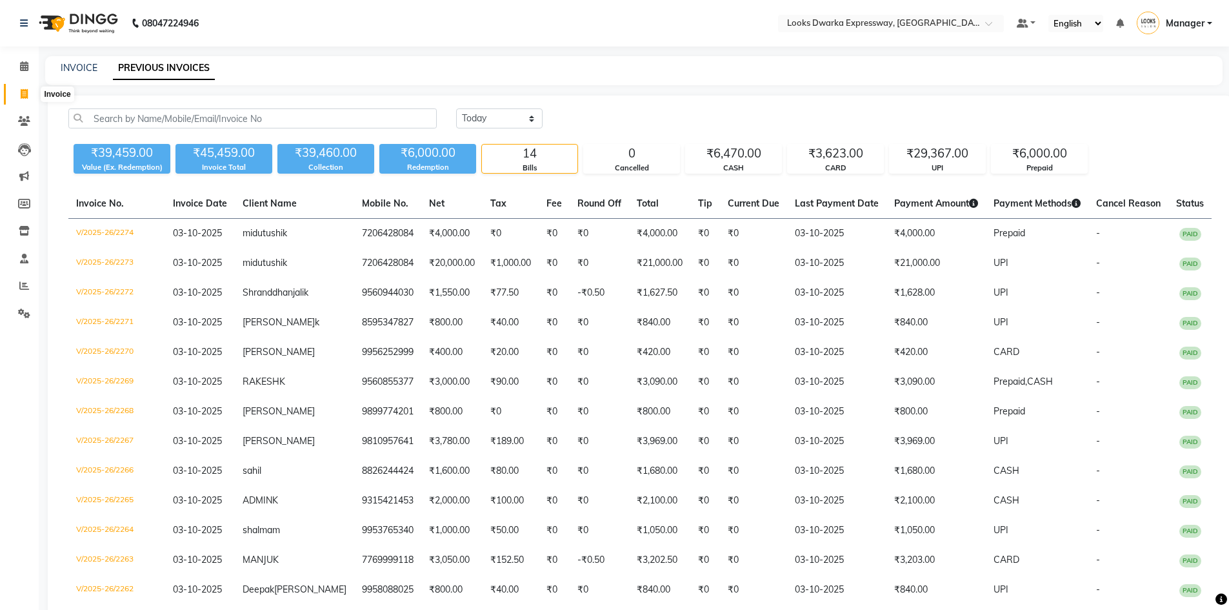
click at [13, 94] on span at bounding box center [24, 94] width 23 height 15
select select "service"
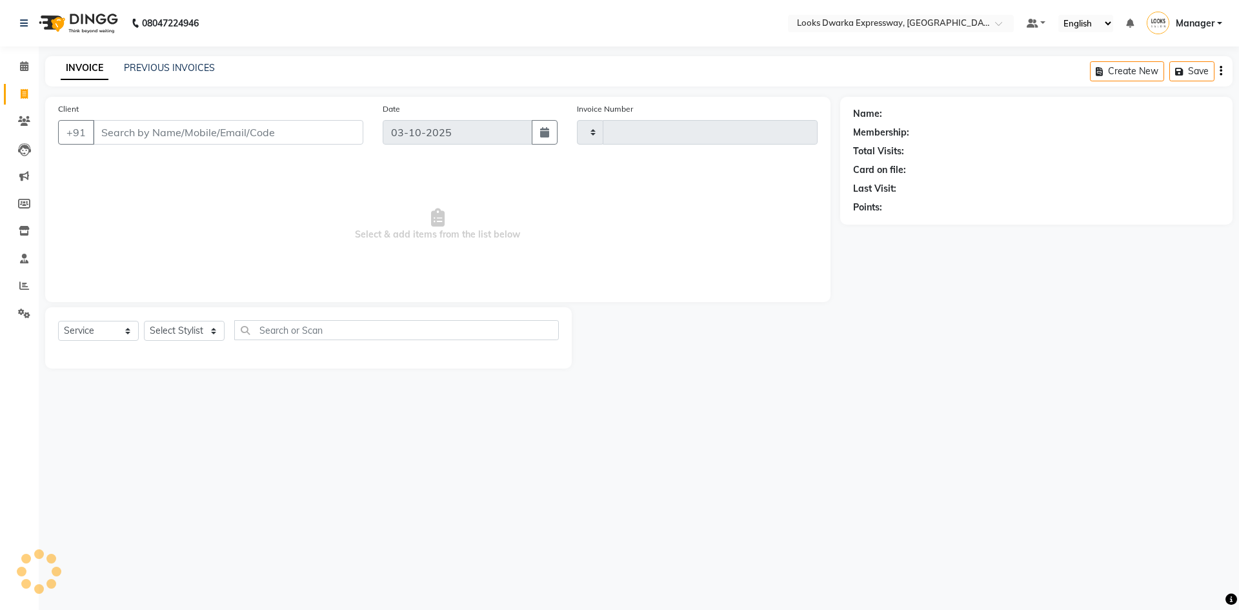
type input "2275"
select select "6011"
click at [25, 97] on icon at bounding box center [24, 94] width 7 height 10
select select "service"
type input "2275"
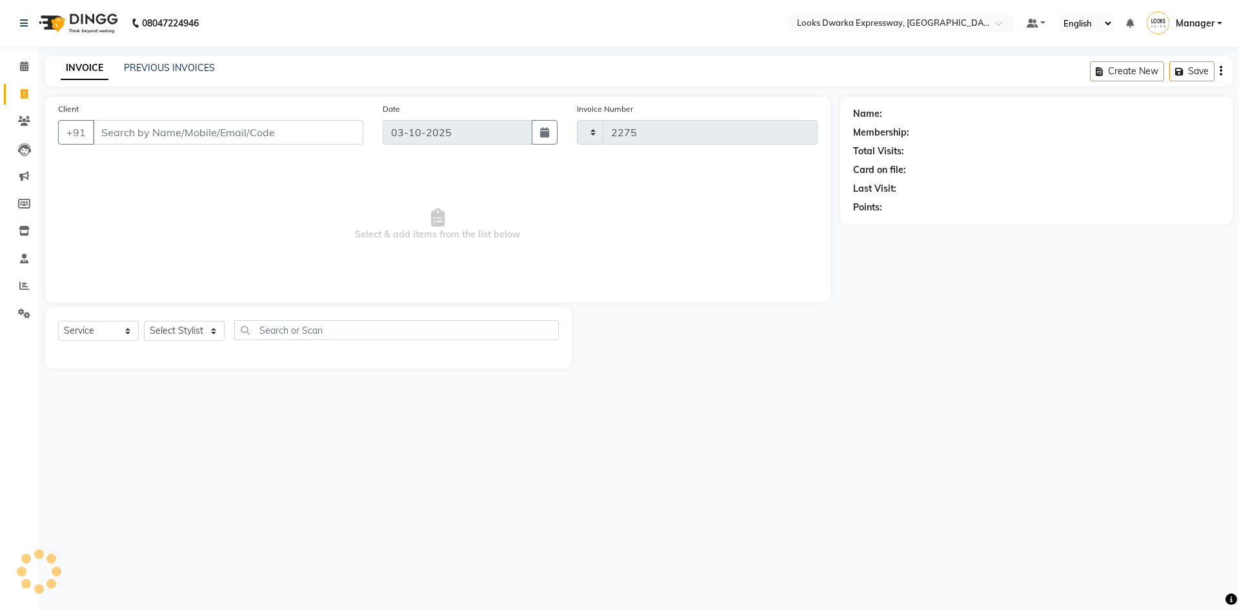
select select "6011"
click at [136, 140] on input "Client" at bounding box center [228, 132] width 270 height 25
click at [139, 132] on input "Client" at bounding box center [228, 132] width 270 height 25
type input "9"
type input "9717712632"
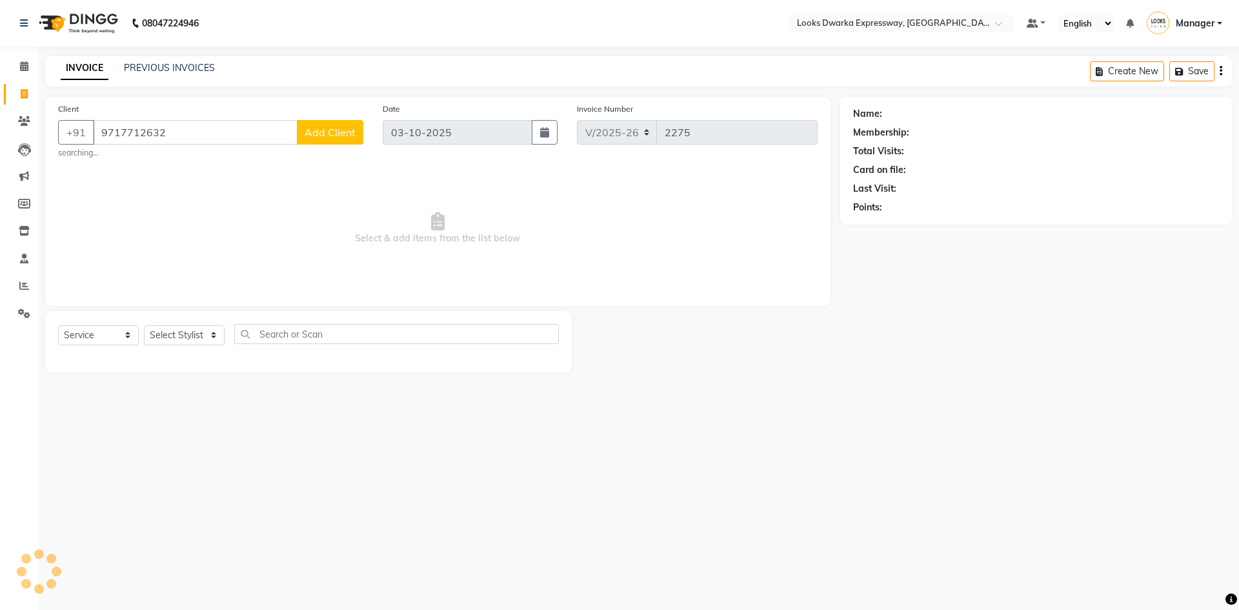
click at [375, 126] on div "Date [DATE]" at bounding box center [470, 130] width 195 height 57
click at [346, 130] on span "Add Client" at bounding box center [330, 132] width 51 height 13
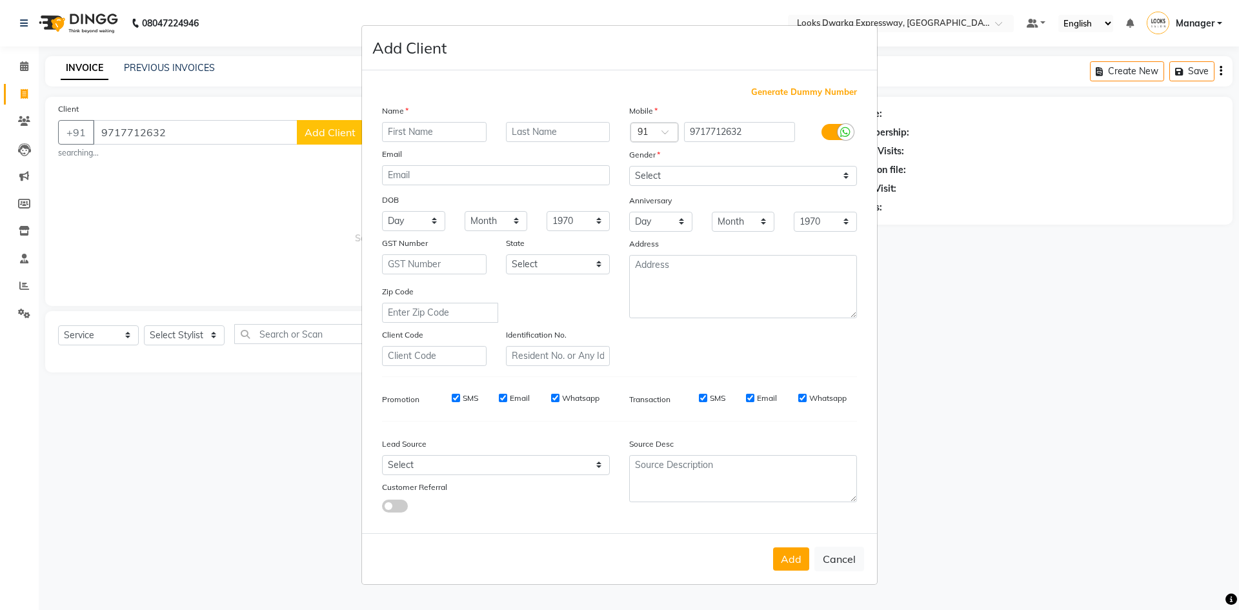
click at [419, 136] on input "text" at bounding box center [434, 132] width 105 height 20
drag, startPoint x: 246, startPoint y: 479, endPoint x: 246, endPoint y: 470, distance: 9.7
click at [248, 481] on ngb-modal-window "Add Client Generate Dummy Number Name Email DOB Day 01 02 03 04 05 06 07 08 09 …" at bounding box center [619, 305] width 1239 height 610
click at [206, 339] on ngb-modal-window "Add Client Generate Dummy Number Name Email DOB Day 01 02 03 04 05 06 07 08 09 …" at bounding box center [619, 305] width 1239 height 610
click at [203, 332] on ngb-modal-window "Add Client Generate Dummy Number Name Email DOB Day 01 02 03 04 05 06 07 08 09 …" at bounding box center [619, 305] width 1239 height 610
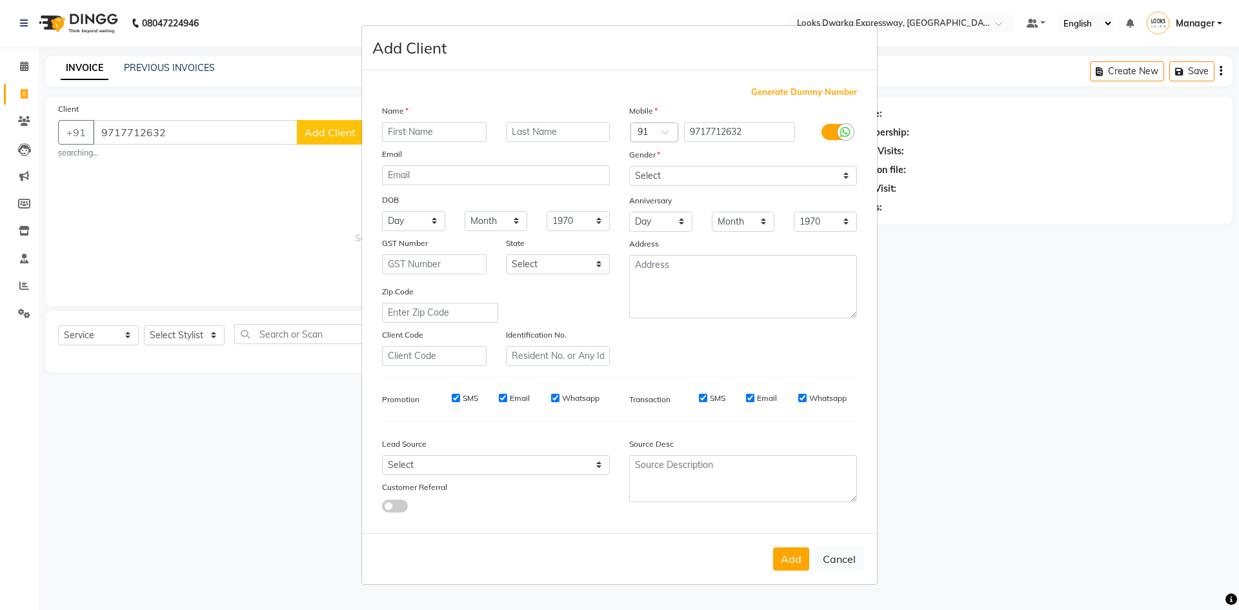
click at [87, 332] on ngb-modal-window "Add Client Generate Dummy Number Name Email DOB Day 01 02 03 04 05 06 07 08 09 …" at bounding box center [619, 305] width 1239 height 610
click at [420, 137] on input "text" at bounding box center [434, 132] width 105 height 20
type input "[PERSON_NAME]"
click at [551, 136] on input "text" at bounding box center [558, 132] width 105 height 20
type input "k"
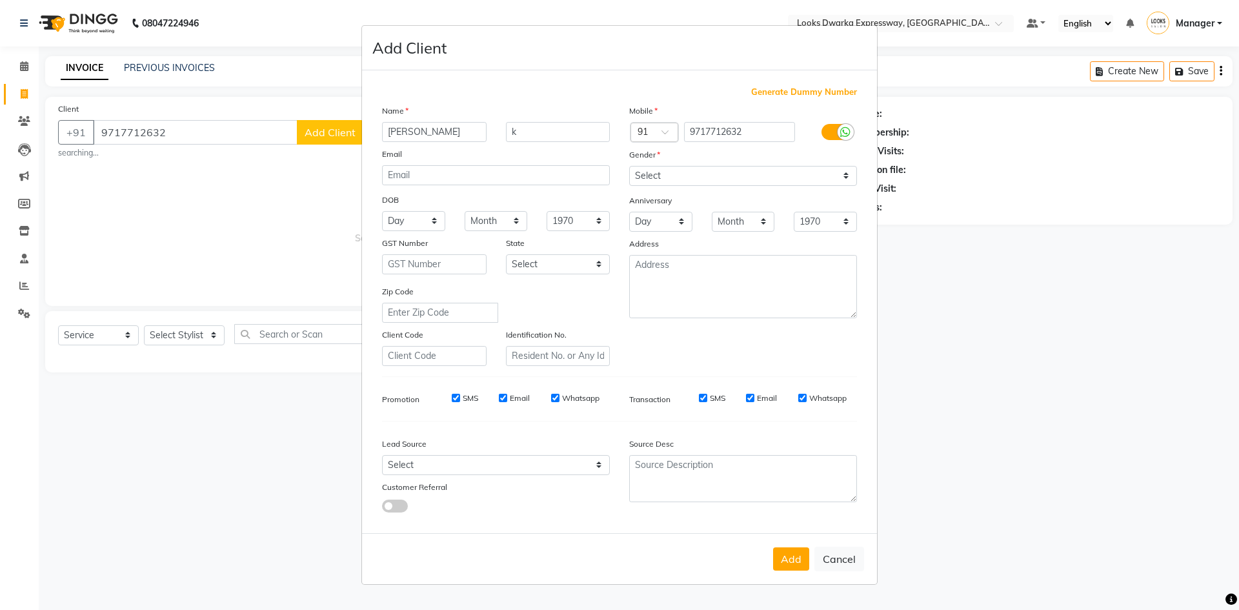
click at [847, 134] on icon at bounding box center [845, 132] width 10 height 12
click at [0, 0] on input "checkbox" at bounding box center [0, 0] width 0 height 0
click at [786, 554] on button "Add" at bounding box center [791, 558] width 36 height 23
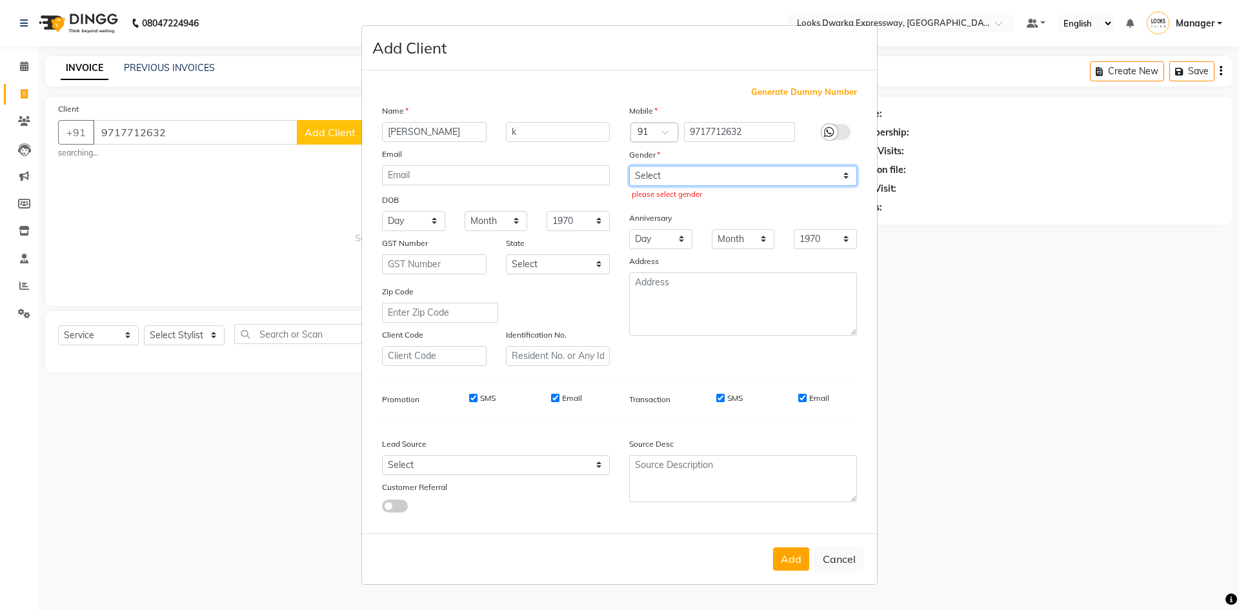
click at [650, 177] on select "Select [DEMOGRAPHIC_DATA] [DEMOGRAPHIC_DATA] Other Prefer Not To Say" at bounding box center [743, 176] width 228 height 20
select select "[DEMOGRAPHIC_DATA]"
click at [629, 166] on select "Select [DEMOGRAPHIC_DATA] [DEMOGRAPHIC_DATA] Other Prefer Not To Say" at bounding box center [743, 176] width 228 height 20
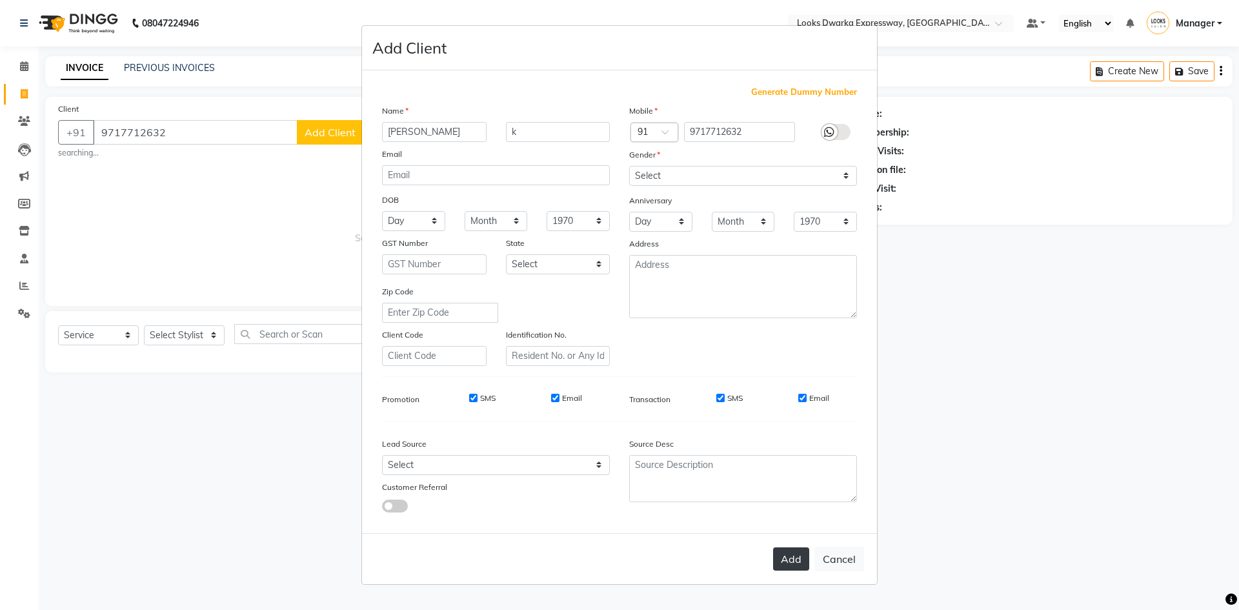
click at [795, 563] on button "Add" at bounding box center [791, 558] width 36 height 23
select select
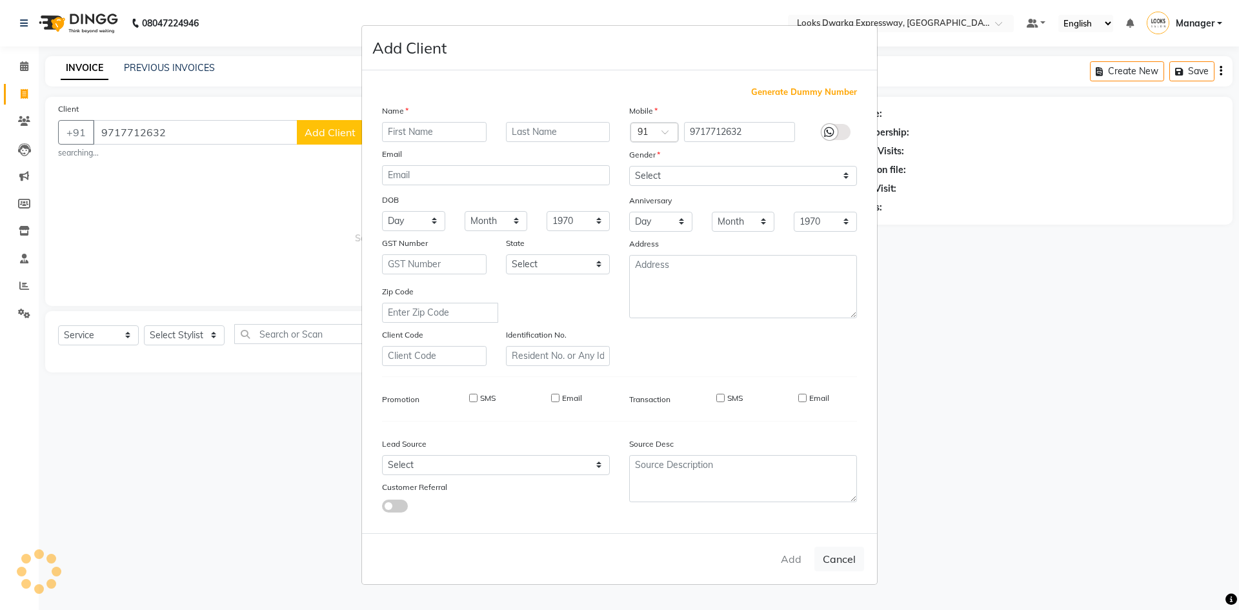
select select
checkbox input "false"
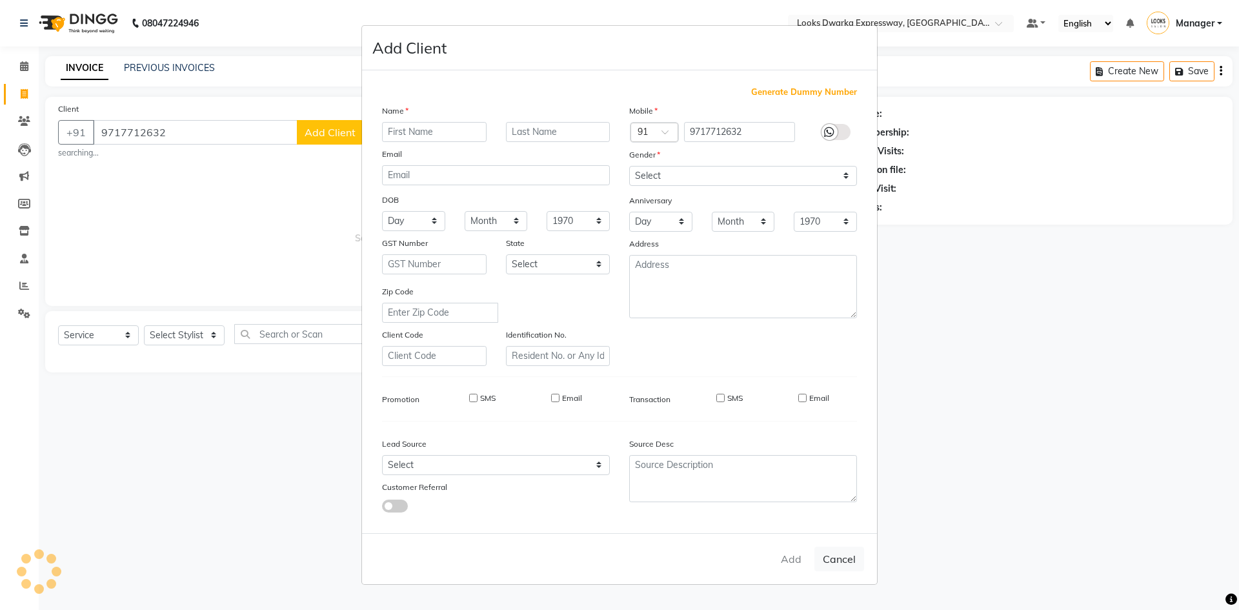
checkbox input "false"
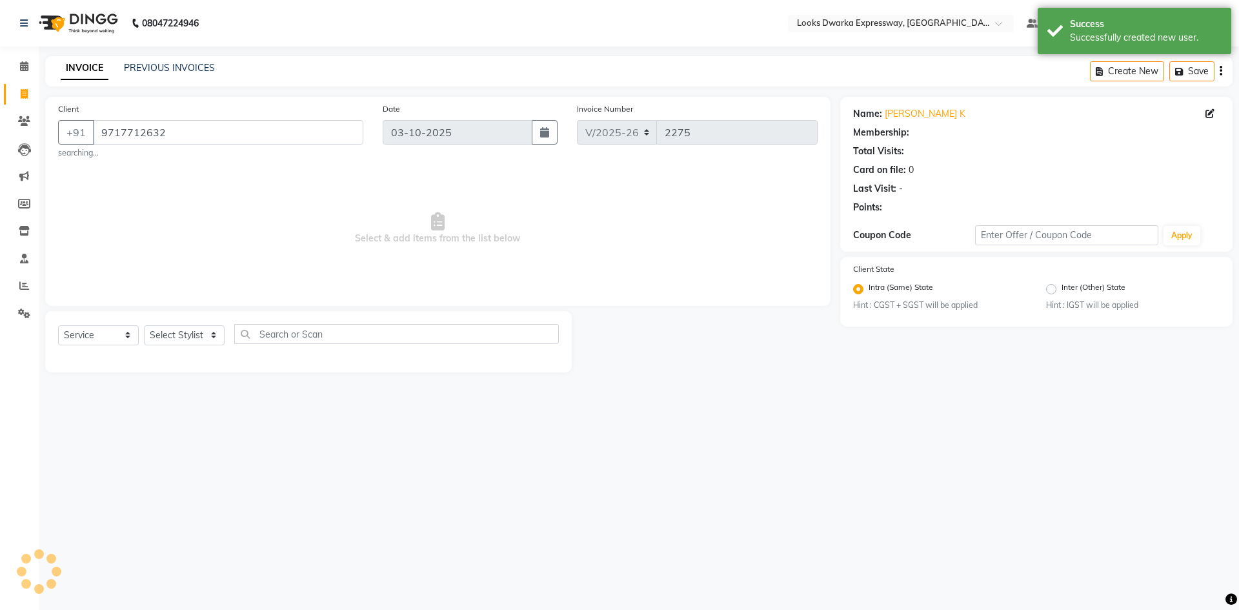
select select "1: Object"
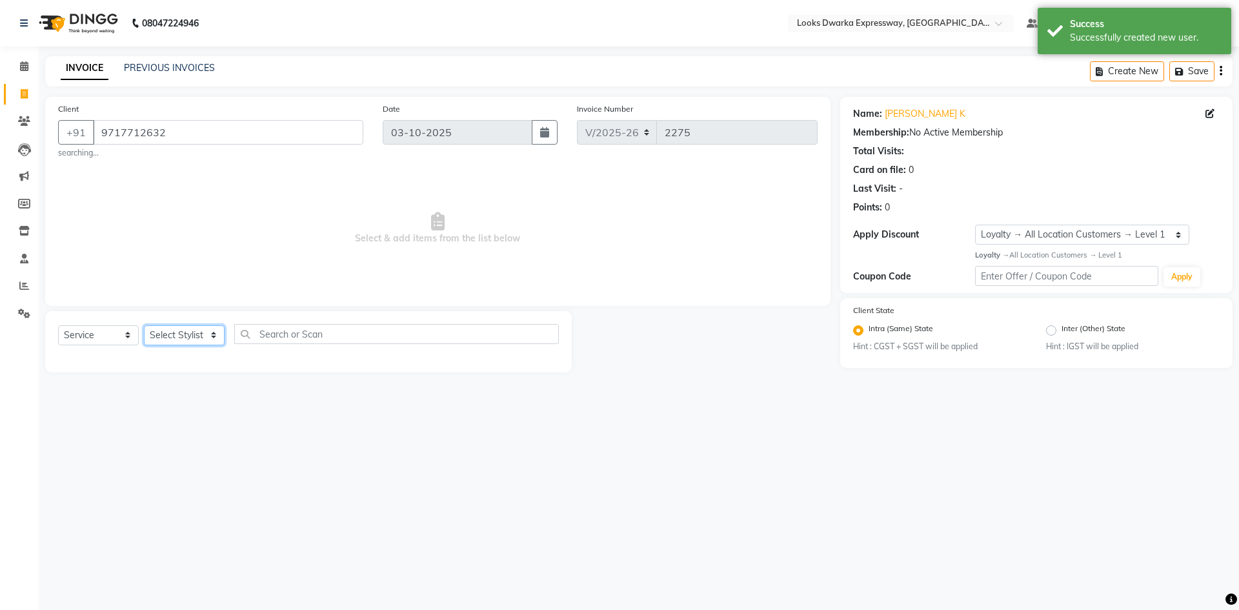
click at [194, 336] on select "Select Stylist Manager MD [PERSON_NAME] Ravindar_pdct [PERSON_NAME] [PERSON_NAM…" at bounding box center [184, 335] width 81 height 20
select select "43893"
click at [144, 325] on select "Select Stylist Manager MD [PERSON_NAME] Ravindar_pdct [PERSON_NAME] [PERSON_NAM…" at bounding box center [184, 335] width 81 height 20
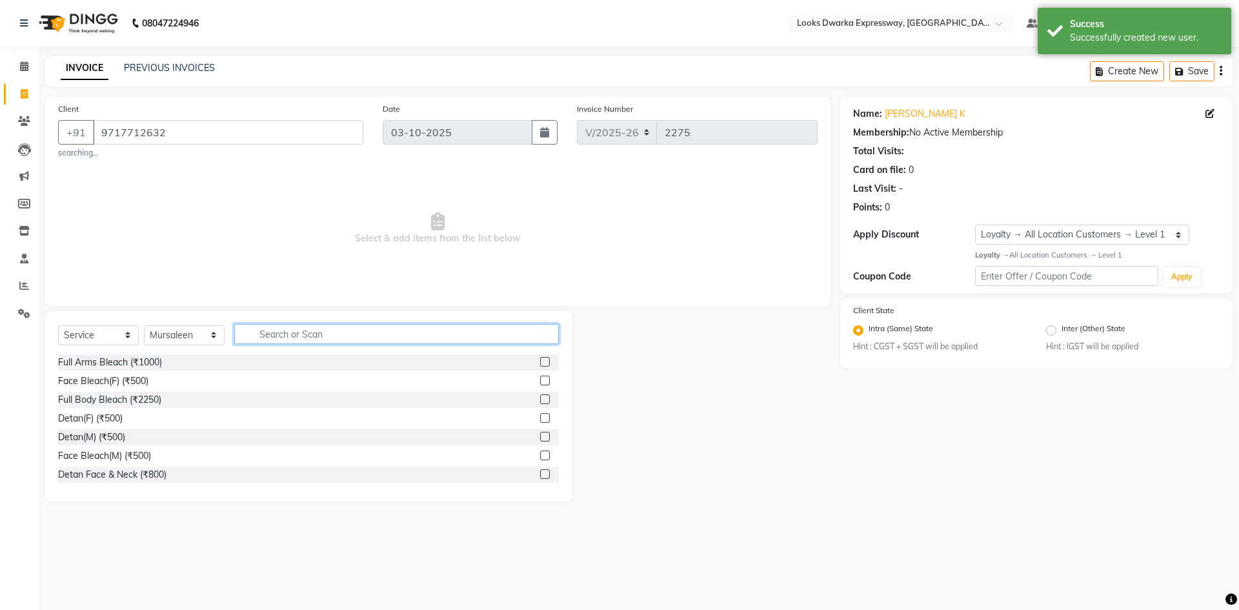
click at [321, 333] on input "text" at bounding box center [396, 334] width 325 height 20
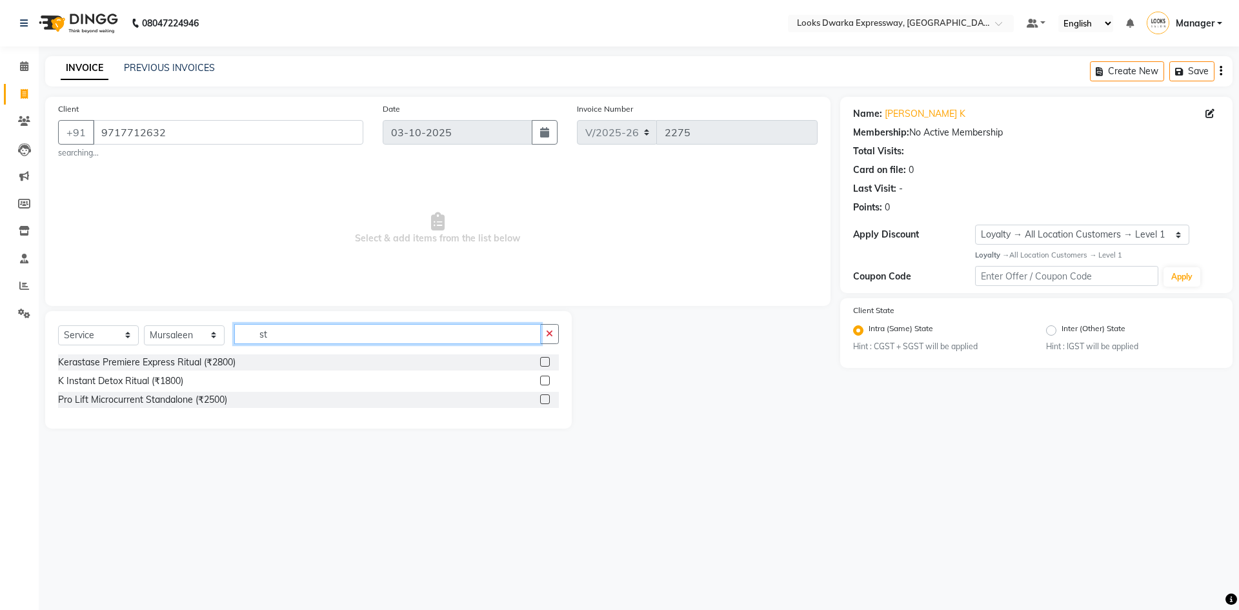
type input "s"
type input "wash"
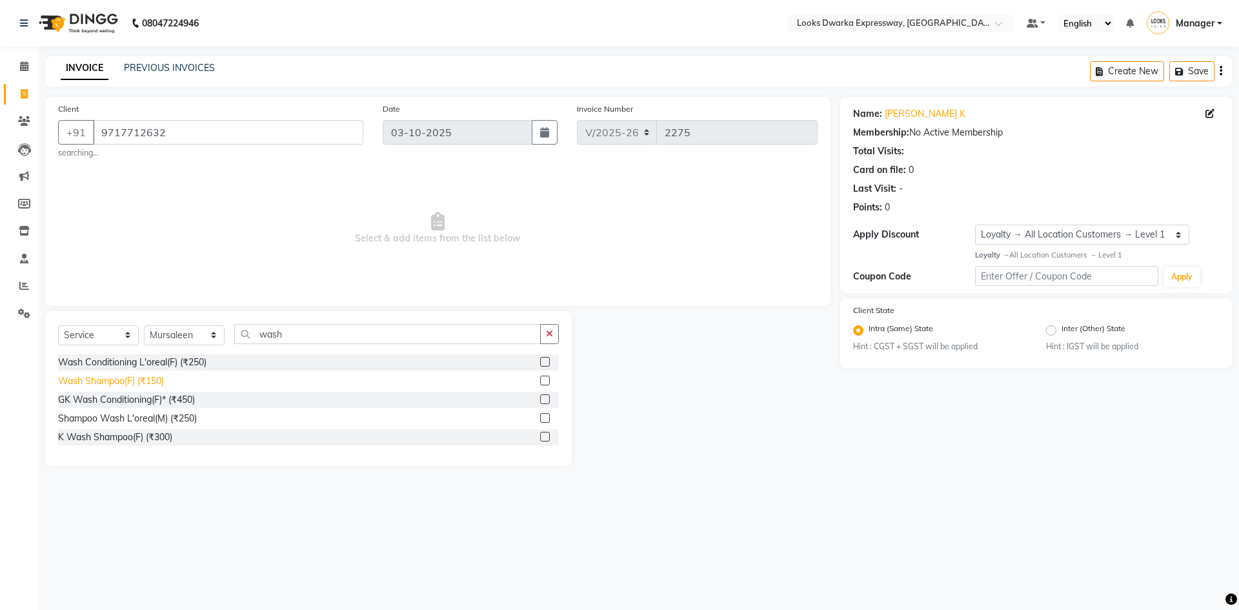
click at [145, 378] on div "Wash Shampoo(F) (₹150)" at bounding box center [111, 381] width 106 height 14
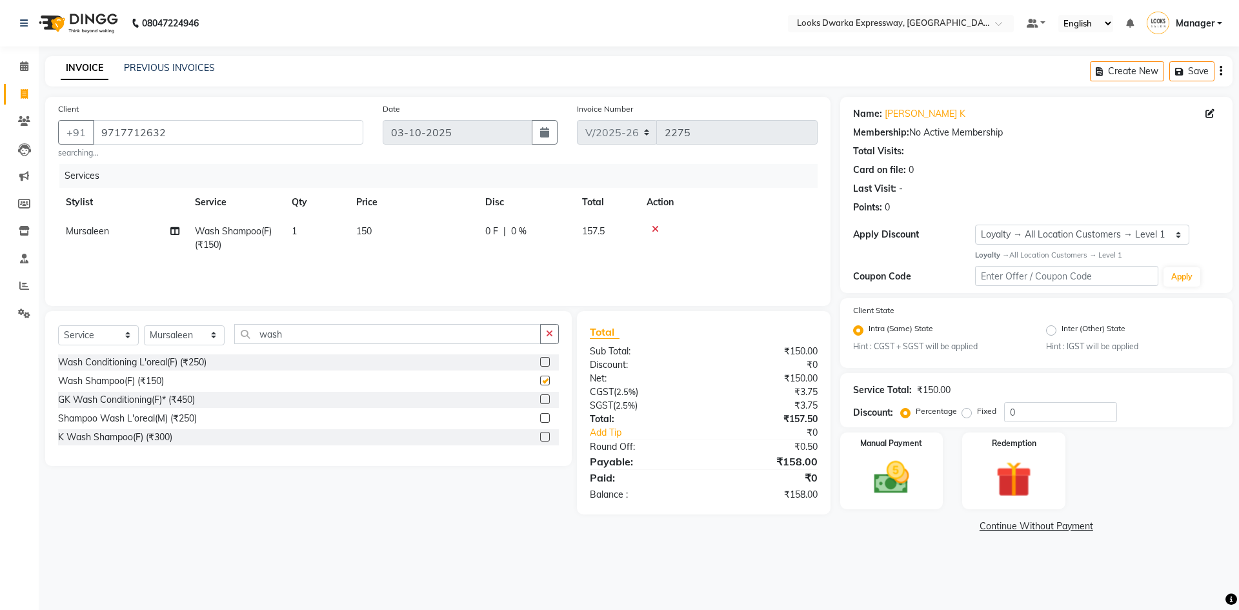
checkbox input "false"
click at [383, 243] on td "150" at bounding box center [412, 238] width 129 height 43
select select "43893"
click at [465, 243] on input "150" at bounding box center [474, 235] width 114 height 20
type input "1"
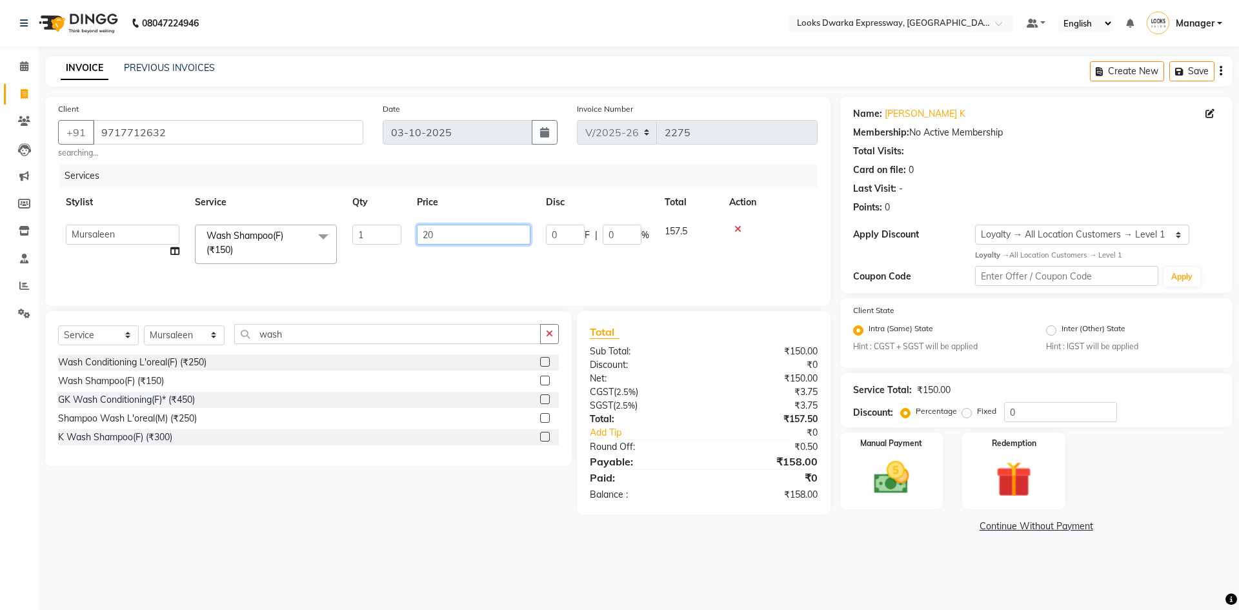
type input "200"
click at [488, 570] on div "08047224946 Select Location × Looks Dwarka Expressway, [GEOGRAPHIC_DATA] Defaul…" at bounding box center [619, 305] width 1239 height 610
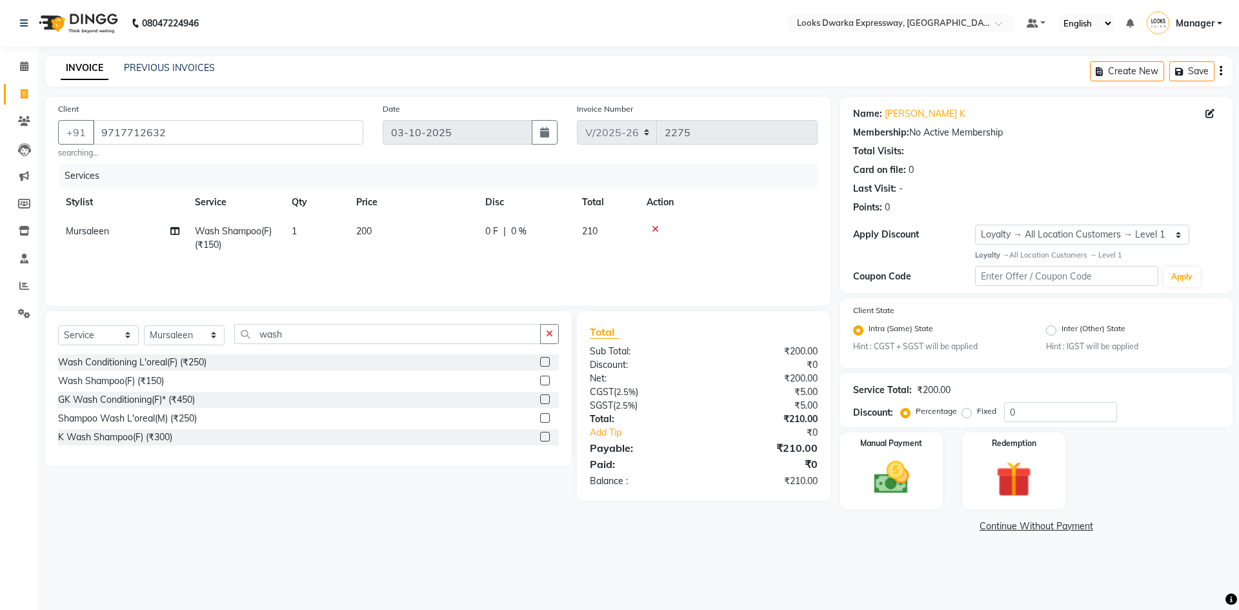
click at [656, 227] on icon at bounding box center [655, 229] width 7 height 9
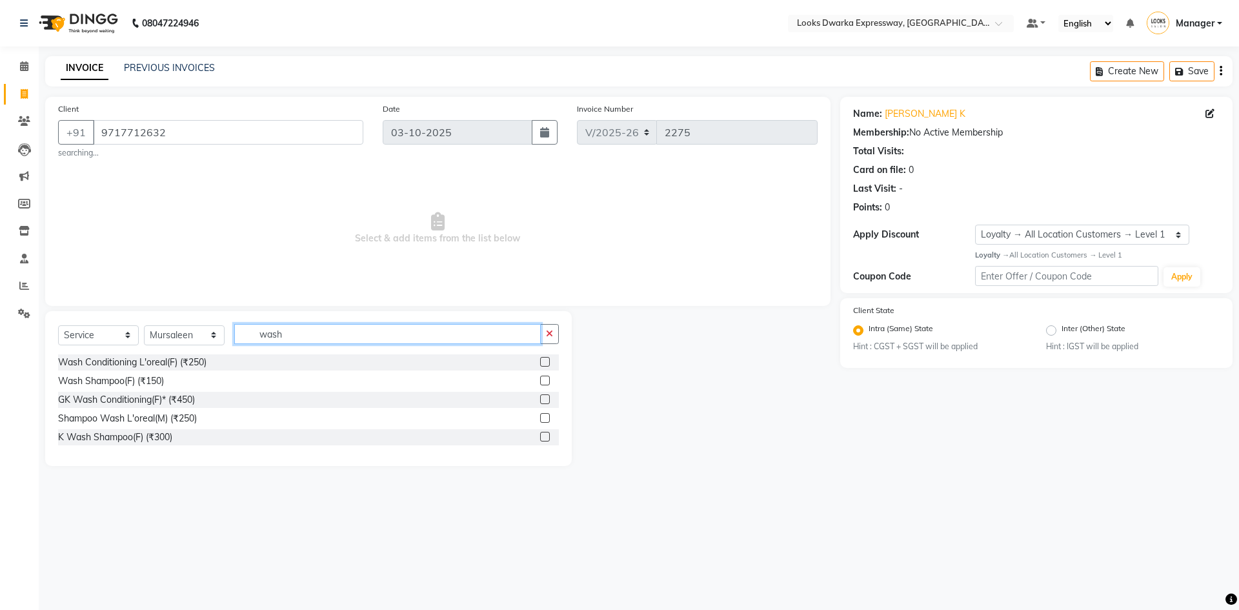
click at [330, 339] on input "wash" at bounding box center [387, 334] width 307 height 20
type input "w"
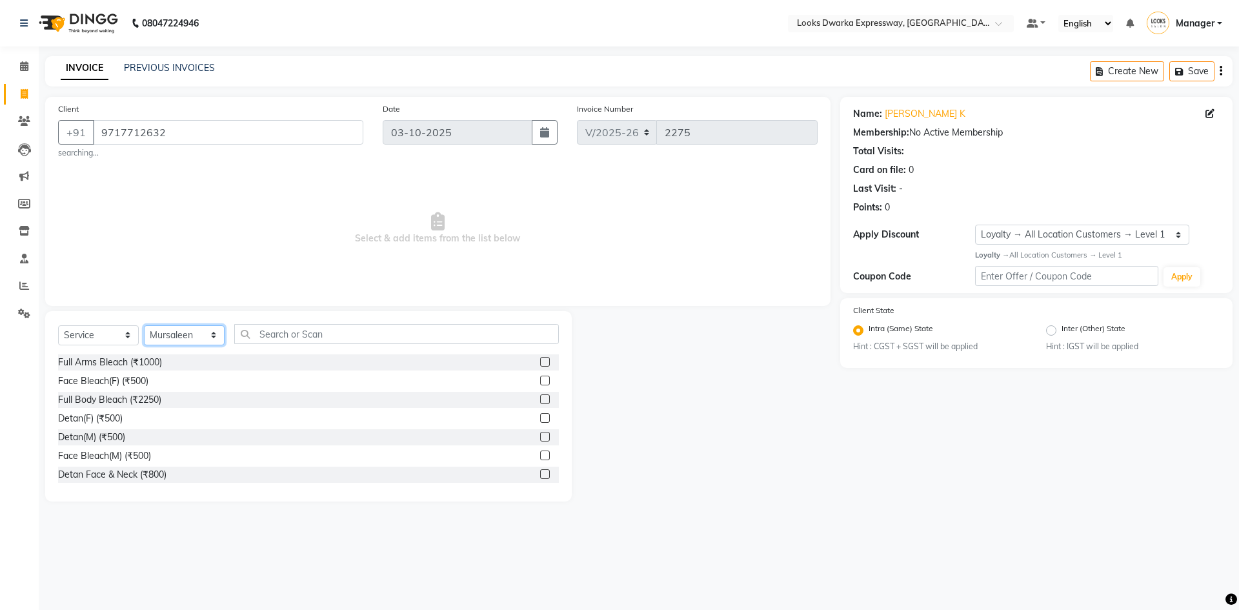
click at [161, 334] on select "Select Stylist Manager MD [PERSON_NAME] Ravindar_pdct [PERSON_NAME] [PERSON_NAM…" at bounding box center [184, 335] width 81 height 20
select select "43631"
click at [144, 325] on select "Select Stylist Manager MD [PERSON_NAME] Ravindar_pdct [PERSON_NAME] [PERSON_NAM…" at bounding box center [184, 335] width 81 height 20
click at [377, 337] on input "text" at bounding box center [396, 334] width 325 height 20
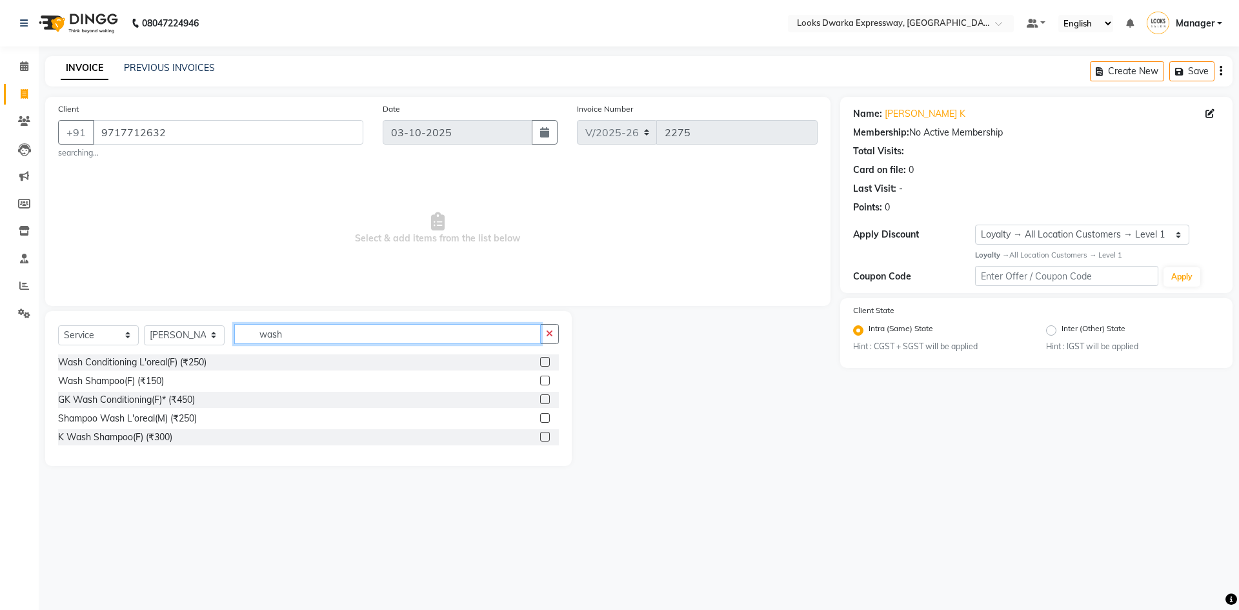
type input "wash"
click at [227, 523] on div "08047224946 Select Location × Looks Dwarka Expressway, [GEOGRAPHIC_DATA] Defaul…" at bounding box center [619, 305] width 1239 height 610
click at [551, 335] on icon "button" at bounding box center [549, 333] width 7 height 9
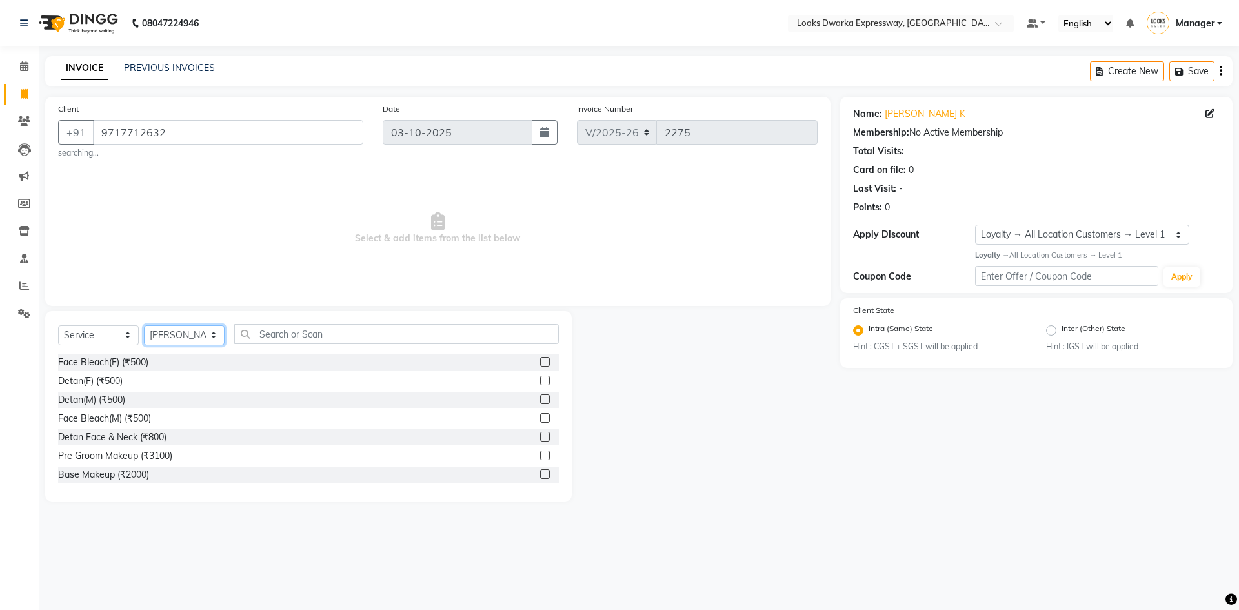
click at [168, 330] on select "Select Stylist Manager MD [PERSON_NAME] Ravindar_pdct [PERSON_NAME] [PERSON_NAM…" at bounding box center [184, 335] width 81 height 20
select select "43633"
click at [144, 325] on select "Select Stylist Manager MD [PERSON_NAME] Ravindar_pdct [PERSON_NAME] [PERSON_NAM…" at bounding box center [184, 335] width 81 height 20
click at [272, 336] on input "text" at bounding box center [396, 334] width 325 height 20
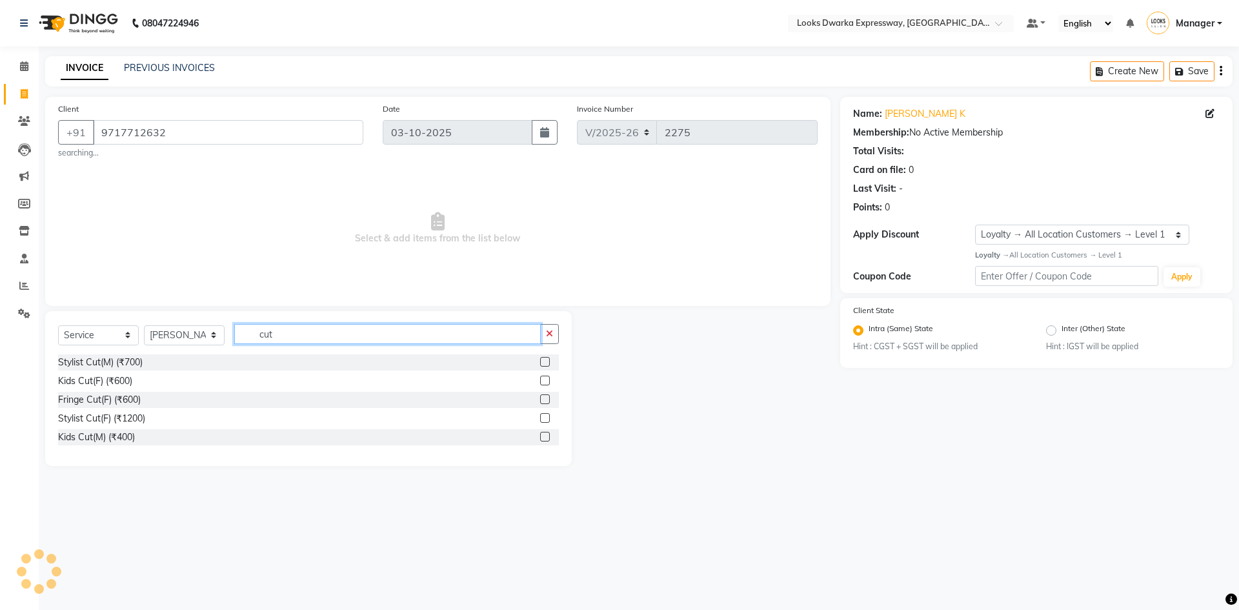
type input "cut"
click at [542, 360] on label at bounding box center [545, 362] width 10 height 10
click at [542, 360] on input "checkbox" at bounding box center [544, 362] width 8 height 8
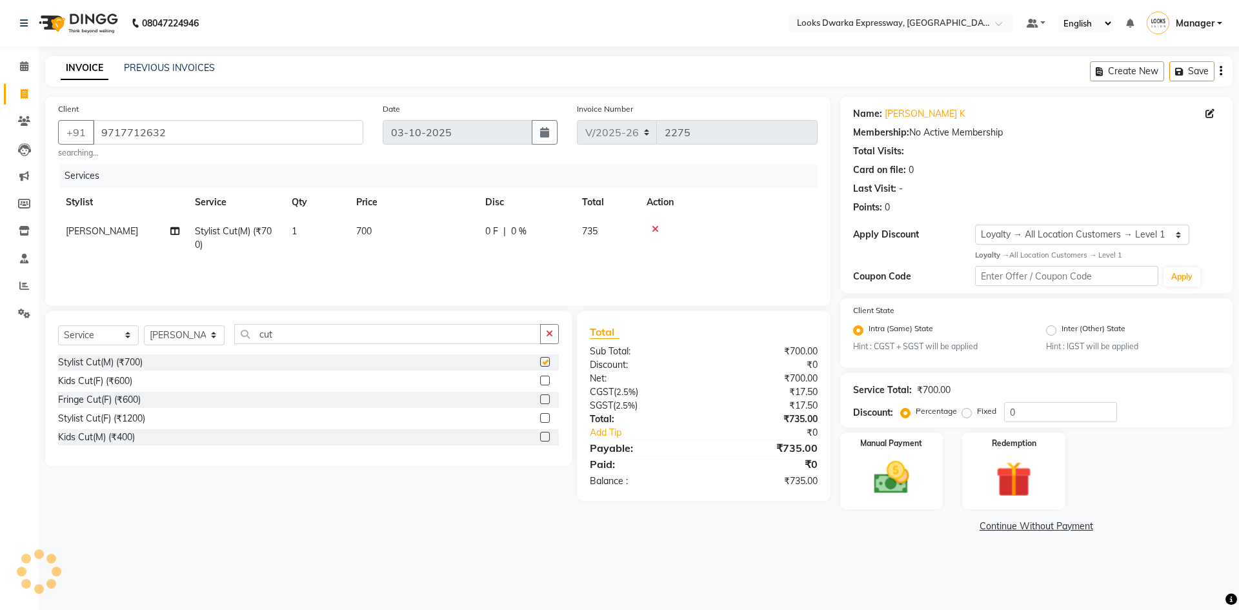
checkbox input "false"
click at [381, 232] on td "700" at bounding box center [412, 238] width 129 height 43
select select "43633"
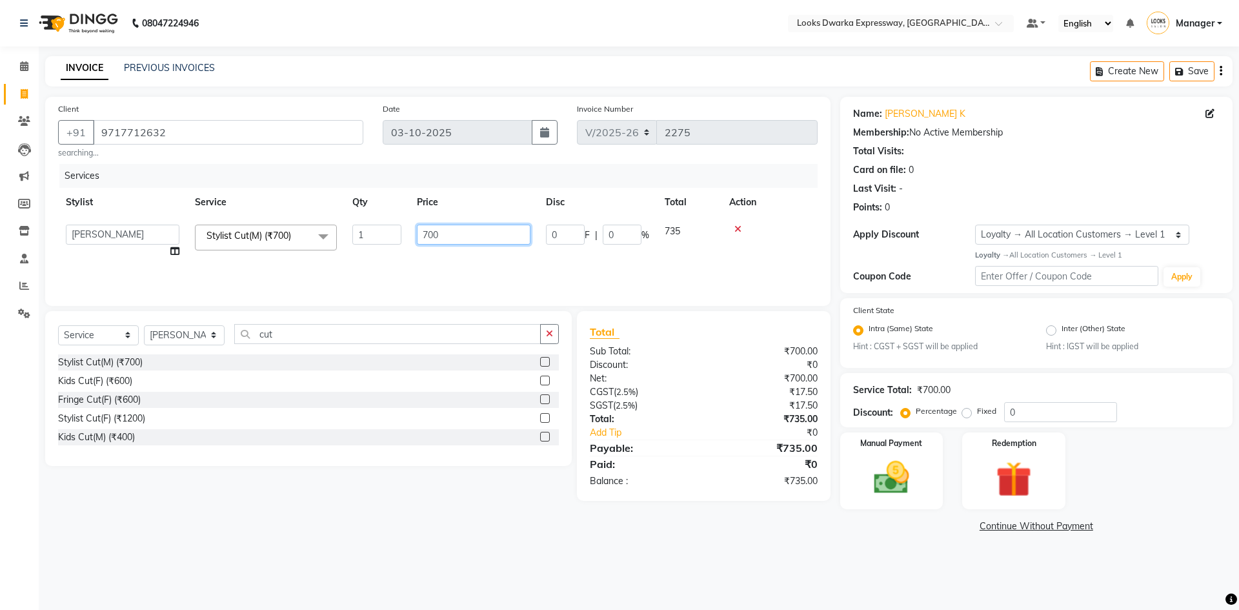
click at [445, 234] on input "700" at bounding box center [474, 235] width 114 height 20
type input "7"
type input "1000"
click at [244, 132] on input "9717712632" at bounding box center [228, 132] width 270 height 25
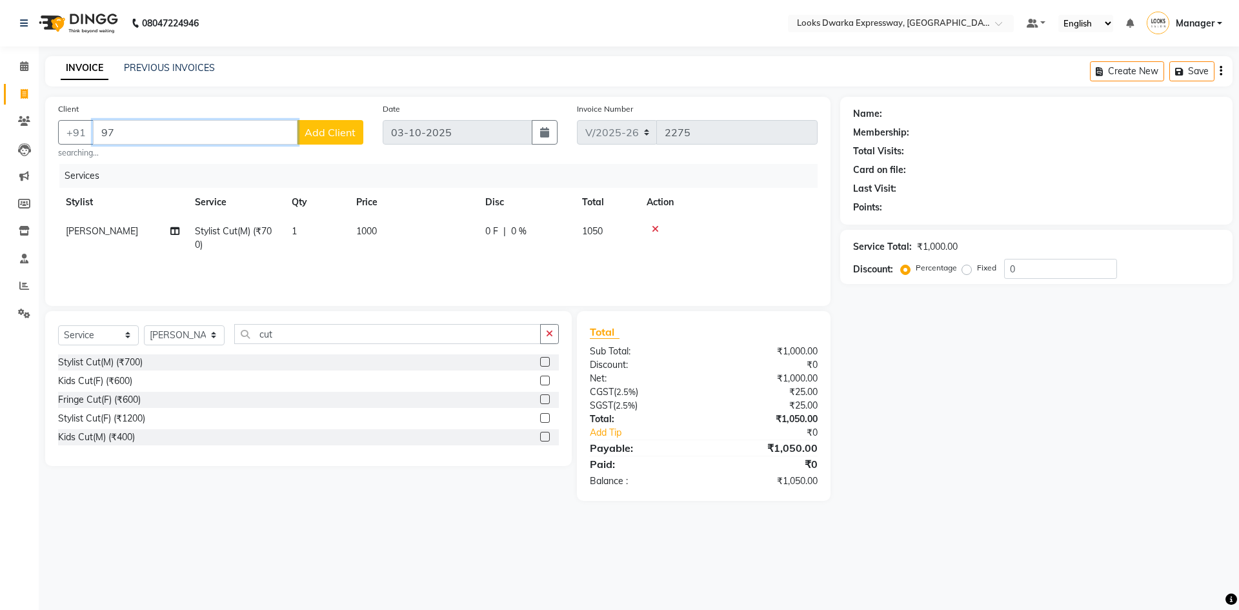
type input "9"
type input "9540800141"
click at [342, 137] on span "Add Client" at bounding box center [330, 132] width 51 height 13
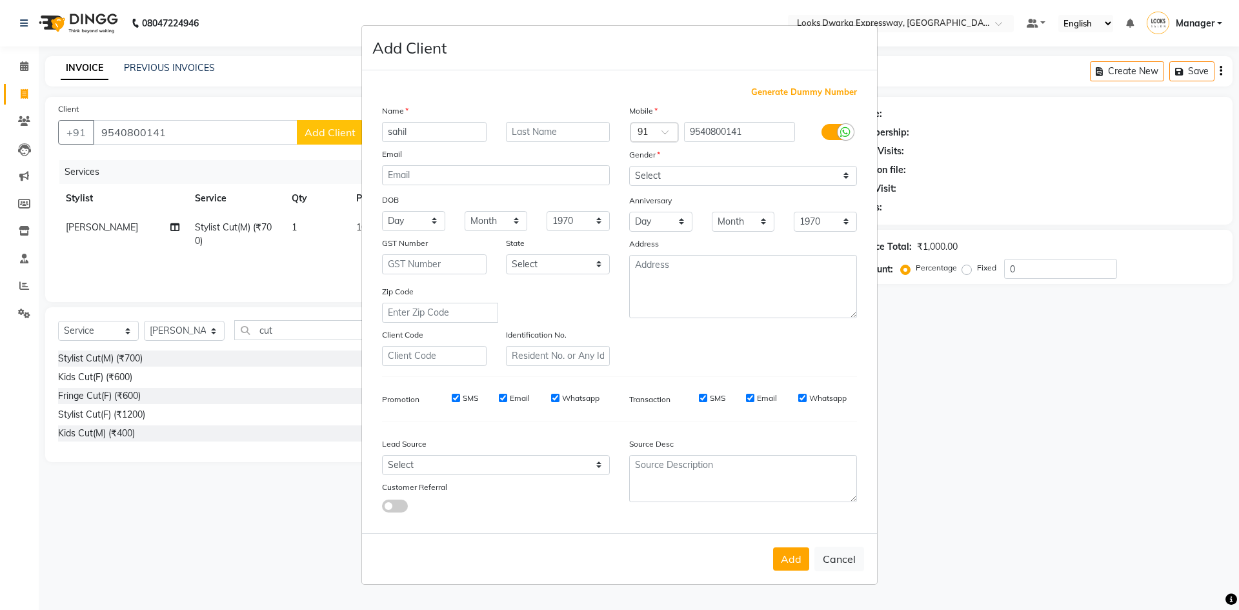
type input "sahil"
click at [560, 130] on input "text" at bounding box center [558, 132] width 105 height 20
type input "yadav"
click at [843, 132] on icon at bounding box center [845, 132] width 10 height 12
click at [0, 0] on input "checkbox" at bounding box center [0, 0] width 0 height 0
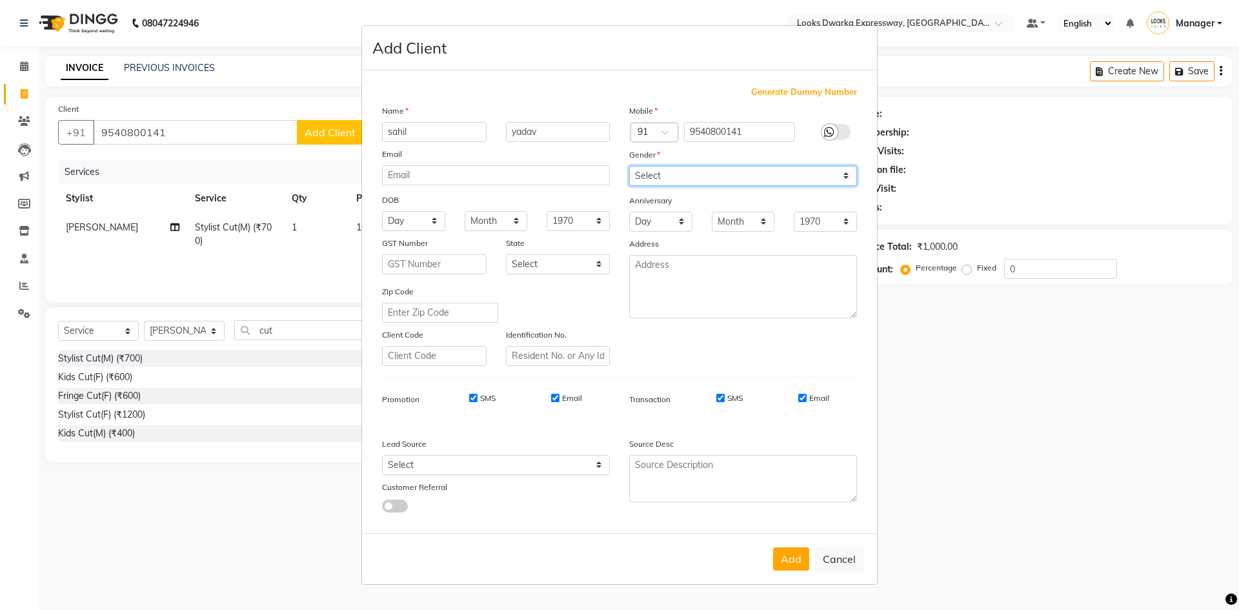
click at [800, 169] on select "Select [DEMOGRAPHIC_DATA] [DEMOGRAPHIC_DATA] Other Prefer Not To Say" at bounding box center [743, 176] width 228 height 20
select select "[DEMOGRAPHIC_DATA]"
click at [629, 166] on select "Select [DEMOGRAPHIC_DATA] [DEMOGRAPHIC_DATA] Other Prefer Not To Say" at bounding box center [743, 176] width 228 height 20
click at [798, 557] on button "Add" at bounding box center [791, 558] width 36 height 23
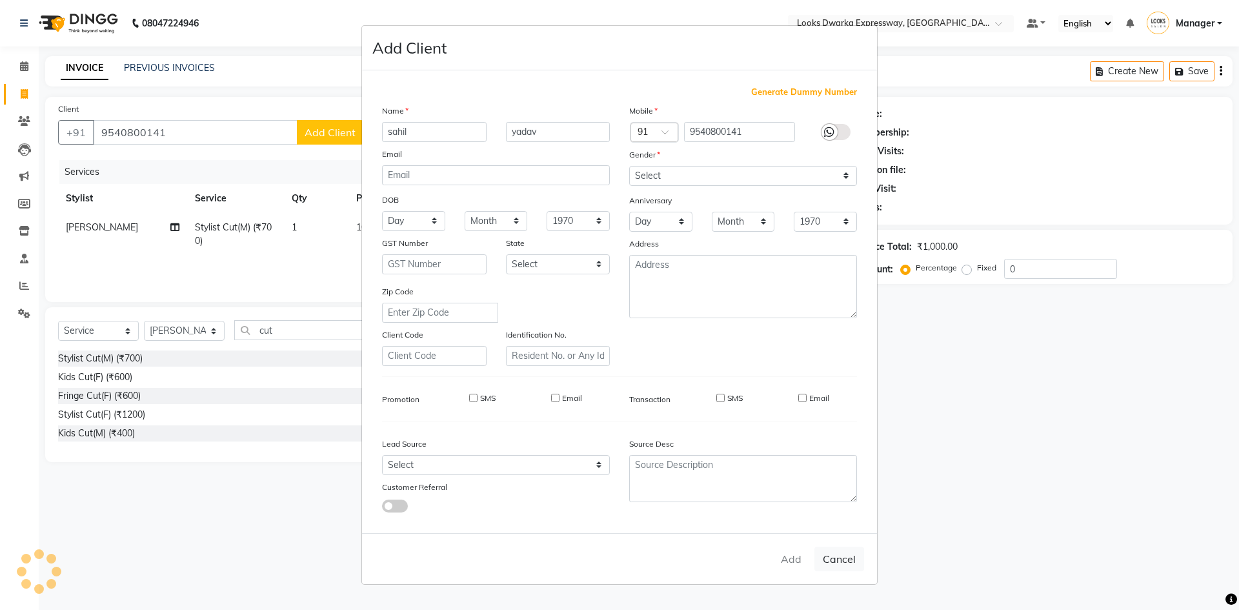
select select
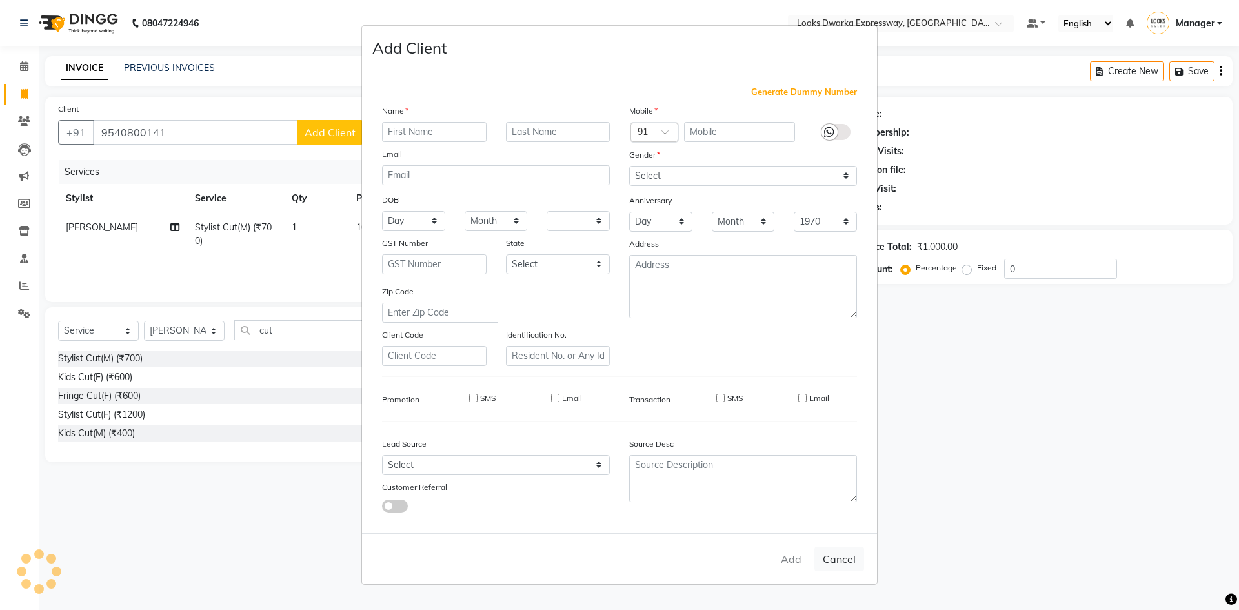
select select
checkbox input "false"
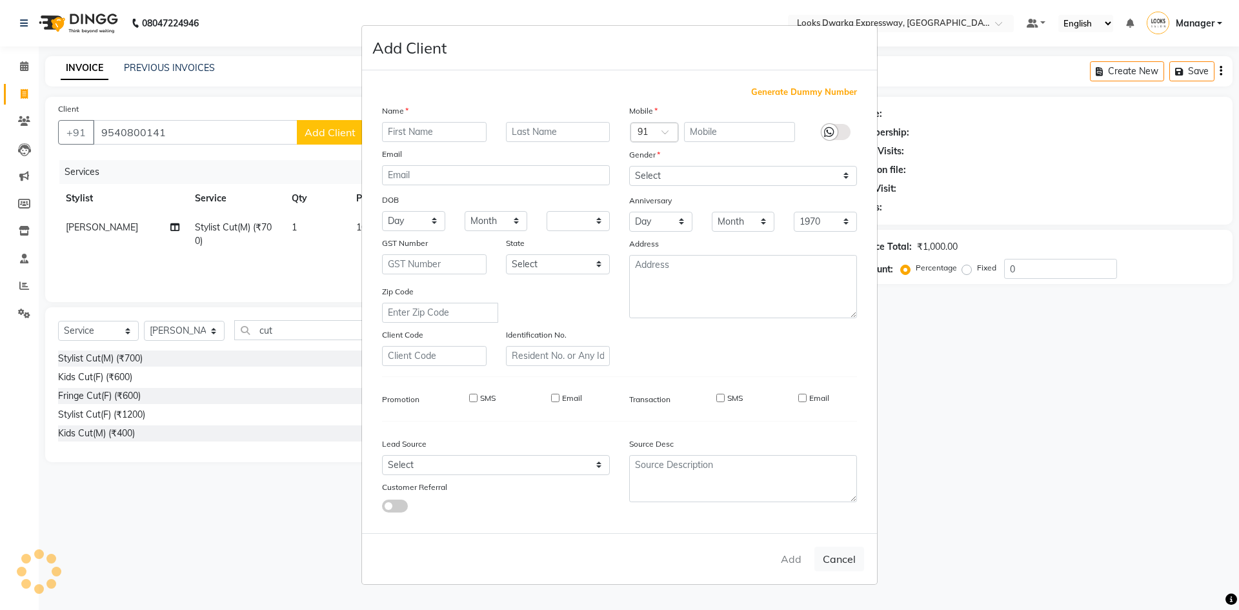
checkbox input "false"
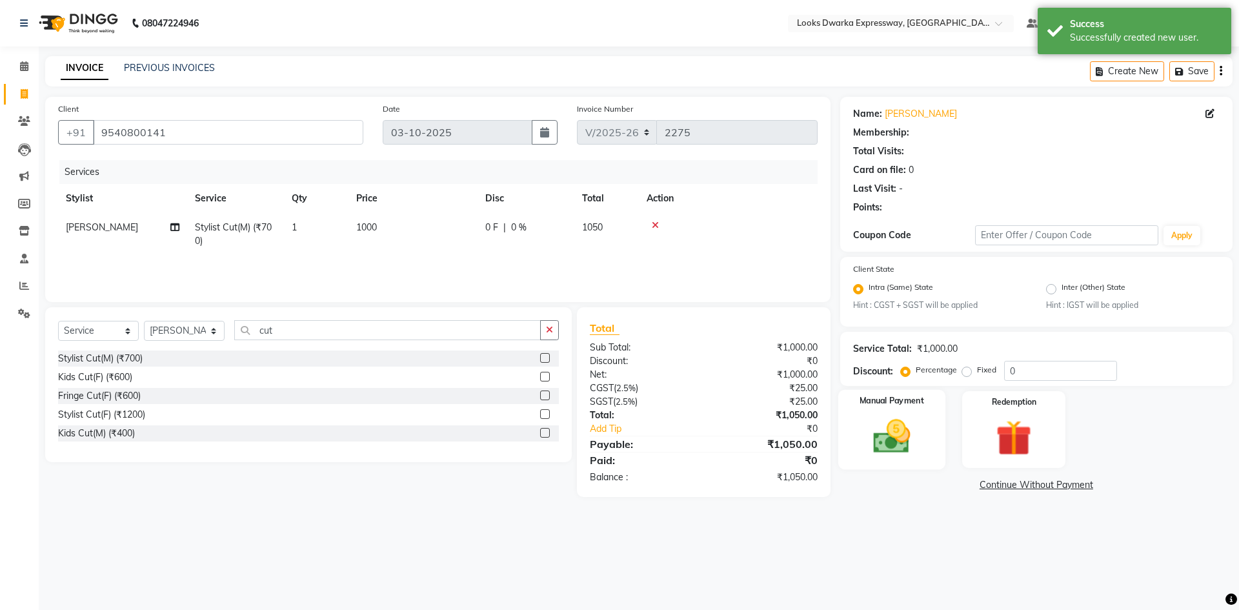
select select "1: Object"
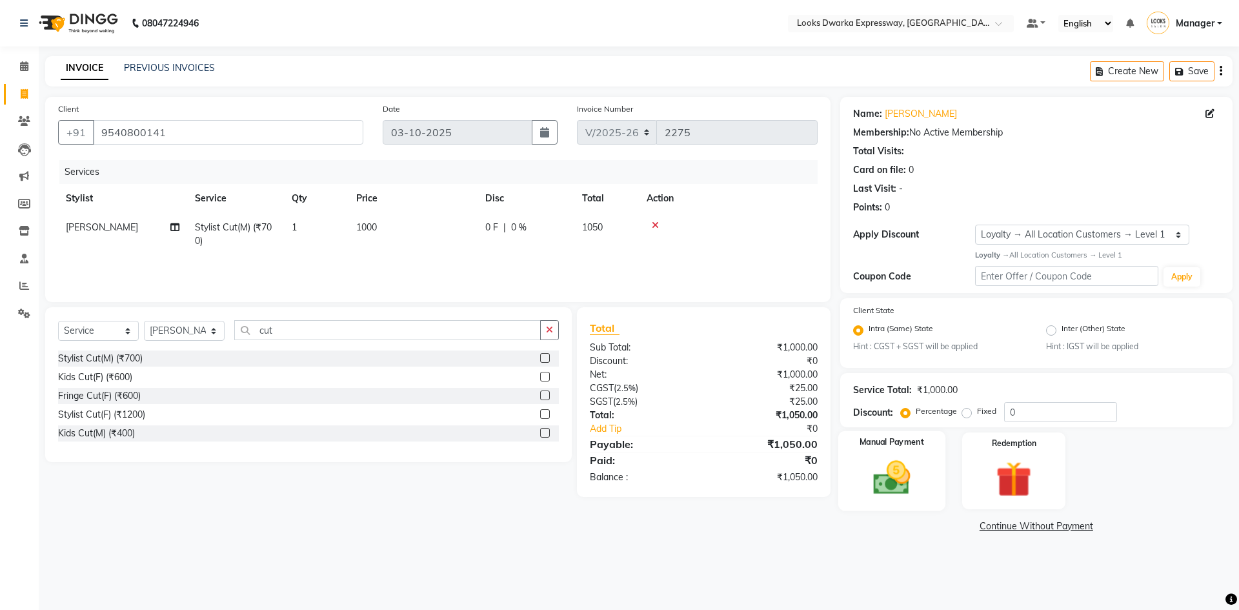
click at [890, 482] on img at bounding box center [891, 477] width 60 height 43
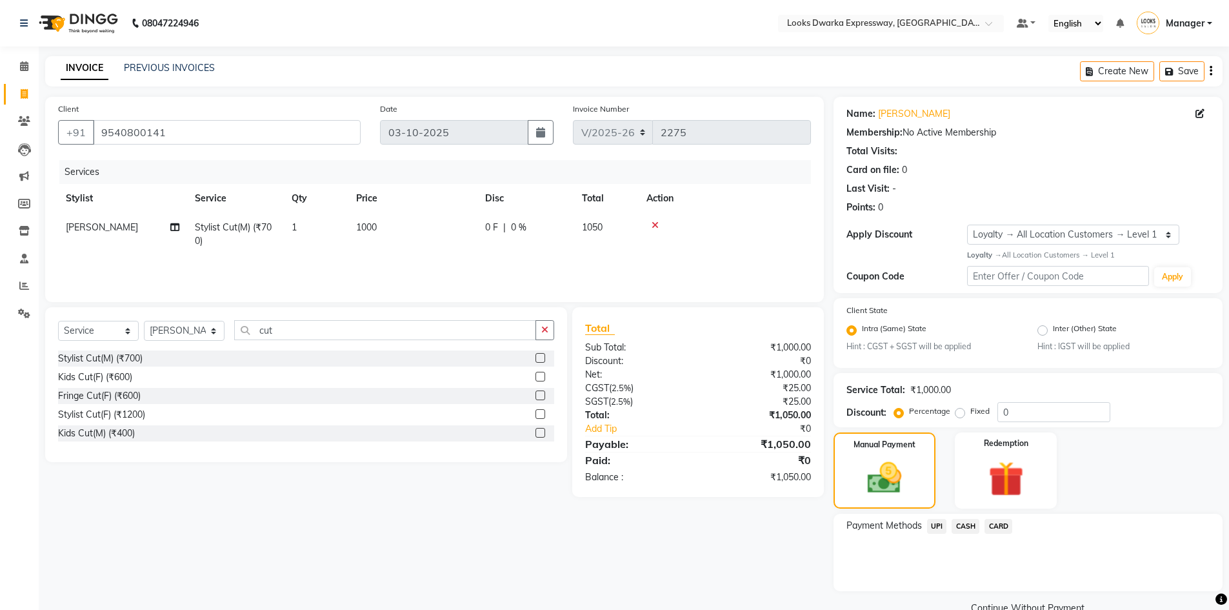
click at [936, 527] on span "UPI" at bounding box center [937, 526] width 20 height 15
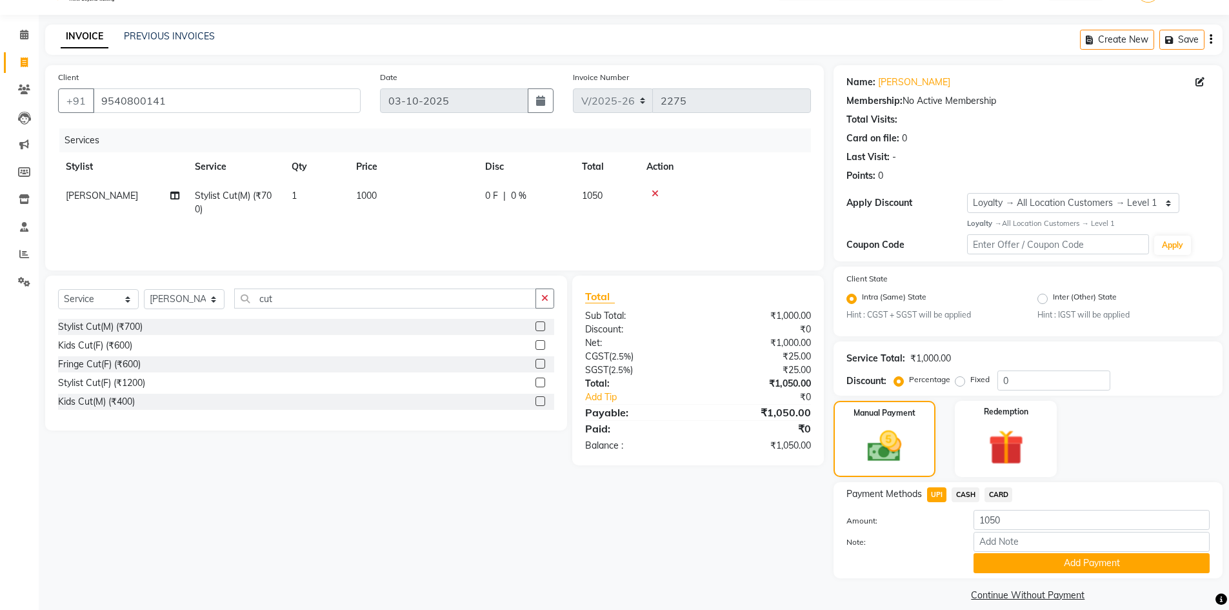
scroll to position [46, 0]
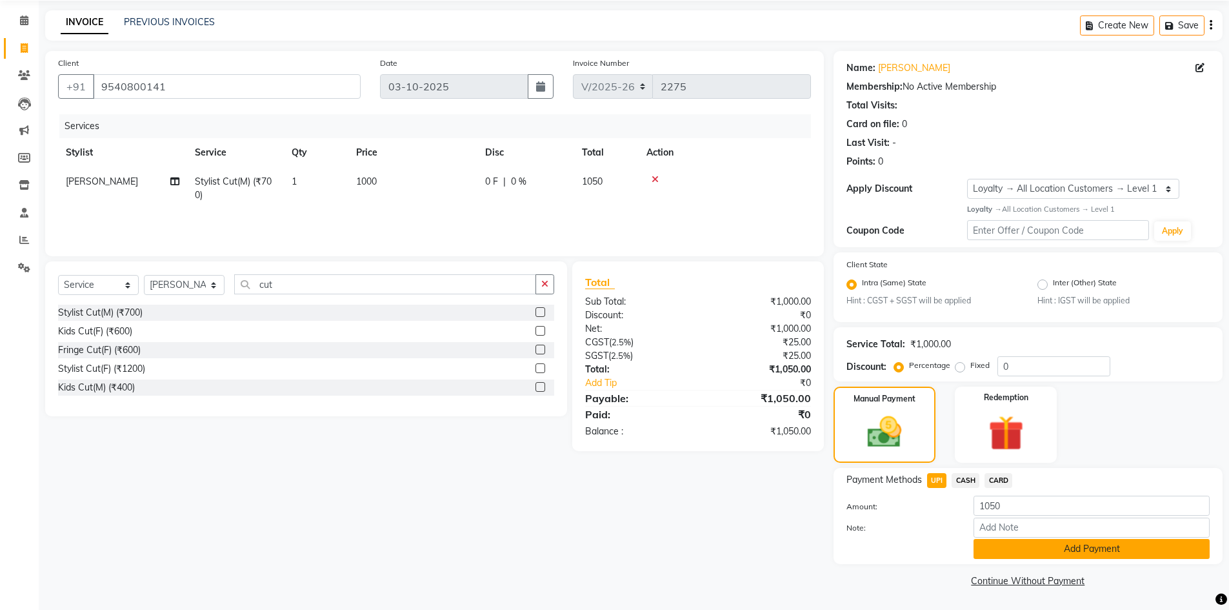
click at [1017, 552] on button "Add Payment" at bounding box center [1092, 549] width 236 height 20
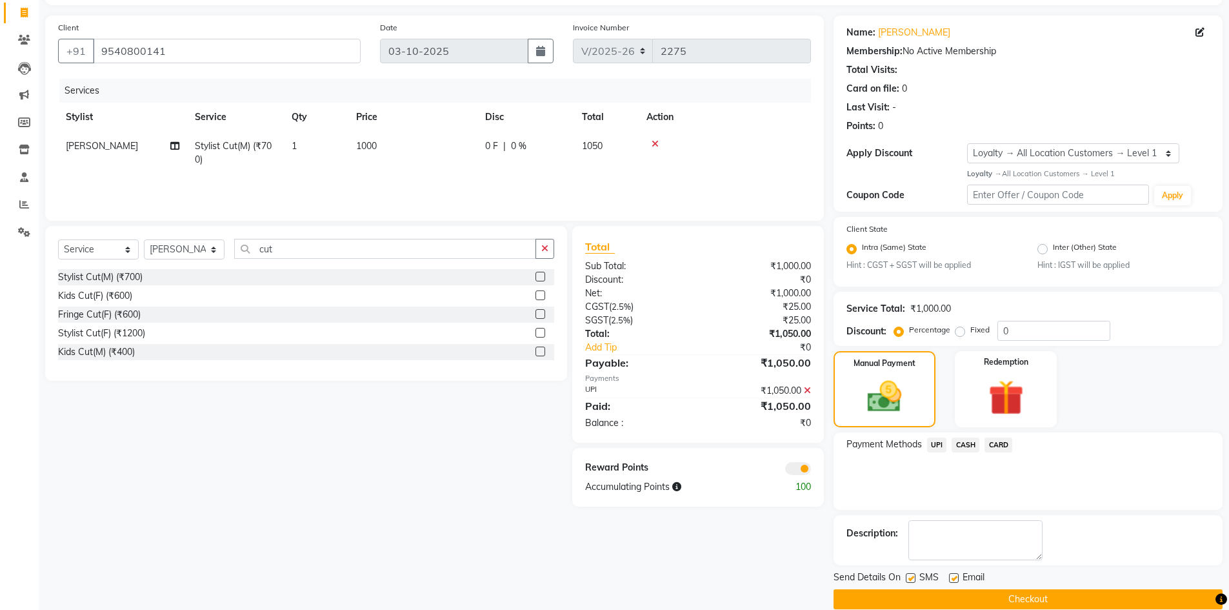
scroll to position [100, 0]
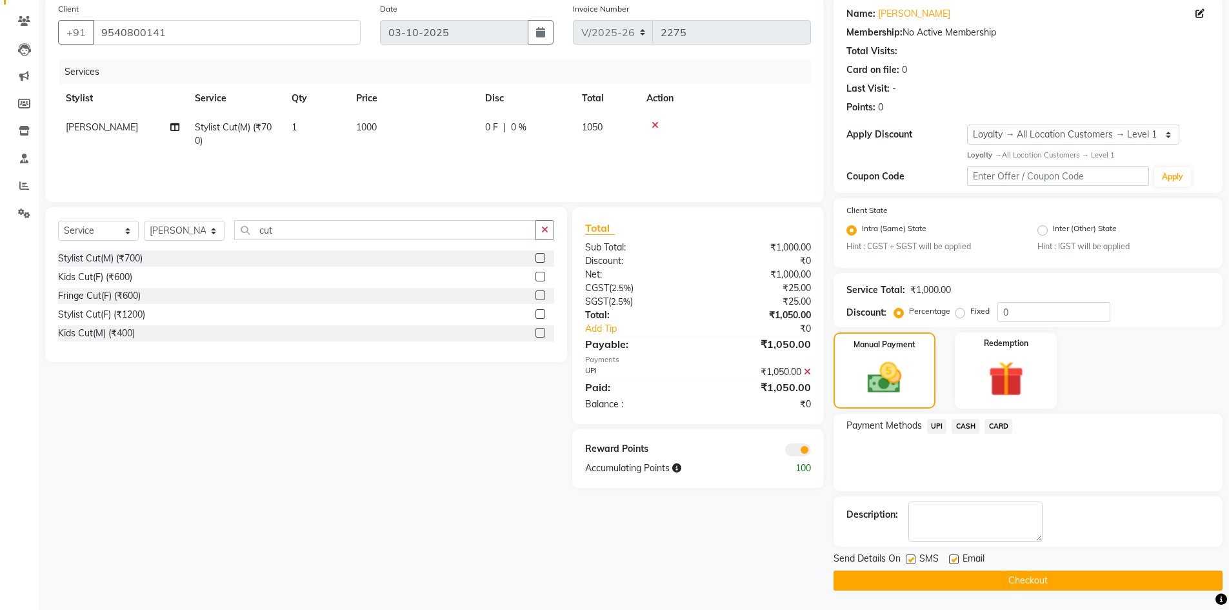
click at [949, 583] on button "Checkout" at bounding box center [1028, 580] width 389 height 20
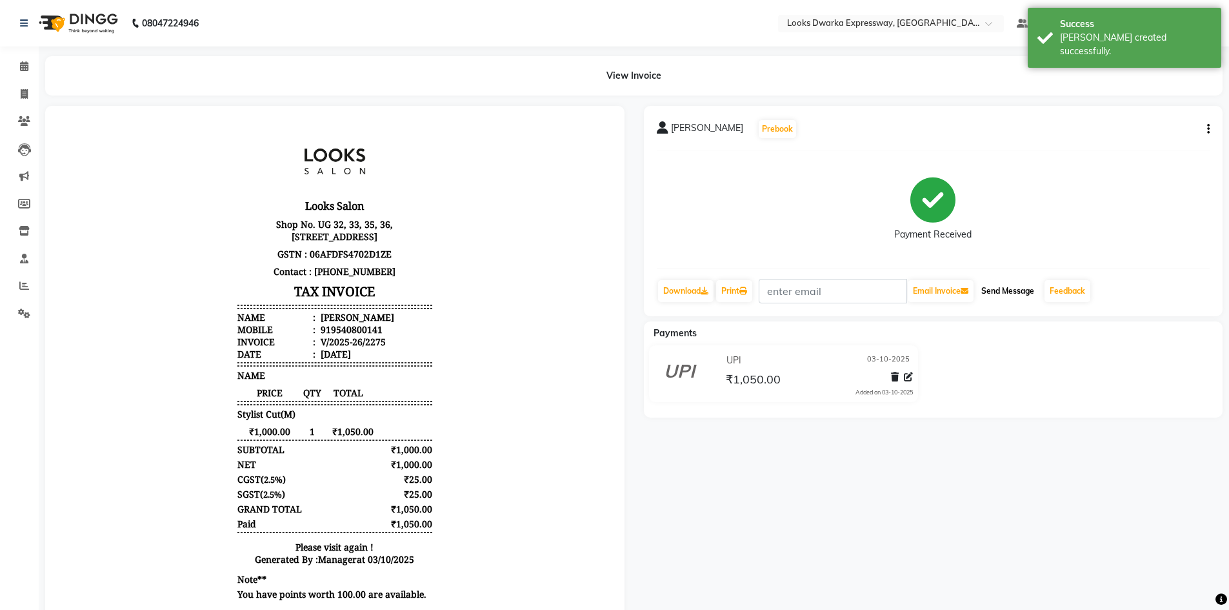
click at [1020, 288] on button "Send Message" at bounding box center [1007, 291] width 63 height 22
click at [744, 290] on icon at bounding box center [743, 291] width 8 height 8
